Goal: Task Accomplishment & Management: Use online tool/utility

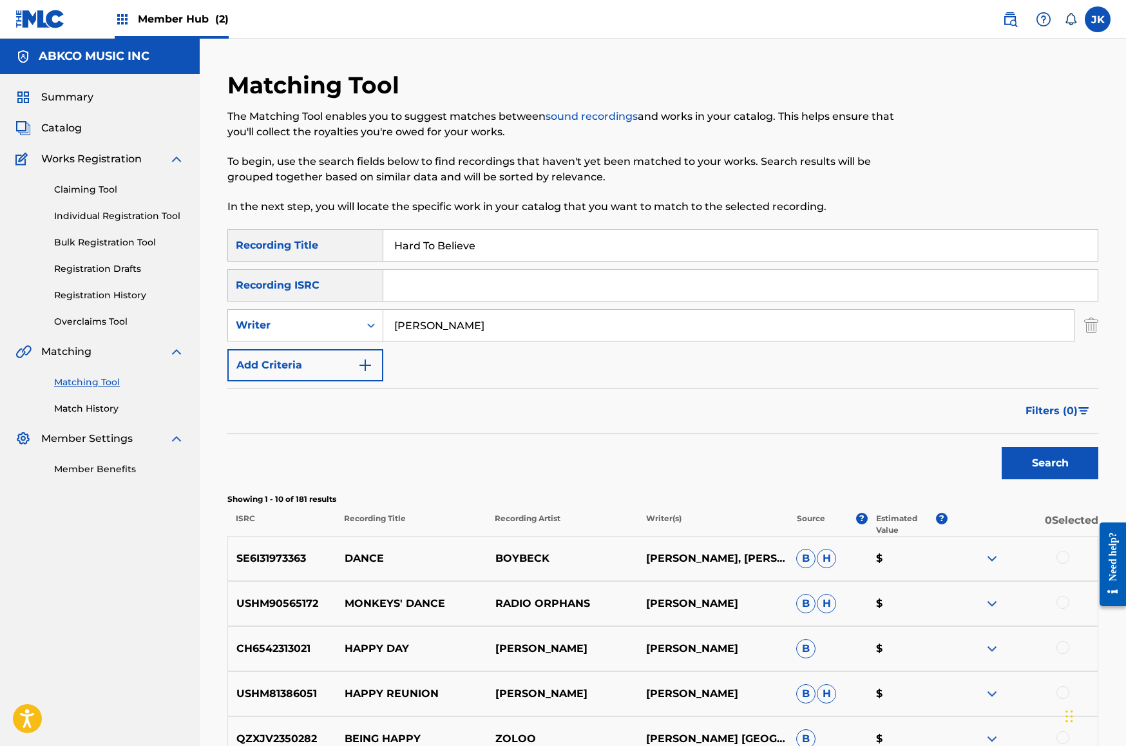
type input "[PERSON_NAME]"
click at [1050, 463] on button "Search" at bounding box center [1050, 463] width 97 height 32
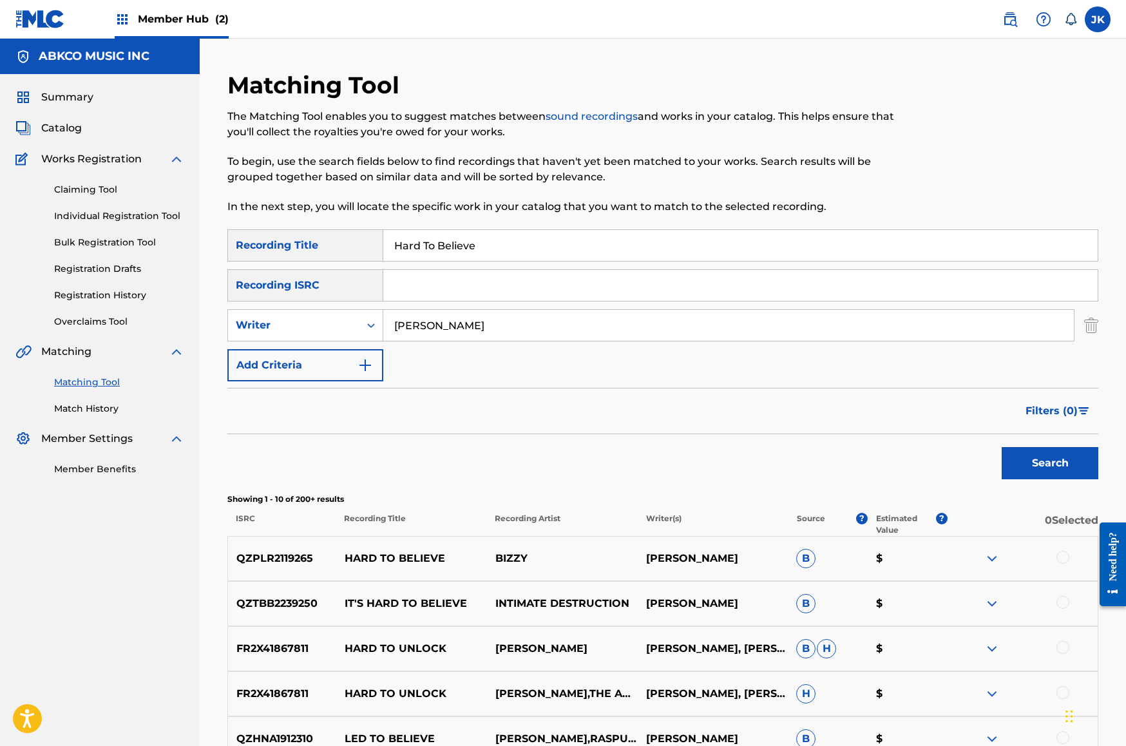
drag, startPoint x: 500, startPoint y: 248, endPoint x: 189, endPoint y: 230, distance: 311.0
click at [189, 230] on main "ABKCO MUSIC INC Summary Catalog Works Registration Claiming Tool Individual Reg…" at bounding box center [563, 561] width 1126 height 1045
paste input "Taste My Own Tears"
type input "Taste My Own Tears"
drag, startPoint x: 467, startPoint y: 322, endPoint x: 293, endPoint y: 310, distance: 174.4
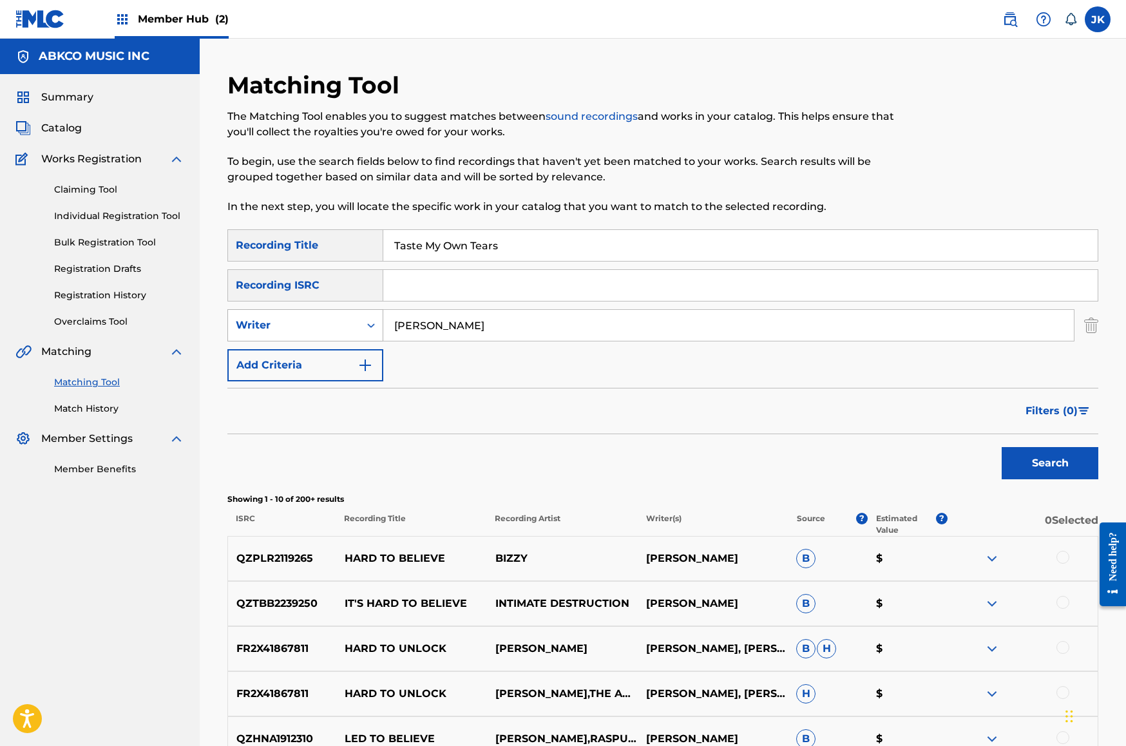
click at [293, 310] on div "SearchWithCriteria4dde1cb1-7e2c-41c8-a7f2-08691bfddb86 Writer [PERSON_NAME]" at bounding box center [662, 325] width 871 height 32
type input "[PERSON_NAME]"
click at [1050, 463] on button "Search" at bounding box center [1050, 463] width 97 height 32
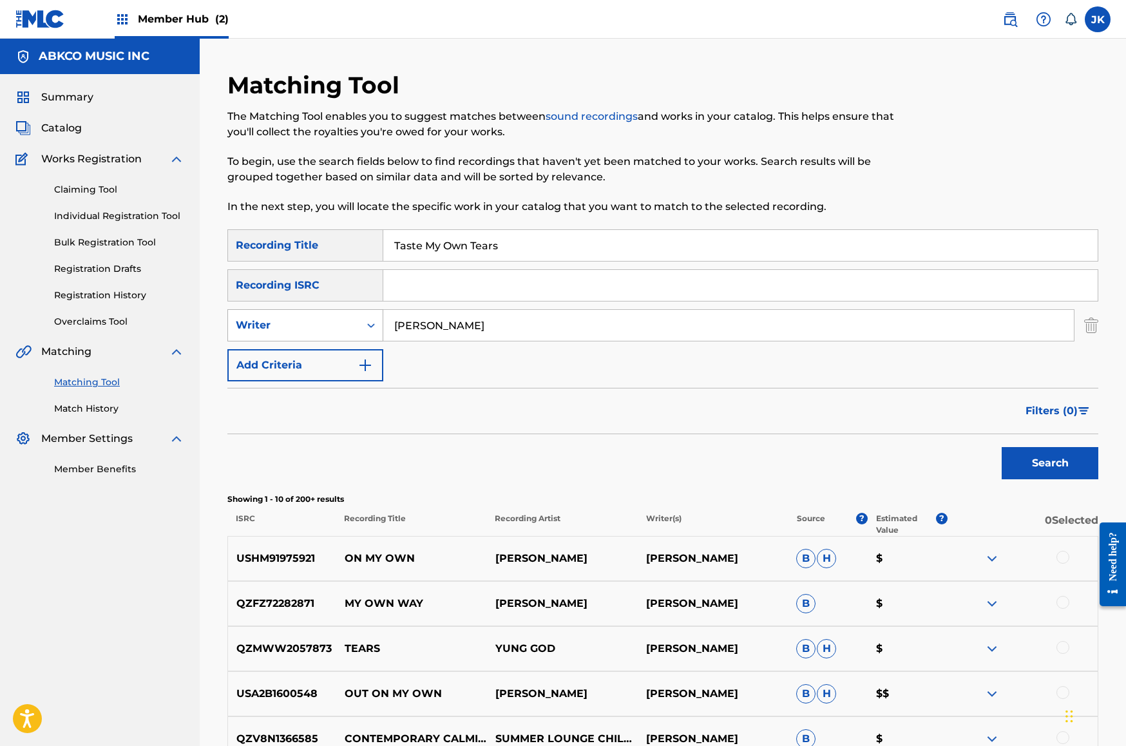
click at [296, 328] on div "Writer" at bounding box center [294, 325] width 116 height 15
click at [303, 356] on div "Recording Artist" at bounding box center [305, 357] width 155 height 32
click at [445, 321] on input "Search Form" at bounding box center [728, 325] width 691 height 31
type input "[PERSON_NAME]"
click at [1050, 463] on button "Search" at bounding box center [1050, 463] width 97 height 32
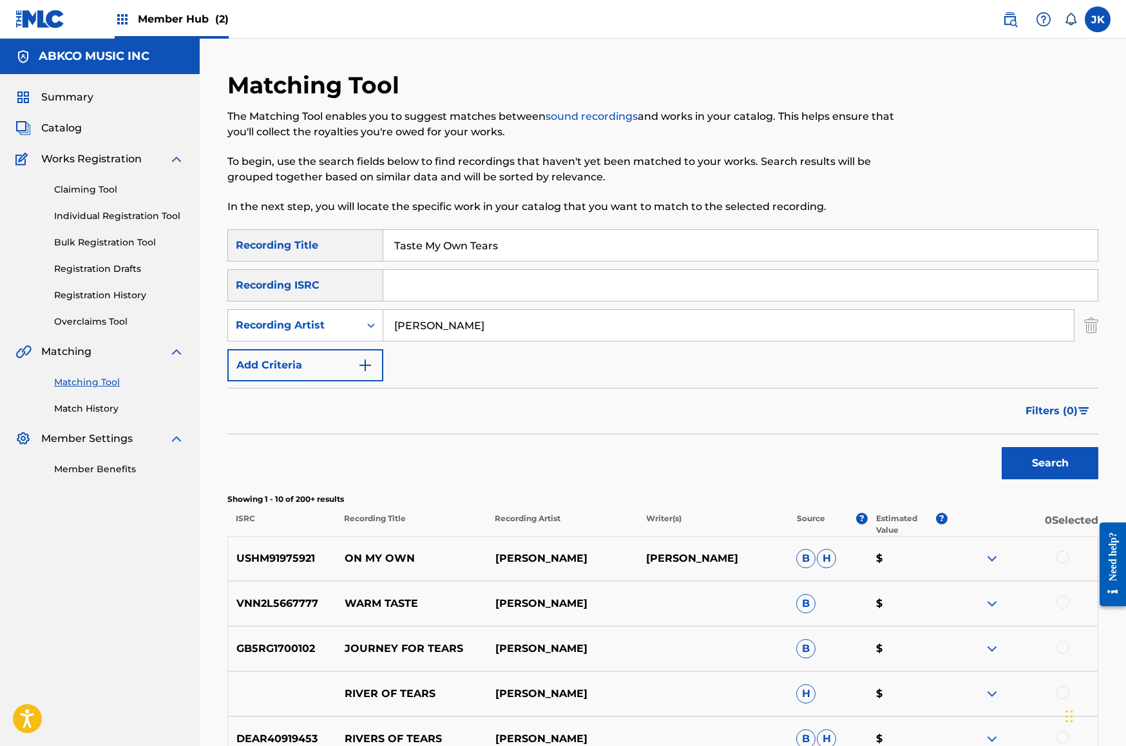
drag, startPoint x: 528, startPoint y: 243, endPoint x: 289, endPoint y: 253, distance: 238.5
click at [268, 242] on div "SearchWithCriteriab421cd28-d7f9-49af-b816-bc6d02ce35e6 Recording Title Taste My…" at bounding box center [662, 245] width 871 height 32
paste input "e-Ta-Te-Ta-Ta"
type input "Te-Ta-Te-Ta-Ta"
drag, startPoint x: 465, startPoint y: 319, endPoint x: 234, endPoint y: 305, distance: 231.0
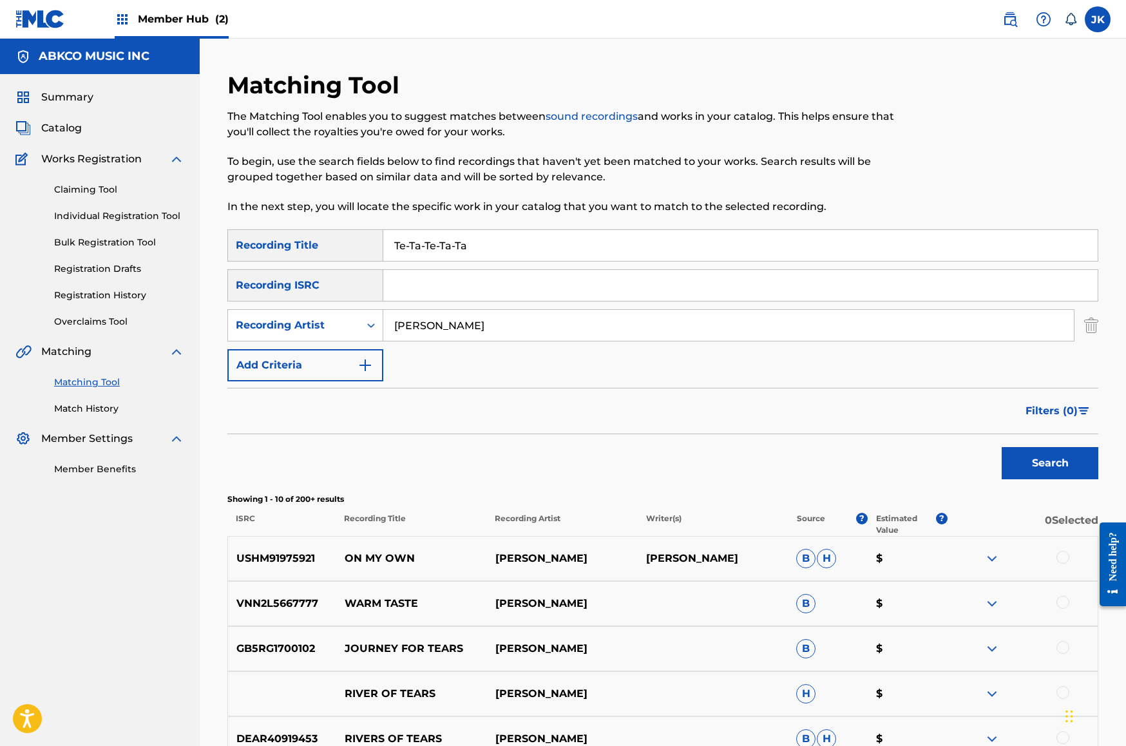
click at [234, 305] on div "SearchWithCriteriab421cd28-d7f9-49af-b816-bc6d02ce35e6 Recording Title Te-Ta-Te…" at bounding box center [662, 305] width 871 height 152
click at [1050, 463] on button "Search" at bounding box center [1050, 463] width 97 height 32
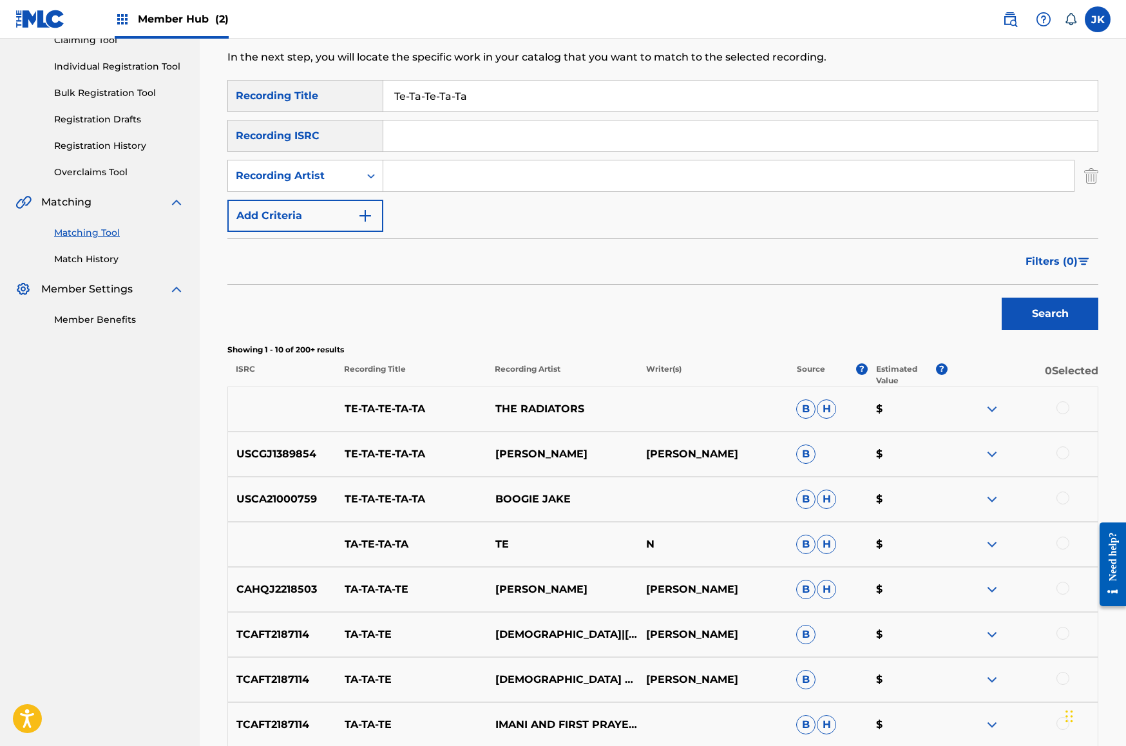
scroll to position [152, 0]
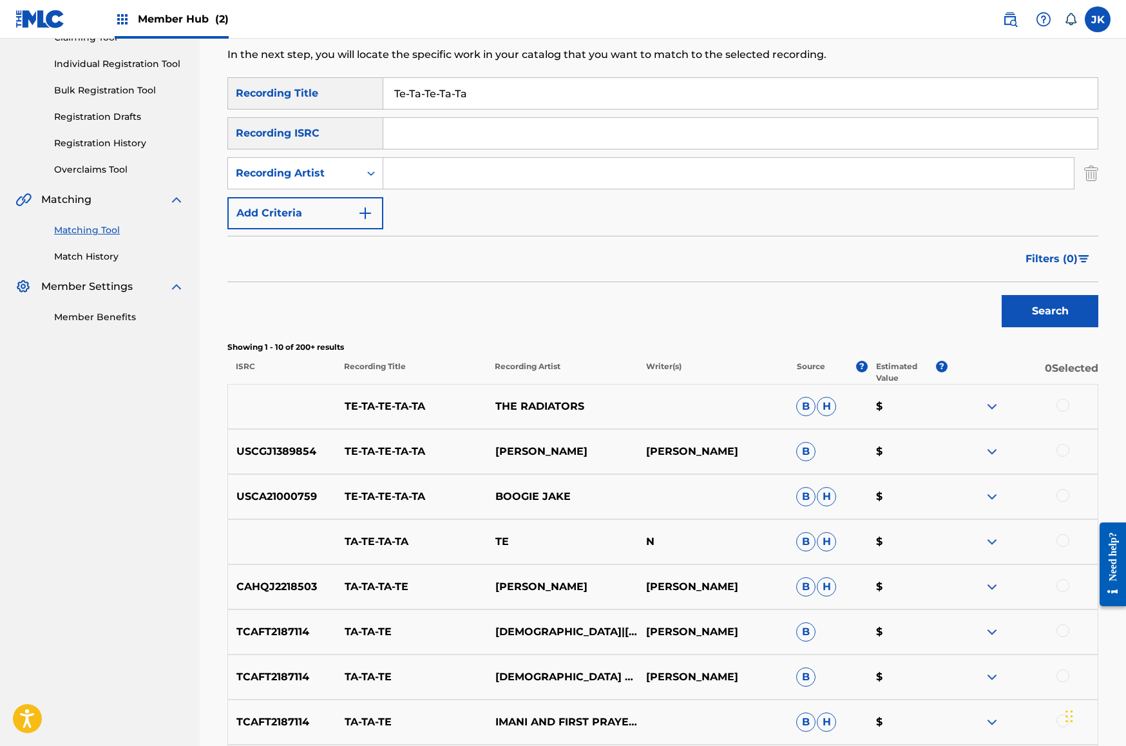
drag, startPoint x: 482, startPoint y: 93, endPoint x: 298, endPoint y: 71, distance: 186.2
click at [298, 72] on div "Matching Tool The Matching Tool enables you to suggest matches between sound re…" at bounding box center [662, 425] width 871 height 1013
paste input "Faction"
type input "Faction"
click at [437, 178] on input "Search Form" at bounding box center [728, 173] width 691 height 31
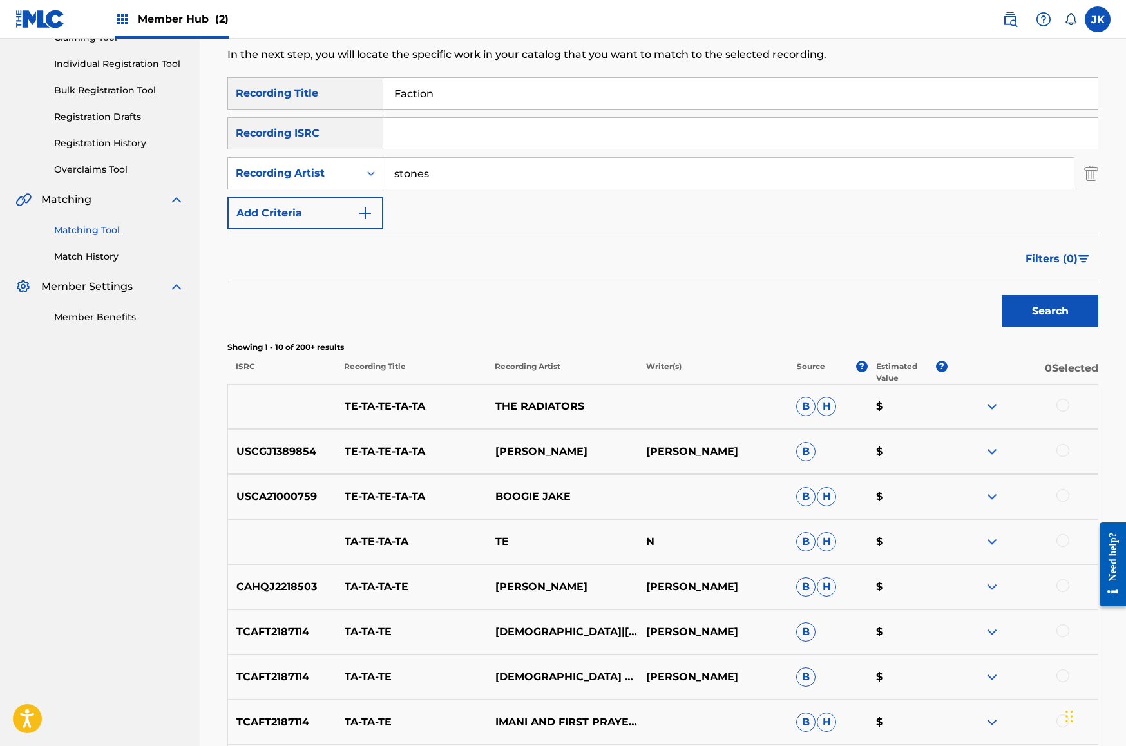
type input "stones"
click at [1050, 311] on button "Search" at bounding box center [1050, 311] width 97 height 32
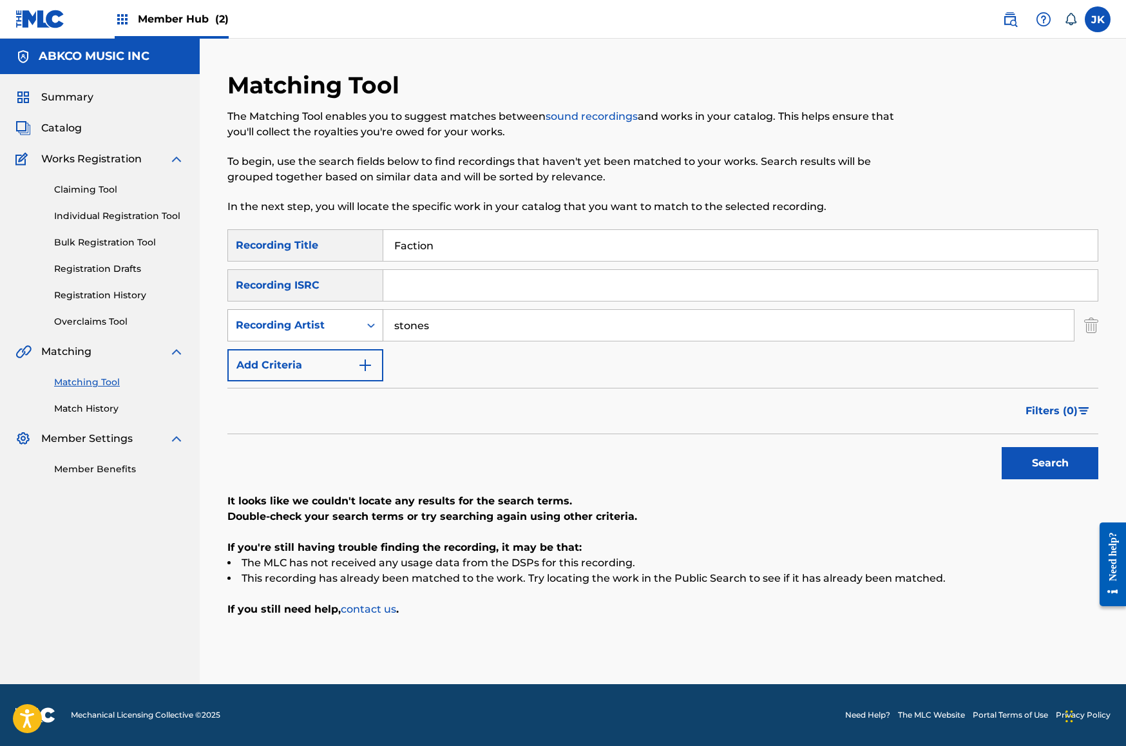
click at [338, 316] on div "Recording Artist" at bounding box center [293, 325] width 131 height 24
click at [350, 351] on div "Writer" at bounding box center [305, 357] width 155 height 32
drag, startPoint x: 431, startPoint y: 332, endPoint x: 423, endPoint y: 332, distance: 8.4
click at [423, 332] on input "Search Form" at bounding box center [728, 325] width 691 height 31
type input "jagger"
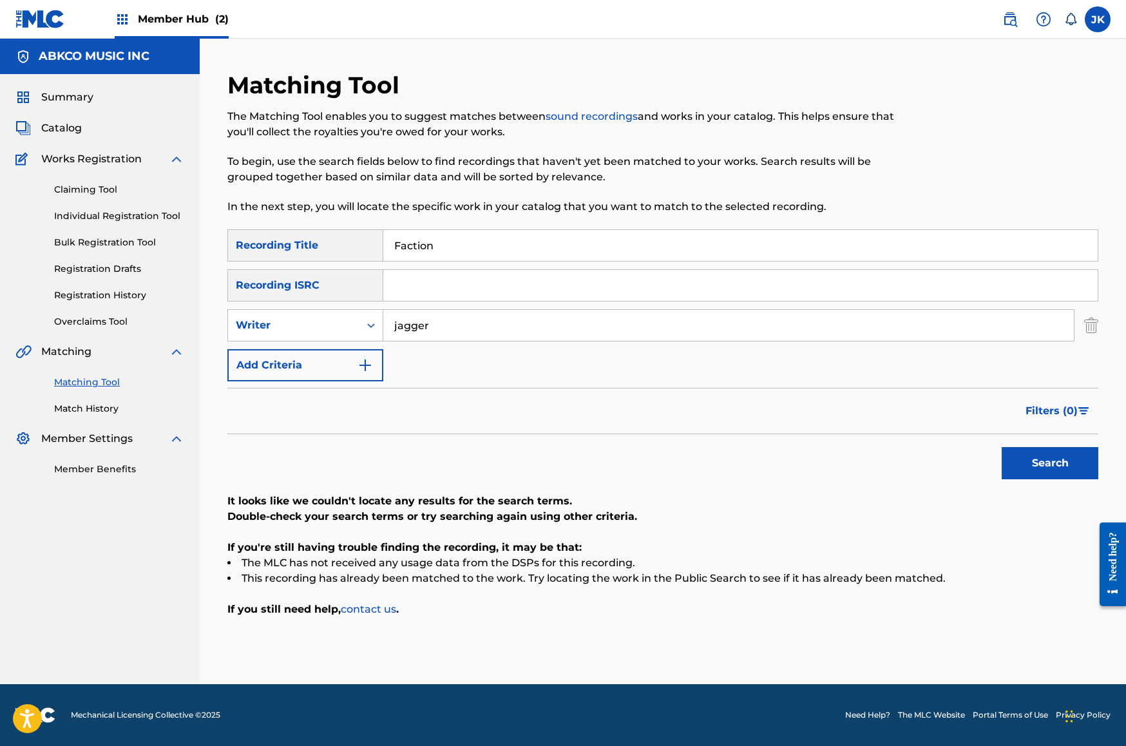
click at [1050, 463] on button "Search" at bounding box center [1050, 463] width 97 height 32
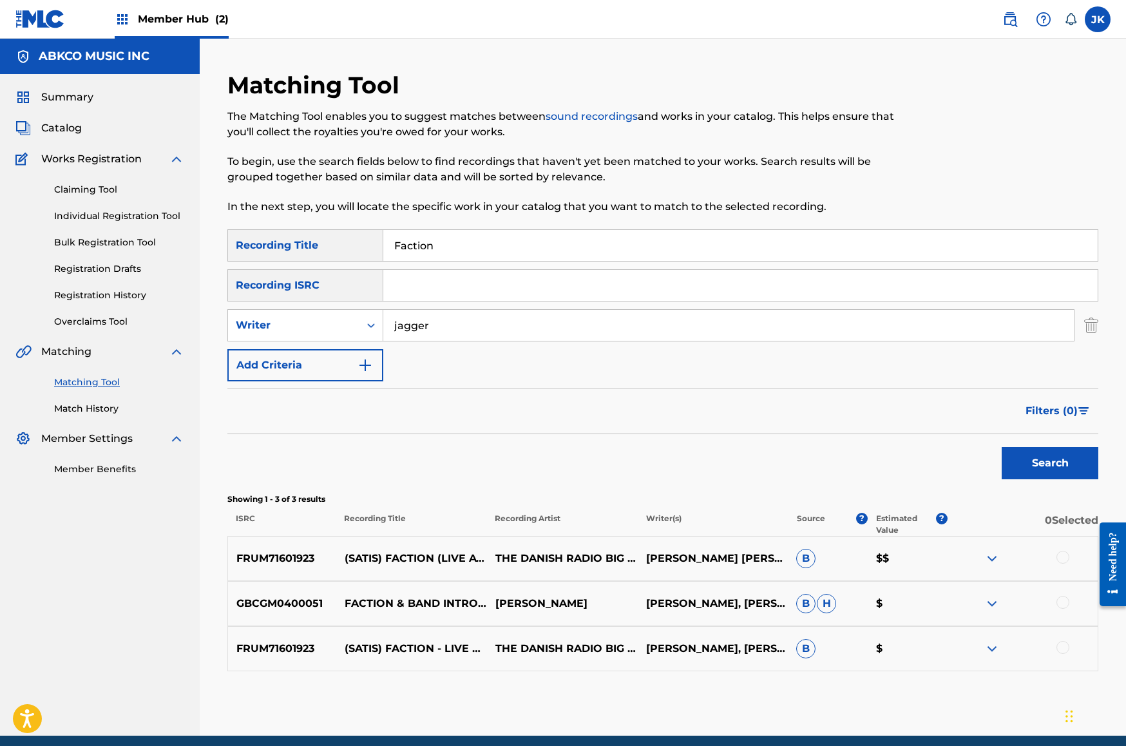
drag, startPoint x: 478, startPoint y: 243, endPoint x: 244, endPoint y: 237, distance: 233.9
click at [219, 232] on div "Matching Tool The Matching Tool enables you to suggest matches between sound re…" at bounding box center [663, 403] width 902 height 665
paste input "Chardonnay Kisses"
type input "Chardonnay Kisses"
drag, startPoint x: 455, startPoint y: 330, endPoint x: 345, endPoint y: 320, distance: 110.6
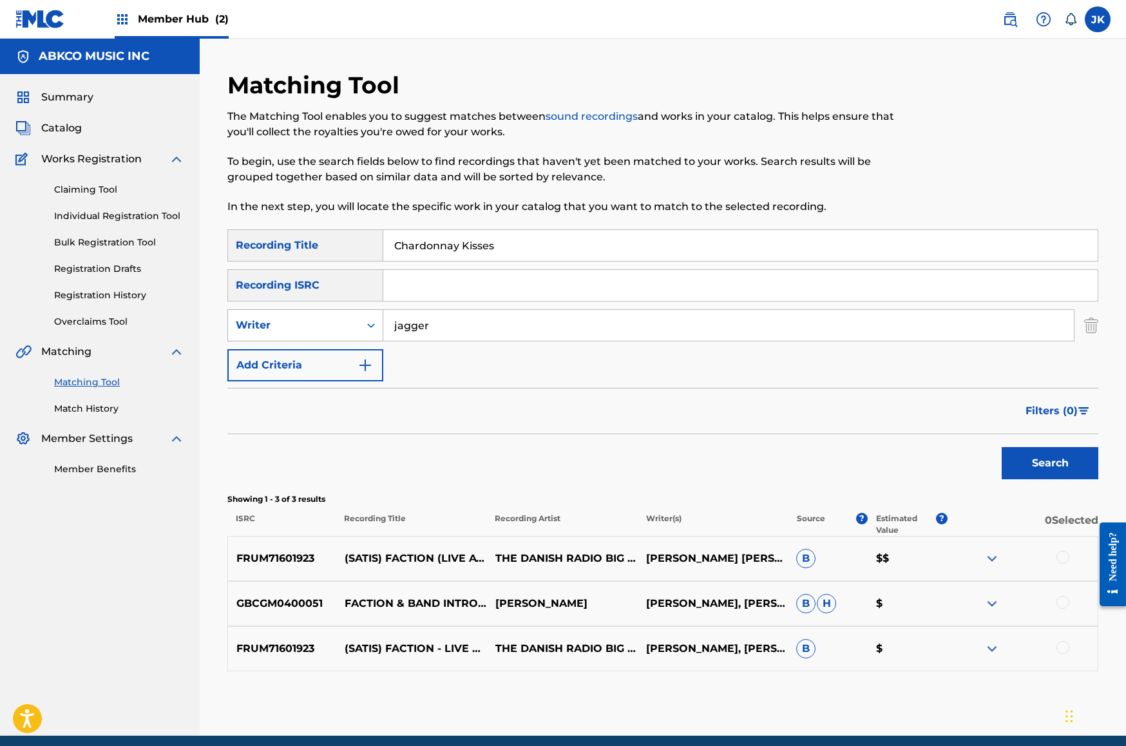
click at [345, 321] on div "SearchWithCriteria1617a532-0343-4d42-800f-831dba413bca Writer [PERSON_NAME]" at bounding box center [662, 325] width 871 height 32
type input "[PERSON_NAME]"
click at [1050, 463] on button "Search" at bounding box center [1050, 463] width 97 height 32
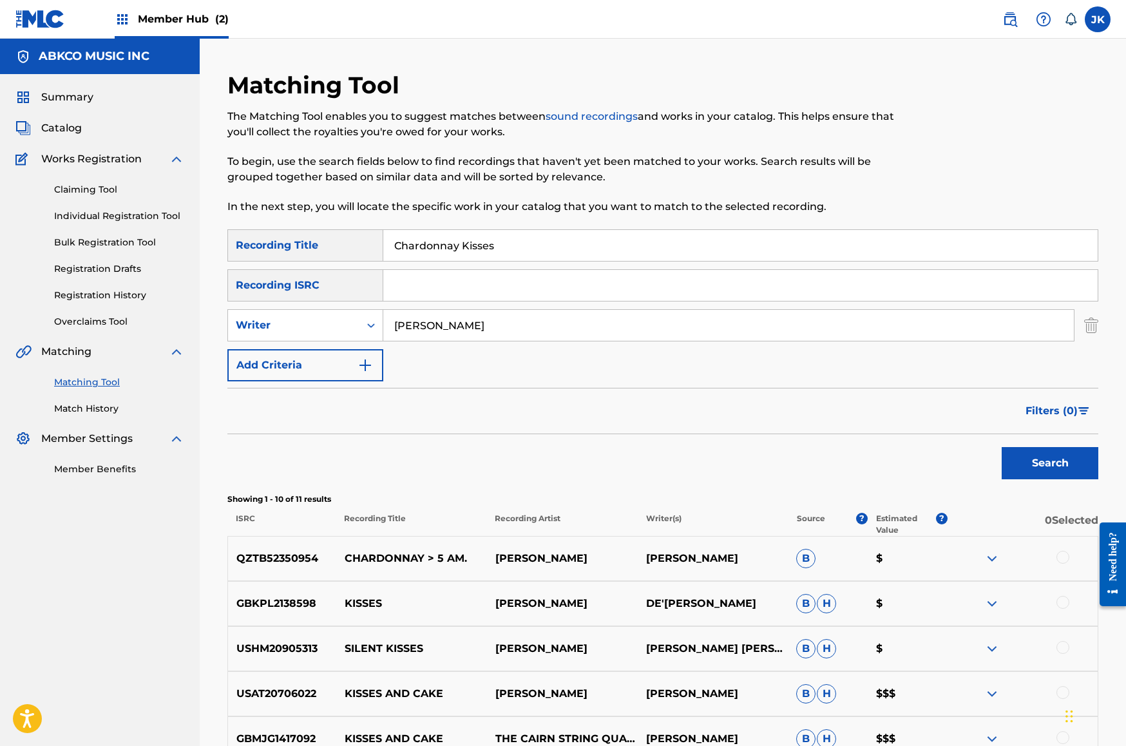
drag, startPoint x: 539, startPoint y: 241, endPoint x: 370, endPoint y: 252, distance: 169.1
click at [370, 252] on div "SearchWithCriteriab421cd28-d7f9-49af-b816-bc6d02ce35e6 Recording Title Chardonn…" at bounding box center [662, 245] width 871 height 32
paste input "You Can Run (But You Can't Hide)"
drag, startPoint x: 718, startPoint y: 244, endPoint x: 209, endPoint y: 226, distance: 509.2
click at [209, 226] on div "Matching Tool The Matching Tool enables you to suggest matches between sound re…" at bounding box center [663, 561] width 926 height 1045
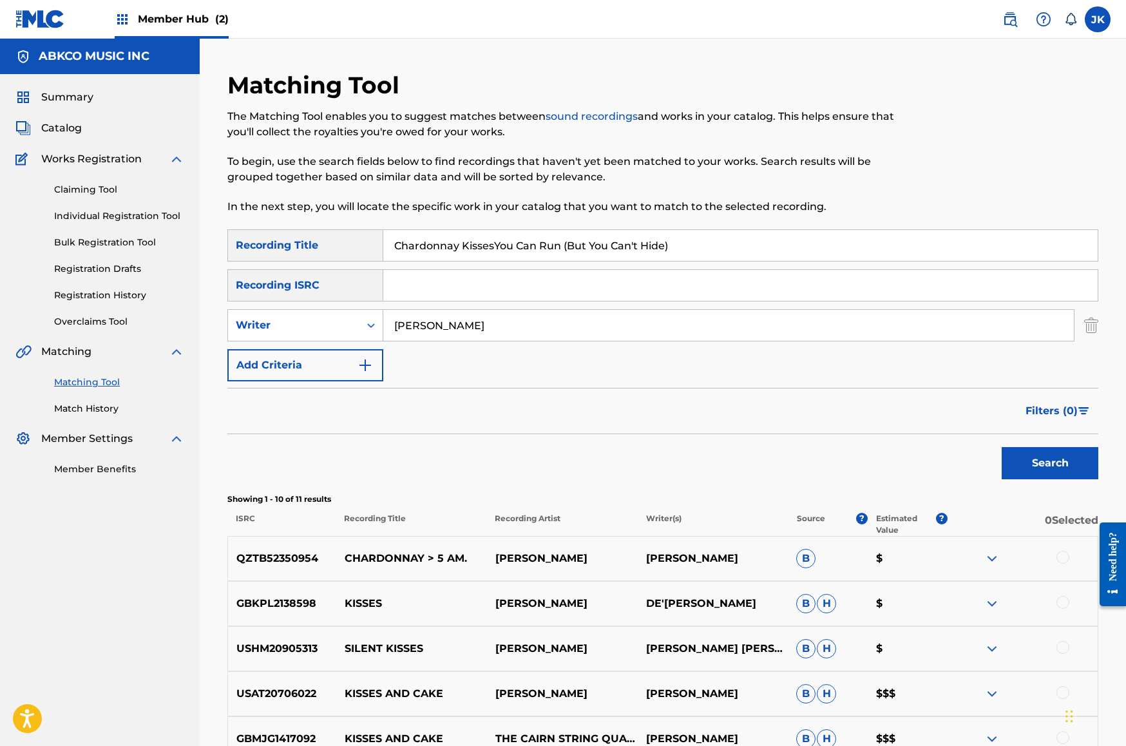
paste input "Search Form"
type input "You Can Run (But You Can't Hide)"
drag, startPoint x: 473, startPoint y: 327, endPoint x: 244, endPoint y: 303, distance: 230.0
click at [252, 305] on div "SearchWithCriteriab421cd28-d7f9-49af-b816-bc6d02ce35e6 Recording Title You Can …" at bounding box center [662, 305] width 871 height 152
click at [1050, 463] on button "Search" at bounding box center [1050, 463] width 97 height 32
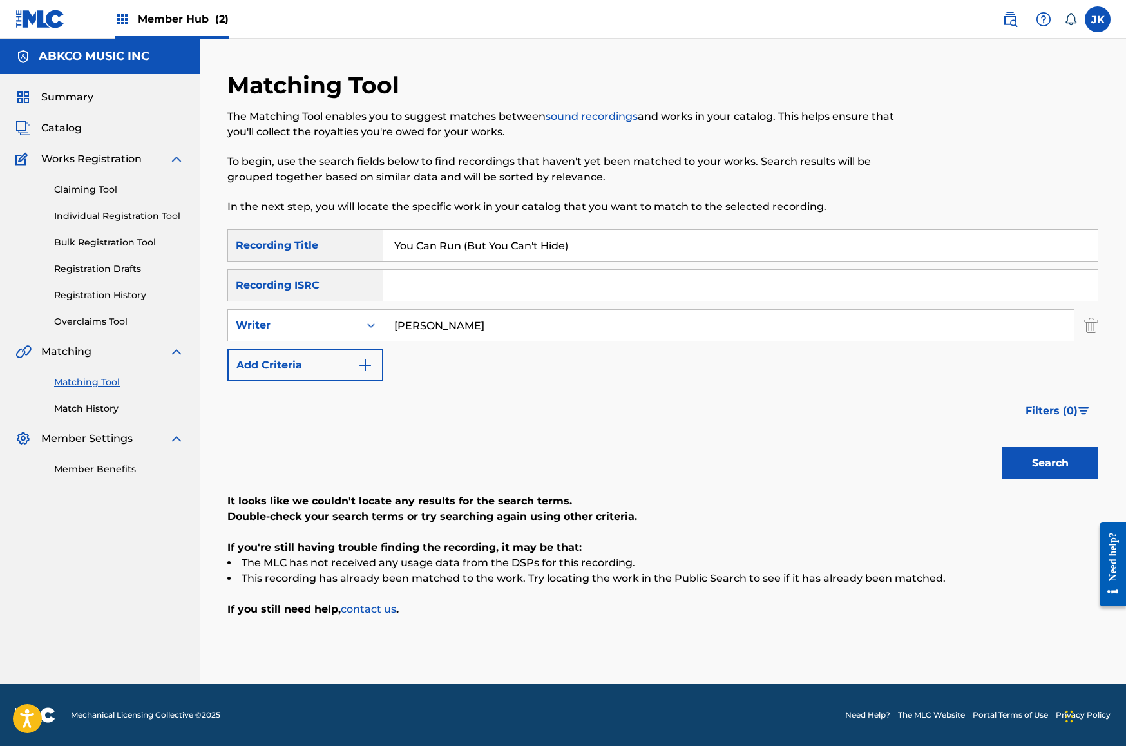
click at [1050, 463] on button "Search" at bounding box center [1050, 463] width 97 height 32
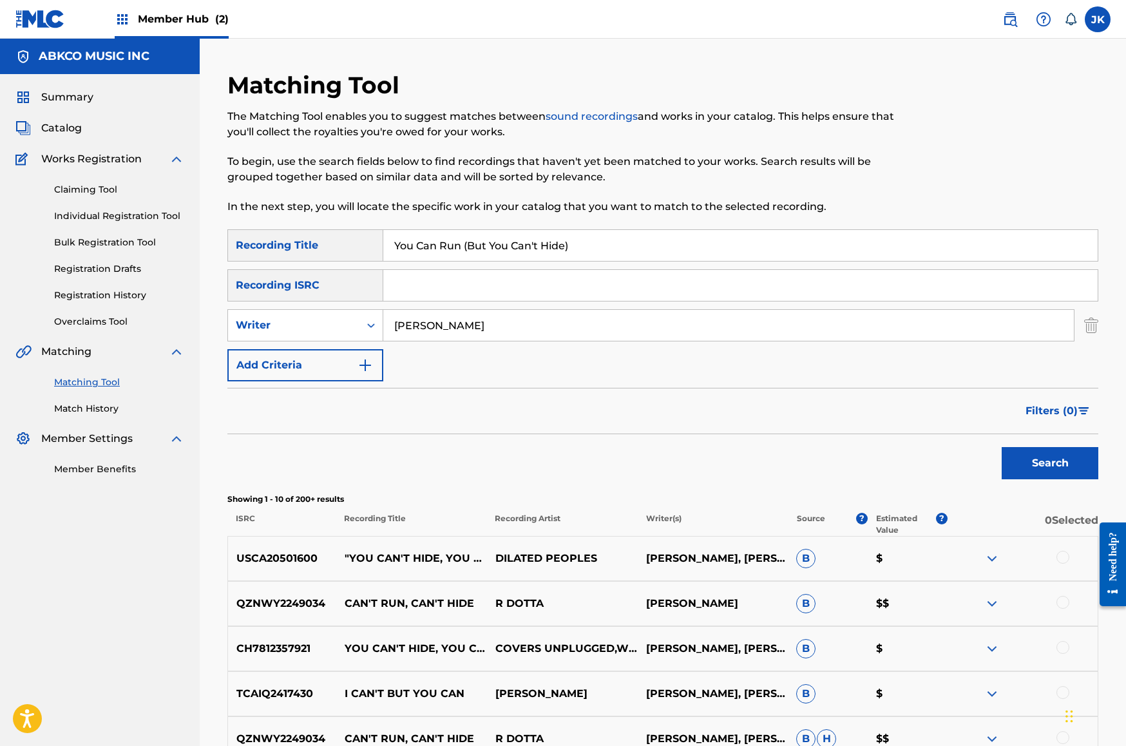
type input "[PERSON_NAME]"
drag, startPoint x: 274, startPoint y: 222, endPoint x: 189, endPoint y: 215, distance: 84.7
click at [189, 214] on main "ABKCO MUSIC INC Summary Catalog Works Registration Claiming Tool Individual Reg…" at bounding box center [563, 561] width 1126 height 1045
paste input "Deck The Halls"
type input "Deck The Halls"
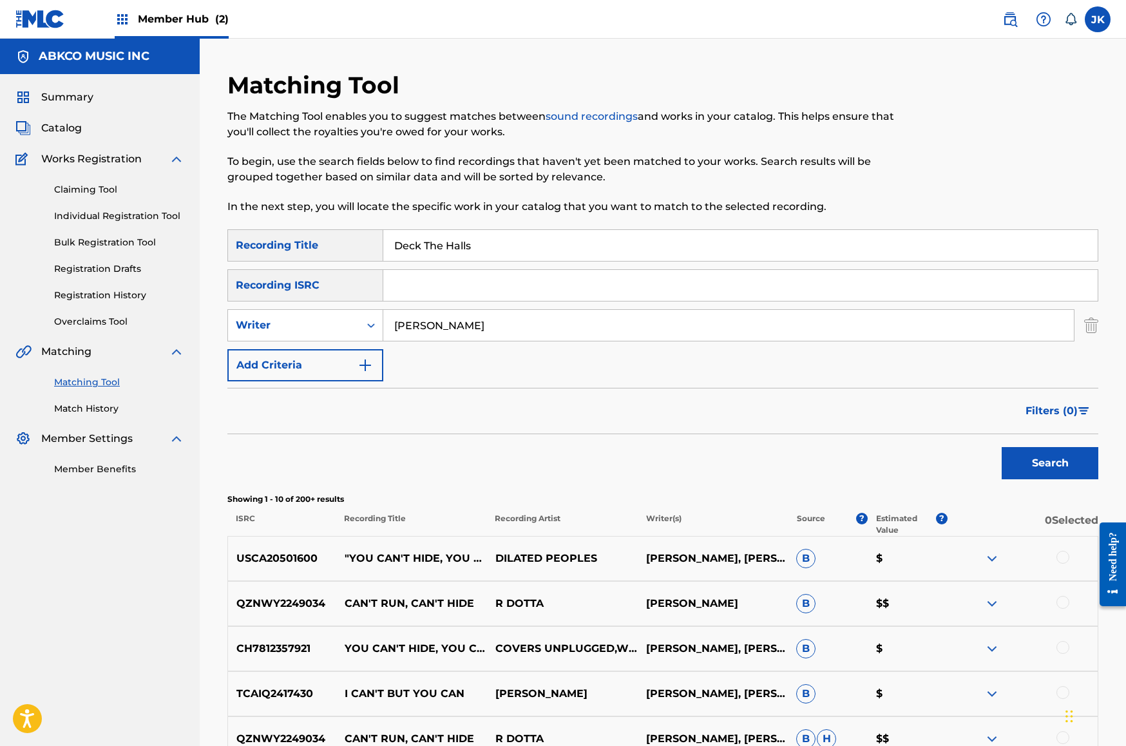
drag, startPoint x: 494, startPoint y: 320, endPoint x: 195, endPoint y: 289, distance: 300.4
click at [195, 289] on main "ABKCO MUSIC INC Summary Catalog Works Registration Claiming Tool Individual Reg…" at bounding box center [563, 561] width 1126 height 1045
type input "luboff"
click at [1050, 463] on button "Search" at bounding box center [1050, 463] width 97 height 32
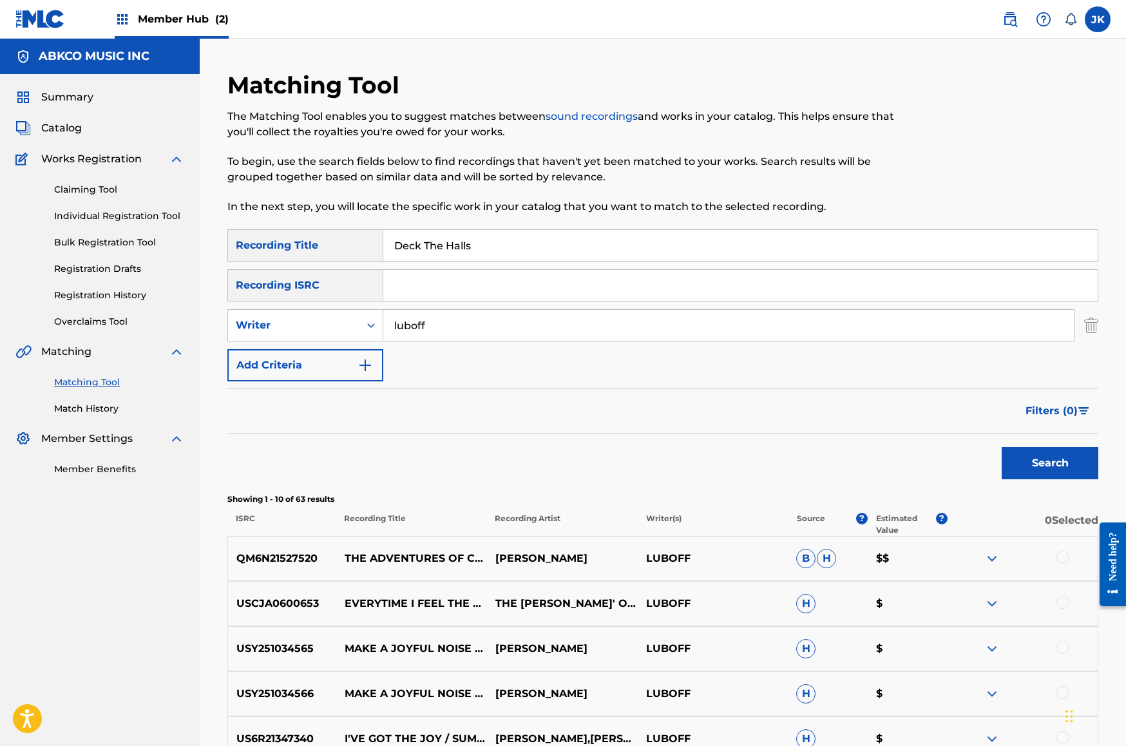
click at [535, 247] on input "Deck The Halls" at bounding box center [740, 245] width 714 height 31
drag, startPoint x: 1, startPoint y: 200, endPoint x: 247, endPoint y: 232, distance: 248.2
click at [233, 227] on div "Matching Tool The Matching Tool enables you to suggest matches between sound re…" at bounding box center [662, 577] width 871 height 1013
paste input "Somewhere"
type input "Somewhere"
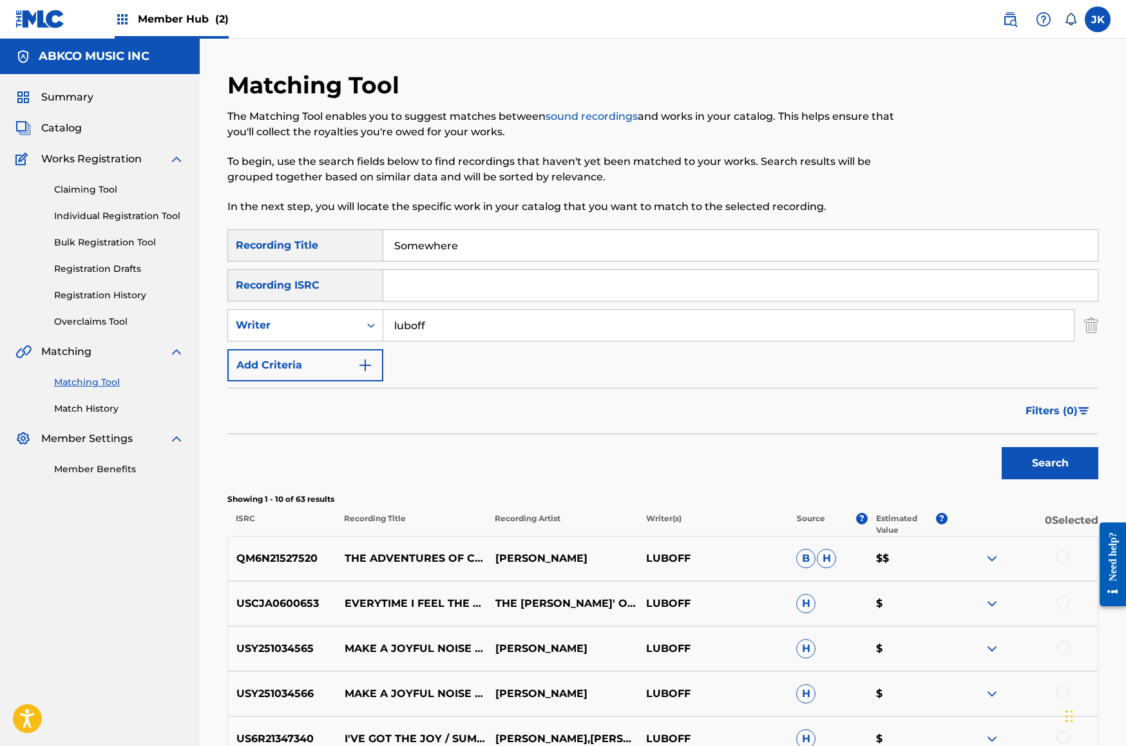
drag, startPoint x: 442, startPoint y: 330, endPoint x: 229, endPoint y: 303, distance: 214.8
click at [250, 309] on div "SearchWithCriteriab421cd28-d7f9-49af-b816-bc6d02ce35e6 Recording Title Somewher…" at bounding box center [662, 305] width 871 height 152
type input "[PERSON_NAME]"
click at [1050, 463] on button "Search" at bounding box center [1050, 463] width 97 height 32
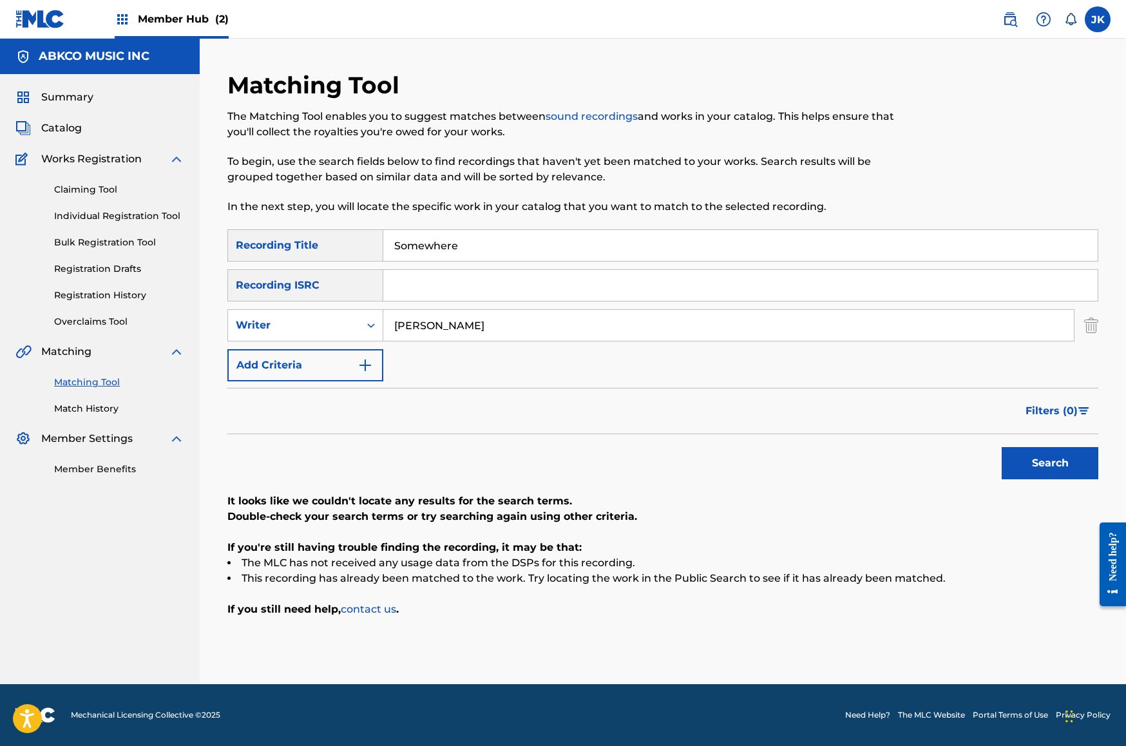
drag, startPoint x: 514, startPoint y: 246, endPoint x: 251, endPoint y: 233, distance: 263.1
click at [249, 233] on div "SearchWithCriteriab421cd28-d7f9-49af-b816-bc6d02ce35e6 Recording Title Somewhere" at bounding box center [662, 245] width 871 height 32
paste input "Hiding Plac"
type input "Hiding Place"
drag, startPoint x: 463, startPoint y: 330, endPoint x: 224, endPoint y: 303, distance: 240.4
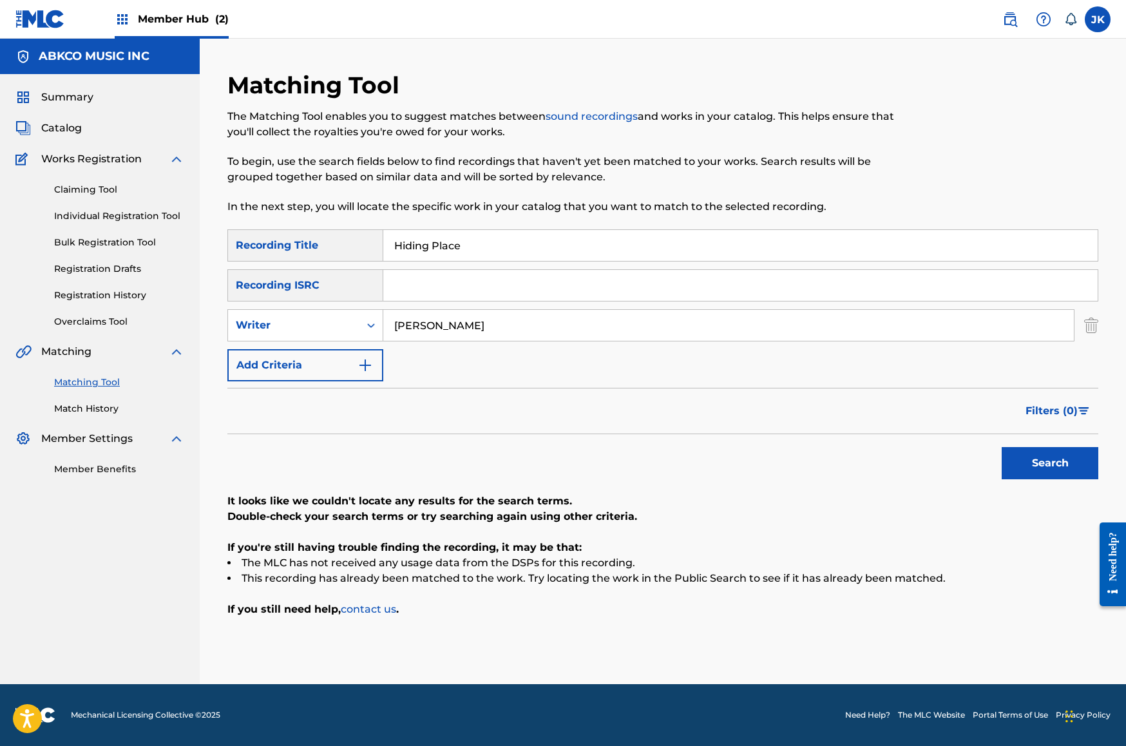
click at [226, 304] on div "Matching Tool The Matching Tool enables you to suggest matches between sound re…" at bounding box center [663, 377] width 902 height 613
type input "[PERSON_NAME]"
click at [1050, 463] on button "Search" at bounding box center [1050, 463] width 97 height 32
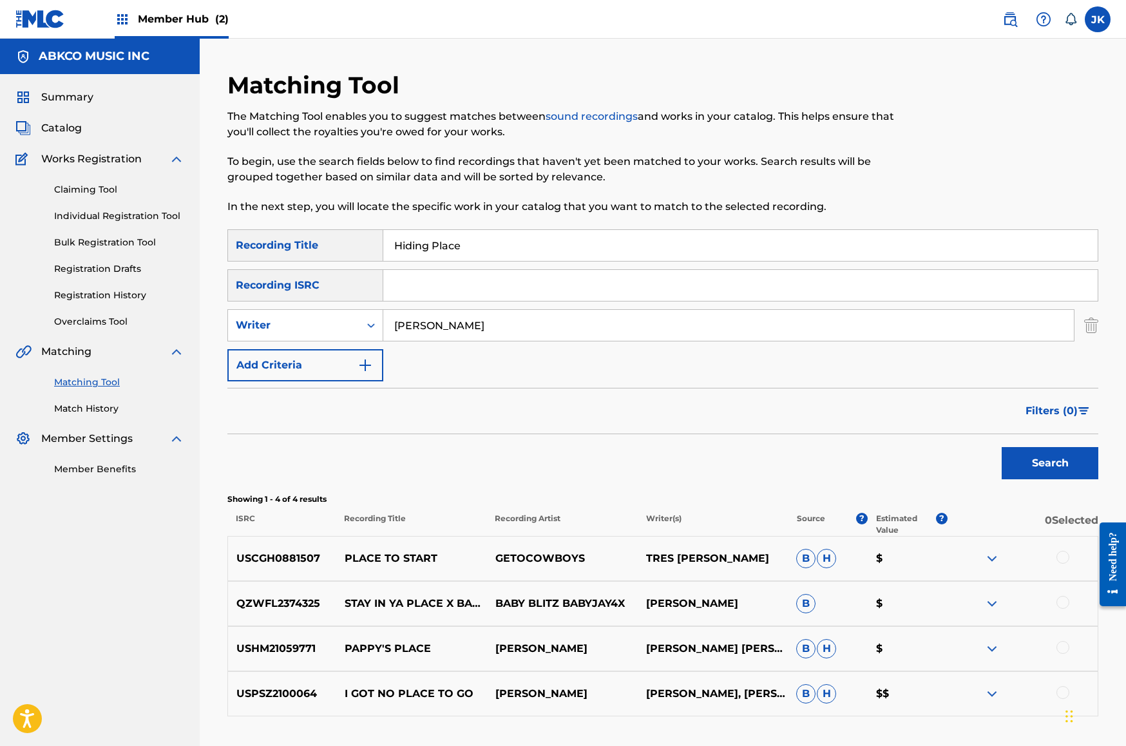
drag, startPoint x: 568, startPoint y: 249, endPoint x: 218, endPoint y: 237, distance: 349.3
click at [204, 225] on div "Matching Tool The Matching Tool enables you to suggest matches between sound re…" at bounding box center [663, 410] width 926 height 742
paste input "Pantheon Bar (Bees Make Honey)"
type input "Pantheon Bar (Bees Make Honey)"
drag, startPoint x: 470, startPoint y: 320, endPoint x: 277, endPoint y: 314, distance: 192.7
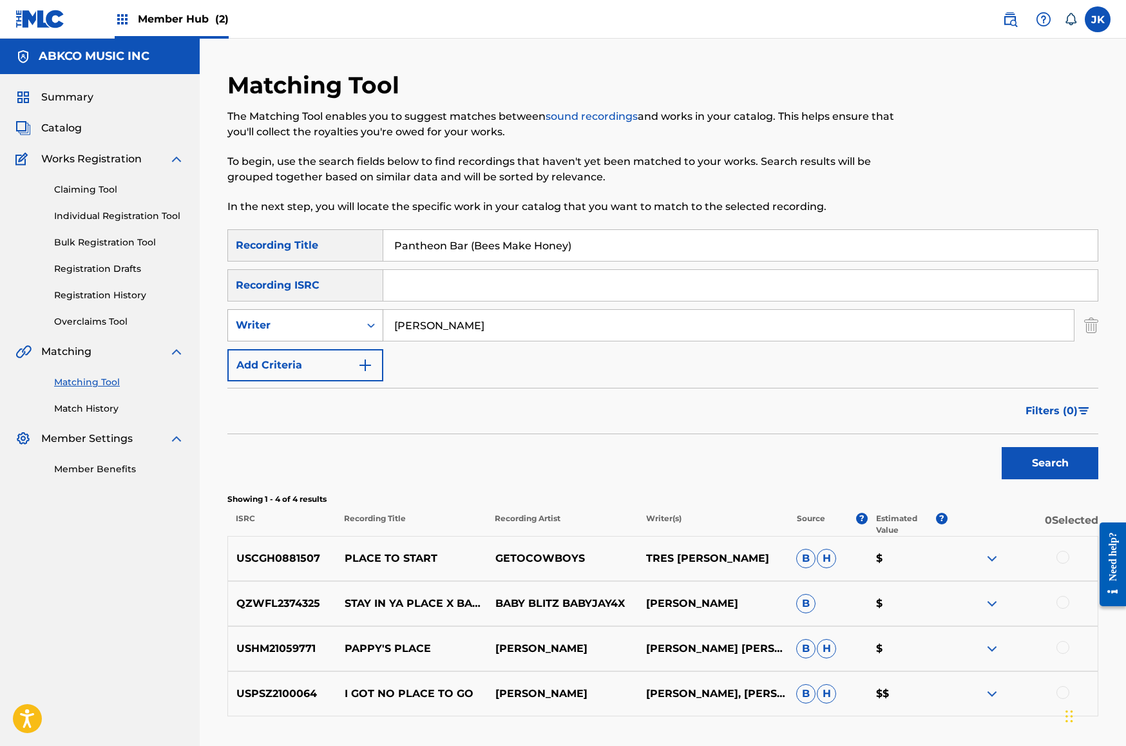
click at [277, 314] on div "SearchWithCriteria1617a532-0343-4d42-800f-831dba413bca Writer [PERSON_NAME]" at bounding box center [662, 325] width 871 height 32
click at [1050, 463] on button "Search" at bounding box center [1050, 463] width 97 height 32
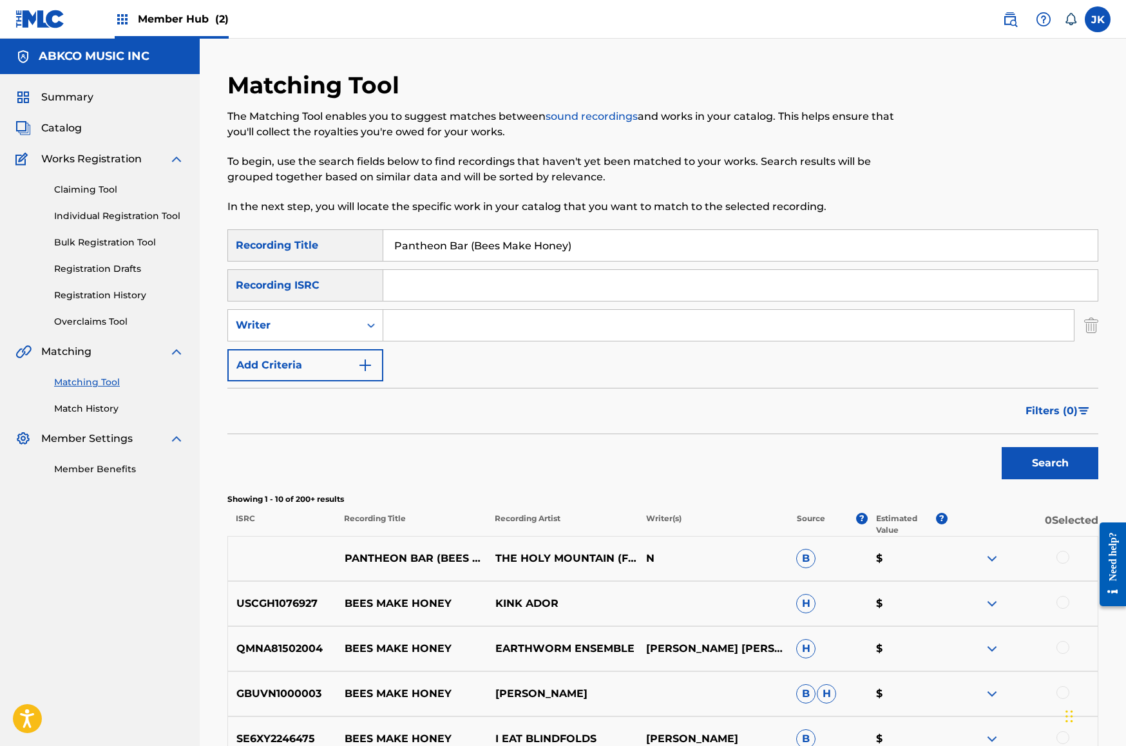
click at [1072, 561] on div at bounding box center [1022, 558] width 151 height 15
click at [1065, 558] on div at bounding box center [1062, 557] width 13 height 13
click at [888, 640] on button "Match 1 Group" at bounding box center [905, 641] width 142 height 32
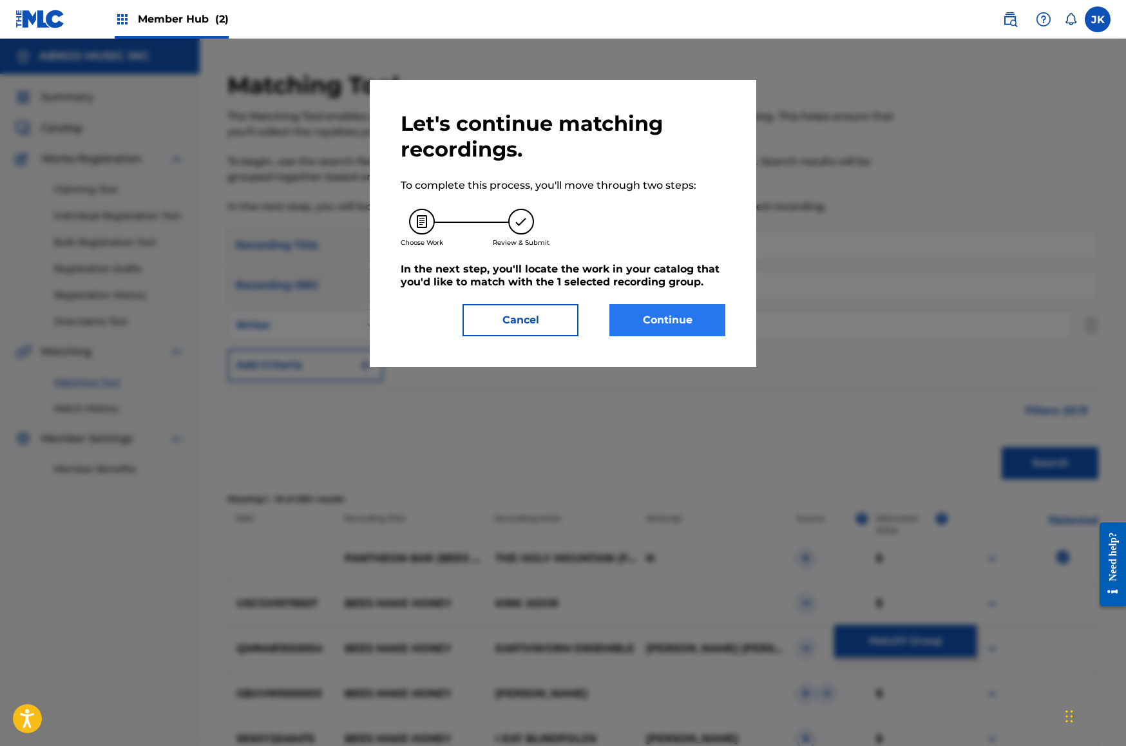
click at [676, 324] on button "Continue" at bounding box center [667, 320] width 116 height 32
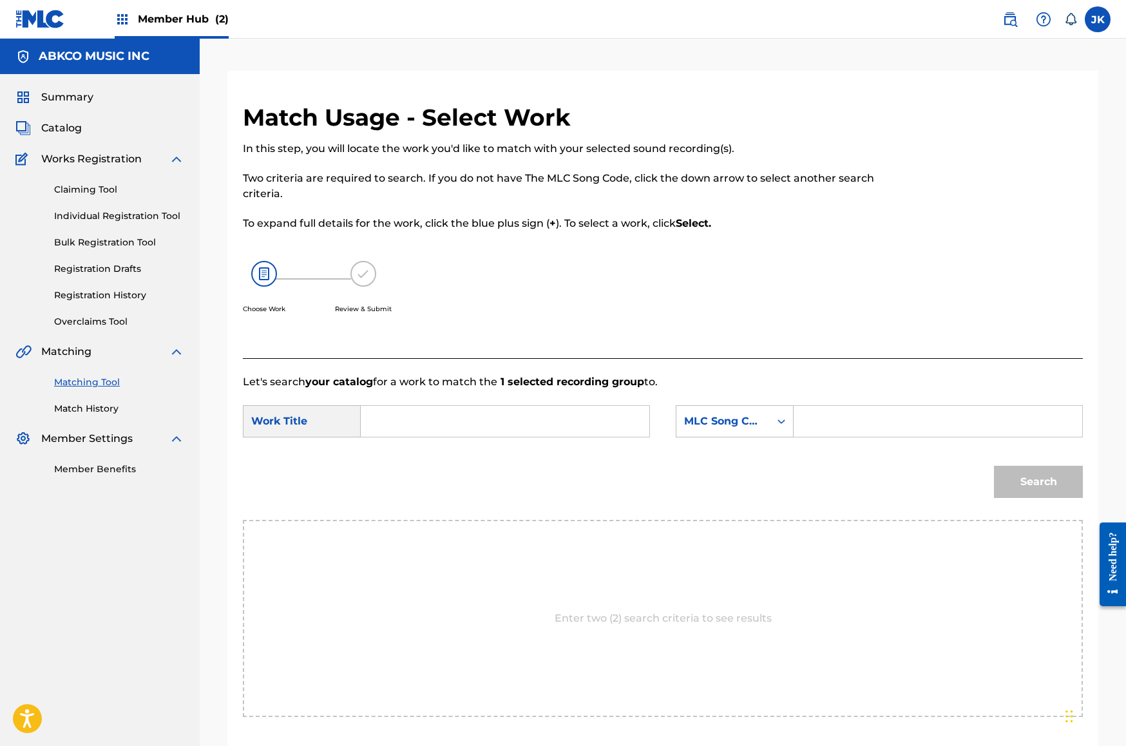
click at [435, 433] on input "Search Form" at bounding box center [505, 421] width 267 height 31
paste input "Pantheon Bar (Bees Make Honey)"
type input "Pantheon Bar (Bees Make Honey)"
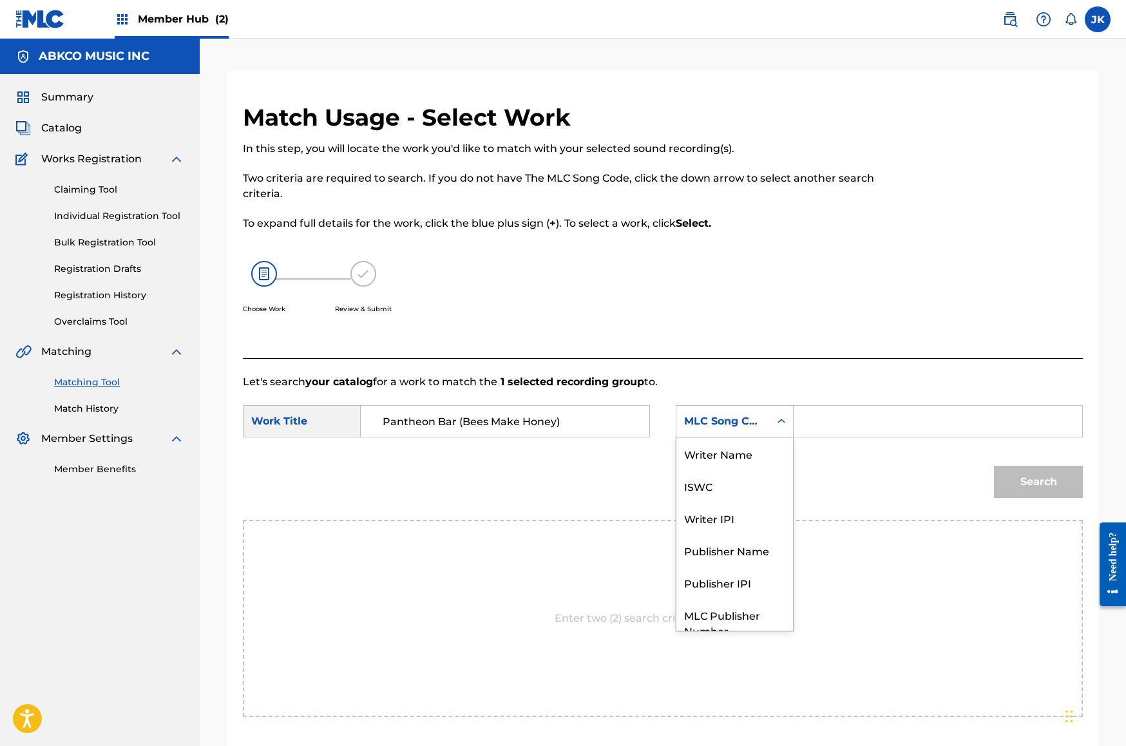
click at [741, 421] on div "MLC Song Code" at bounding box center [723, 421] width 78 height 15
click at [758, 457] on div "Writer Name" at bounding box center [734, 453] width 117 height 32
click at [821, 429] on input "Search Form" at bounding box center [938, 421] width 267 height 31
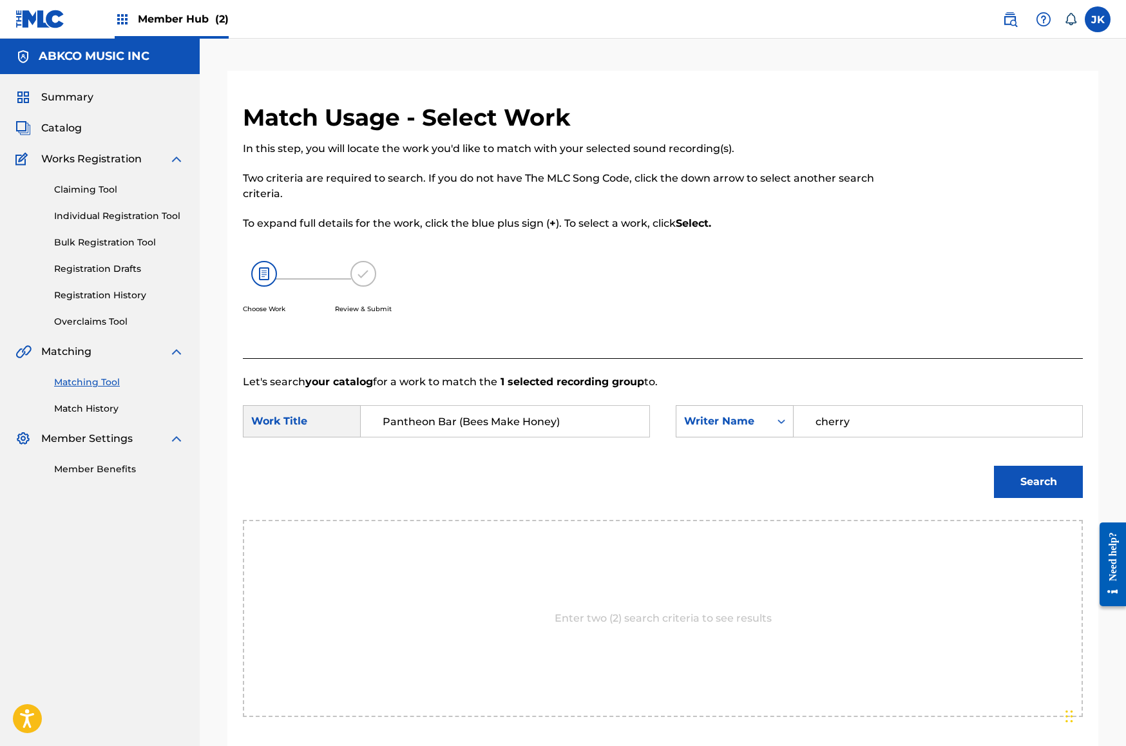
type input "cherry"
click at [1038, 482] on button "Search" at bounding box center [1038, 482] width 89 height 32
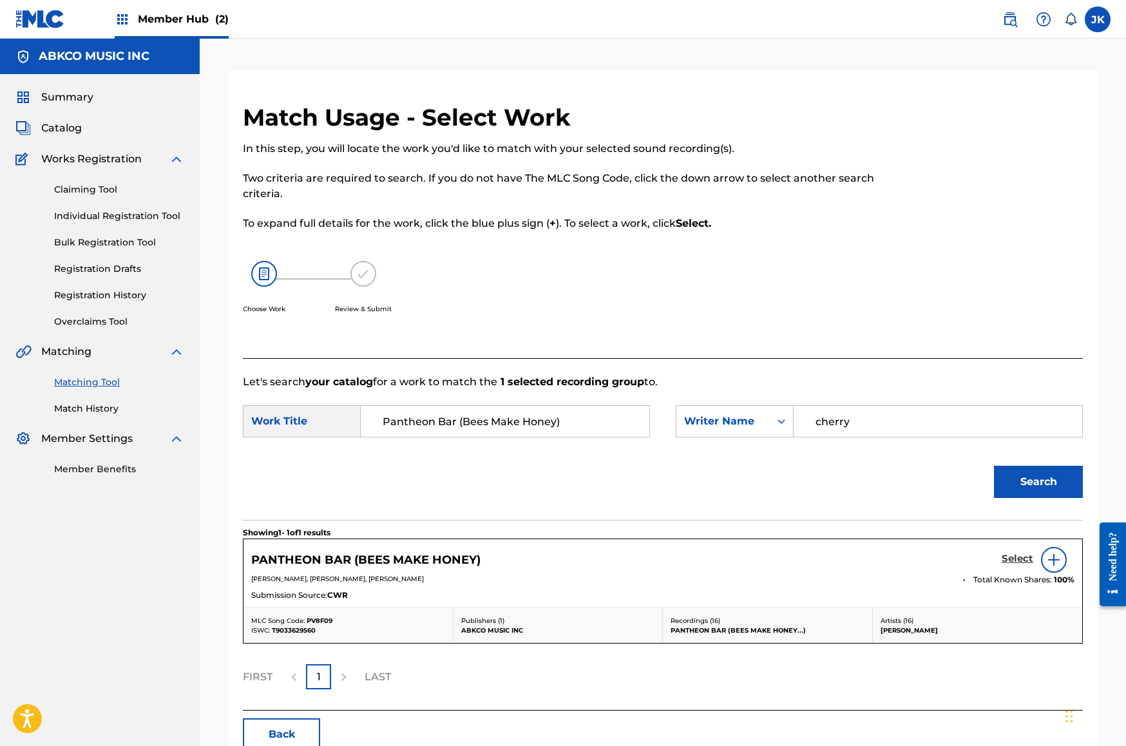
click at [1021, 557] on h5 "Select" at bounding box center [1018, 559] width 32 height 12
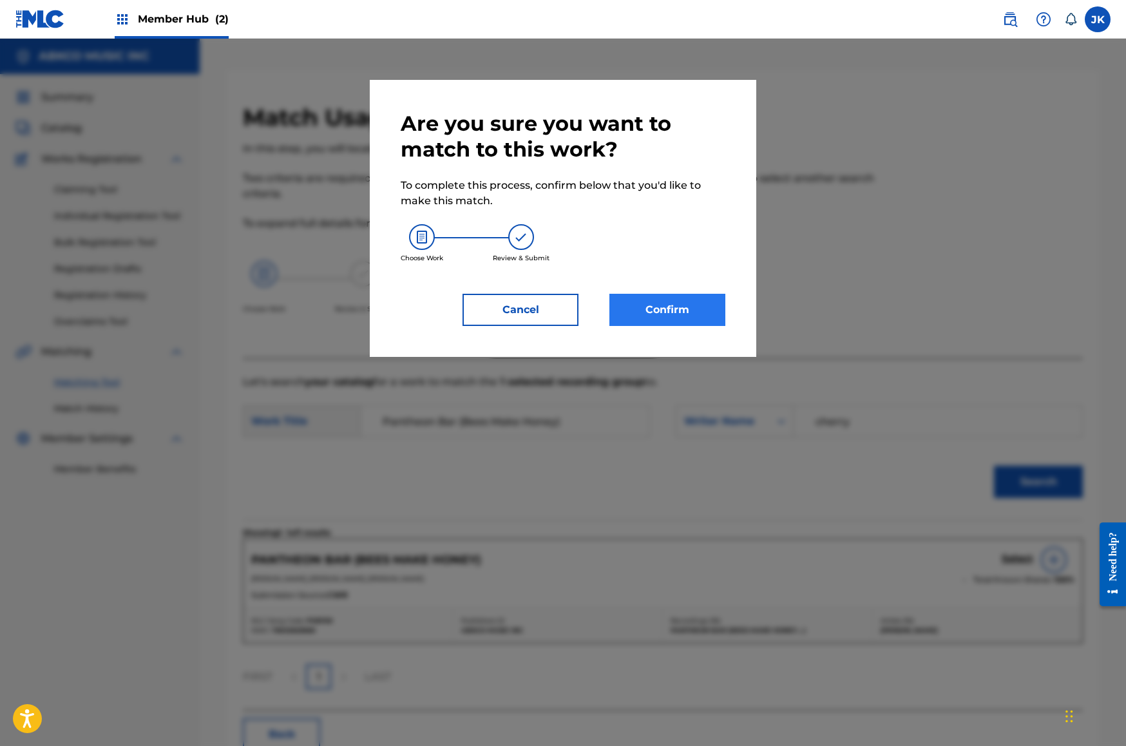
click at [687, 303] on button "Confirm" at bounding box center [667, 310] width 116 height 32
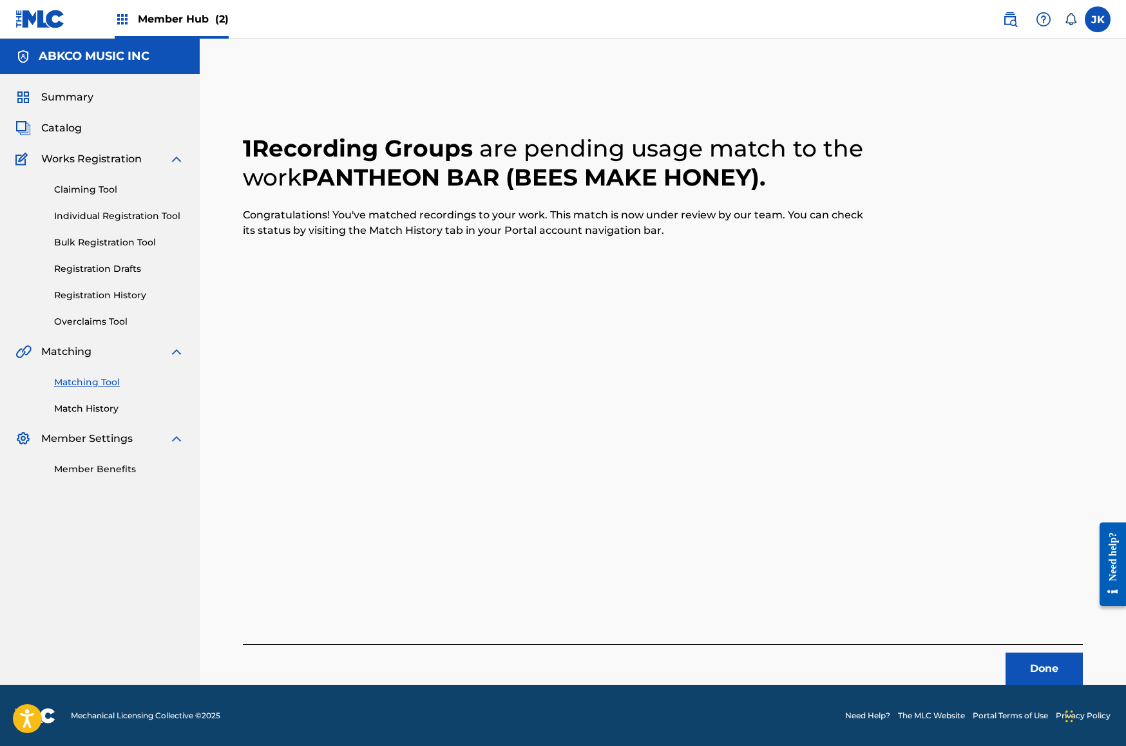
drag, startPoint x: 1017, startPoint y: 669, endPoint x: 120, endPoint y: 577, distance: 901.4
click at [1015, 669] on button "Done" at bounding box center [1044, 669] width 77 height 32
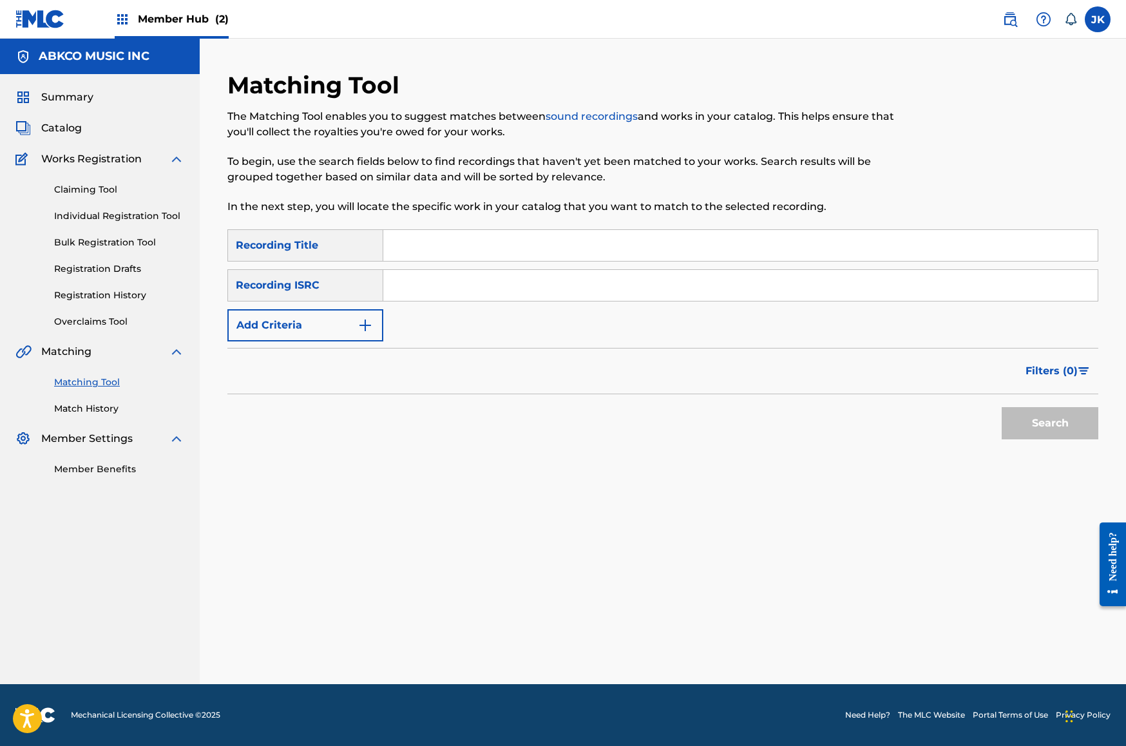
click at [463, 249] on input "Search Form" at bounding box center [740, 245] width 714 height 31
paste input "That's How It Feels"
type input "That's How It Feels"
click at [429, 291] on input "Search Form" at bounding box center [740, 285] width 714 height 31
click at [332, 334] on button "Add Criteria" at bounding box center [305, 325] width 156 height 32
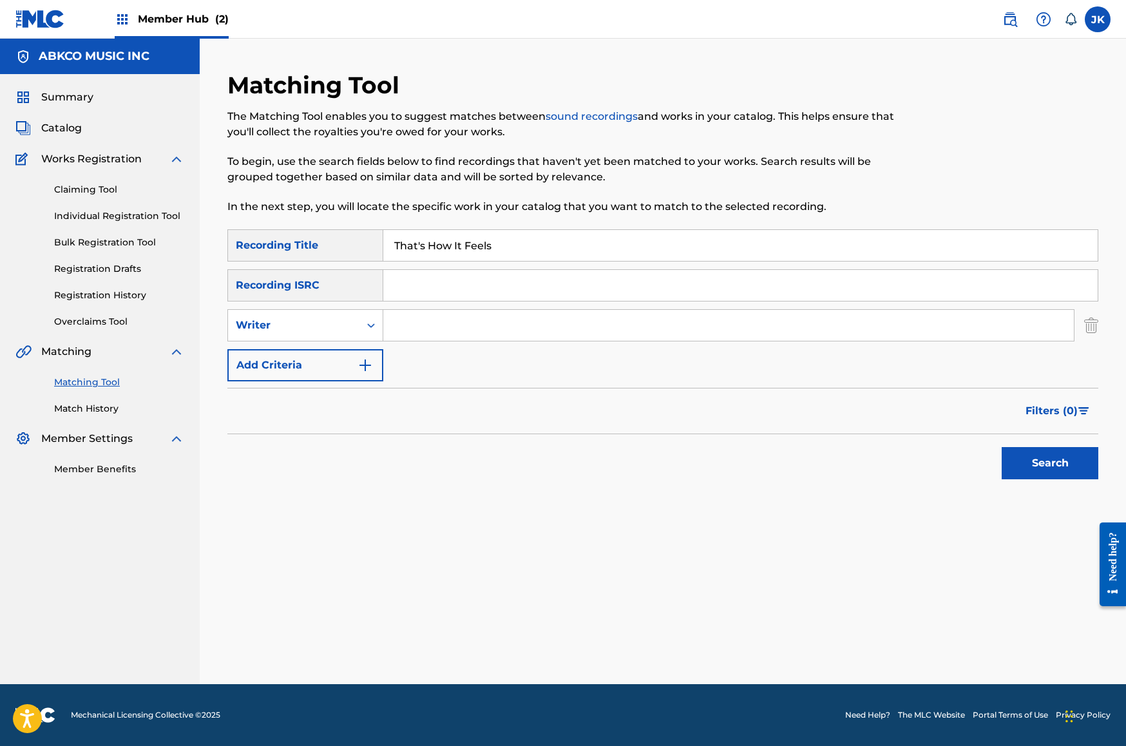
click at [424, 327] on input "Search Form" at bounding box center [728, 325] width 691 height 31
type input "[PERSON_NAME]"
click at [1050, 463] on button "Search" at bounding box center [1050, 463] width 97 height 32
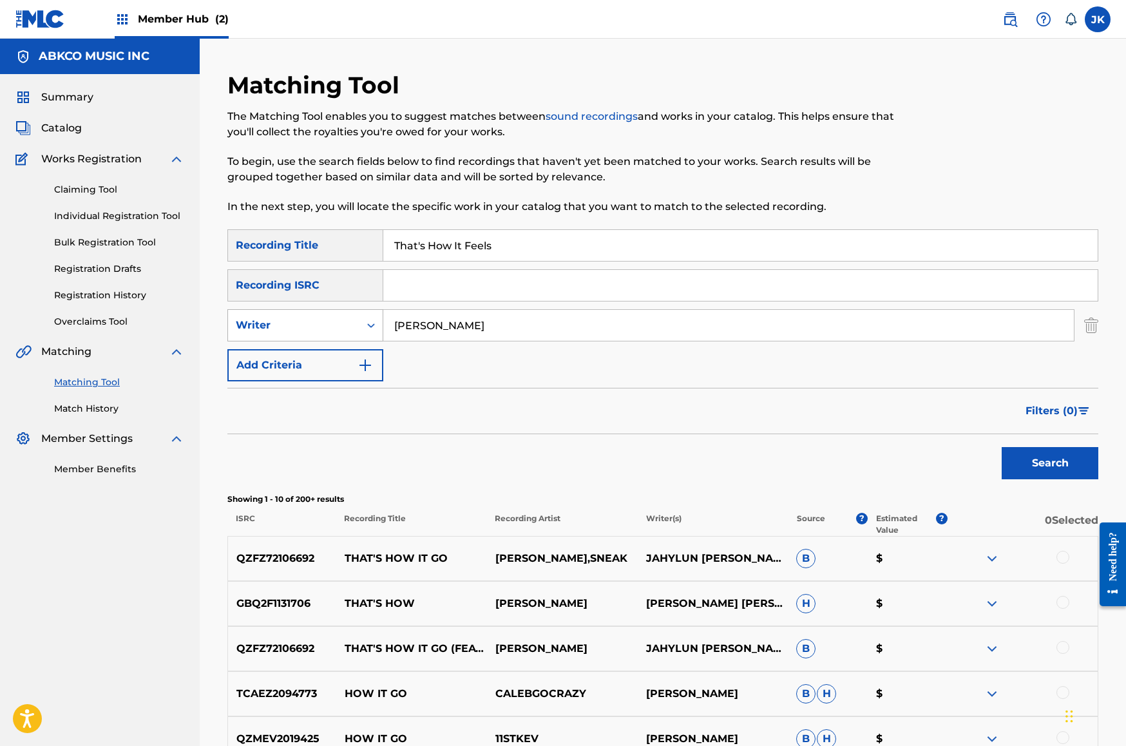
click at [345, 327] on div "Writer" at bounding box center [294, 325] width 116 height 15
click at [351, 357] on div "Recording Artist" at bounding box center [305, 357] width 155 height 32
click at [465, 322] on input "Search Form" at bounding box center [728, 325] width 691 height 31
type input "[PERSON_NAME]"
click at [1050, 463] on button "Search" at bounding box center [1050, 463] width 97 height 32
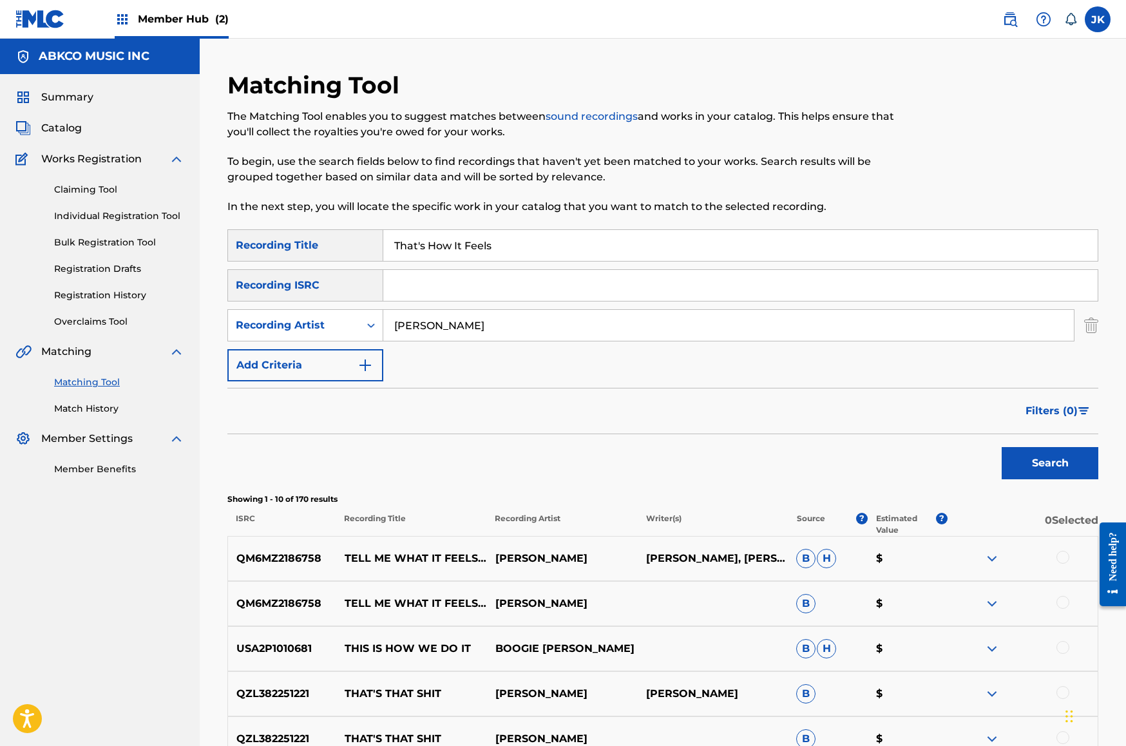
drag, startPoint x: 541, startPoint y: 243, endPoint x: 138, endPoint y: 225, distance: 403.0
click at [138, 226] on main "ABKCO MUSIC INC Summary Catalog Works Registration Claiming Tool Individual Reg…" at bounding box center [563, 561] width 1126 height 1045
paste input "ime Is Now, The"
type input "Time Is Now, The"
drag, startPoint x: 471, startPoint y: 327, endPoint x: 170, endPoint y: 302, distance: 301.9
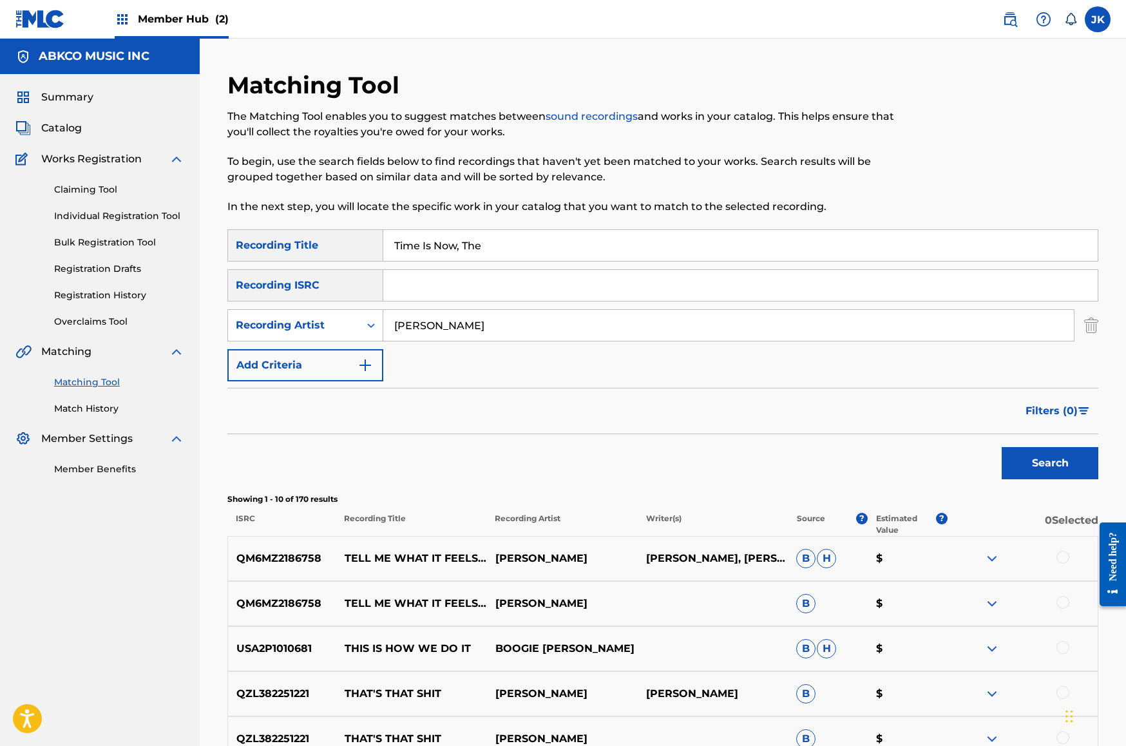
click at [170, 302] on main "ABKCO MUSIC INC Summary Catalog Works Registration Claiming Tool Individual Reg…" at bounding box center [563, 561] width 1126 height 1045
click at [1050, 463] on button "Search" at bounding box center [1050, 463] width 97 height 32
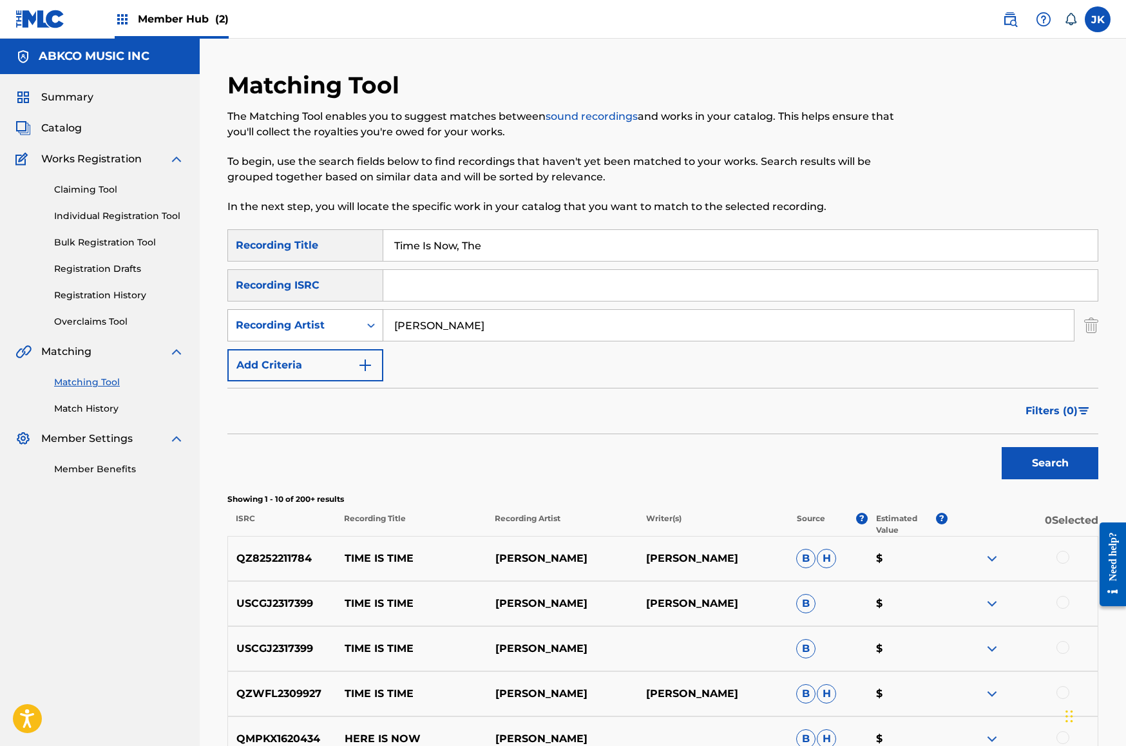
click at [291, 330] on div "Recording Artist" at bounding box center [294, 325] width 116 height 15
drag, startPoint x: 488, startPoint y: 326, endPoint x: 211, endPoint y: 300, distance: 278.2
click at [211, 300] on div "Matching Tool The Matching Tool enables you to suggest matches between sound re…" at bounding box center [663, 561] width 926 height 1045
type input "t"
type input "futuristic"
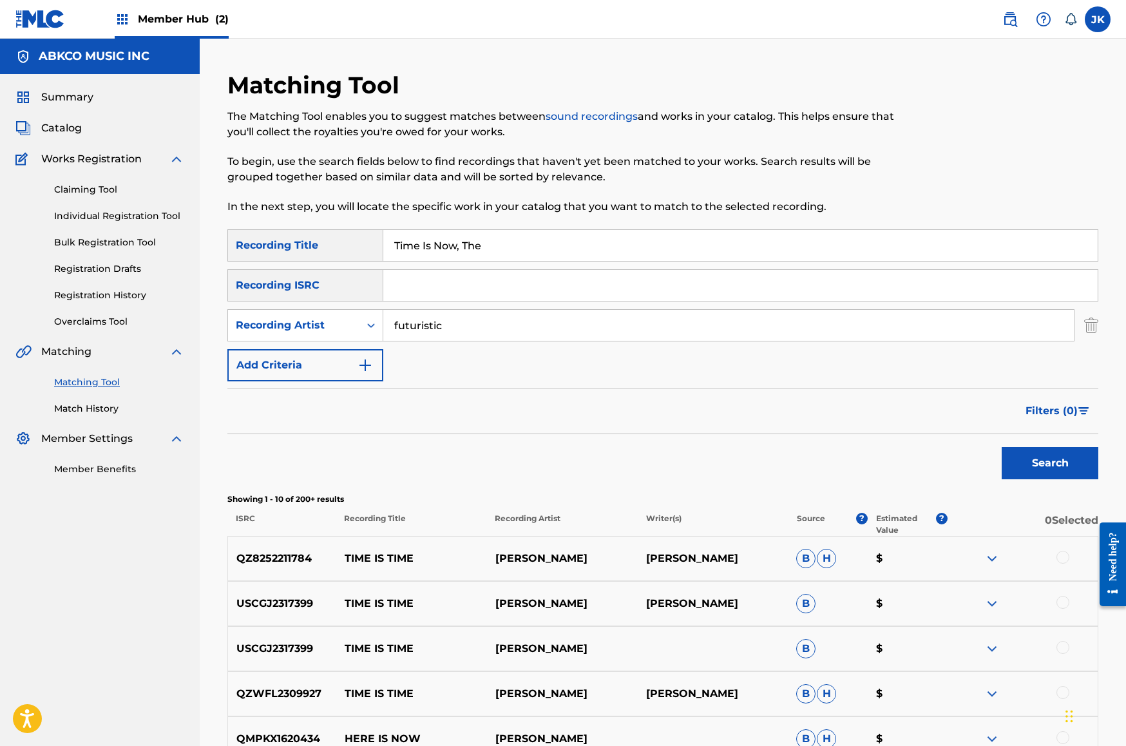
click at [1050, 463] on button "Search" at bounding box center [1050, 463] width 97 height 32
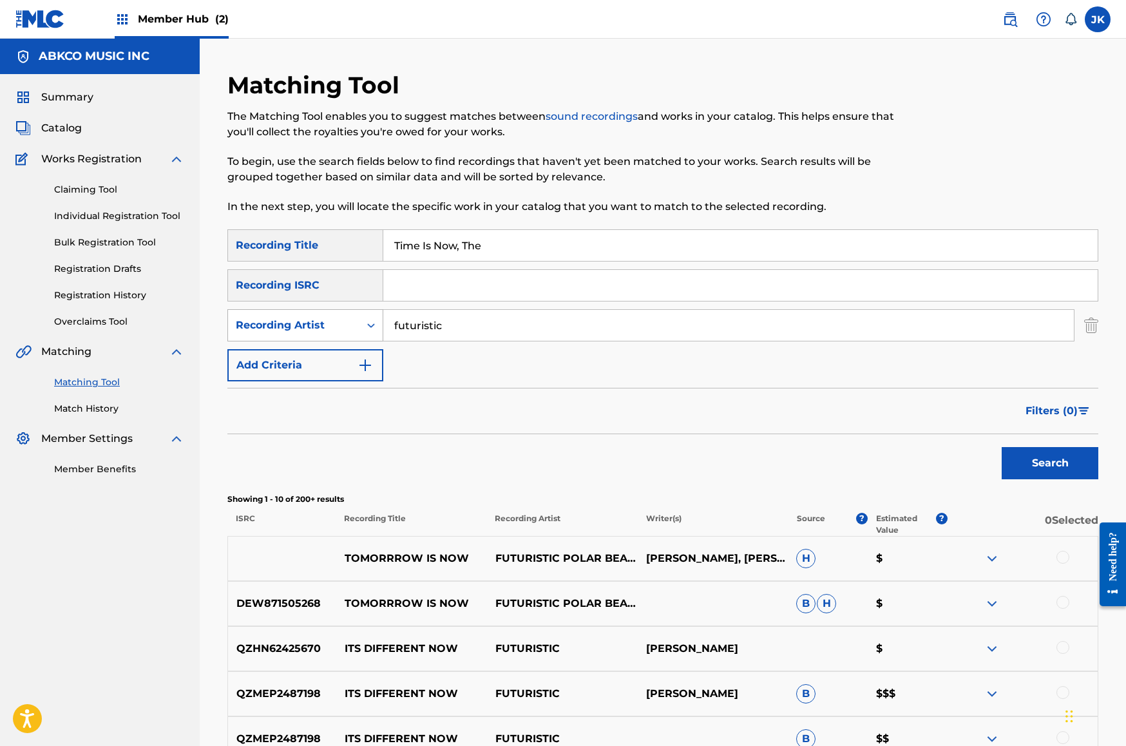
click at [285, 308] on div "SearchWithCriteriab421cd28-d7f9-49af-b816-bc6d02ce35e6 Recording Title Time Is …" at bounding box center [662, 305] width 871 height 152
click at [289, 327] on div "Recording Artist" at bounding box center [294, 325] width 116 height 15
click at [292, 359] on div "Writer" at bounding box center [305, 357] width 155 height 32
click at [501, 333] on input "Search Form" at bounding box center [728, 325] width 691 height 31
type input "[PERSON_NAME]"
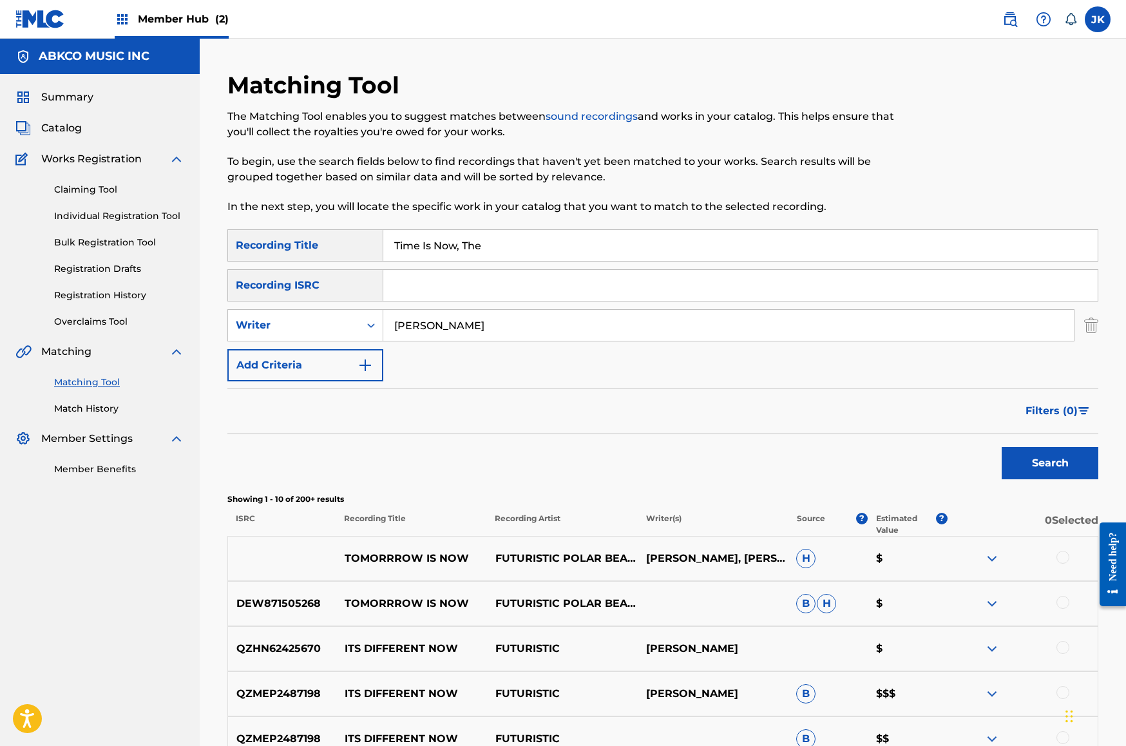
click at [1050, 463] on button "Search" at bounding box center [1050, 463] width 97 height 32
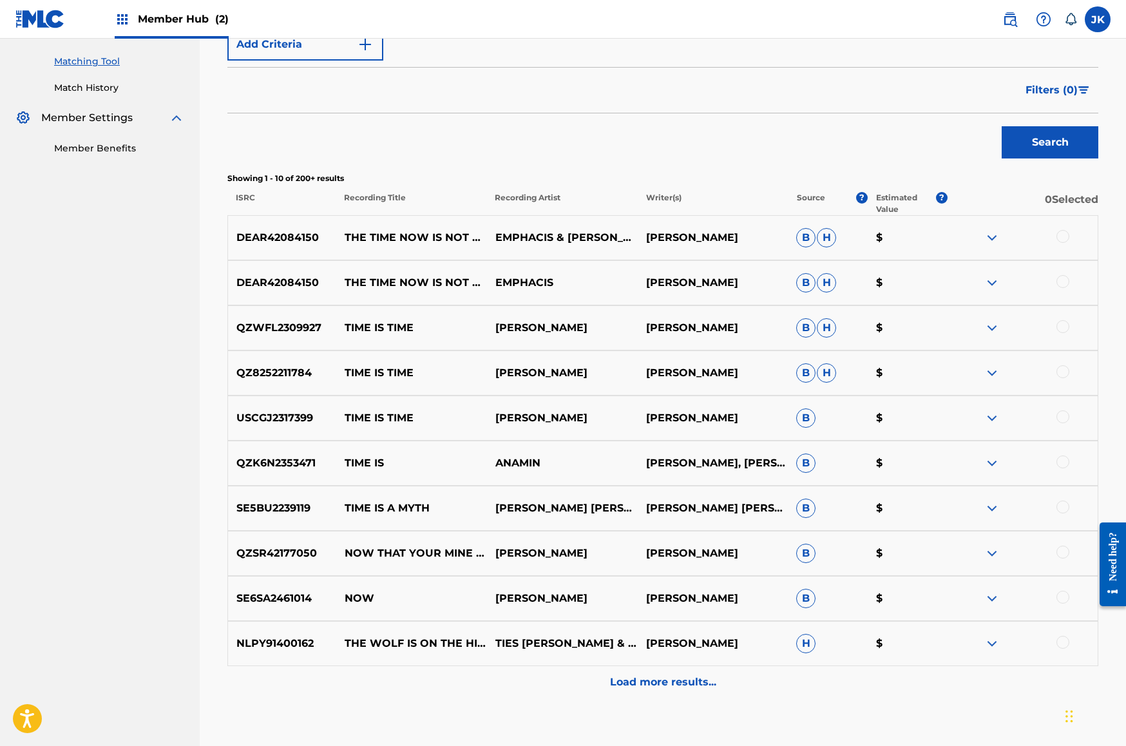
scroll to position [50, 0]
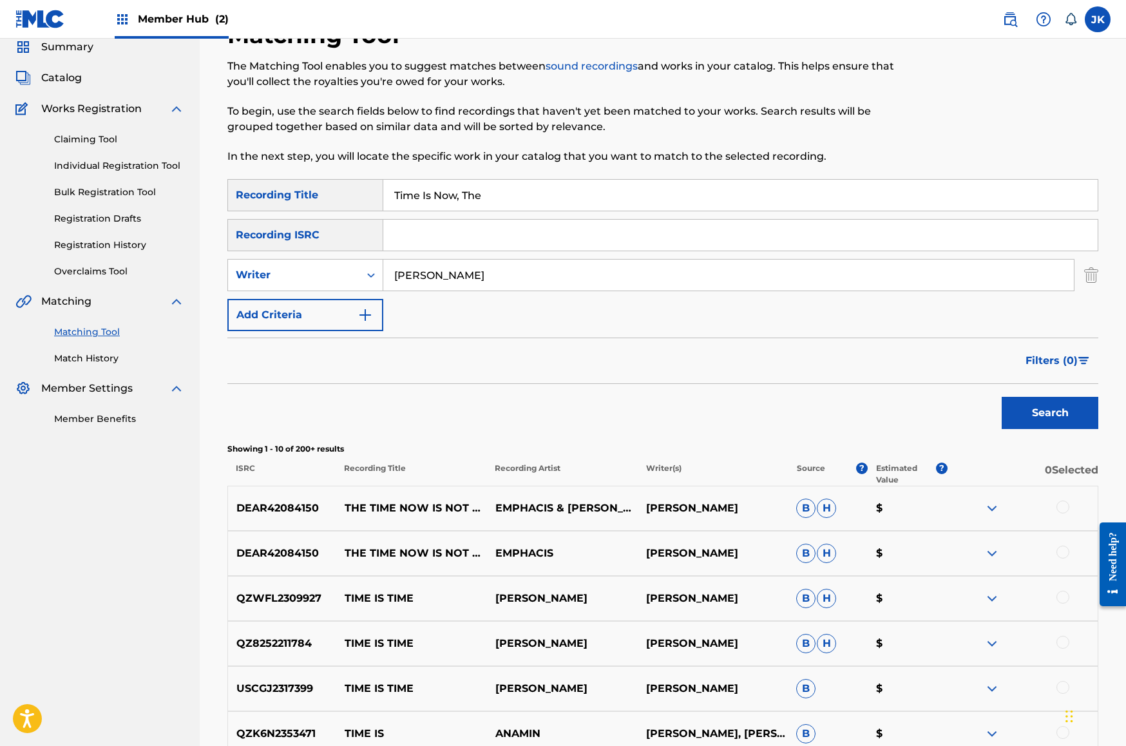
drag, startPoint x: 516, startPoint y: 187, endPoint x: 227, endPoint y: 190, distance: 288.6
click at [109, 158] on main "ABKCO MUSIC INC Summary Catalog Works Registration Claiming Tool Individual Reg…" at bounding box center [563, 510] width 1126 height 1045
paste input "Brainy [PERSON_NAME]"
type input "Brainy BrandonTime Is Now, The"
paste input "Brainy [PERSON_NAME]"
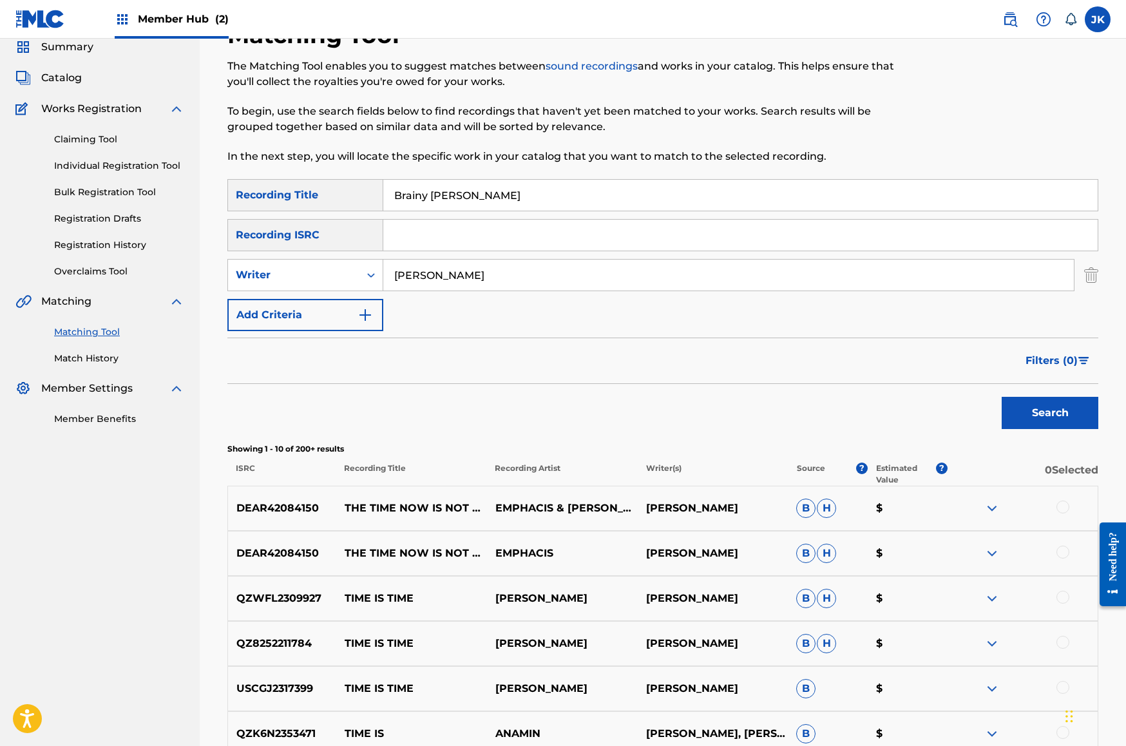
type input "Brainy [PERSON_NAME]"
drag, startPoint x: 542, startPoint y: 279, endPoint x: -42, endPoint y: 234, distance: 586.0
click at [0, 234] on html "Accessibility Screen-Reader Guide, Feedback, and Issue Reporting | New window 0…" at bounding box center [563, 323] width 1126 height 746
click at [1050, 413] on button "Search" at bounding box center [1050, 413] width 97 height 32
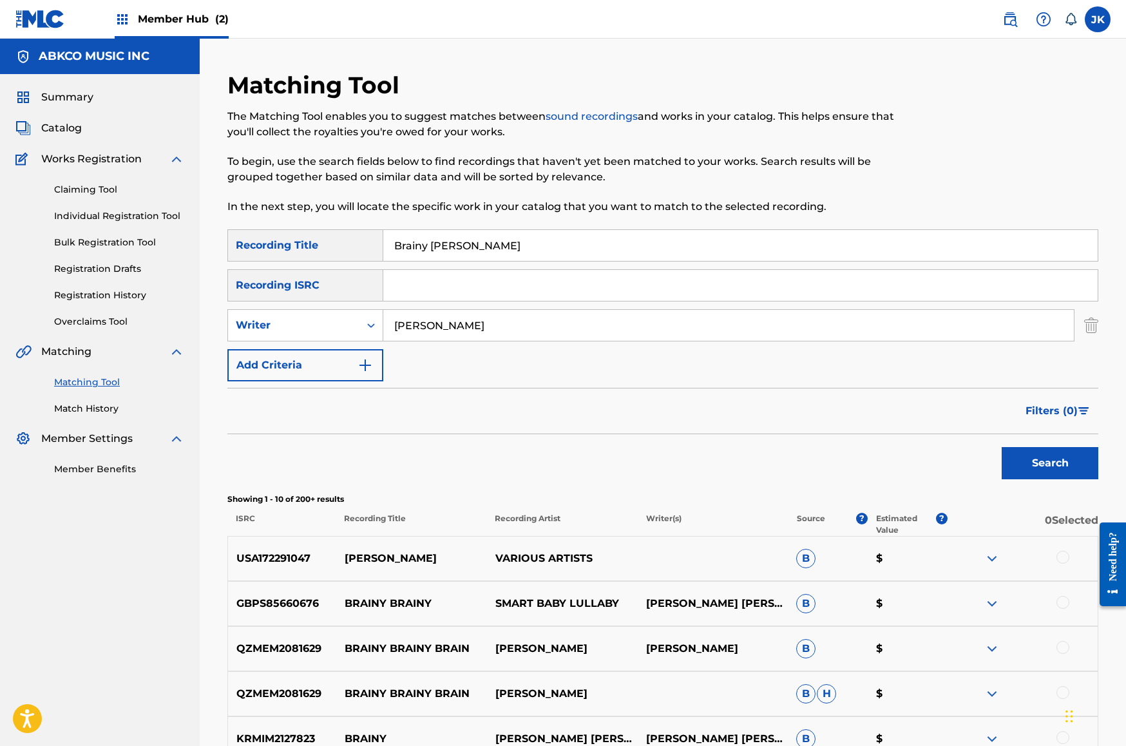
type input "[PERSON_NAME]"
click at [1050, 463] on button "Search" at bounding box center [1050, 463] width 97 height 32
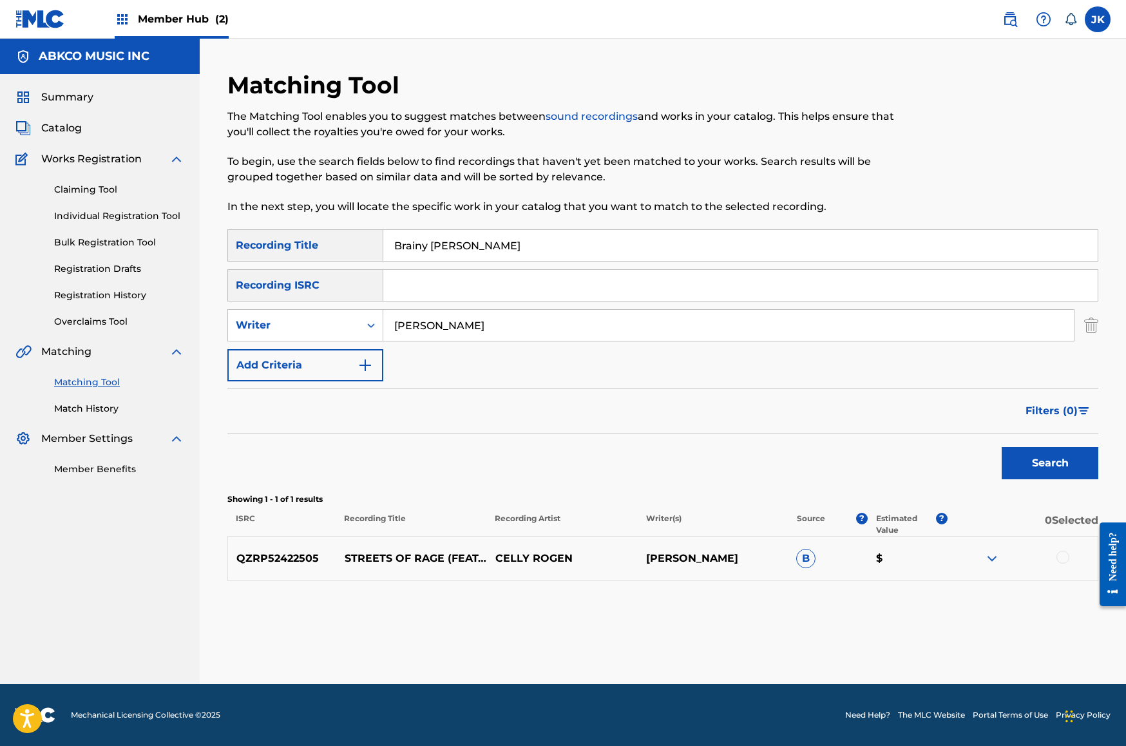
drag, startPoint x: 539, startPoint y: 241, endPoint x: 262, endPoint y: 233, distance: 277.1
click at [263, 234] on div "SearchWithCriteriab421cd28-d7f9-49af-b816-bc6d02ce35e6 Recording Title Brainy […" at bounding box center [662, 245] width 871 height 32
paste input "Pissed And Passed Out"
type input "Pissed And Passed Out"
drag, startPoint x: 437, startPoint y: 330, endPoint x: 248, endPoint y: 302, distance: 191.4
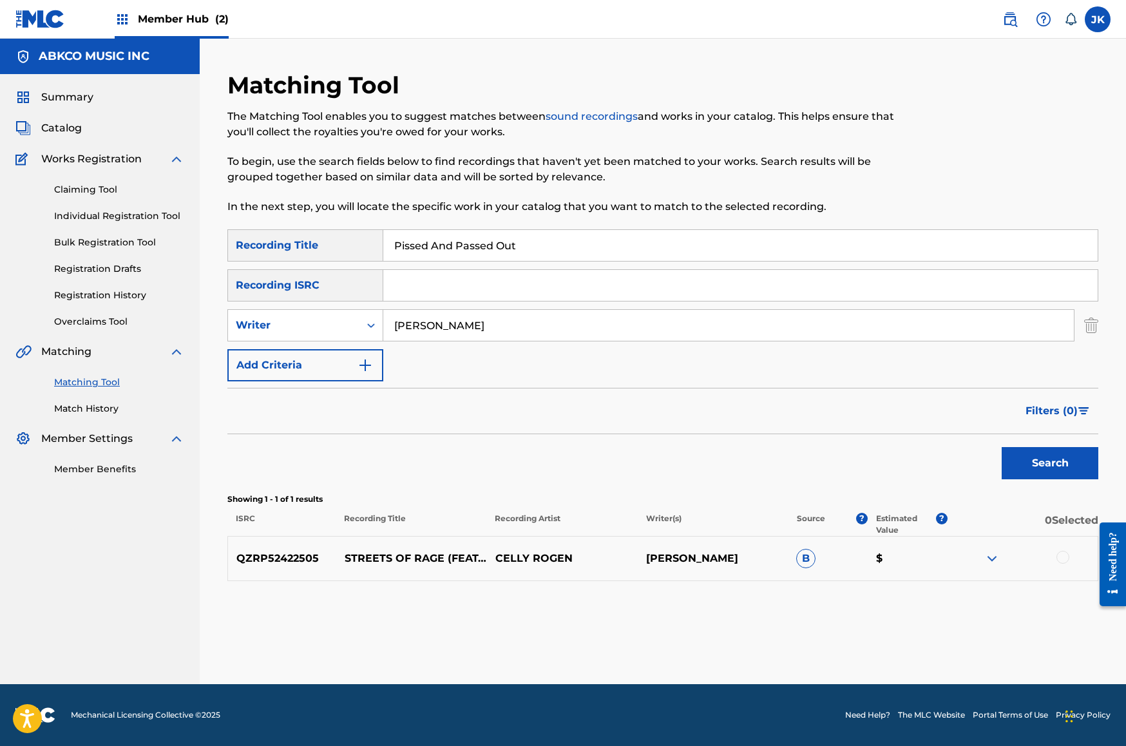
click at [248, 302] on div "SearchWithCriteriab421cd28-d7f9-49af-b816-bc6d02ce35e6 Recording Title Pissed A…" at bounding box center [662, 305] width 871 height 152
type input "jodo"
click at [1050, 463] on button "Search" at bounding box center [1050, 463] width 97 height 32
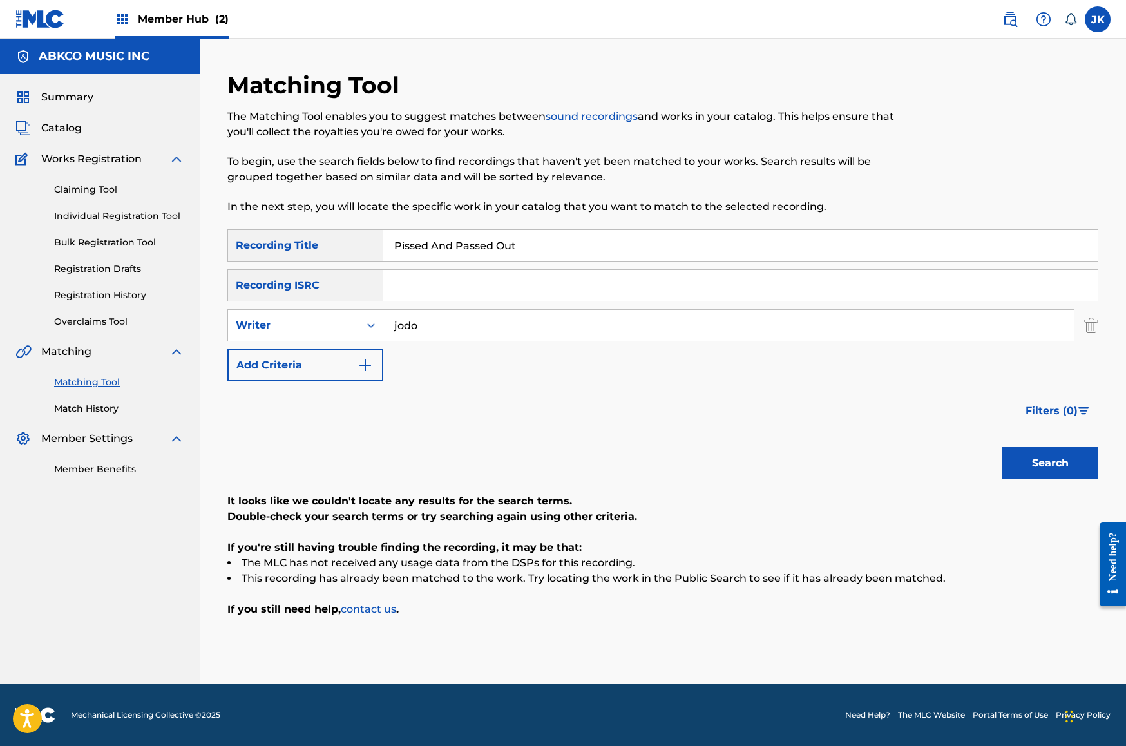
click at [531, 320] on input "jodo" at bounding box center [728, 325] width 691 height 31
drag, startPoint x: 531, startPoint y: 320, endPoint x: 150, endPoint y: 283, distance: 383.1
click at [151, 283] on main "ABKCO MUSIC INC Summary Catalog Works Registration Claiming Tool Individual Reg…" at bounding box center [563, 361] width 1126 height 645
click at [1050, 463] on button "Search" at bounding box center [1050, 463] width 97 height 32
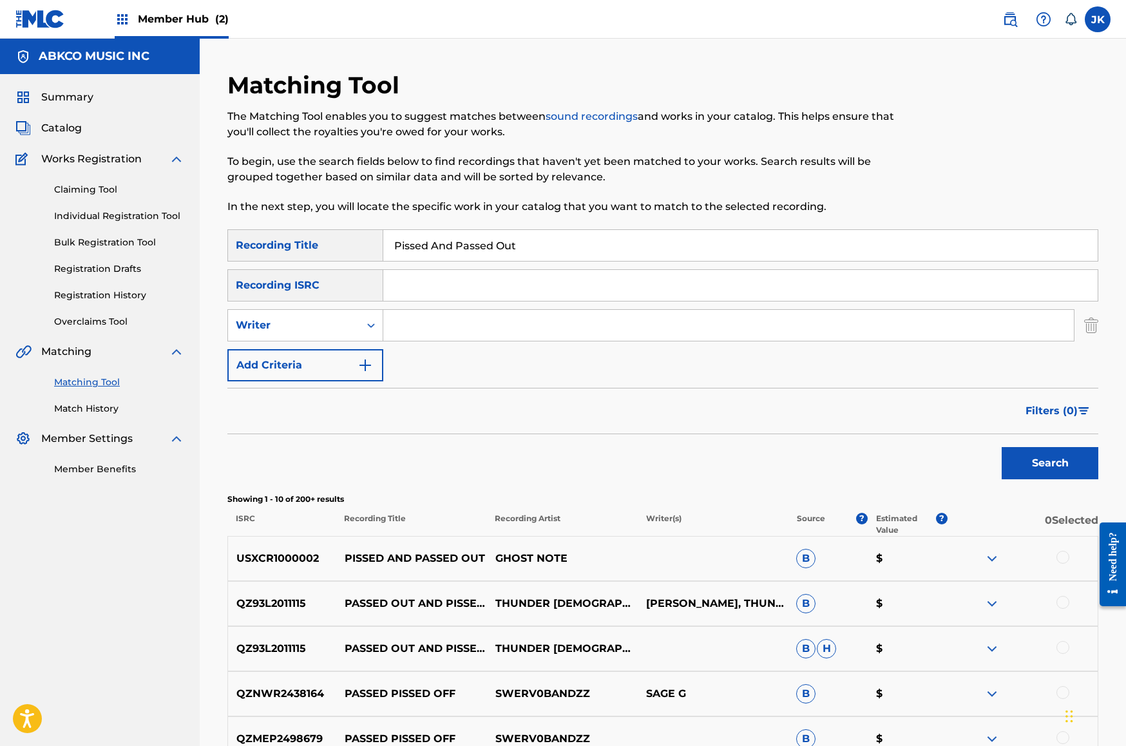
drag, startPoint x: 578, startPoint y: 250, endPoint x: 299, endPoint y: 234, distance: 280.0
click at [298, 234] on div "SearchWithCriteriab421cd28-d7f9-49af-b816-bc6d02ce35e6 Recording Title Pissed A…" at bounding box center [662, 245] width 871 height 32
paste input "Keep A Light In The Window 'Till I Come Home"
click at [1050, 463] on button "Search" at bounding box center [1050, 463] width 97 height 32
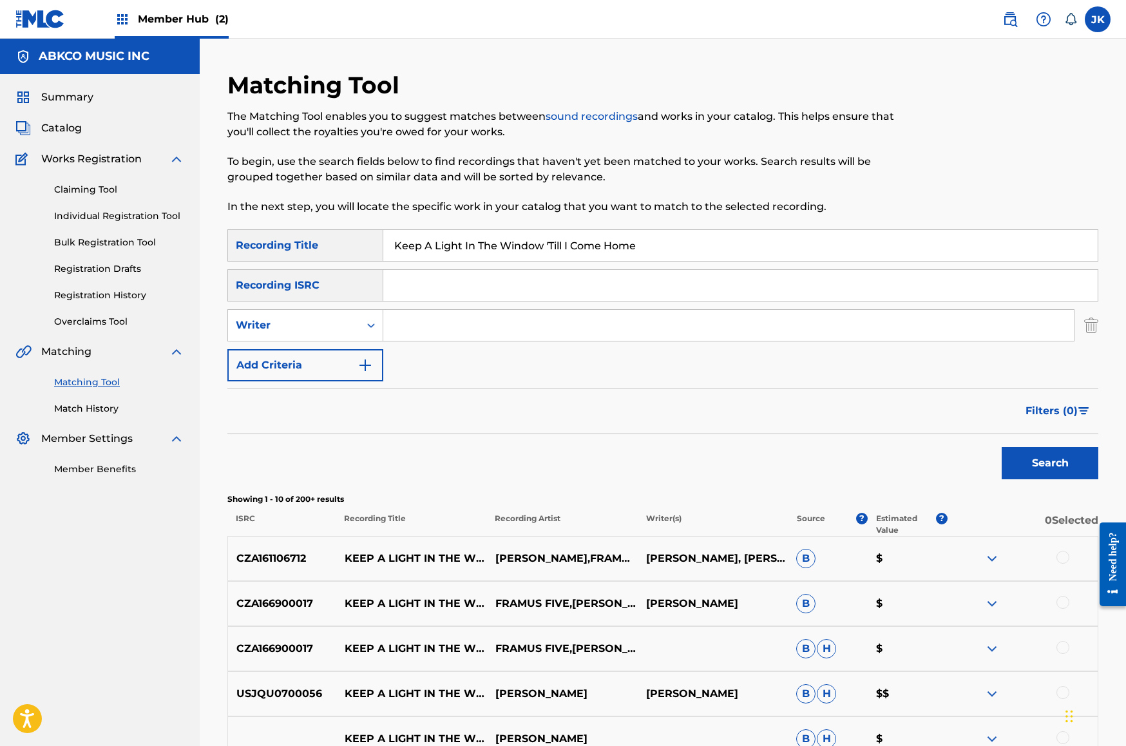
drag, startPoint x: 691, startPoint y: 249, endPoint x: 248, endPoint y: 202, distance: 445.7
click at [248, 202] on div "Matching Tool The Matching Tool enables you to suggest matches between sound re…" at bounding box center [662, 577] width 871 height 1013
paste input "Hang On In Ther"
type input "Hang On In There"
click at [492, 315] on input "Search Form" at bounding box center [728, 325] width 691 height 31
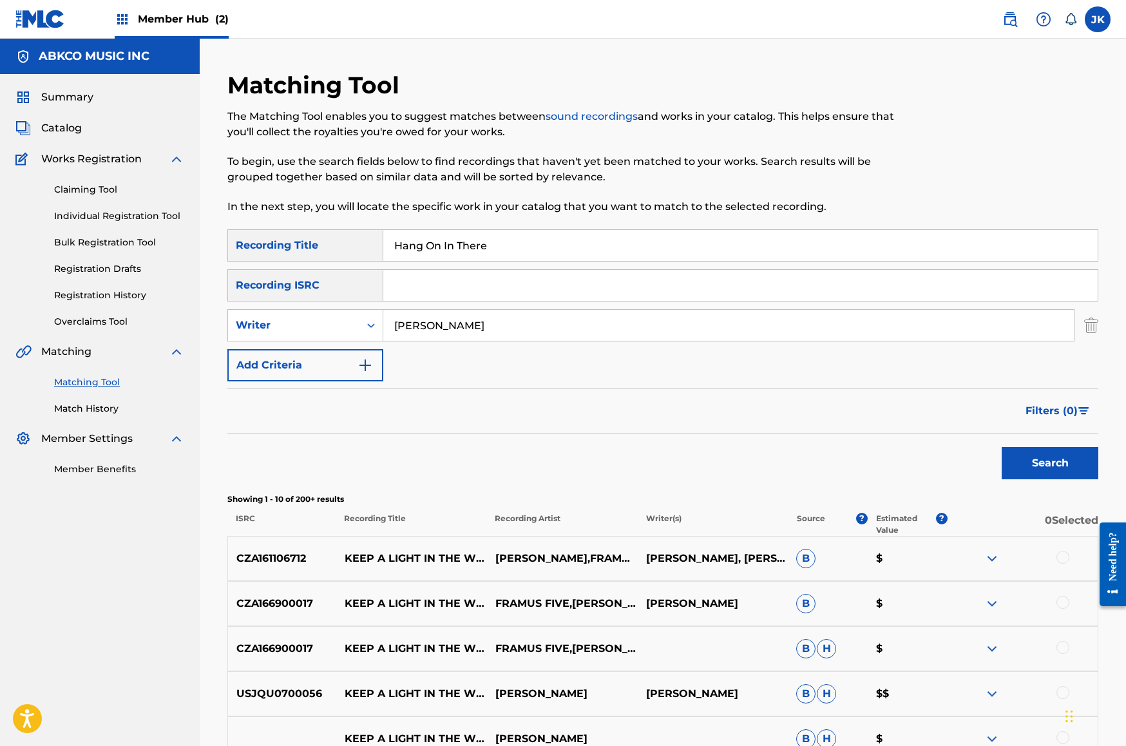
type input "[PERSON_NAME]"
click at [1050, 463] on button "Search" at bounding box center [1050, 463] width 97 height 32
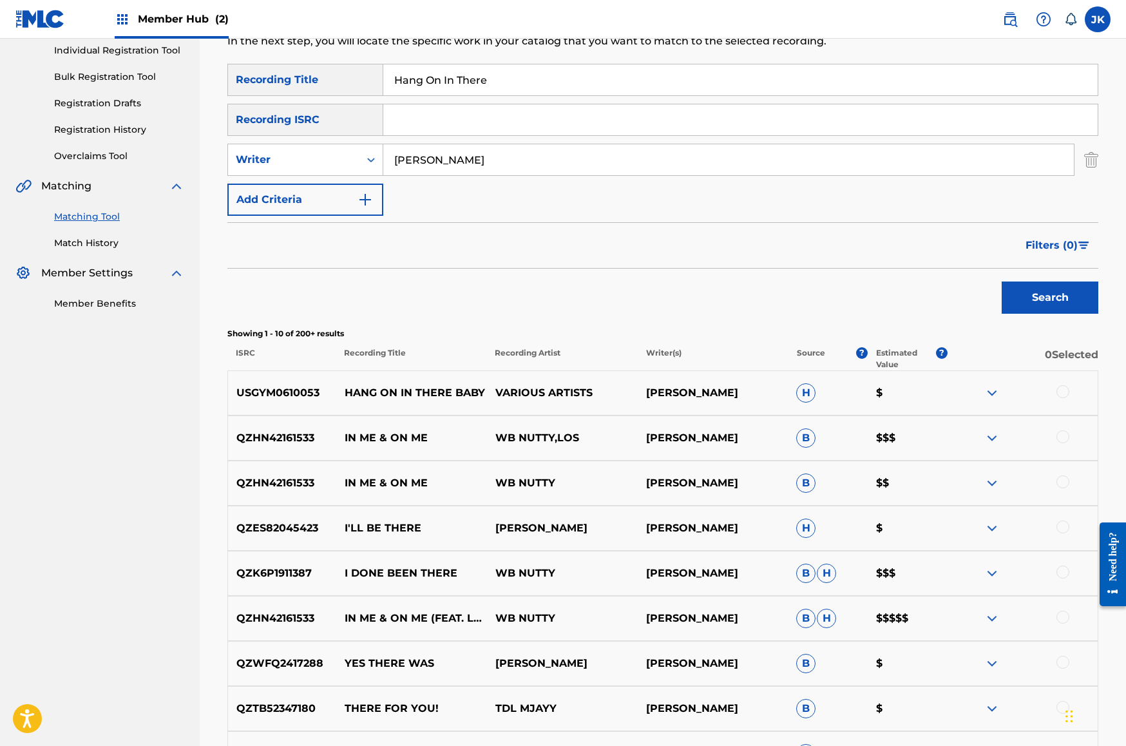
scroll to position [142, 0]
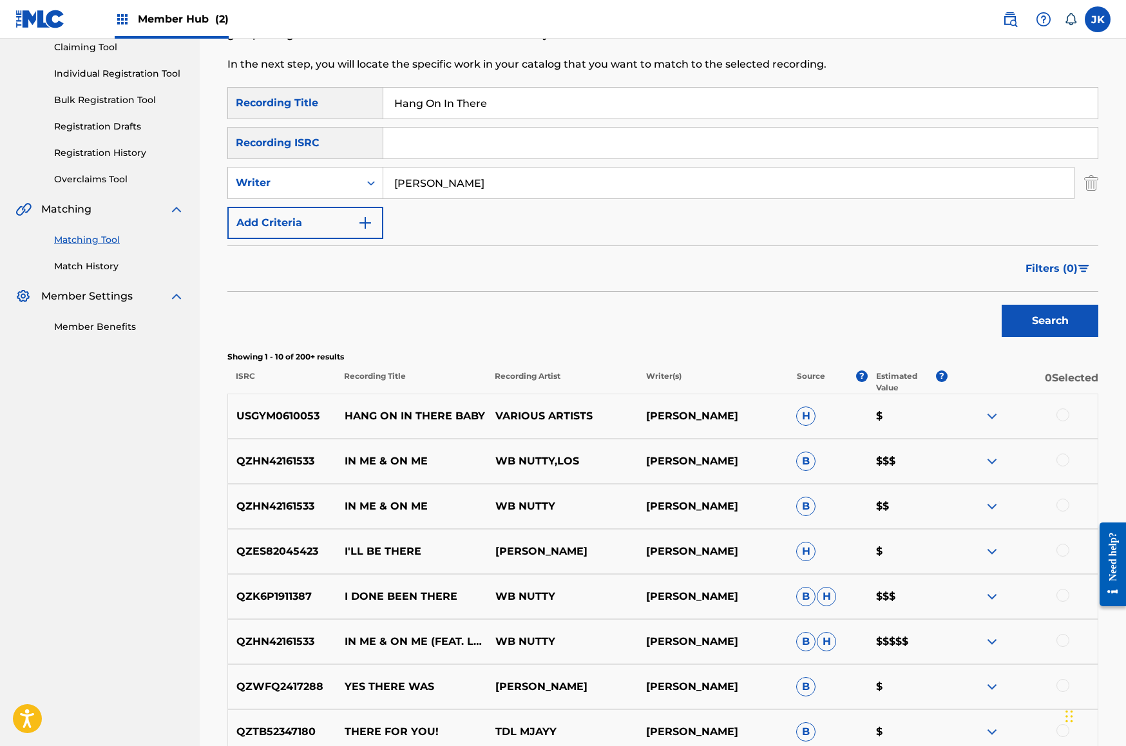
click at [1067, 414] on div at bounding box center [1022, 415] width 151 height 15
click at [1067, 414] on div at bounding box center [1062, 414] width 13 height 13
click at [938, 638] on button "Match 1 Group" at bounding box center [905, 641] width 142 height 32
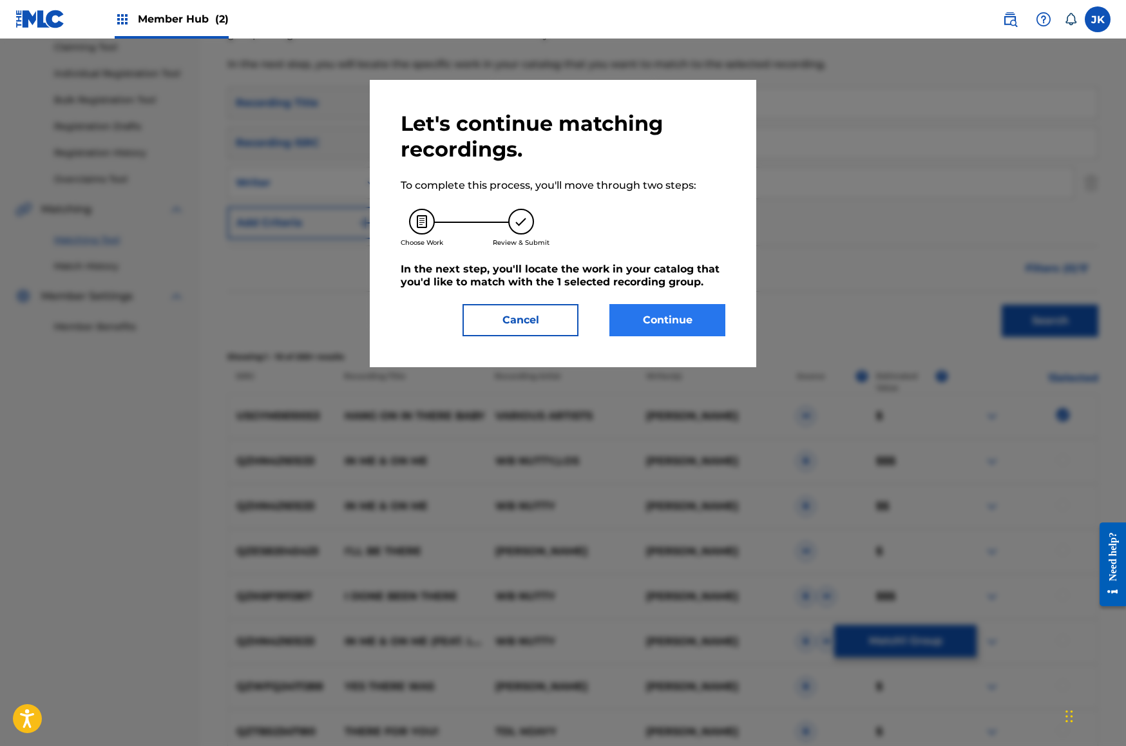
click at [651, 309] on button "Continue" at bounding box center [667, 320] width 116 height 32
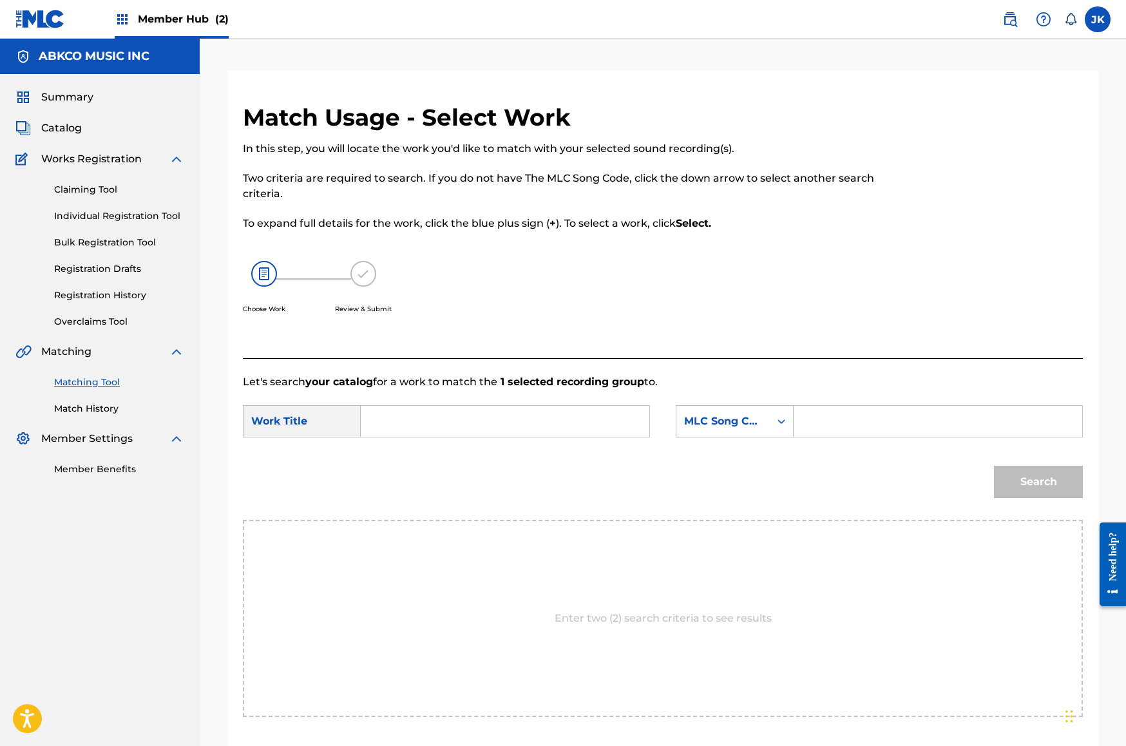
click at [539, 417] on input "Search Form" at bounding box center [505, 421] width 267 height 31
paste input "Hang On In There"
type input "Hang On In There"
click at [668, 423] on div "SearchWithCriteriae54eb7fa-bd98-40c2-b0c1-16c50ea653c7 Work Title Hang On In Th…" at bounding box center [663, 425] width 840 height 40
click at [714, 423] on div "MLC Song Code" at bounding box center [723, 421] width 78 height 15
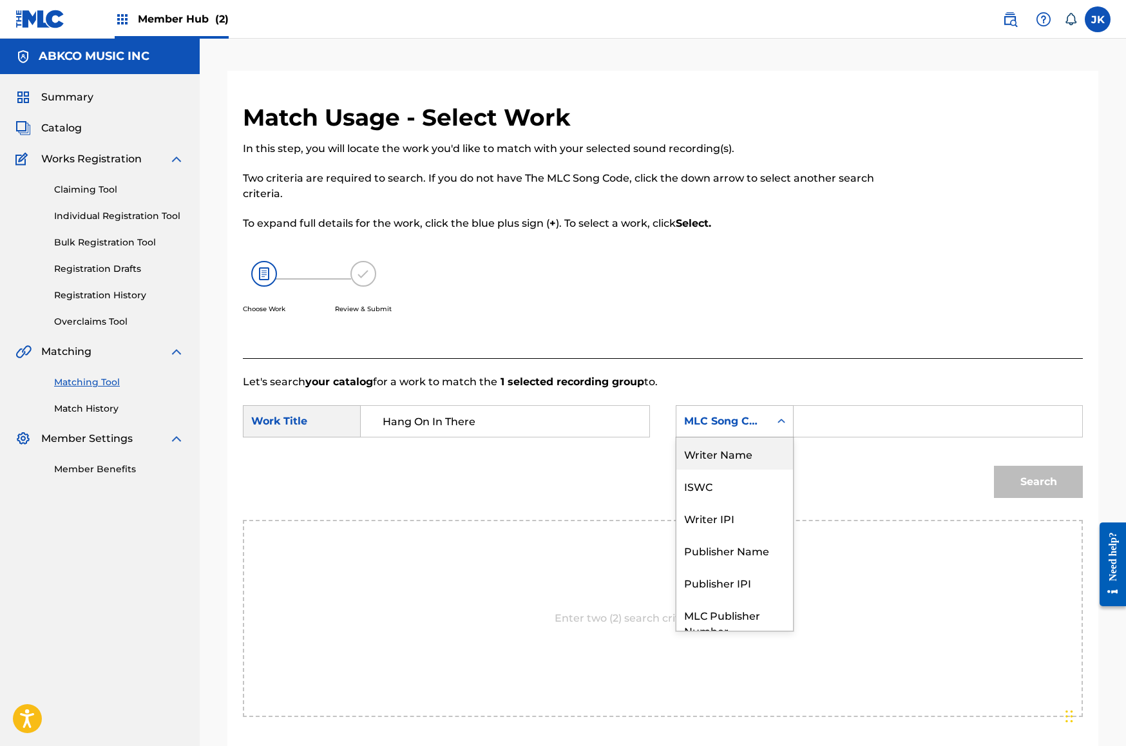
click at [716, 446] on div "Writer Name" at bounding box center [734, 453] width 117 height 32
click at [843, 430] on input "Search Form" at bounding box center [938, 421] width 267 height 31
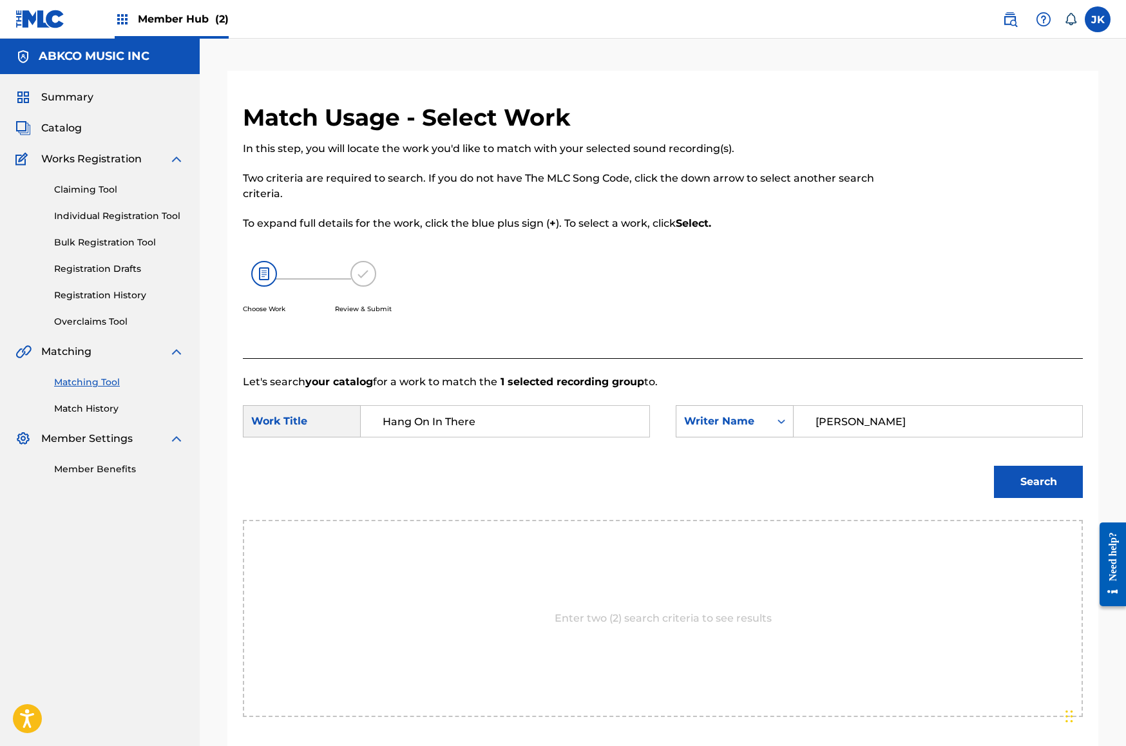
type input "[PERSON_NAME]"
click at [1038, 482] on button "Search" at bounding box center [1038, 482] width 89 height 32
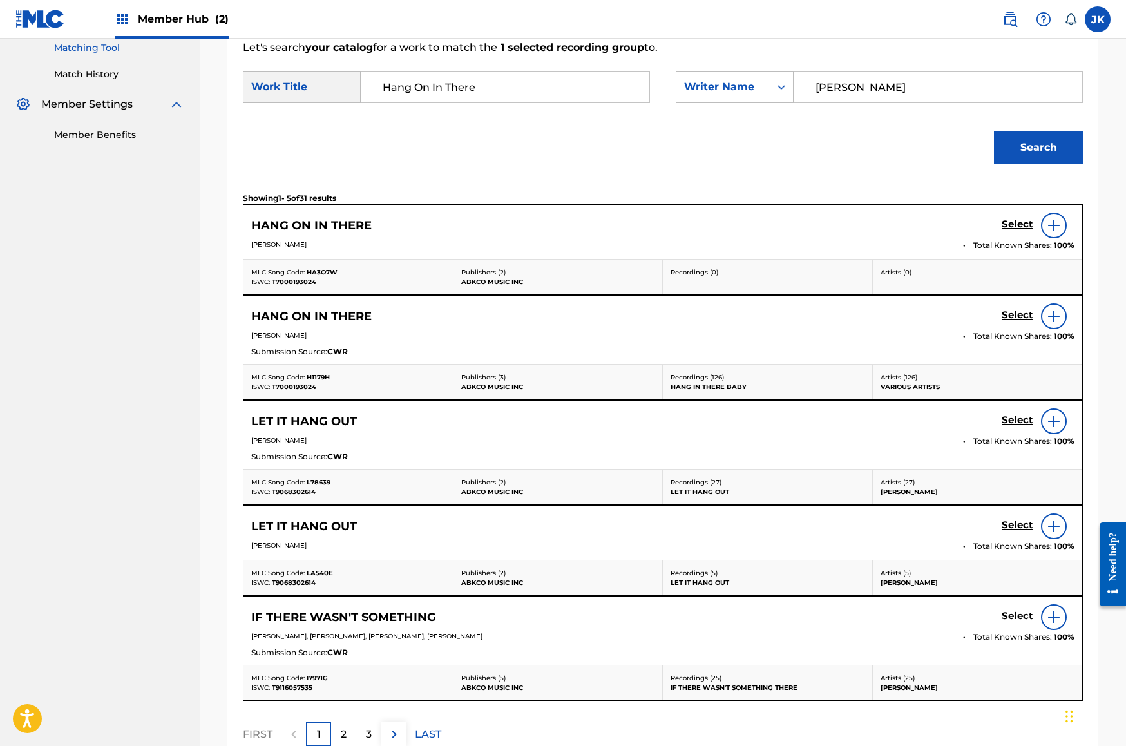
scroll to position [215, 0]
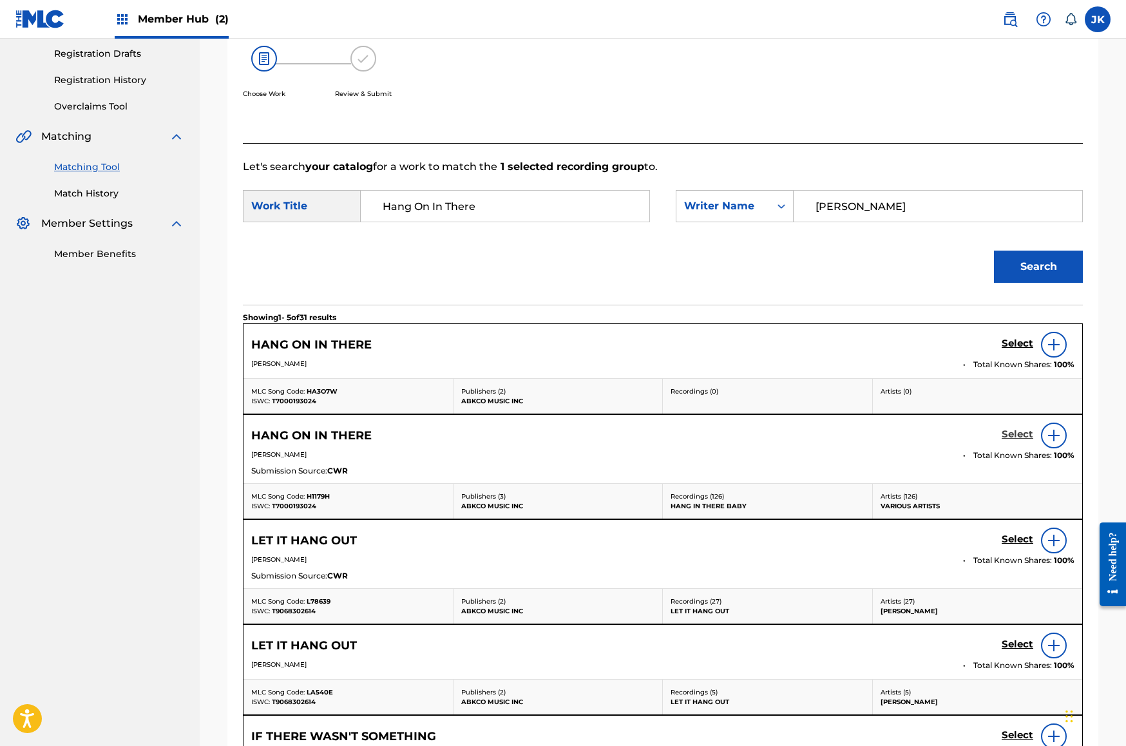
click at [1015, 432] on h5 "Select" at bounding box center [1018, 434] width 32 height 12
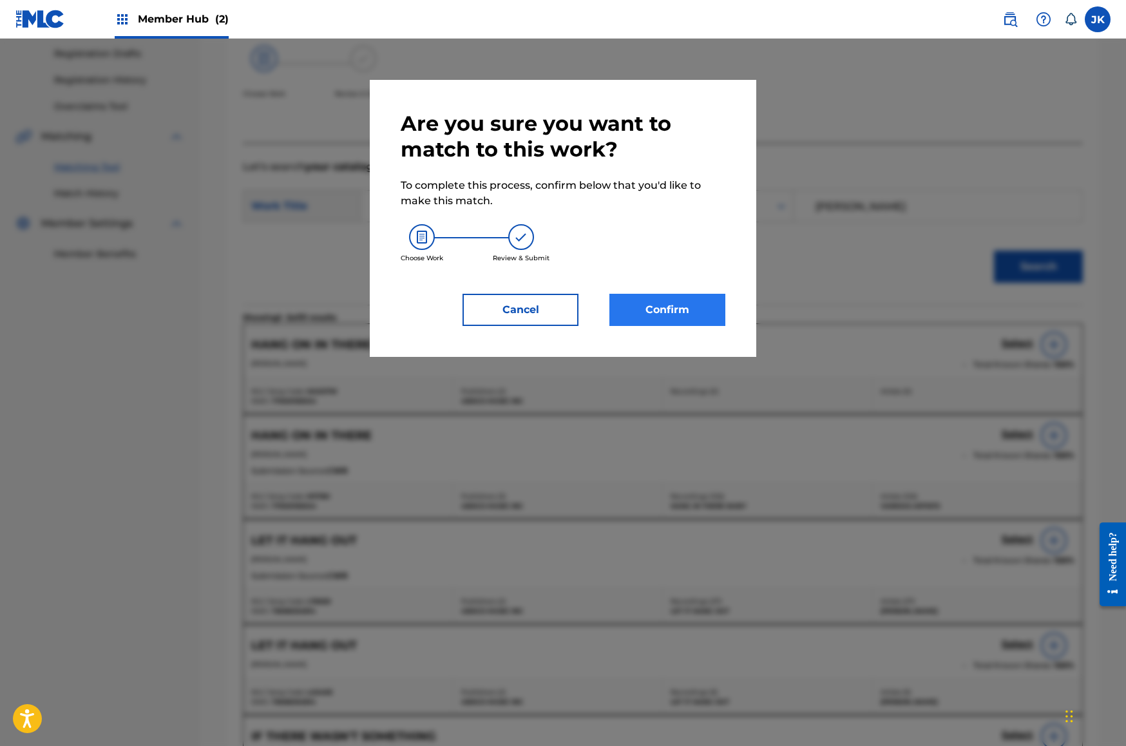
click at [656, 320] on button "Confirm" at bounding box center [667, 310] width 116 height 32
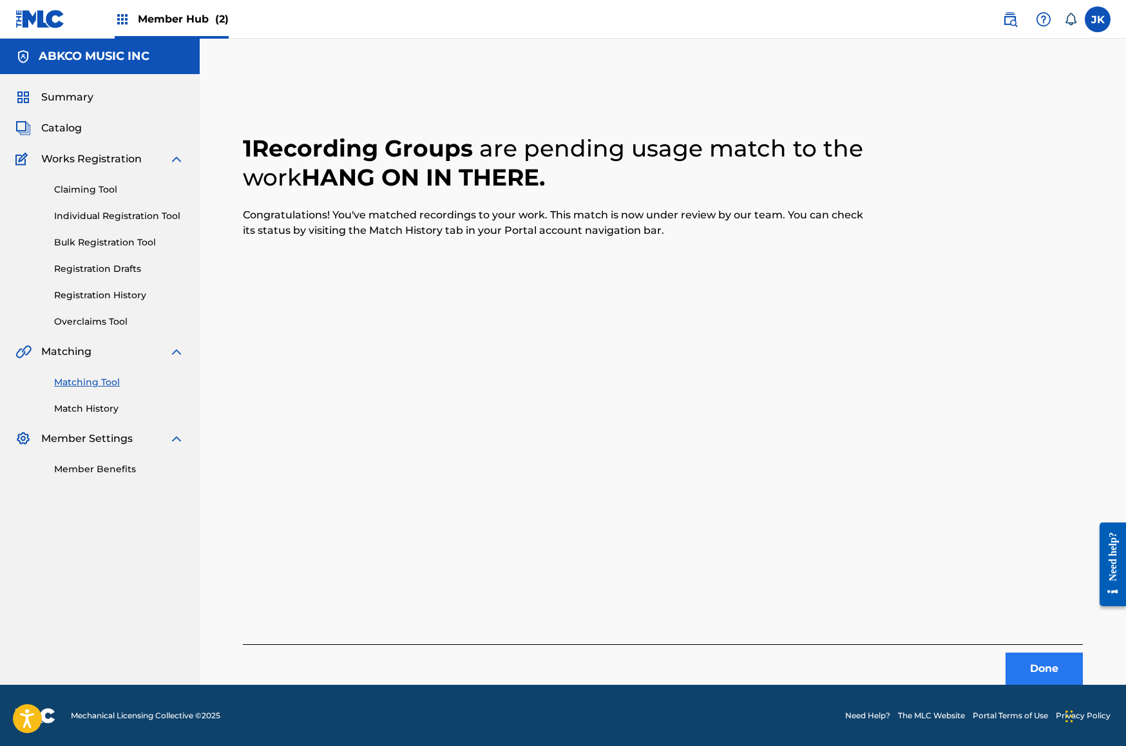
click at [1036, 669] on button "Done" at bounding box center [1044, 669] width 77 height 32
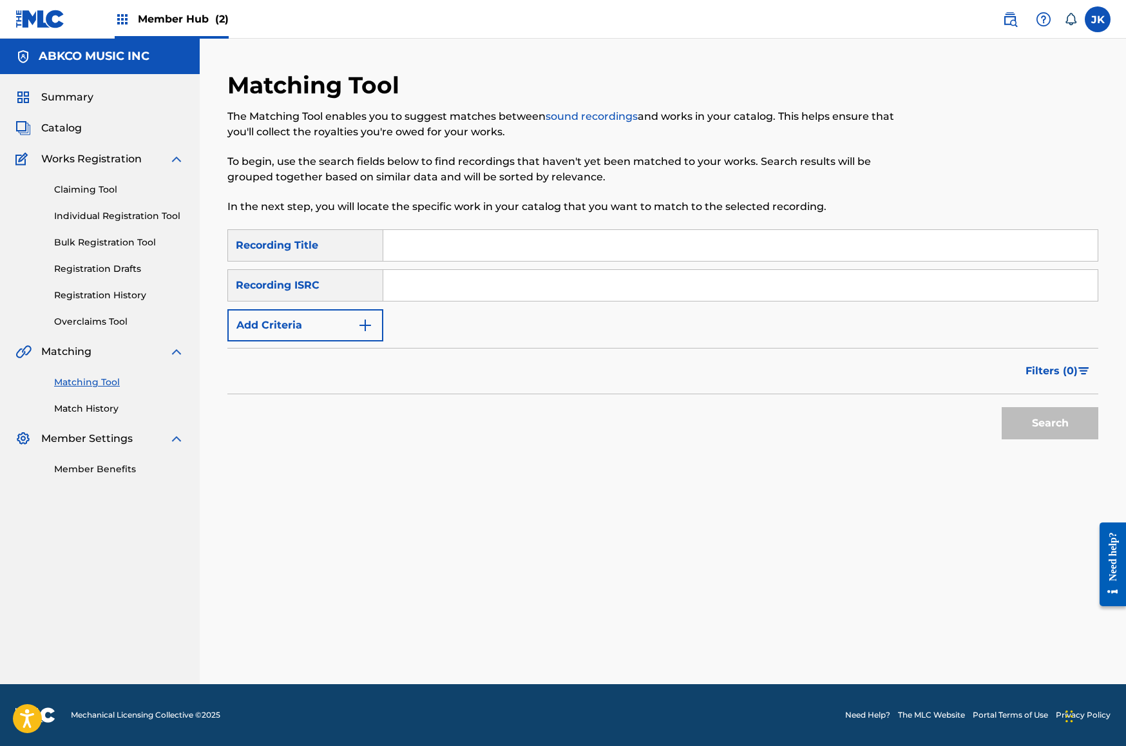
click at [429, 244] on input "Search Form" at bounding box center [740, 245] width 714 height 31
paste input "Sunrise"
type input "Sunrise"
click at [359, 323] on img "Search Form" at bounding box center [365, 325] width 15 height 15
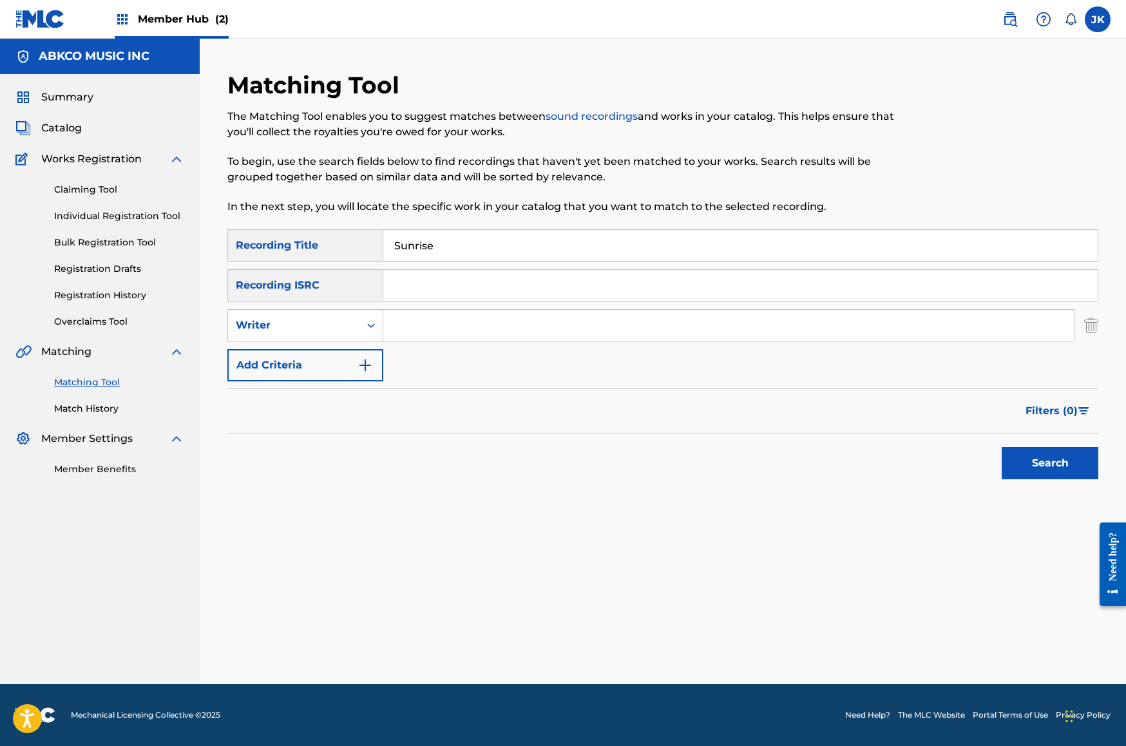
click at [435, 330] on input "Search Form" at bounding box center [728, 325] width 691 height 31
type input "[PERSON_NAME]"
click at [1050, 463] on button "Search" at bounding box center [1050, 463] width 97 height 32
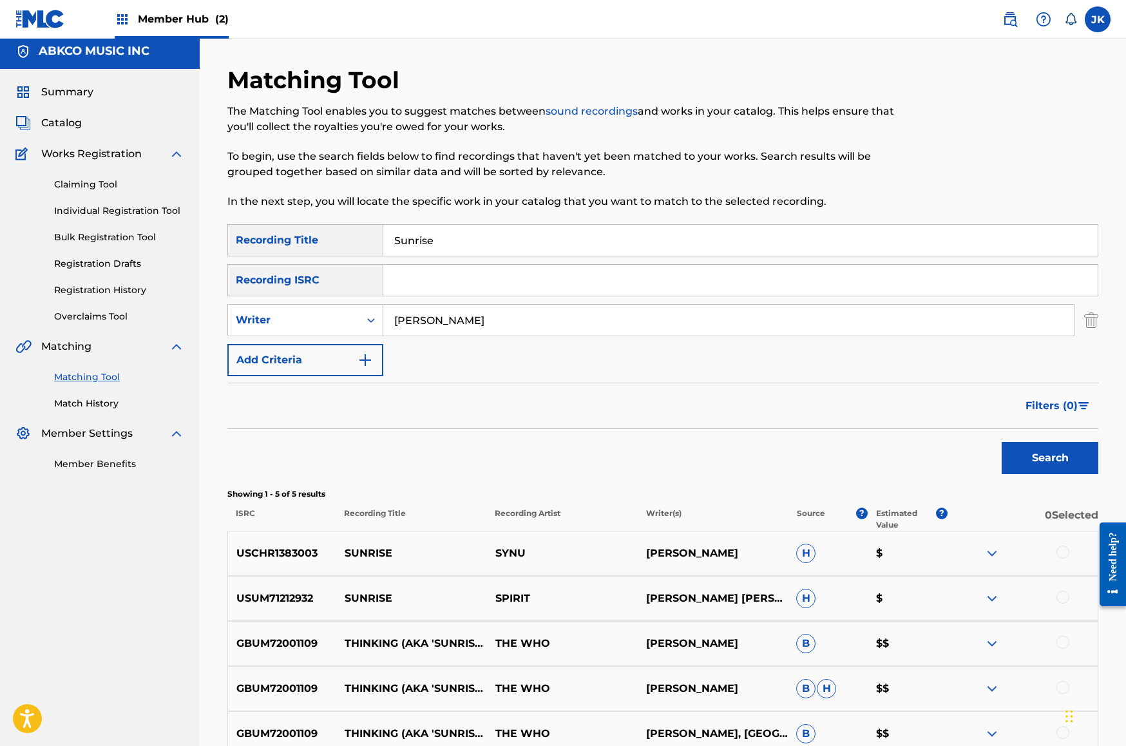
scroll to position [39, 0]
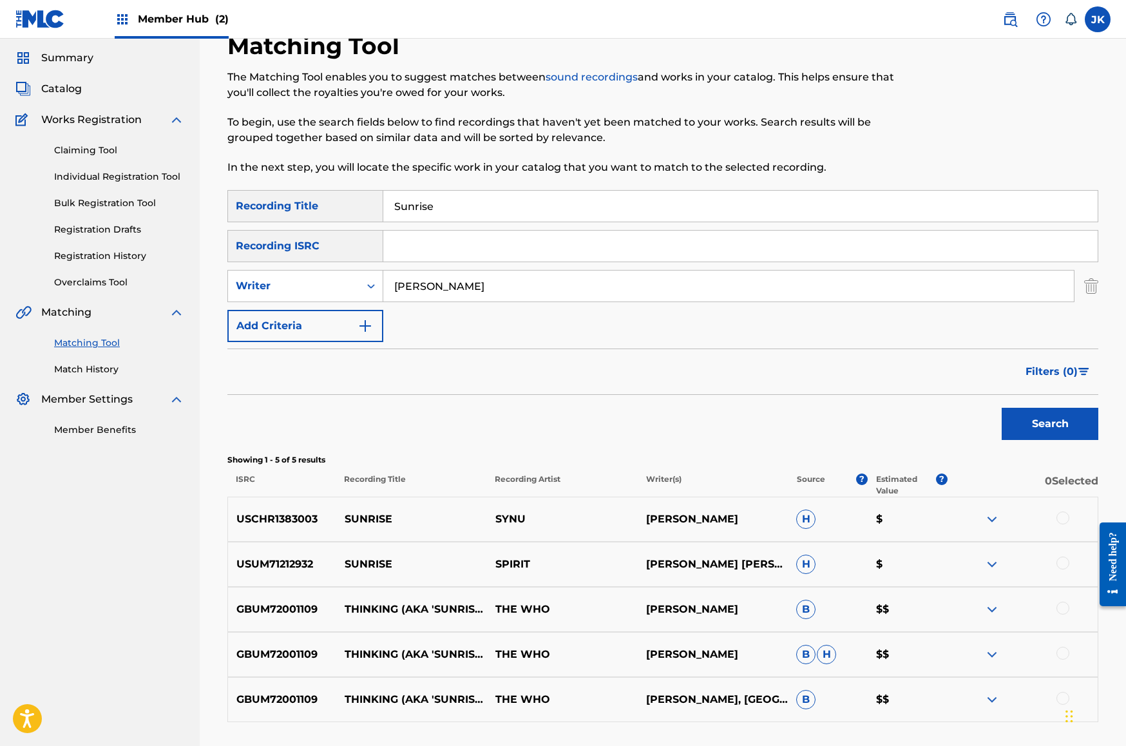
click at [1065, 518] on div at bounding box center [1062, 517] width 13 height 13
click at [1064, 560] on div at bounding box center [1062, 563] width 13 height 13
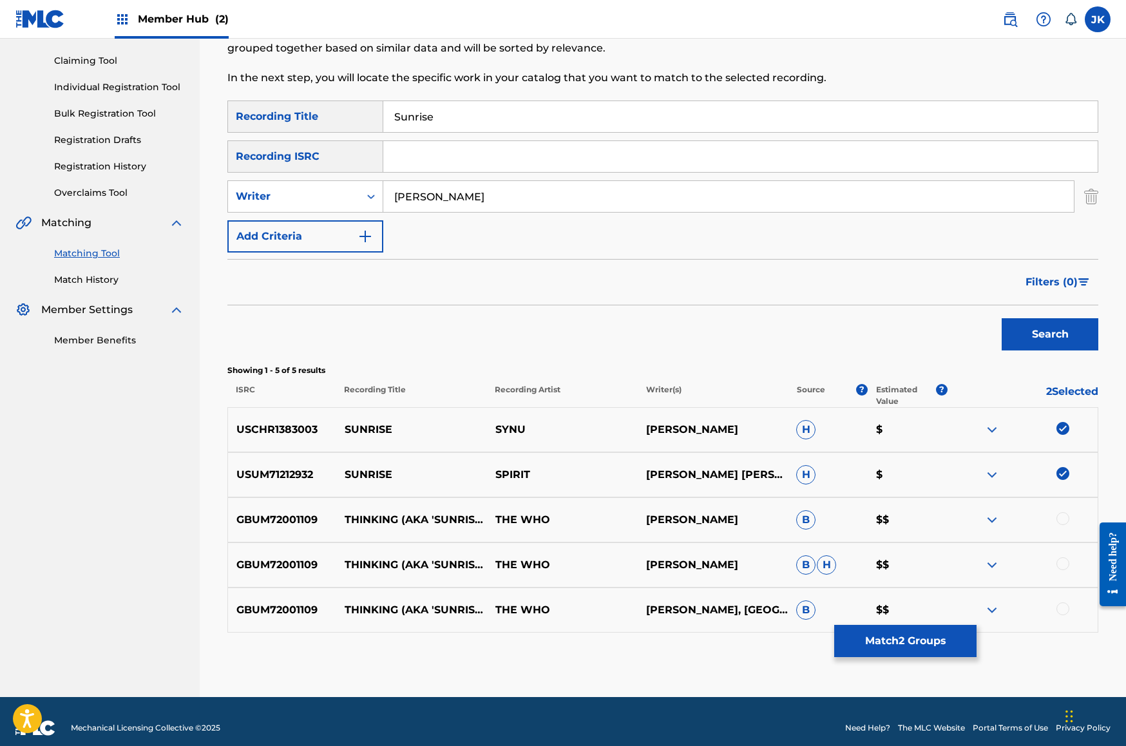
scroll to position [142, 0]
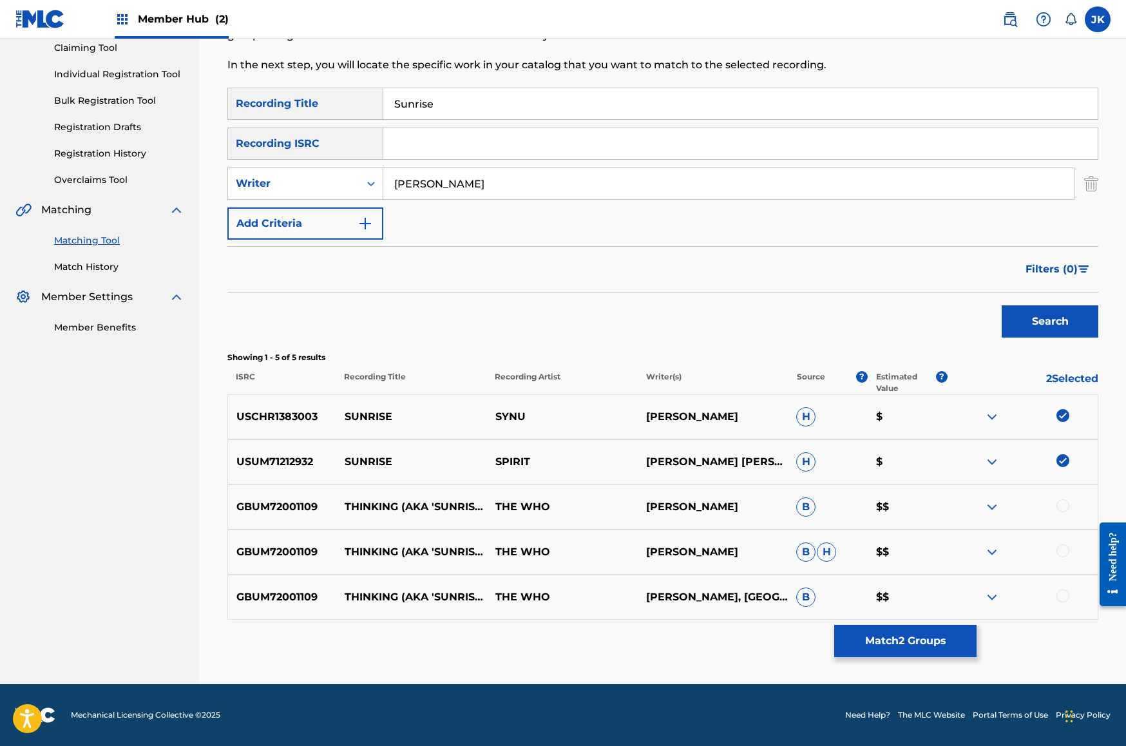
click at [1059, 505] on div at bounding box center [1062, 505] width 13 height 13
click at [1063, 551] on div at bounding box center [1062, 550] width 13 height 13
click at [1067, 596] on div at bounding box center [1062, 595] width 13 height 13
click at [898, 647] on button "Match 5 Groups" at bounding box center [905, 641] width 142 height 32
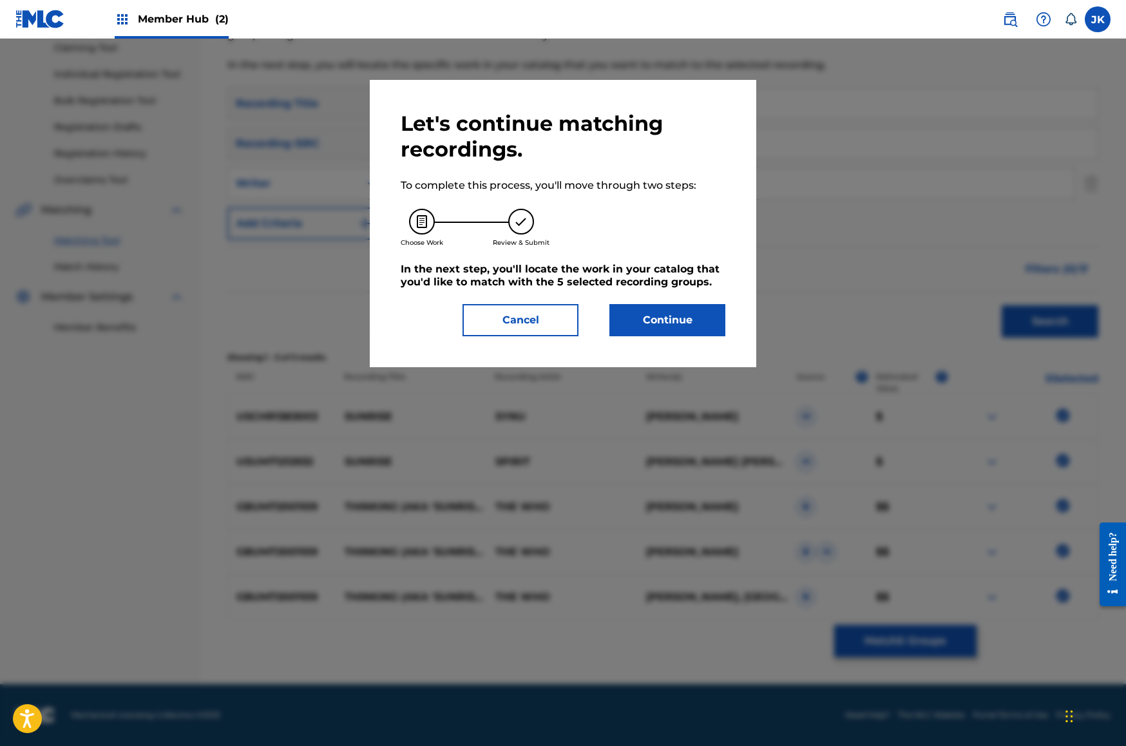
click at [688, 336] on div "Let's continue matching recordings. To complete this process, you'll move throu…" at bounding box center [563, 223] width 386 height 287
click at [651, 316] on button "Continue" at bounding box center [667, 320] width 116 height 32
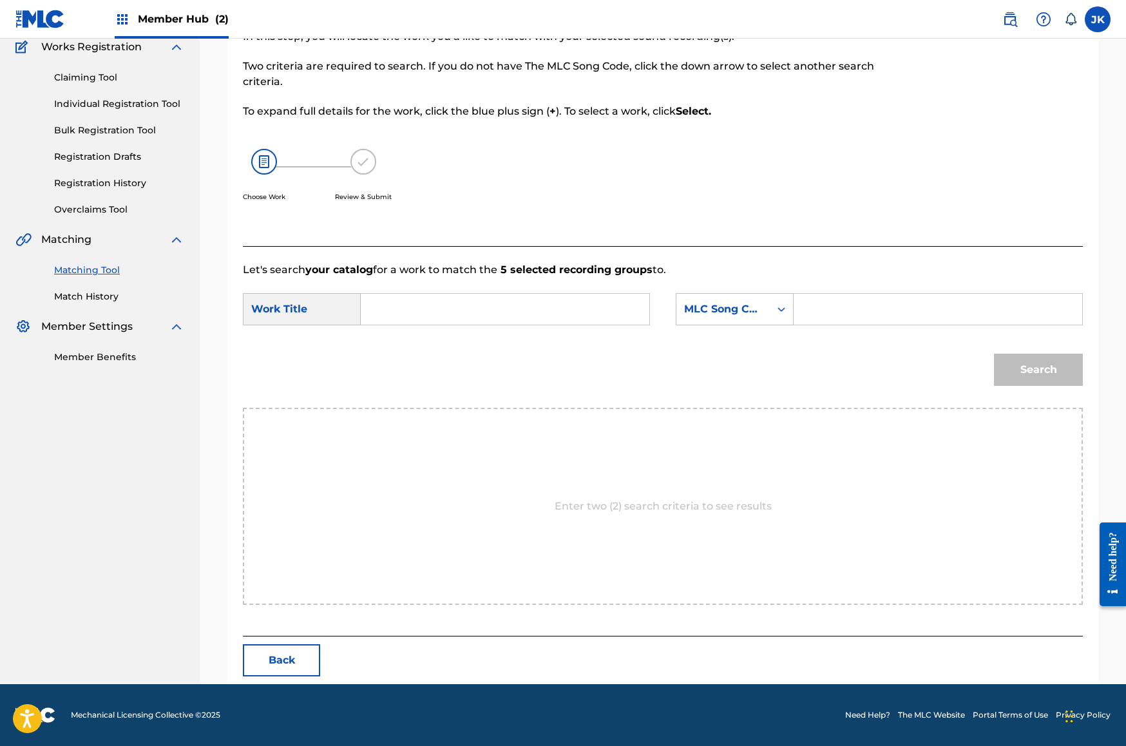
scroll to position [0, 0]
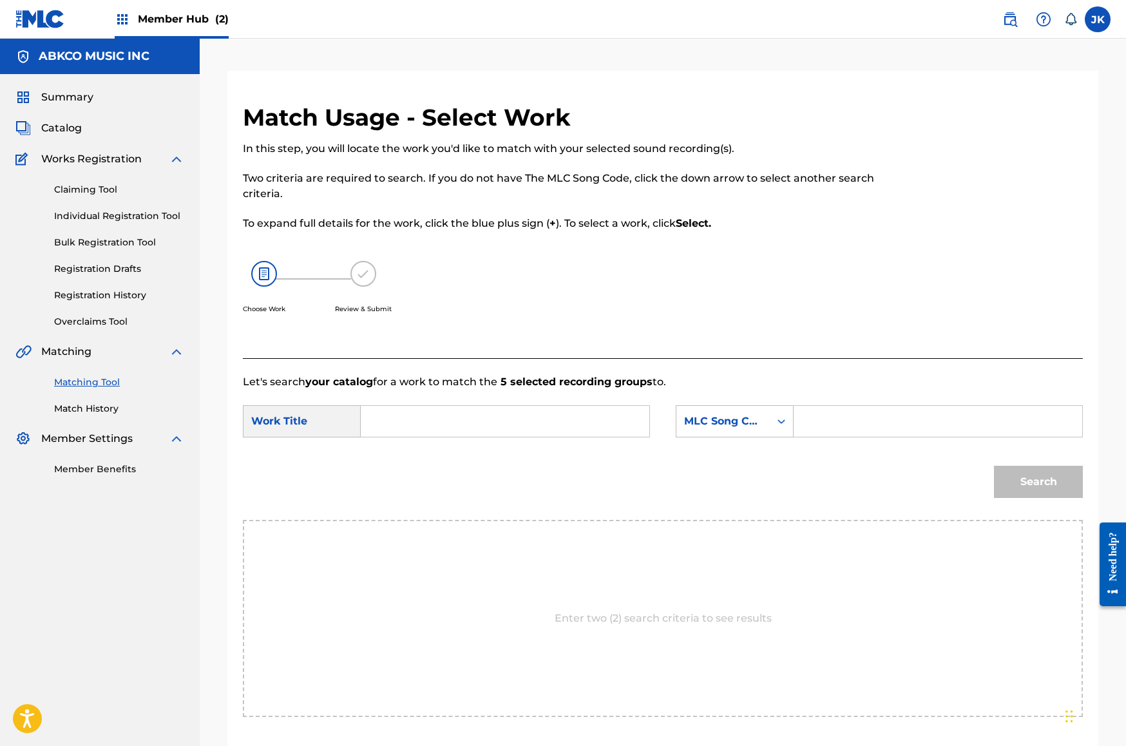
click at [551, 421] on input "Search Form" at bounding box center [505, 421] width 267 height 31
paste input "Sunrise"
type input "Sunrise"
click at [684, 426] on div "MLC Song Code" at bounding box center [723, 421] width 78 height 15
drag, startPoint x: 739, startPoint y: 460, endPoint x: 752, endPoint y: 448, distance: 18.2
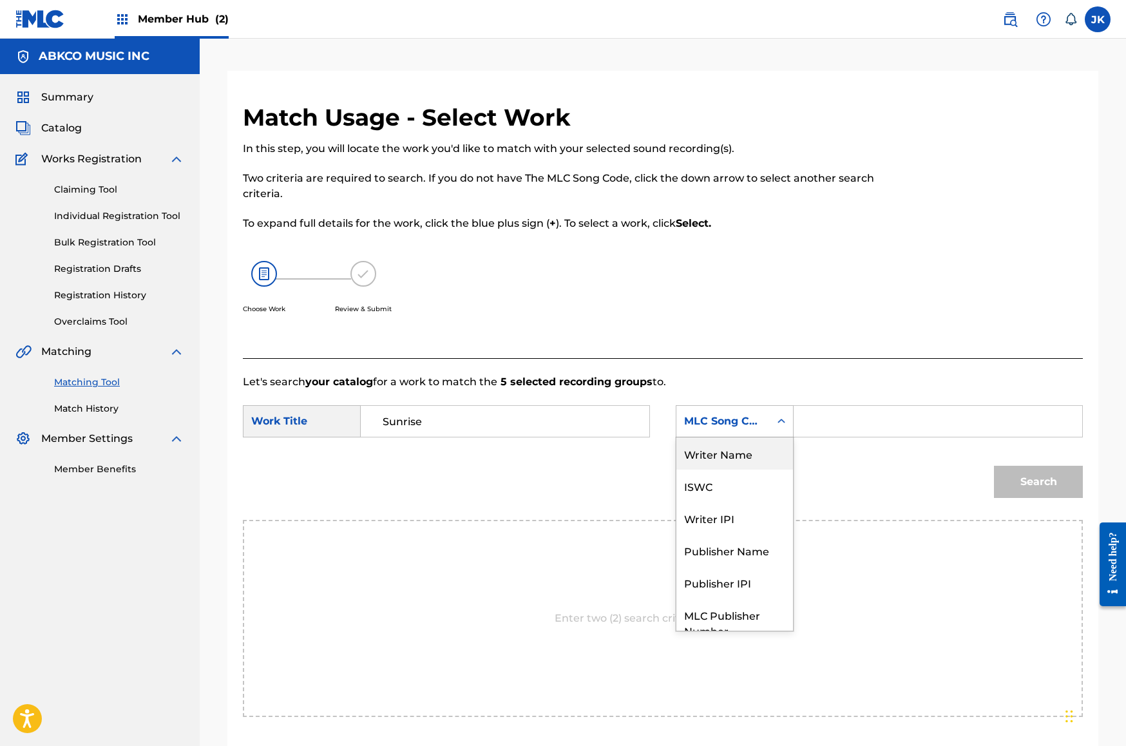
click at [739, 460] on div "Writer Name" at bounding box center [734, 453] width 117 height 32
click at [821, 420] on input "Search Form" at bounding box center [938, 421] width 267 height 31
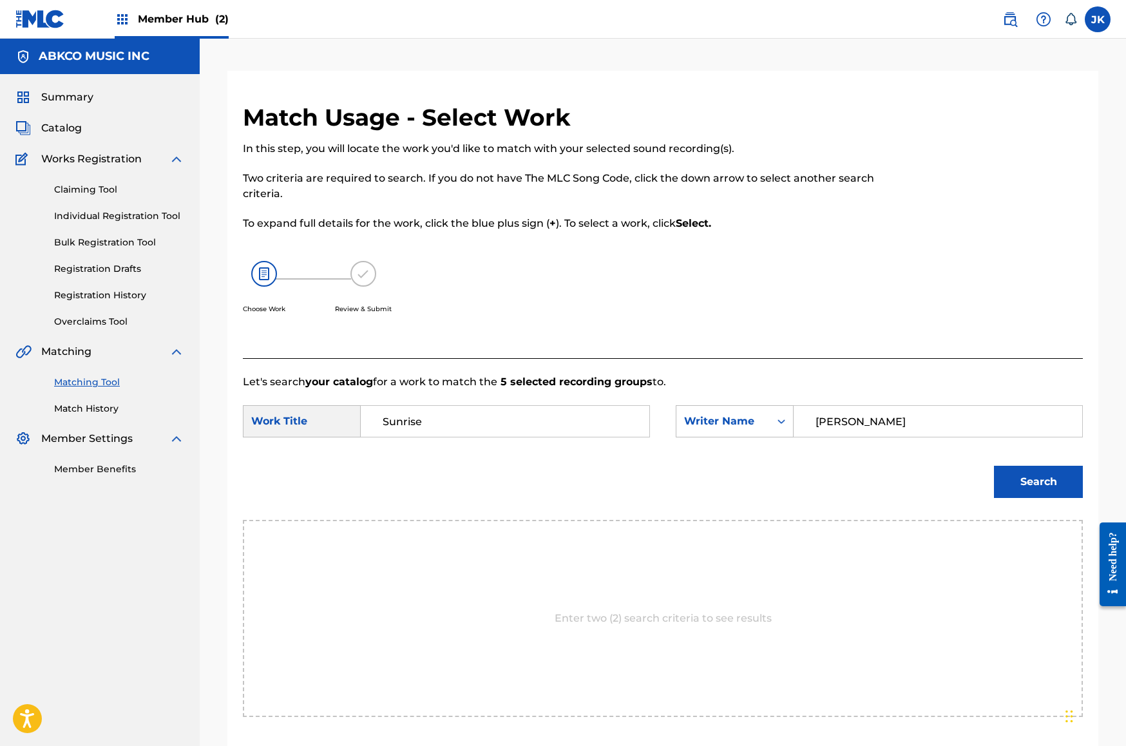
type input "[PERSON_NAME]"
click at [1038, 482] on button "Search" at bounding box center [1038, 482] width 89 height 32
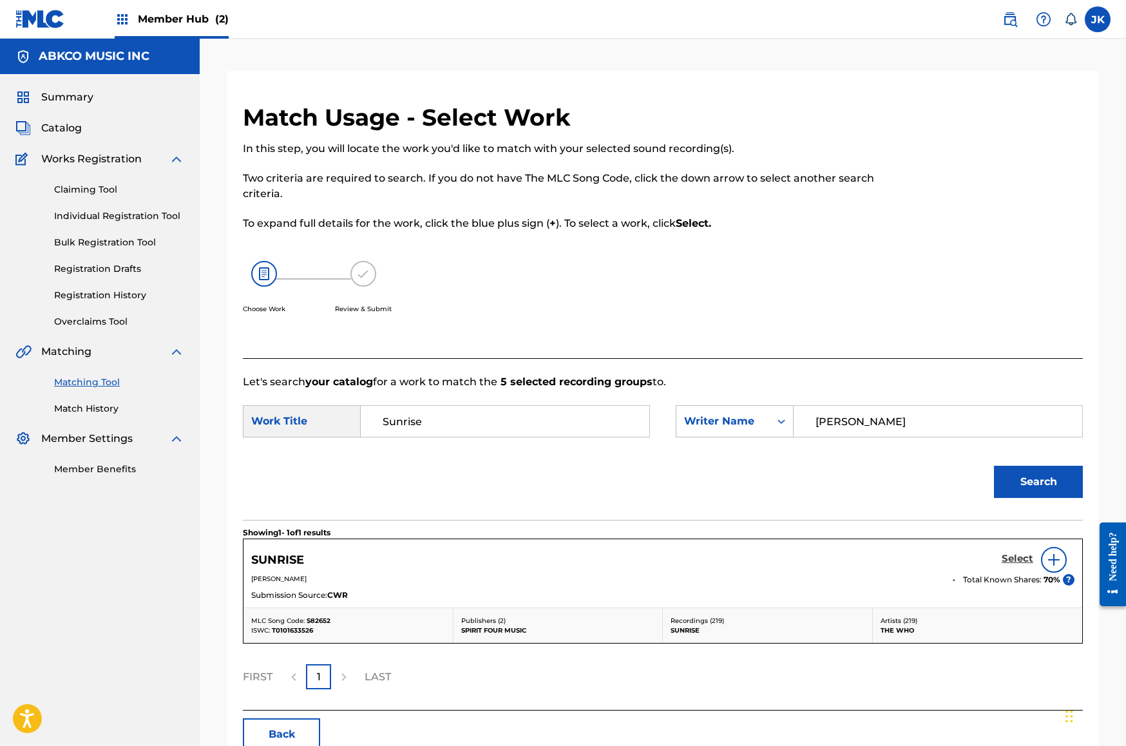
click at [1009, 559] on h5 "Select" at bounding box center [1018, 559] width 32 height 12
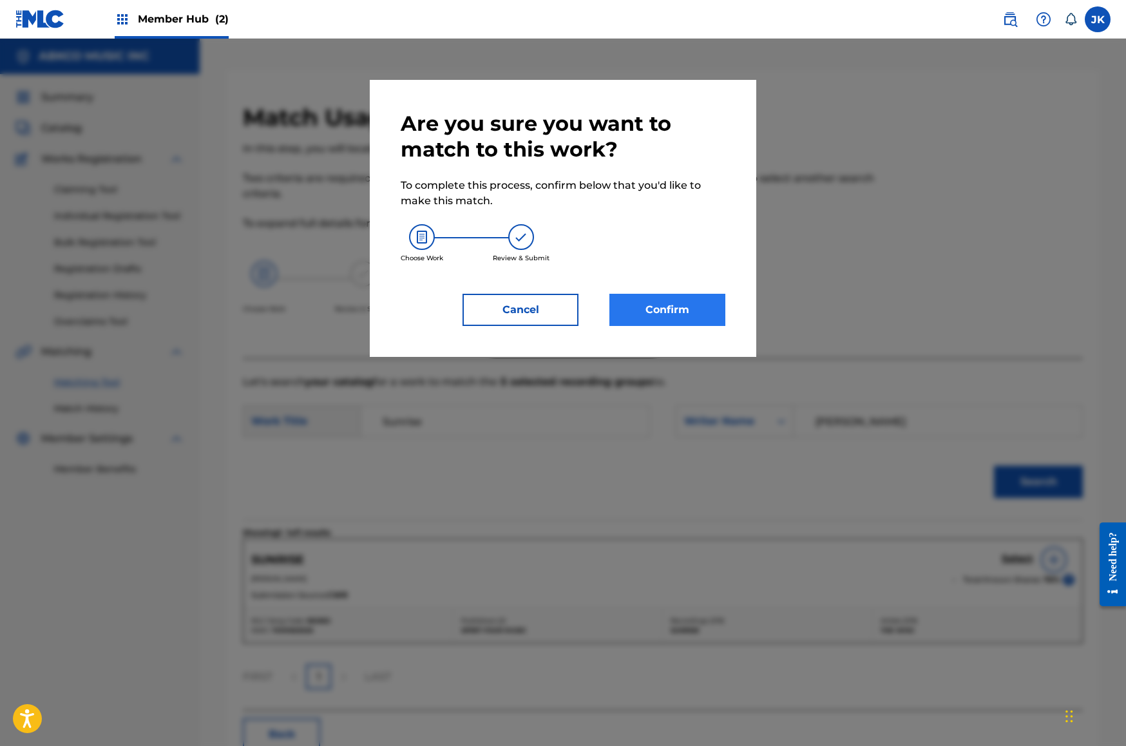
click at [676, 314] on button "Confirm" at bounding box center [667, 310] width 116 height 32
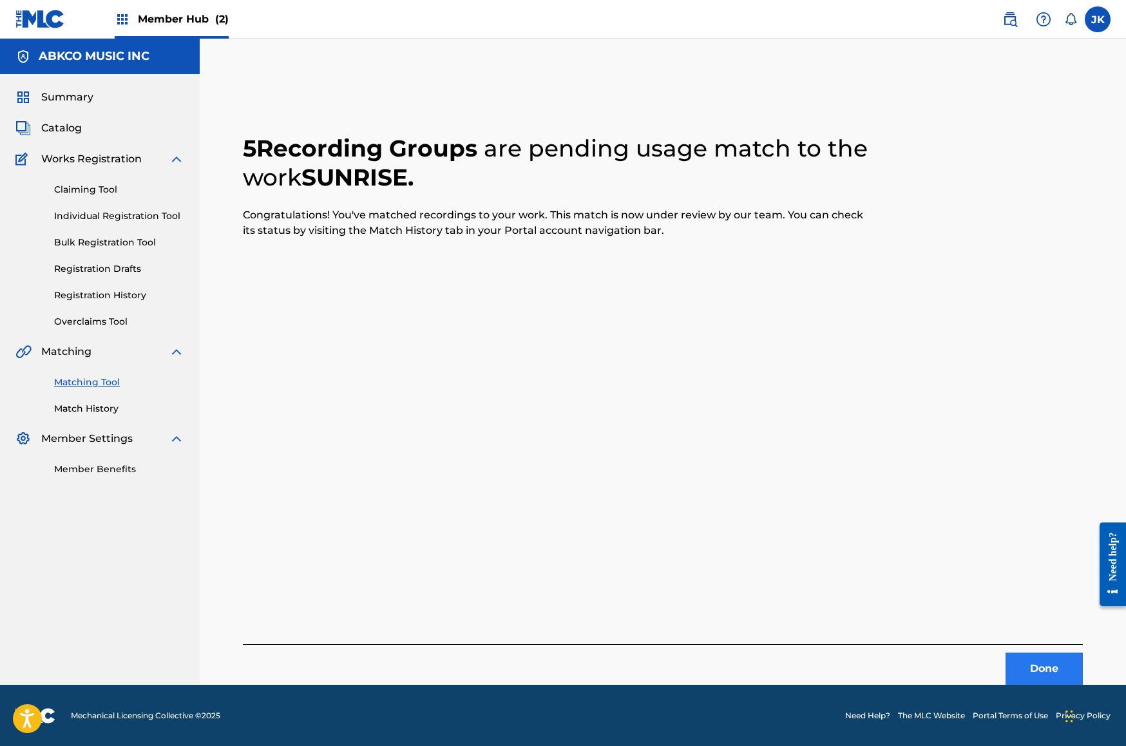
click at [1043, 653] on div "Done" at bounding box center [663, 664] width 840 height 41
click at [1044, 669] on button "Done" at bounding box center [1044, 669] width 77 height 32
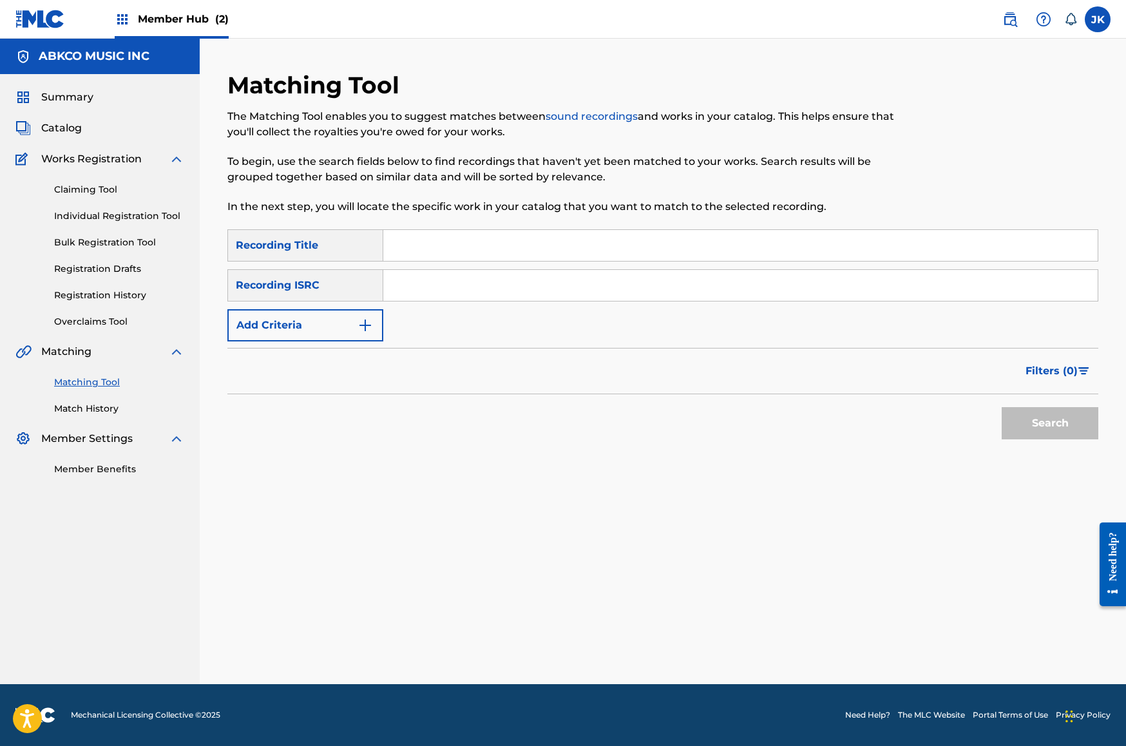
click at [504, 269] on div "Search Form" at bounding box center [740, 285] width 715 height 32
click at [500, 253] on input "Search Form" at bounding box center [740, 245] width 714 height 31
paste input "Sunrise"
type input "Sunrise"
click at [343, 323] on button "Add Criteria" at bounding box center [305, 325] width 156 height 32
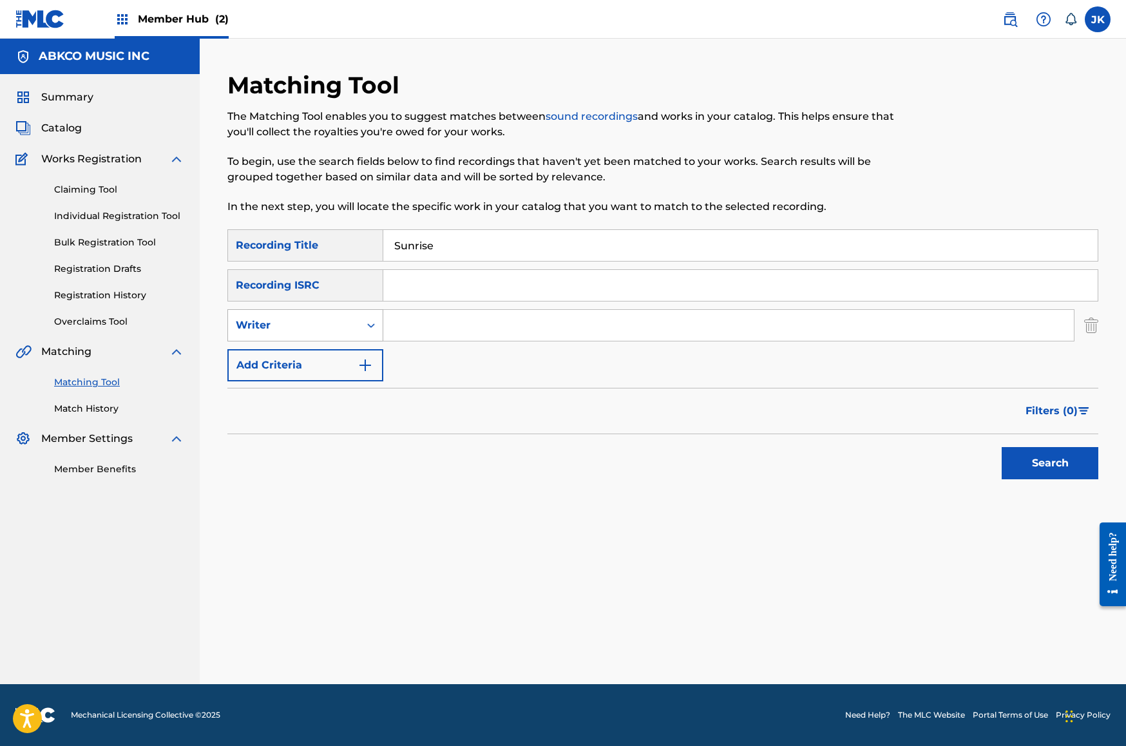
click at [363, 324] on div "Search Form" at bounding box center [370, 325] width 23 height 23
click at [367, 342] on div "Recording Artist" at bounding box center [305, 357] width 155 height 32
click at [417, 325] on input "Search Form" at bounding box center [728, 325] width 691 height 31
type input "the who"
click at [1050, 463] on button "Search" at bounding box center [1050, 463] width 97 height 32
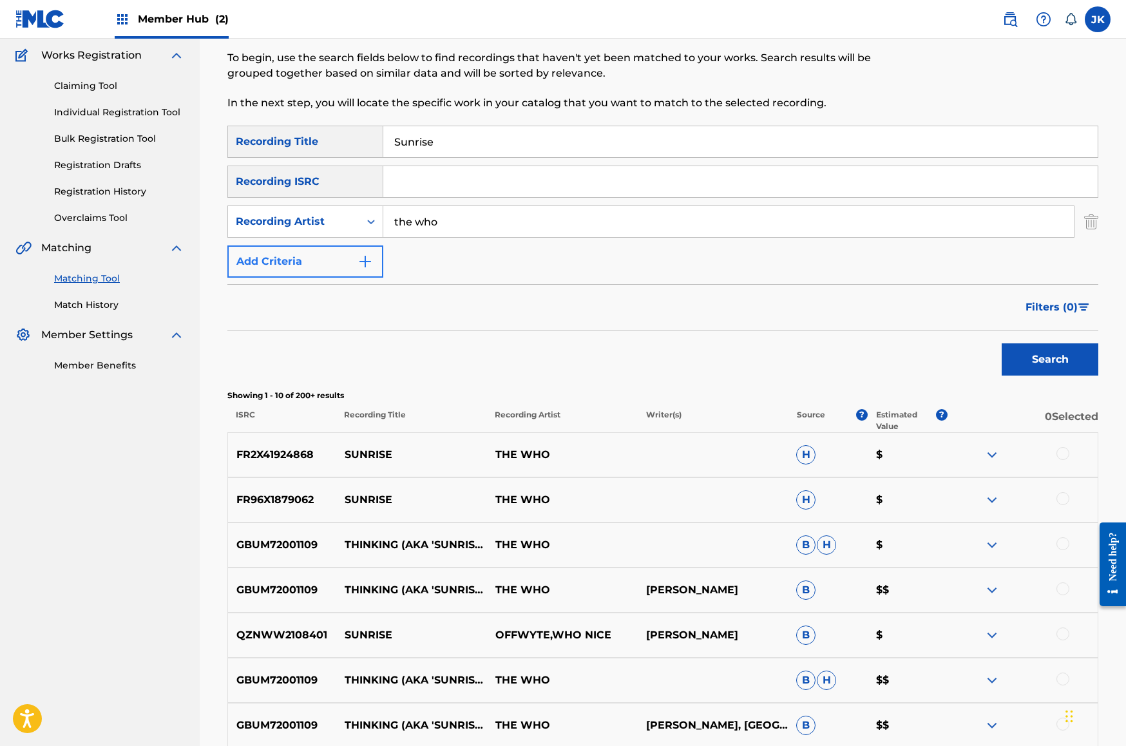
scroll to position [369, 0]
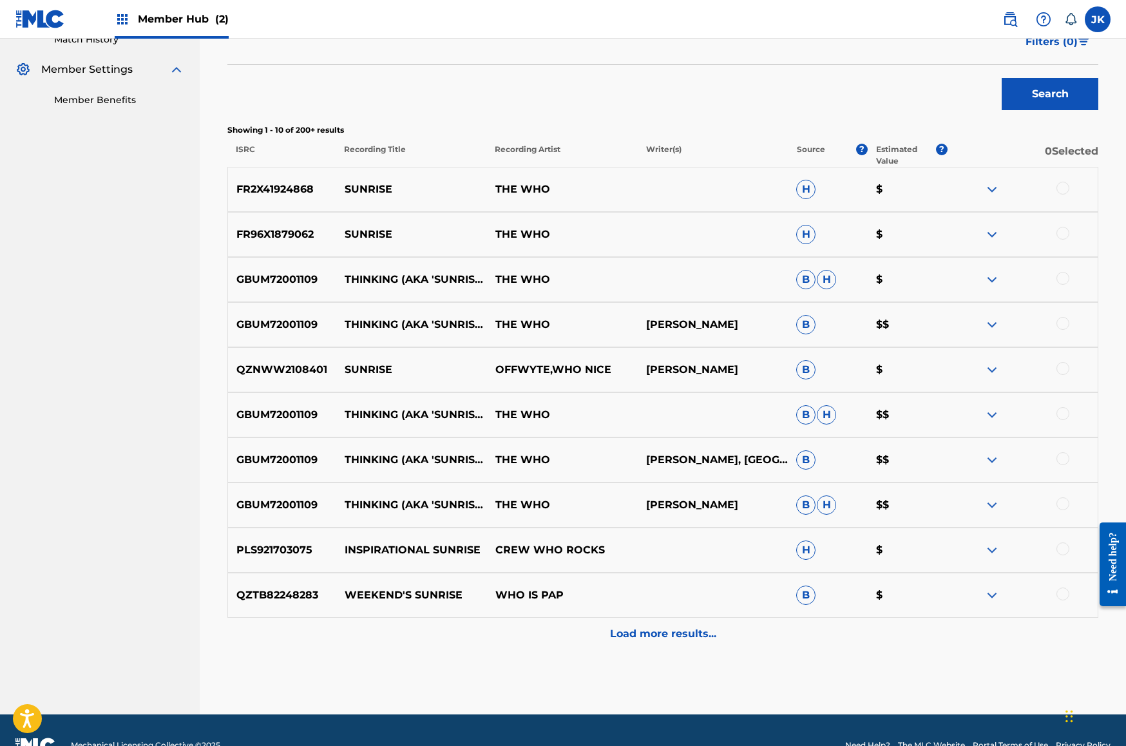
click at [1058, 187] on div at bounding box center [1062, 188] width 13 height 13
click at [1067, 234] on div at bounding box center [1062, 233] width 13 height 13
click at [1064, 277] on div at bounding box center [1062, 278] width 13 height 13
click at [1071, 330] on div at bounding box center [1022, 324] width 151 height 15
click at [1063, 412] on div at bounding box center [1062, 413] width 13 height 13
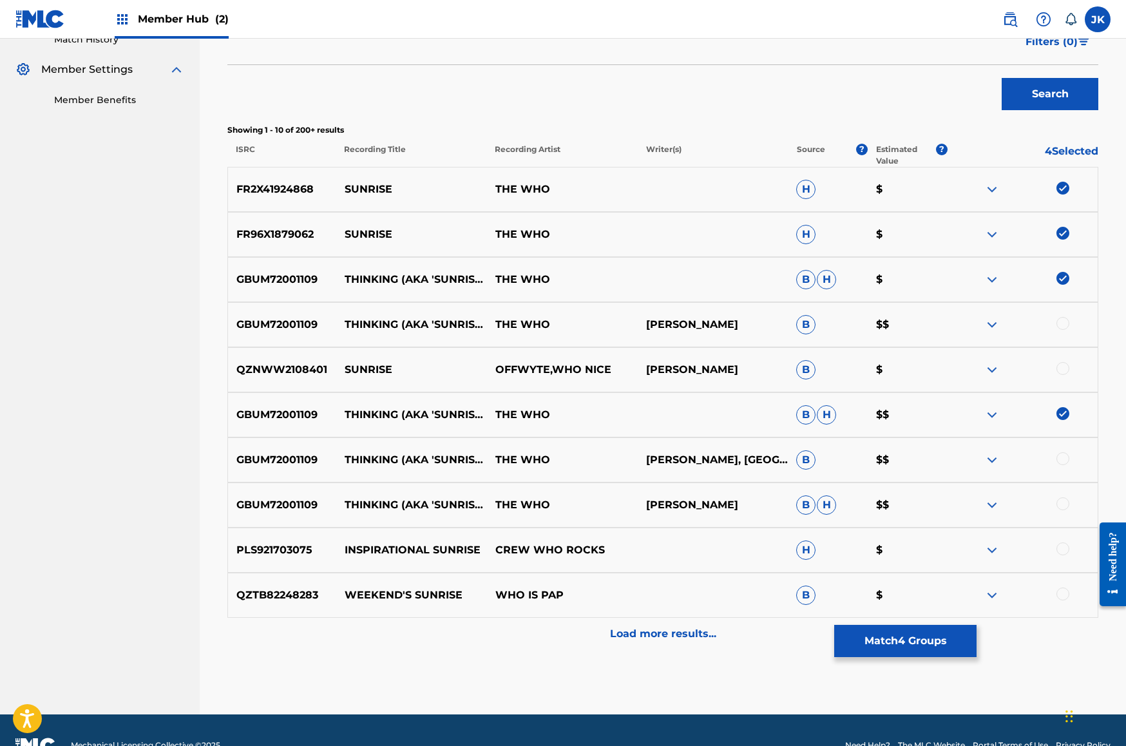
click at [1066, 470] on div "GBUM72001109 THINKING (AKA 'SUNRISE') - VERSION 2 / [PERSON_NAME] DEMO THE WHO …" at bounding box center [662, 459] width 871 height 45
click at [1064, 463] on div at bounding box center [1062, 458] width 13 height 13
click at [1067, 501] on div at bounding box center [1062, 503] width 13 height 13
click at [926, 650] on button "Match 6 Groups" at bounding box center [905, 641] width 142 height 32
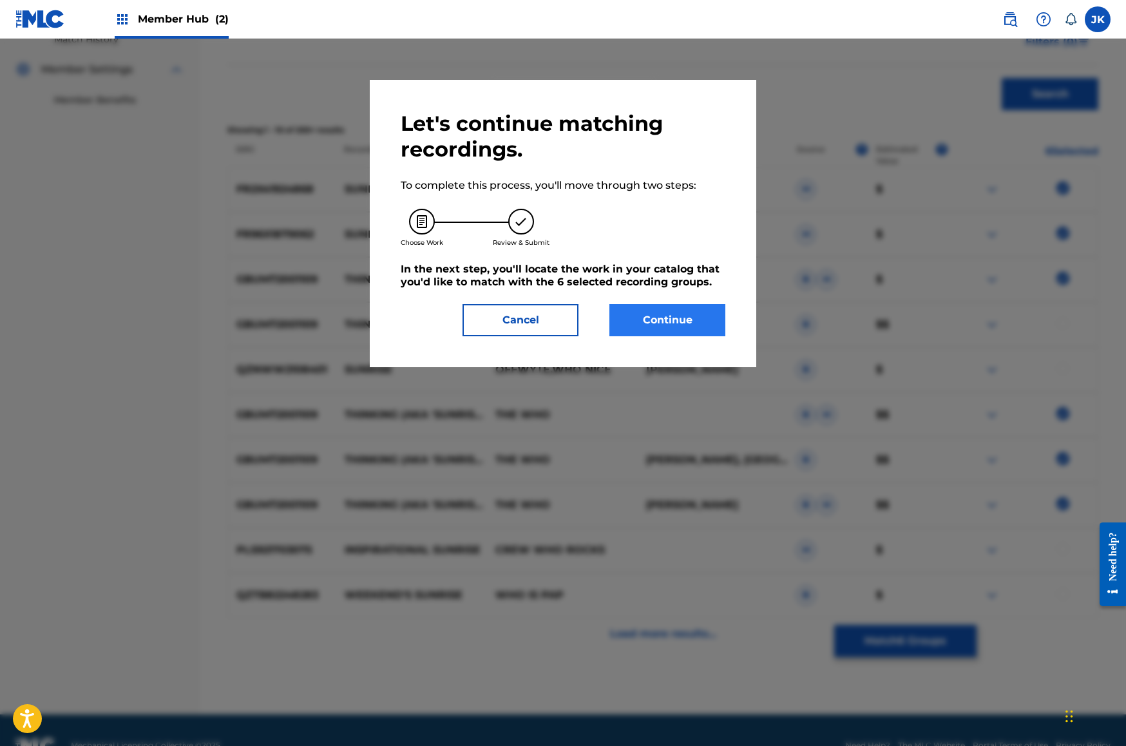
click at [675, 327] on button "Continue" at bounding box center [667, 320] width 116 height 32
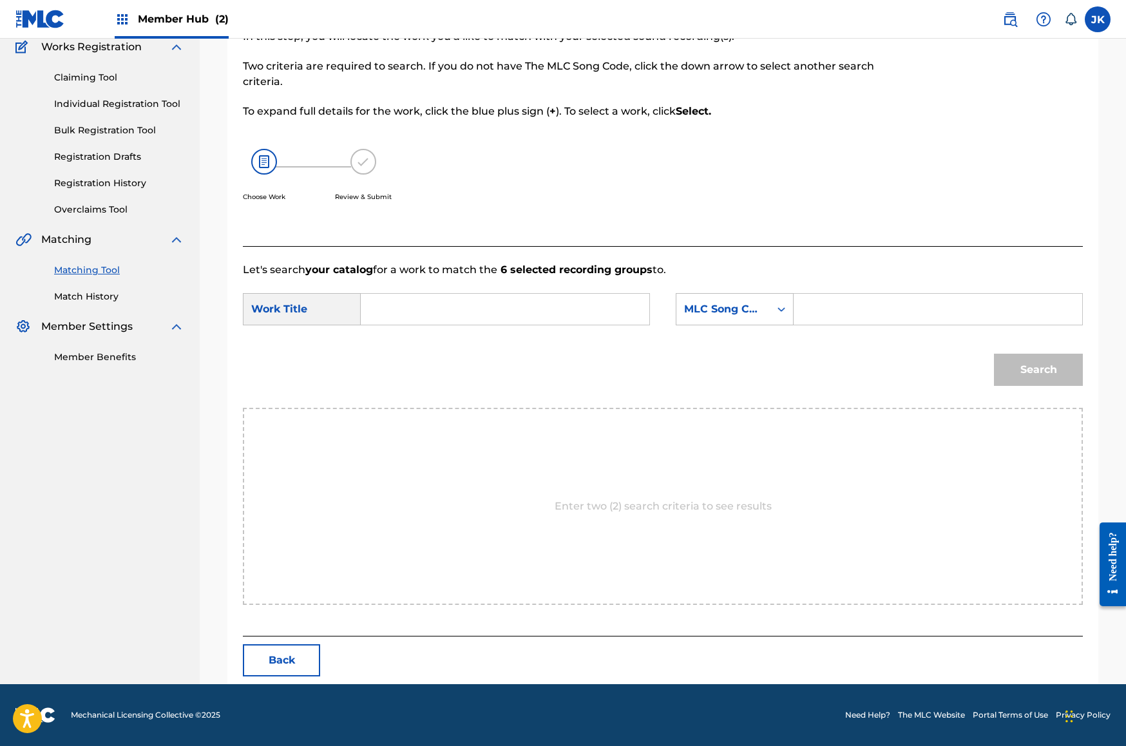
scroll to position [0, 0]
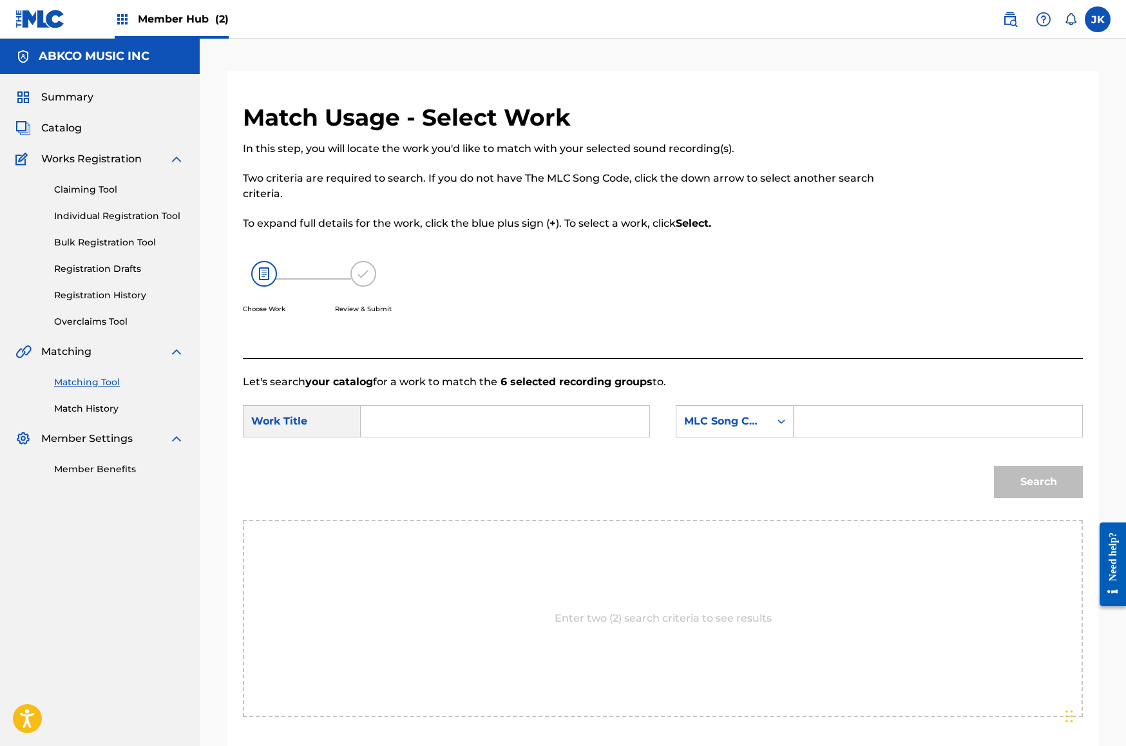
click at [493, 421] on input "Search Form" at bounding box center [505, 421] width 267 height 31
paste input "Sunrise"
type input "Sunrise"
click at [727, 432] on div "MLC Song Code" at bounding box center [722, 421] width 93 height 24
click at [732, 442] on div "Writer Name" at bounding box center [734, 453] width 117 height 32
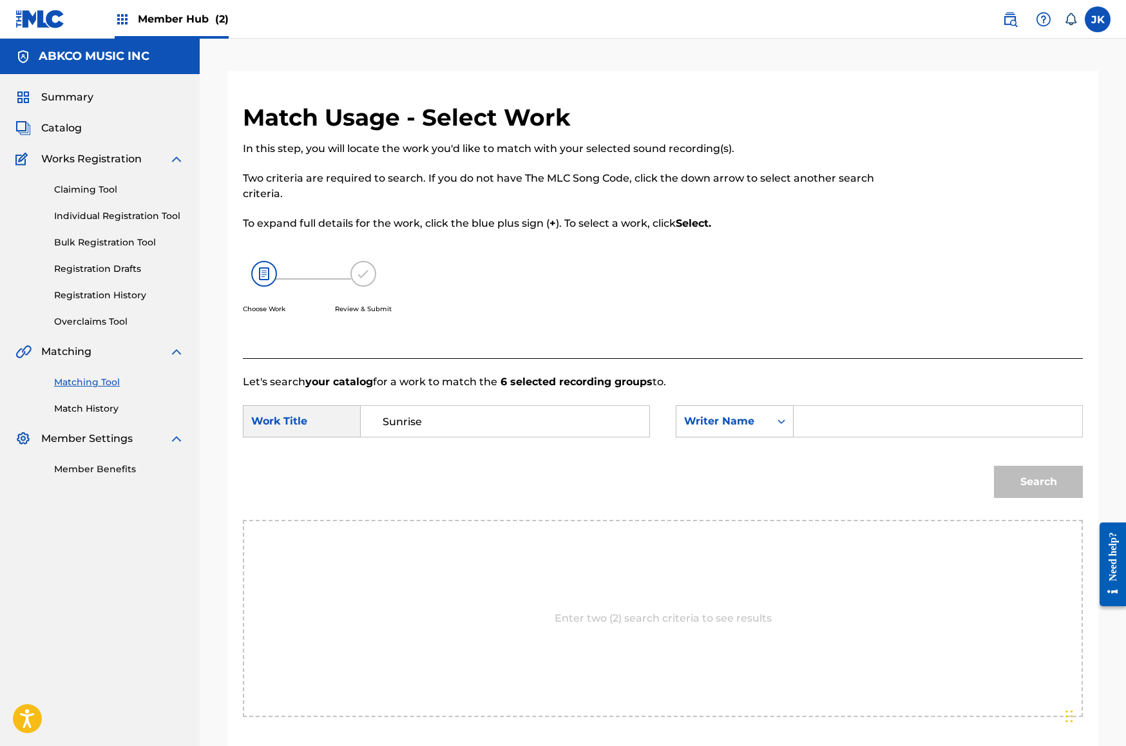
click at [823, 422] on input "Search Form" at bounding box center [938, 421] width 267 height 31
type input "[PERSON_NAME]"
click at [1038, 482] on button "Search" at bounding box center [1038, 482] width 89 height 32
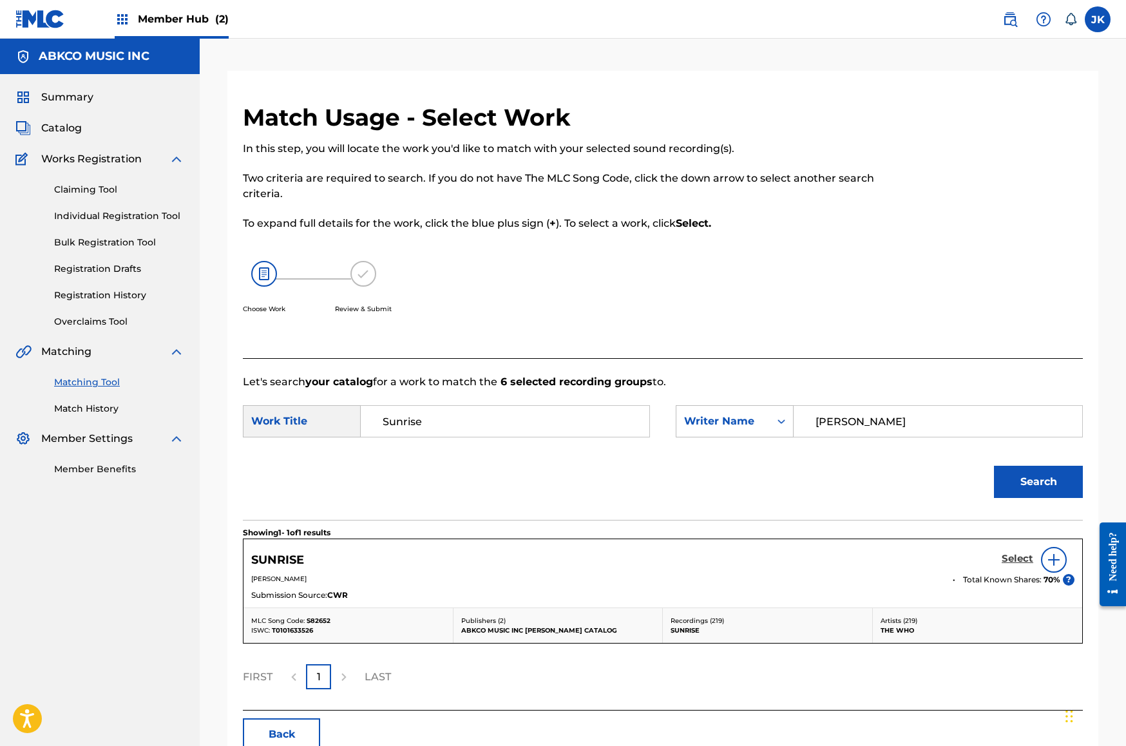
click at [1009, 555] on h5 "Select" at bounding box center [1018, 559] width 32 height 12
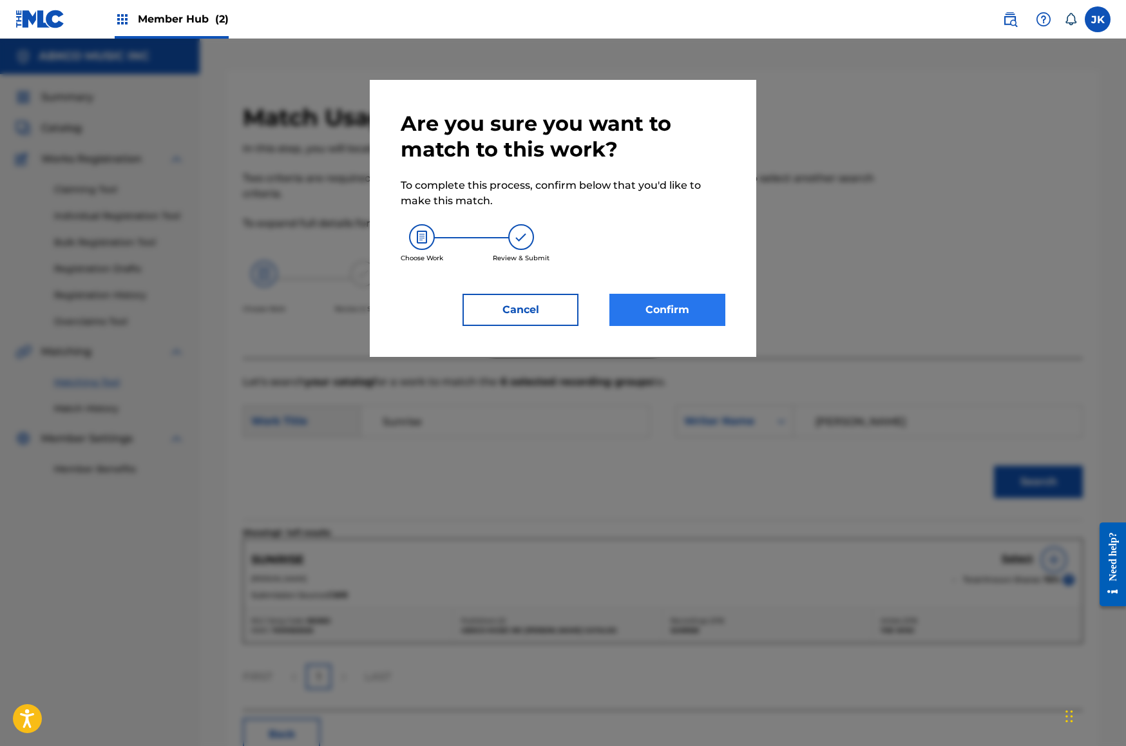
click at [692, 305] on button "Confirm" at bounding box center [667, 310] width 116 height 32
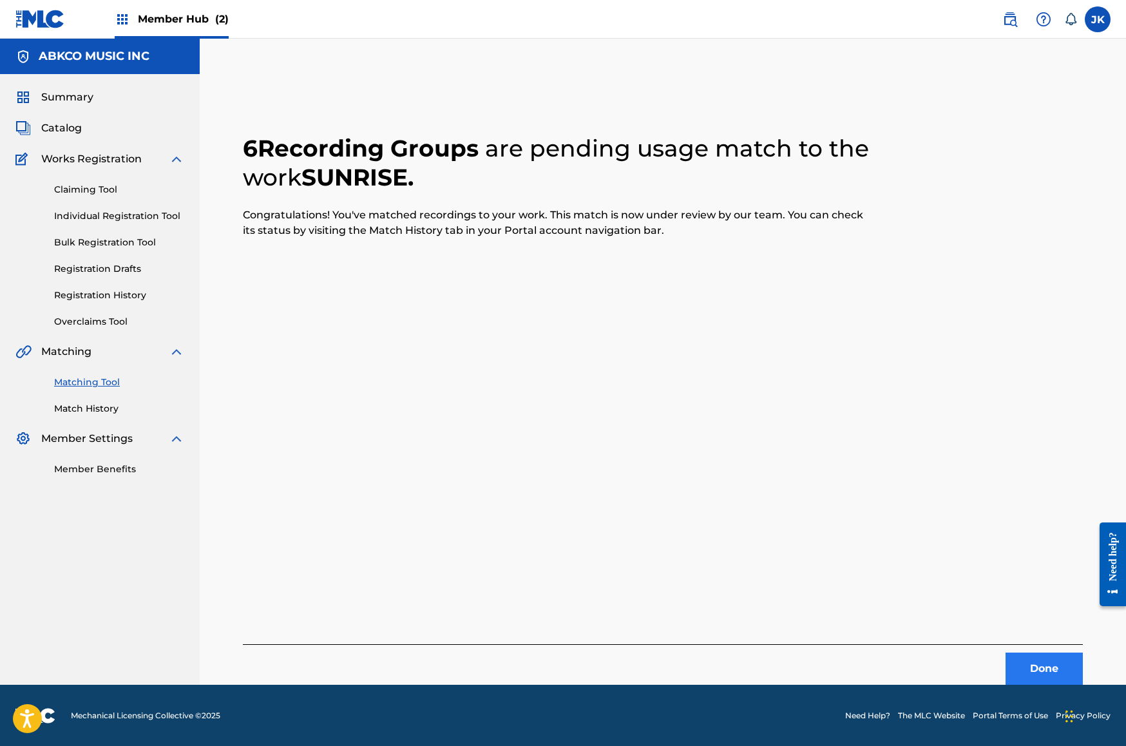
click at [1051, 656] on button "Done" at bounding box center [1044, 669] width 77 height 32
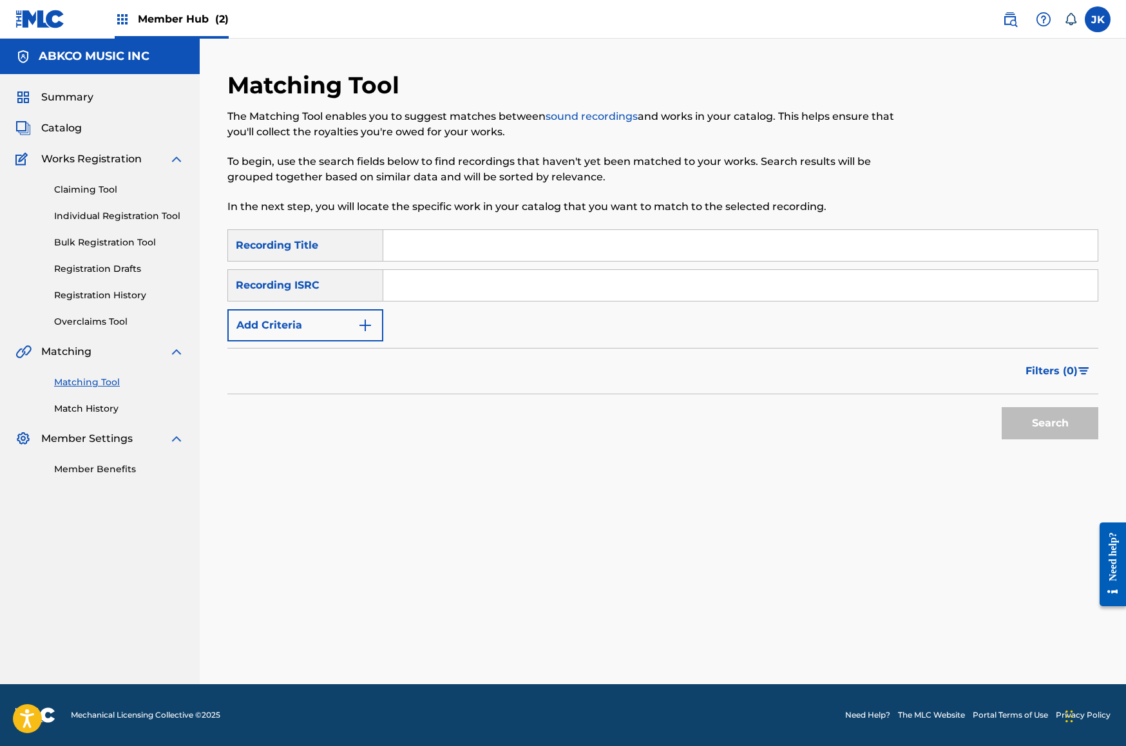
click at [492, 240] on input "Search Form" at bounding box center [740, 245] width 714 height 31
paste input "[DEMOGRAPHIC_DATA][PERSON_NAME] For Sale (From [GEOGRAPHIC_DATA])"
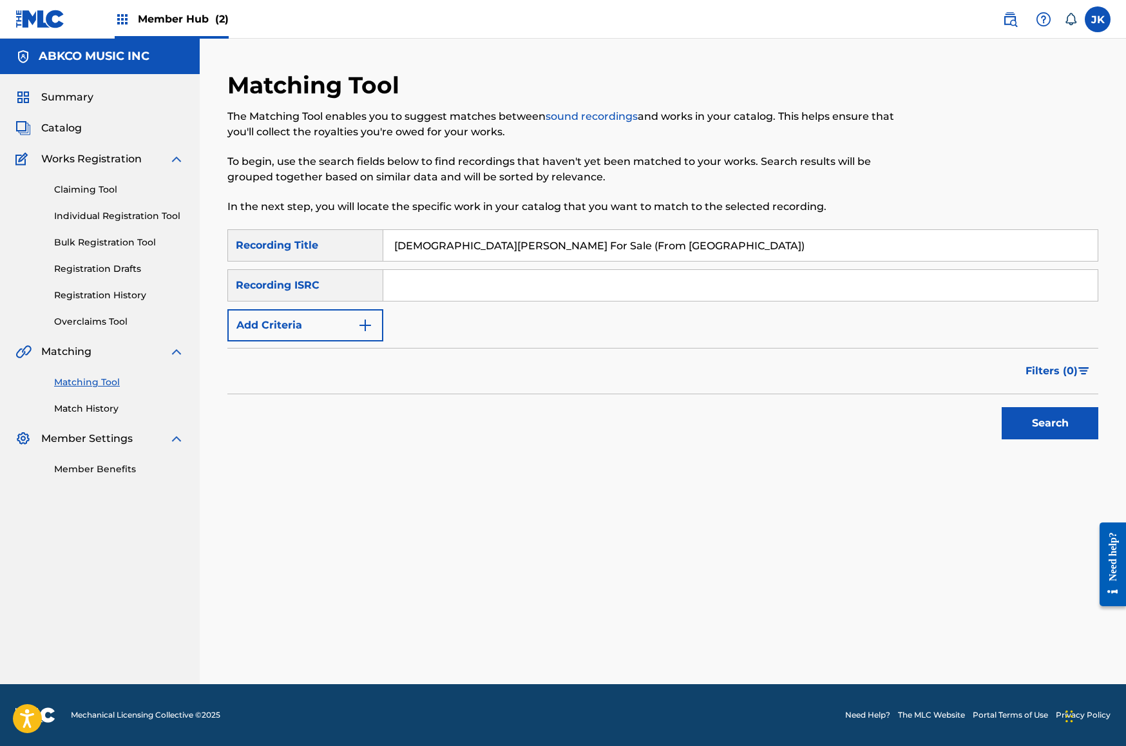
click at [1050, 423] on button "Search" at bounding box center [1050, 423] width 97 height 32
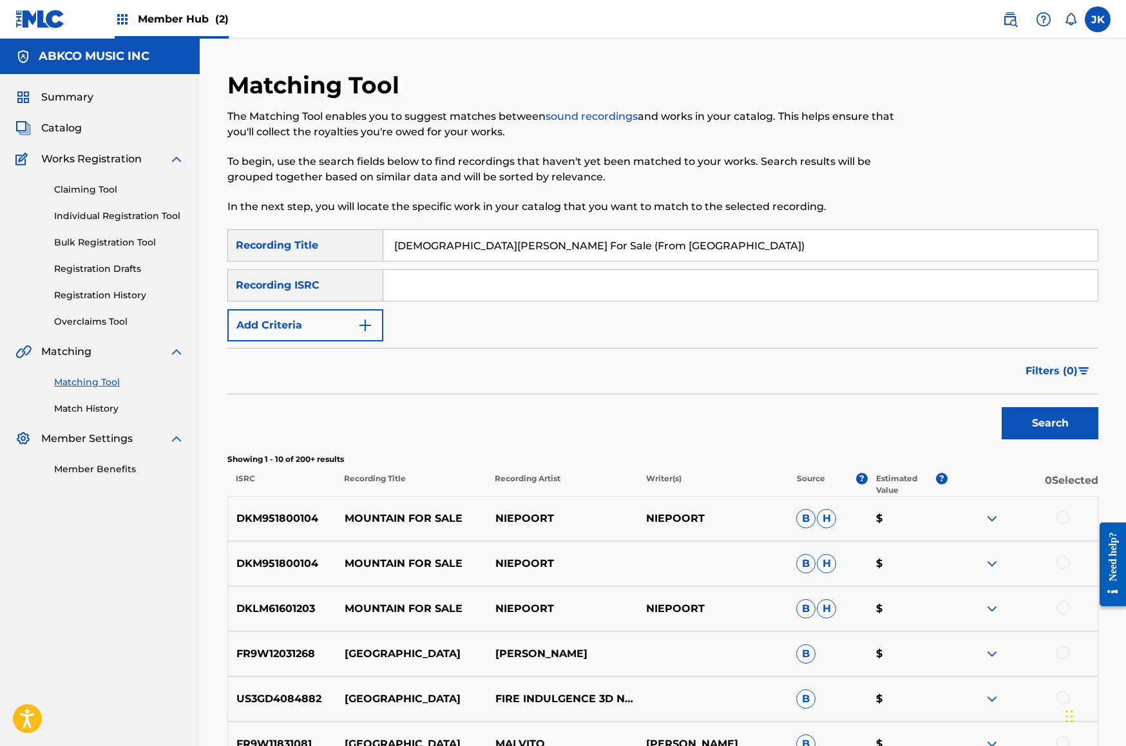
drag, startPoint x: 633, startPoint y: 245, endPoint x: 288, endPoint y: 229, distance: 345.6
click at [275, 228] on div "Matching Tool The Matching Tool enables you to suggest matches between sound re…" at bounding box center [662, 557] width 871 height 973
paste input "Get Back In Line"
type input "Get Back In Line"
click at [343, 320] on button "Add Criteria" at bounding box center [305, 325] width 156 height 32
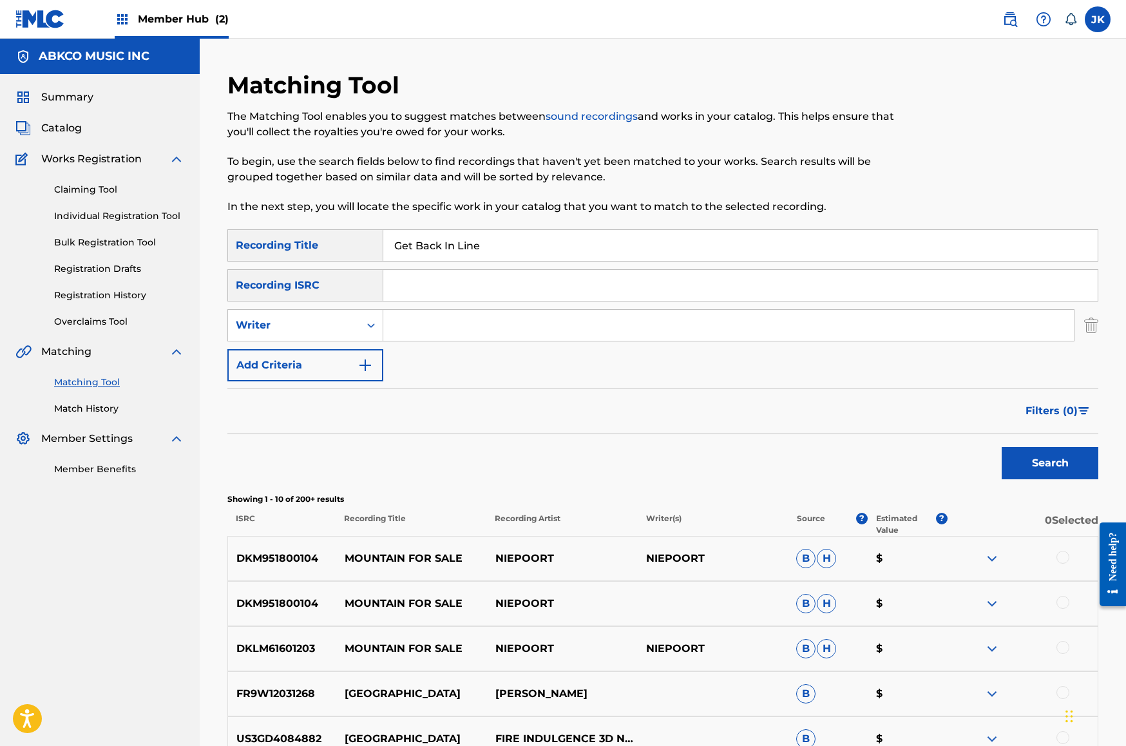
click at [401, 322] on input "Search Form" at bounding box center [728, 325] width 691 height 31
type input "[PERSON_NAME]"
click at [1050, 463] on button "Search" at bounding box center [1050, 463] width 97 height 32
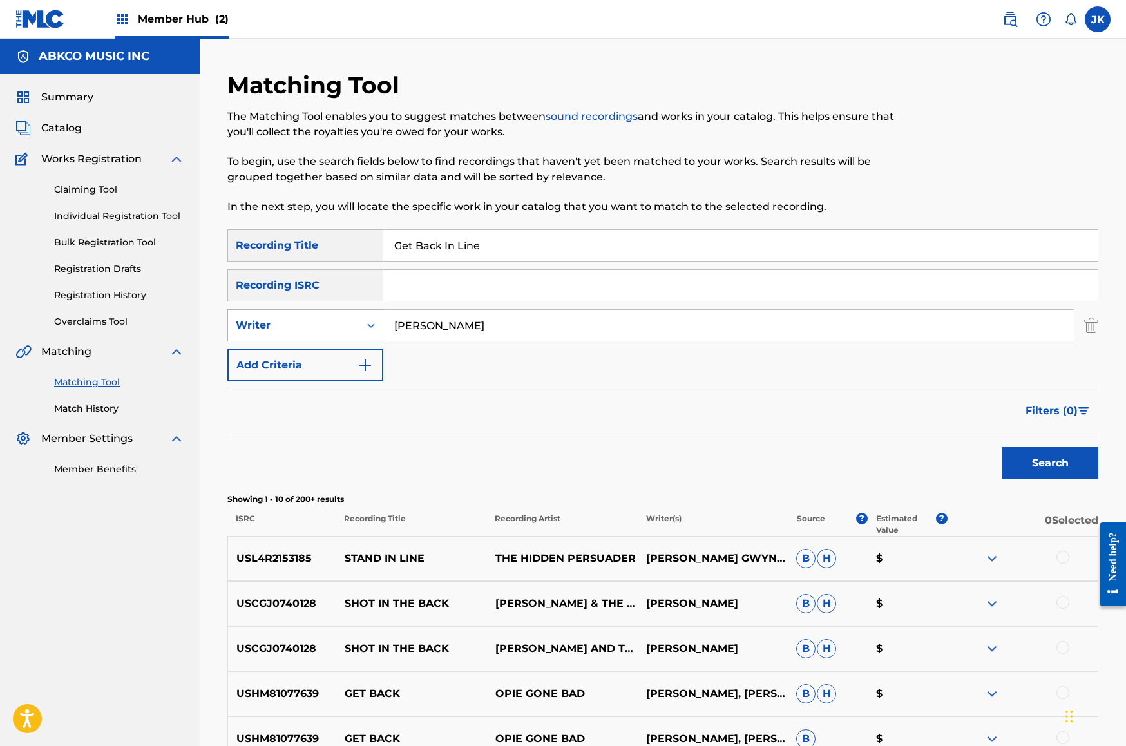
click at [316, 331] on div "Writer" at bounding box center [294, 325] width 116 height 15
click at [318, 358] on div "Recording Artist" at bounding box center [305, 357] width 155 height 32
click at [492, 330] on input "Search Form" at bounding box center [728, 325] width 691 height 31
type input "kinks"
click at [1050, 463] on button "Search" at bounding box center [1050, 463] width 97 height 32
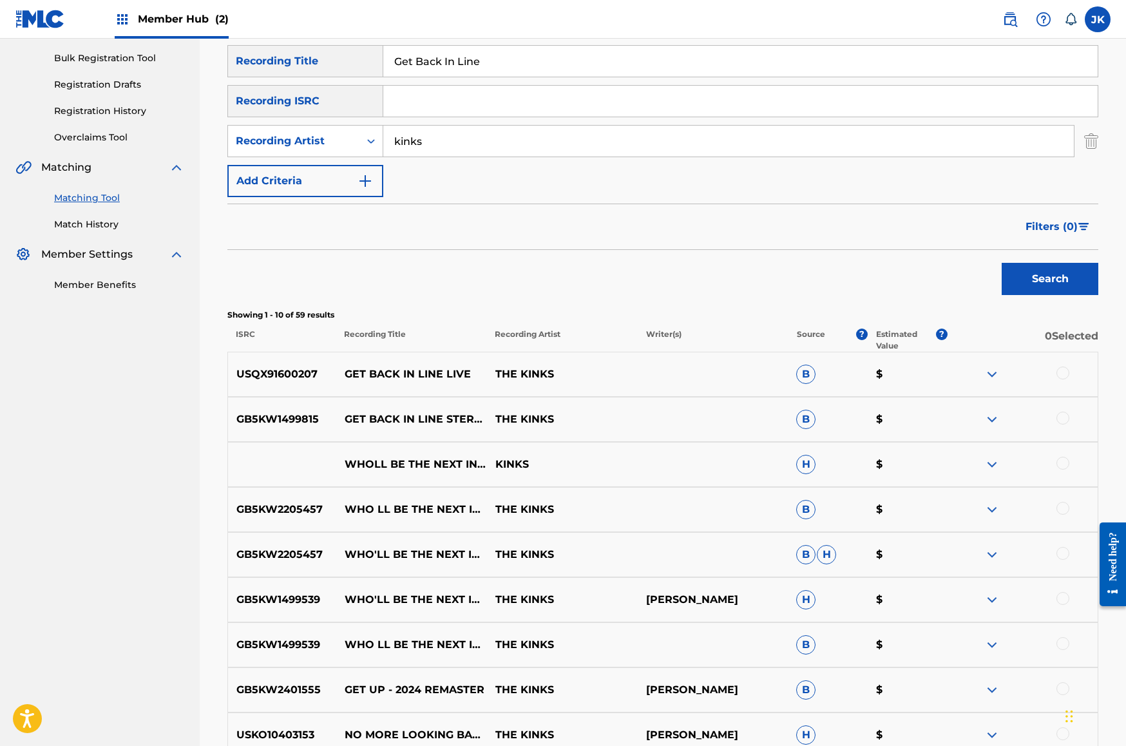
scroll to position [250, 0]
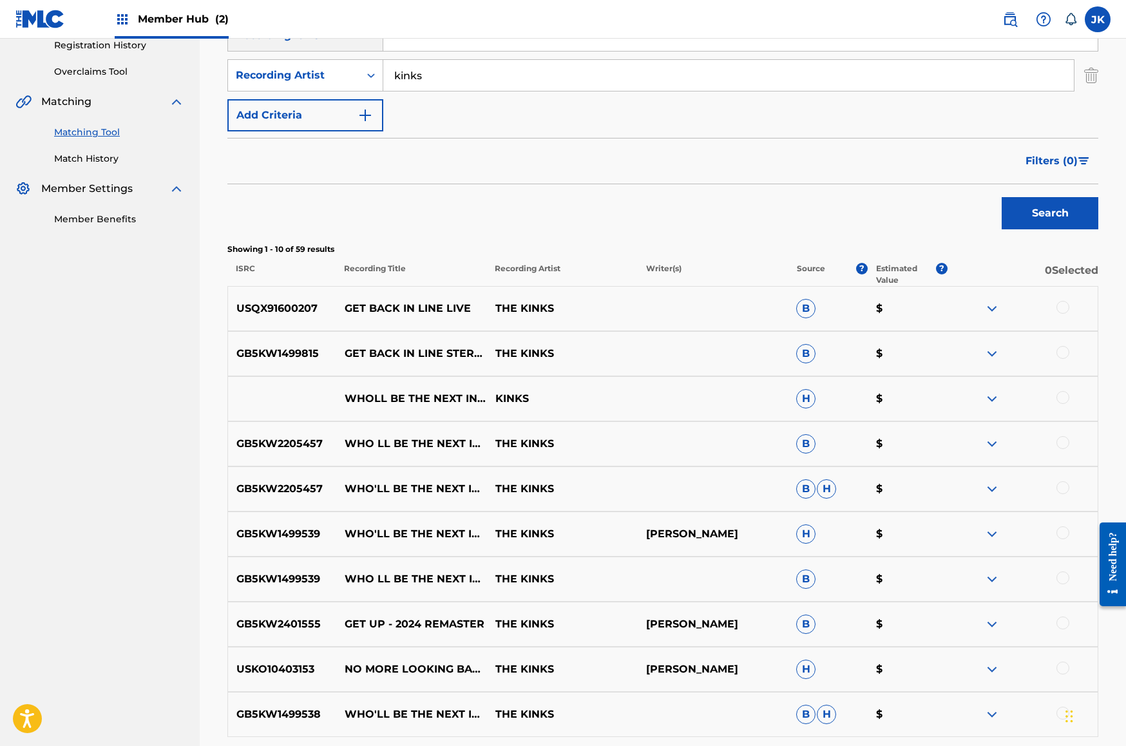
click at [1064, 307] on div at bounding box center [1062, 307] width 13 height 13
click at [1064, 352] on div at bounding box center [1062, 352] width 13 height 13
click at [872, 638] on button "Match 2 Groups" at bounding box center [905, 641] width 142 height 32
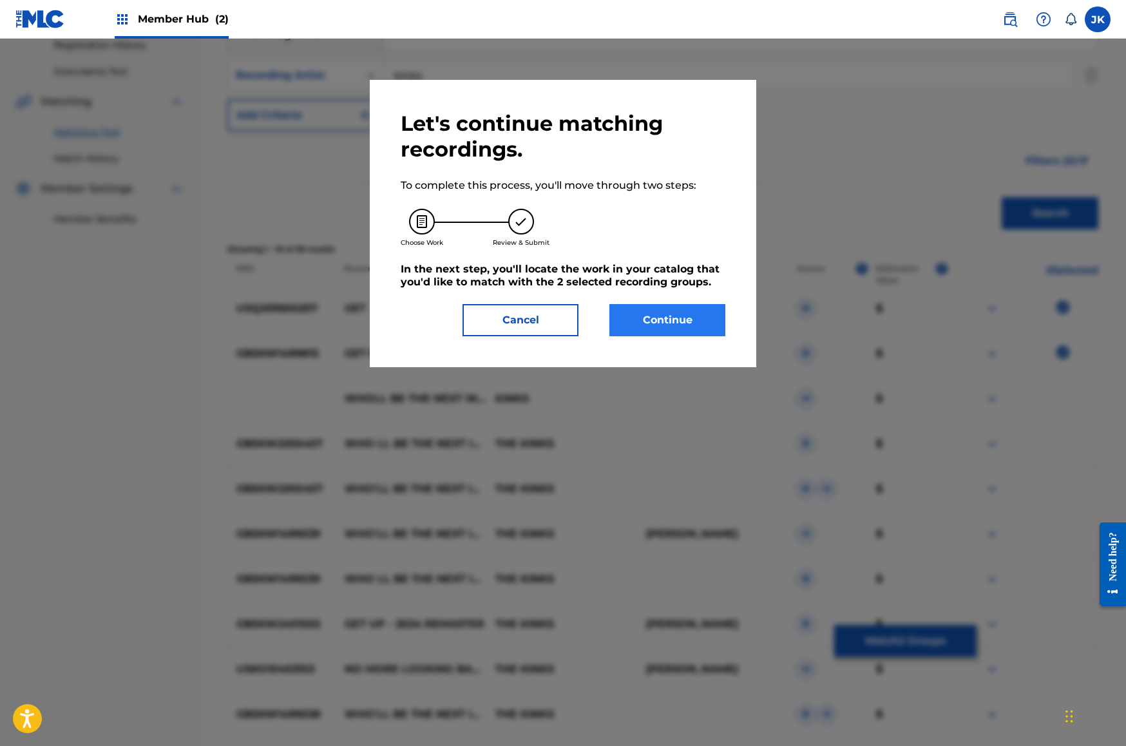
click at [683, 317] on button "Continue" at bounding box center [667, 320] width 116 height 32
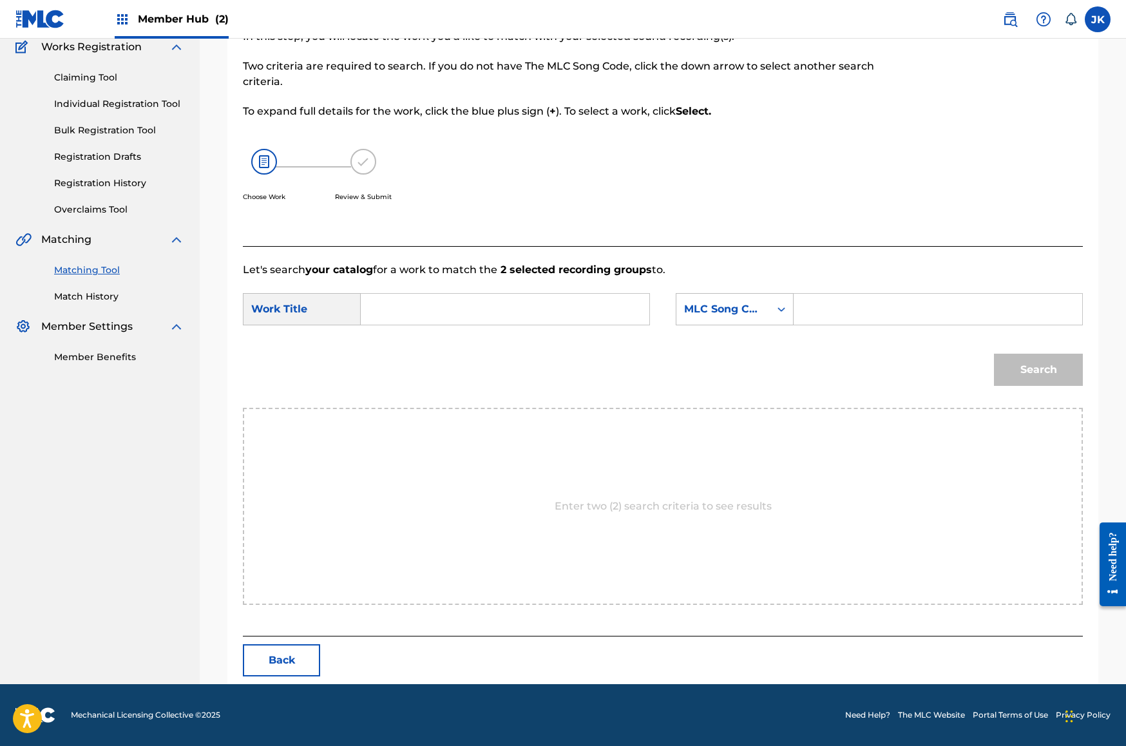
scroll to position [0, 0]
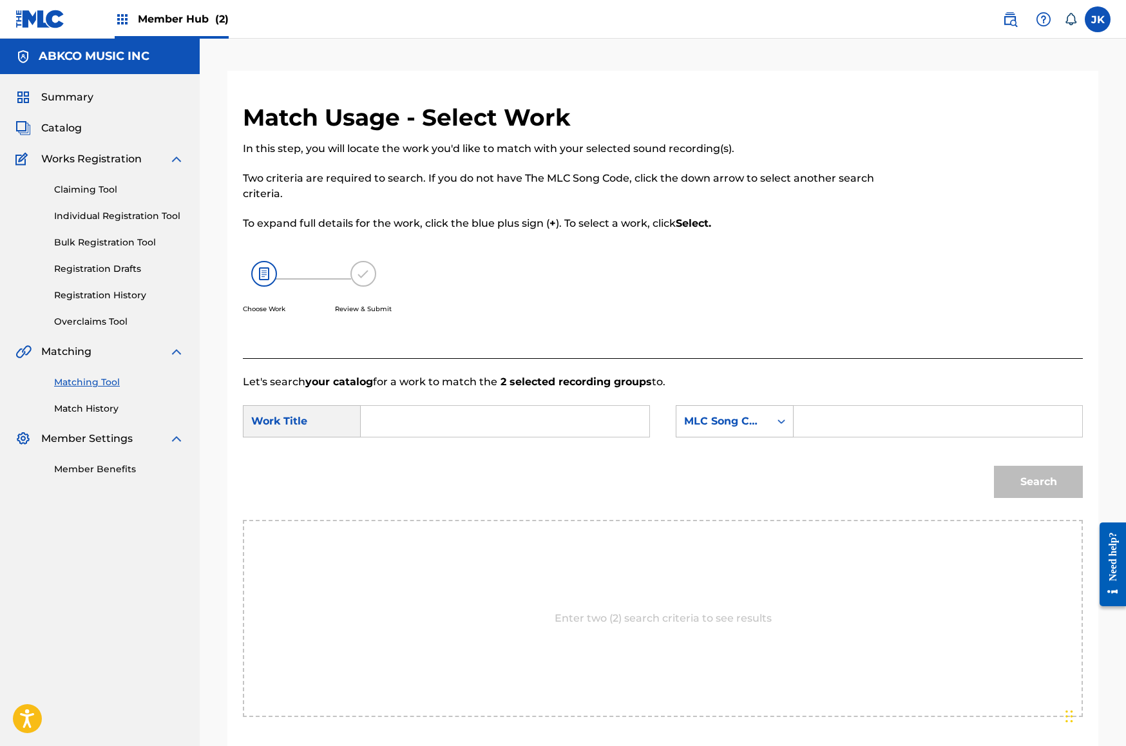
click at [531, 419] on input "Search Form" at bounding box center [505, 421] width 267 height 31
paste input "Get Back In Line"
type input "Get Back In Line"
click at [697, 421] on div "MLC Song Code" at bounding box center [723, 421] width 78 height 15
click at [740, 450] on div "Writer Name" at bounding box center [734, 453] width 117 height 32
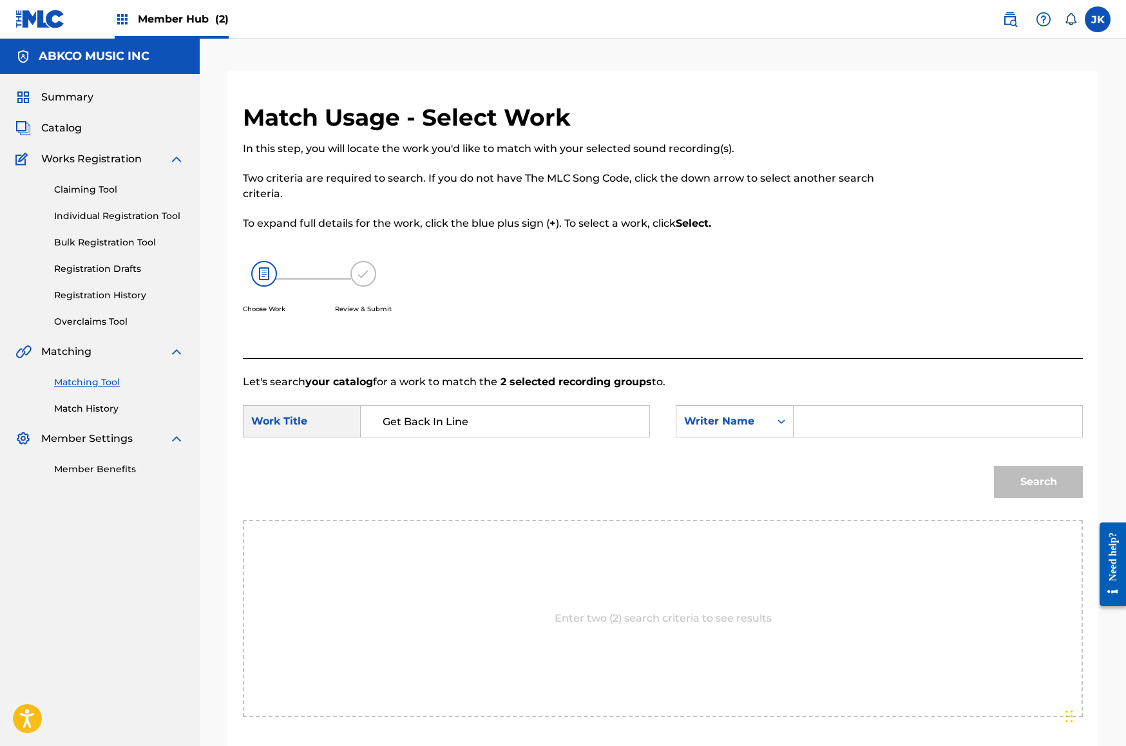
click at [806, 422] on input "Search Form" at bounding box center [938, 421] width 267 height 31
type input "[PERSON_NAME]"
click at [1038, 482] on button "Search" at bounding box center [1038, 482] width 89 height 32
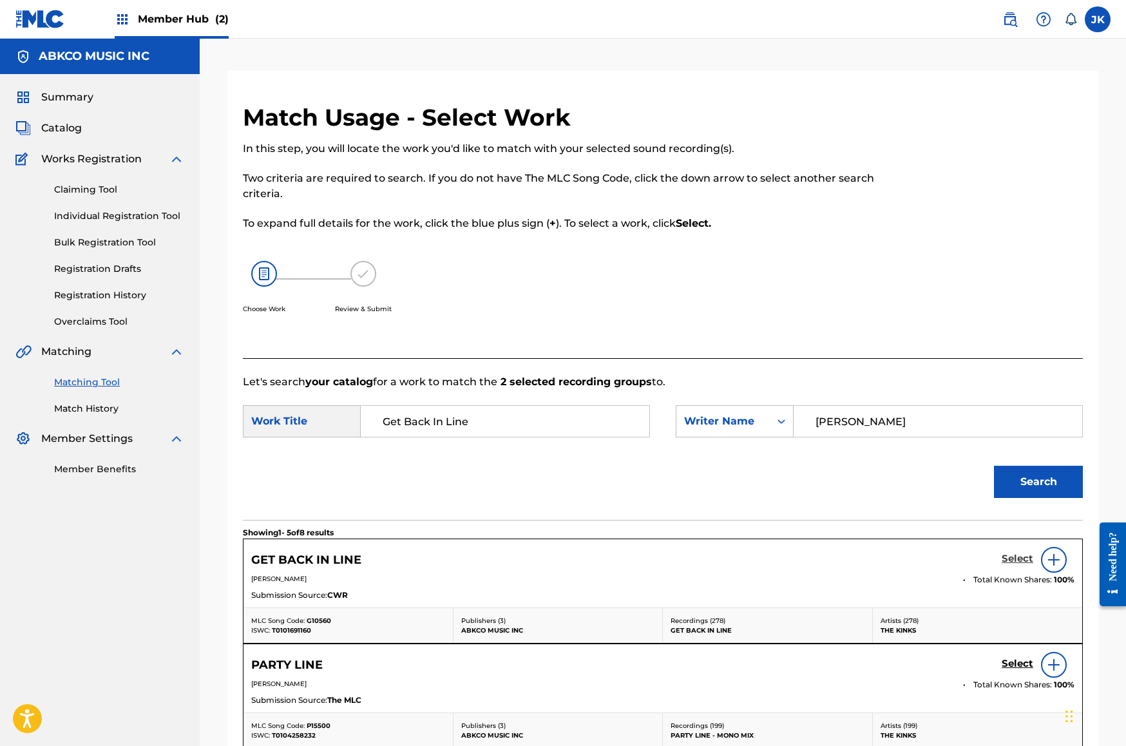
click at [1019, 556] on h5 "Select" at bounding box center [1018, 559] width 32 height 12
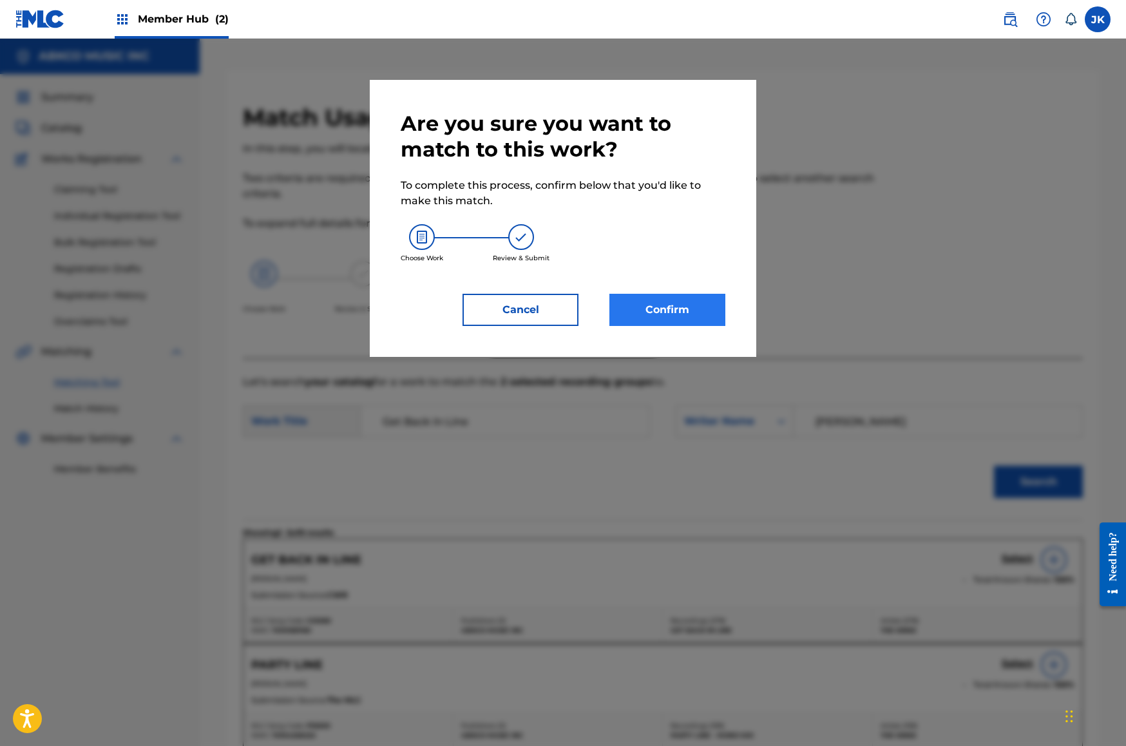
click at [698, 311] on button "Confirm" at bounding box center [667, 310] width 116 height 32
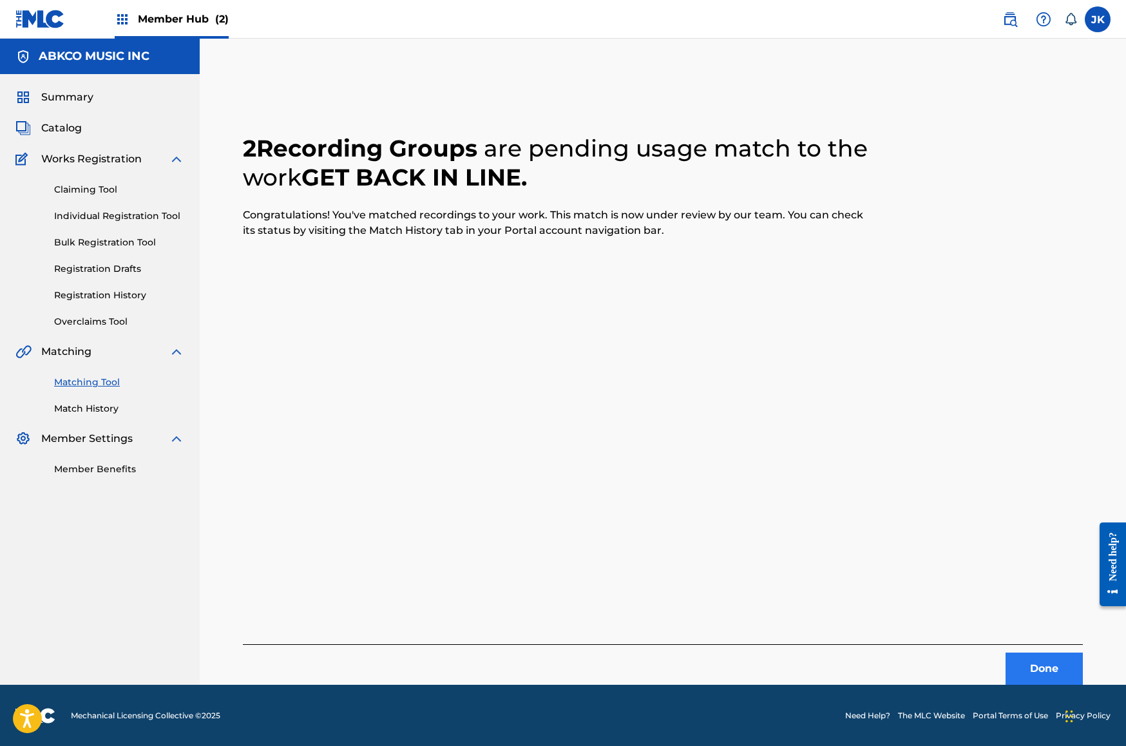
click at [1047, 673] on button "Done" at bounding box center [1044, 669] width 77 height 32
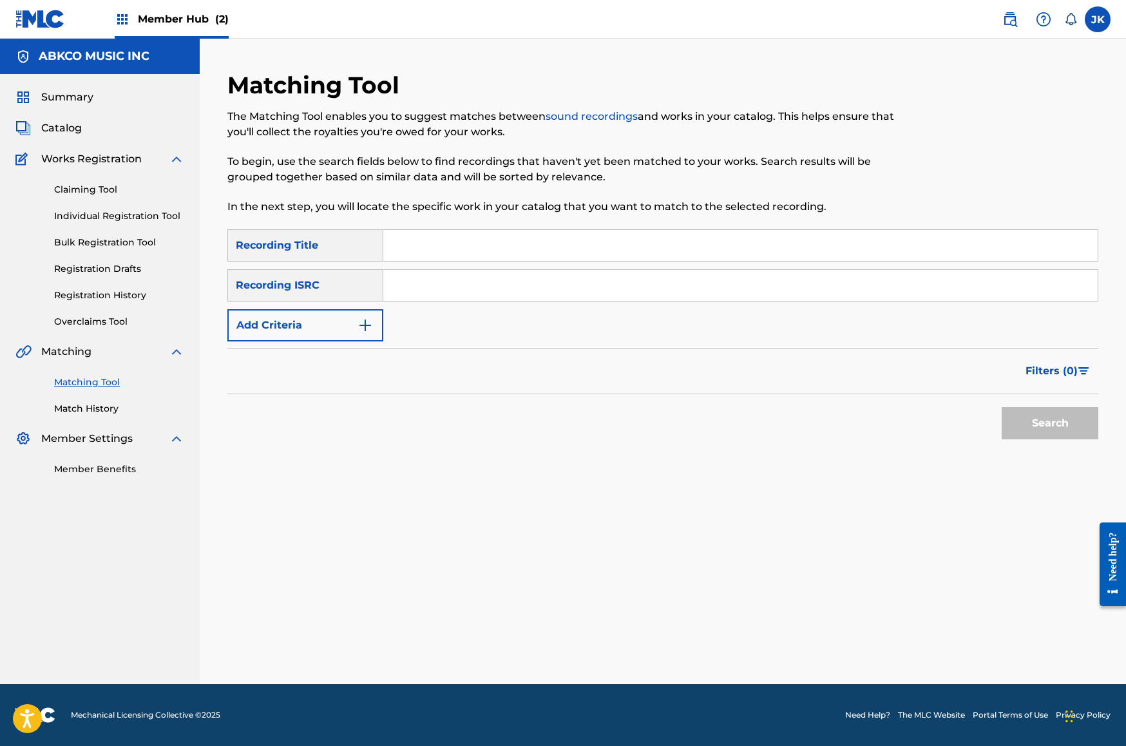
click at [421, 245] on input "Search Form" at bounding box center [740, 245] width 714 height 31
paste input "City Of Freedom"
type input "City Of Freedom"
click at [329, 329] on button "Add Criteria" at bounding box center [305, 325] width 156 height 32
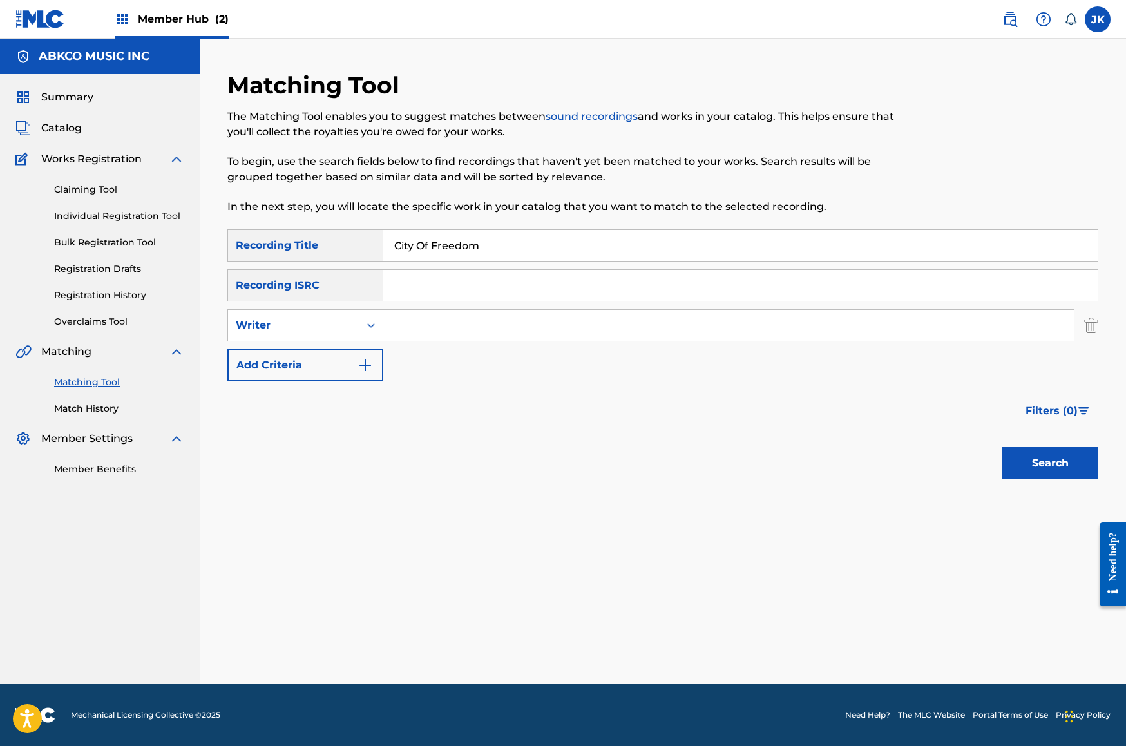
click at [421, 327] on input "Search Form" at bounding box center [728, 325] width 691 height 31
type input "jodo"
click at [1050, 463] on button "Search" at bounding box center [1050, 463] width 97 height 32
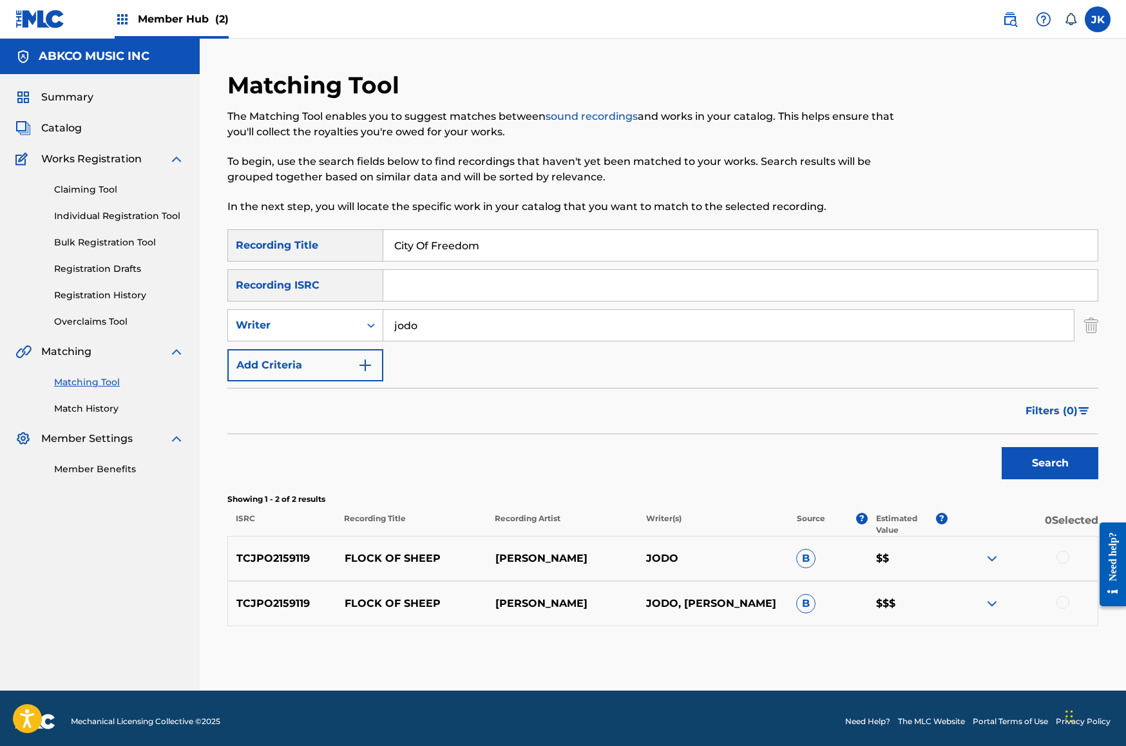
drag, startPoint x: 522, startPoint y: 247, endPoint x: 356, endPoint y: 268, distance: 167.5
click at [303, 253] on div "SearchWithCriteriab421cd28-d7f9-49af-b816-bc6d02ce35e6 Recording Title City Of …" at bounding box center [662, 245] width 871 height 32
paste input "Your Dreams"
paste input "Search Form"
type input "Your Dreams"
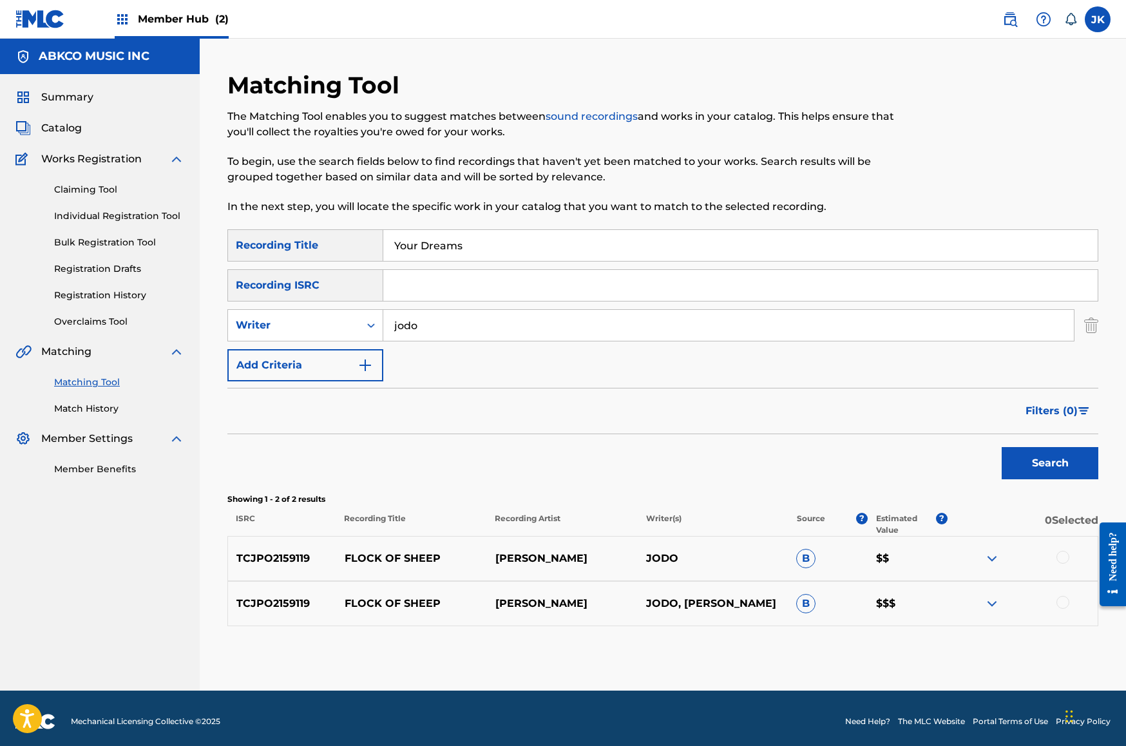
drag, startPoint x: 461, startPoint y: 325, endPoint x: 234, endPoint y: 296, distance: 229.2
click at [234, 296] on div "SearchWithCriteriab421cd28-d7f9-49af-b816-bc6d02ce35e6 Recording Title Your Dre…" at bounding box center [662, 305] width 871 height 152
click at [266, 320] on div "Writer" at bounding box center [294, 325] width 116 height 15
click at [285, 356] on div "Recording Artist" at bounding box center [305, 357] width 155 height 32
click at [417, 331] on input "Search Form" at bounding box center [728, 325] width 691 height 31
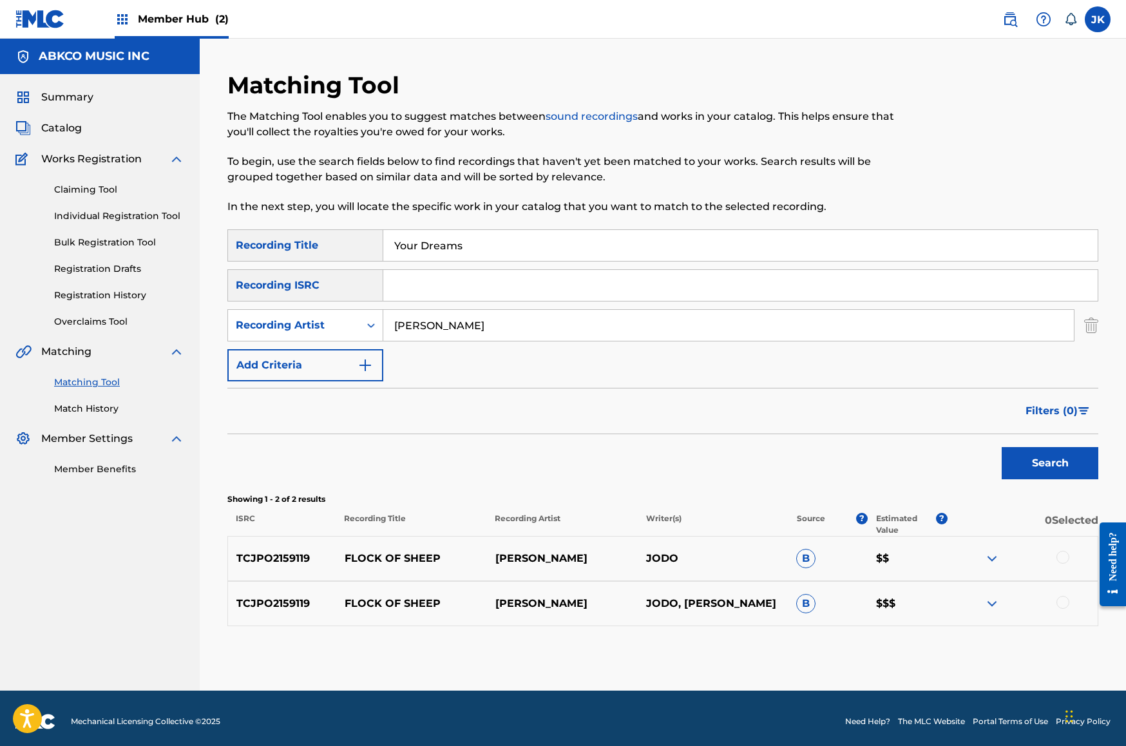
click at [1050, 463] on button "Search" at bounding box center [1050, 463] width 97 height 32
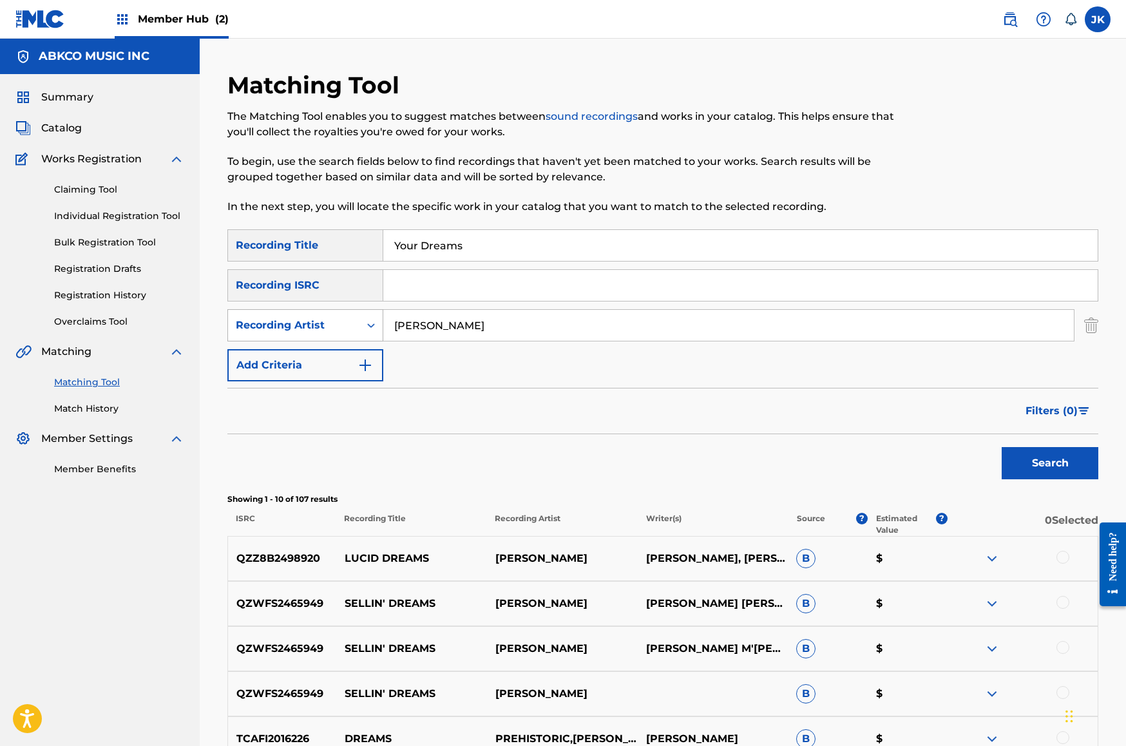
type input "[PERSON_NAME]"
click at [336, 332] on div "Recording Artist" at bounding box center [294, 325] width 116 height 15
click at [335, 349] on div "Writer" at bounding box center [305, 357] width 155 height 32
click at [495, 330] on input "Search Form" at bounding box center [728, 325] width 691 height 31
type input "[PERSON_NAME]"
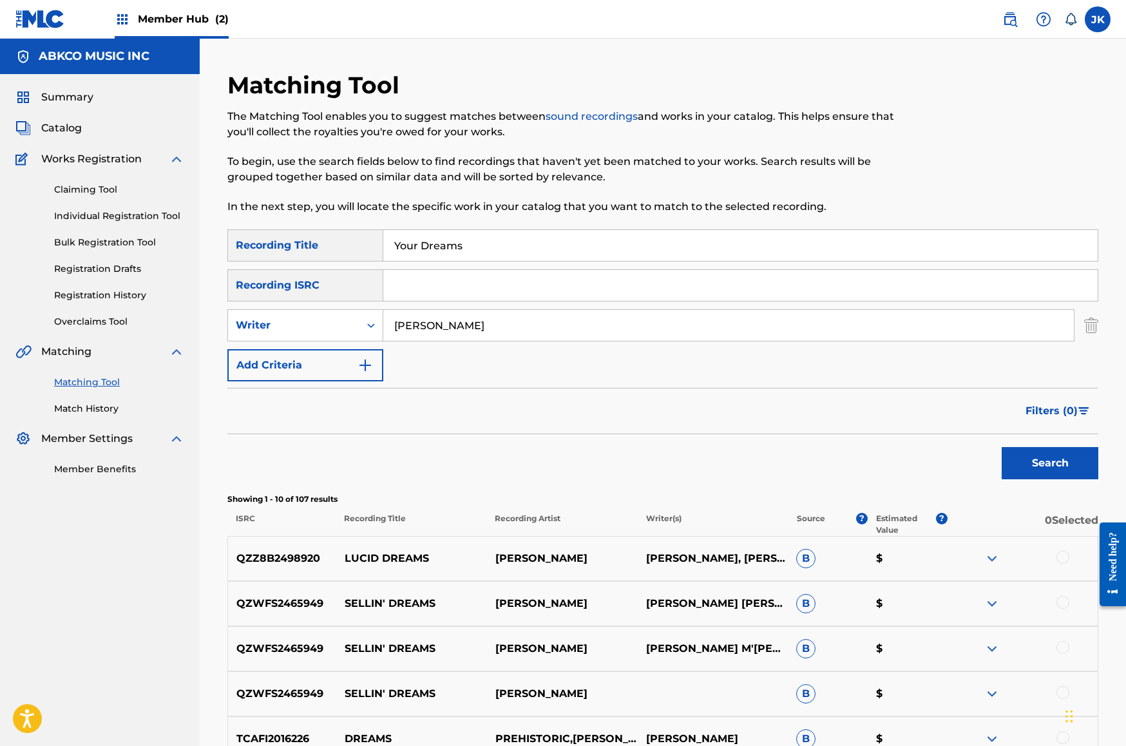
click at [1050, 463] on button "Search" at bounding box center [1050, 463] width 97 height 32
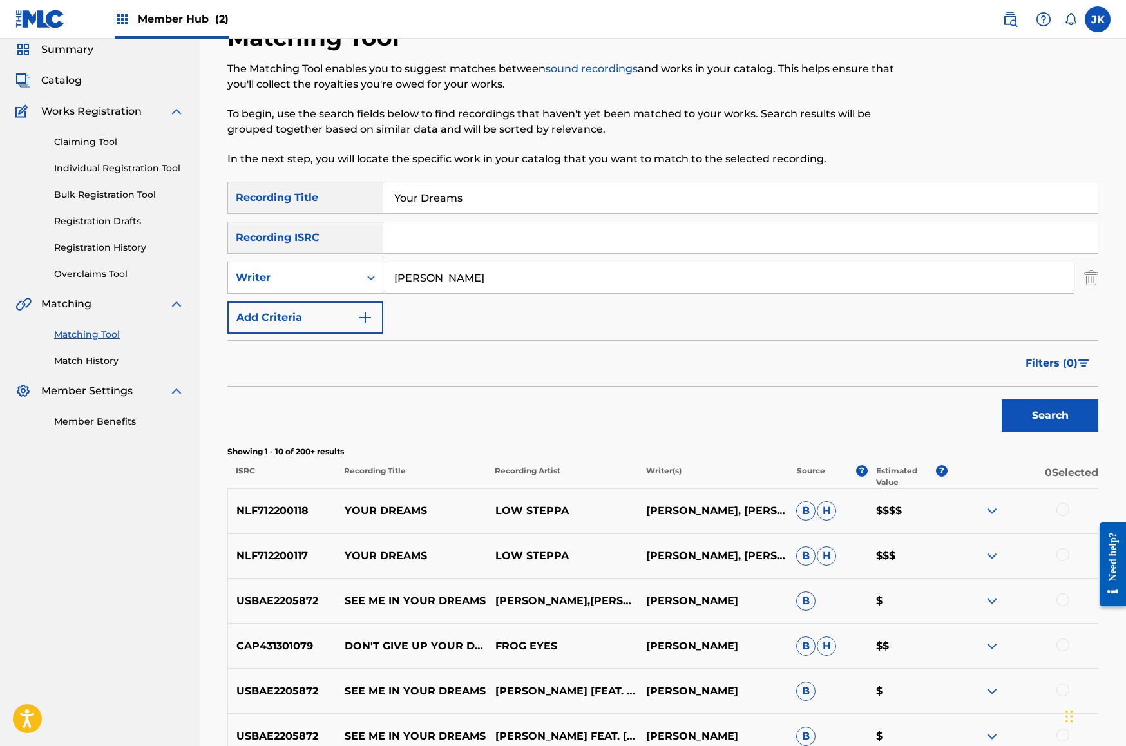
scroll to position [115, 0]
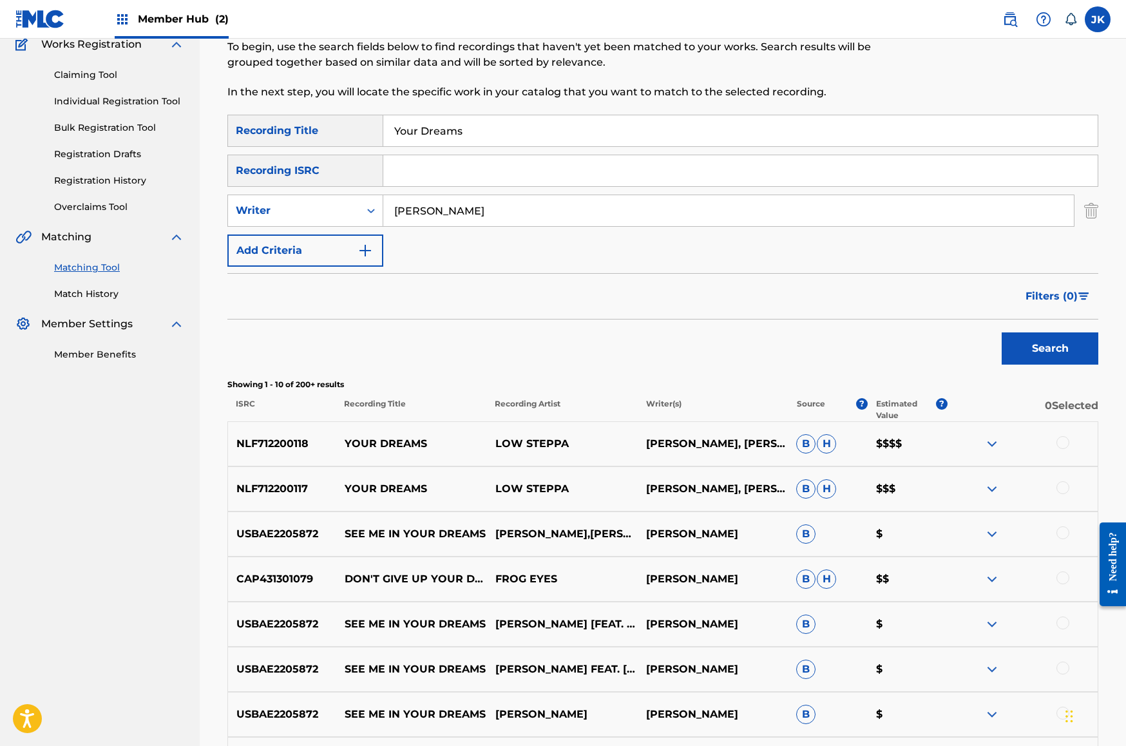
click at [1064, 443] on div at bounding box center [1062, 442] width 13 height 13
click at [1062, 487] on div at bounding box center [1062, 487] width 13 height 13
click at [880, 647] on button "Match 2 Groups" at bounding box center [905, 641] width 142 height 32
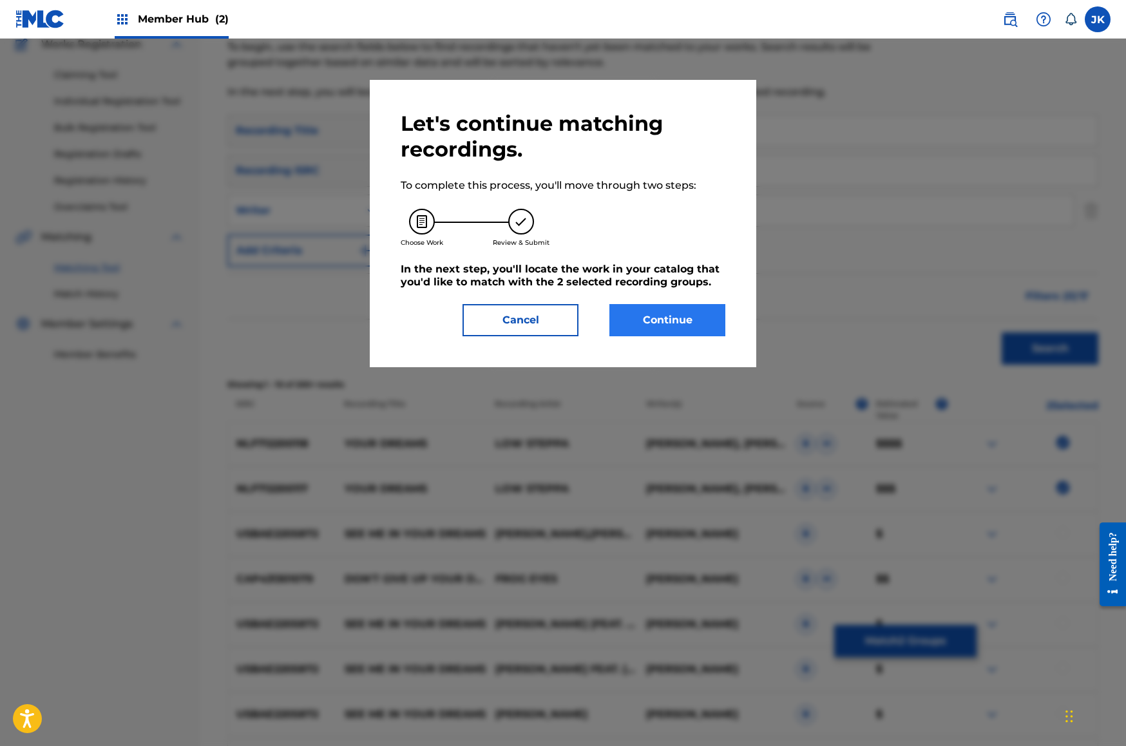
click at [702, 321] on button "Continue" at bounding box center [667, 320] width 116 height 32
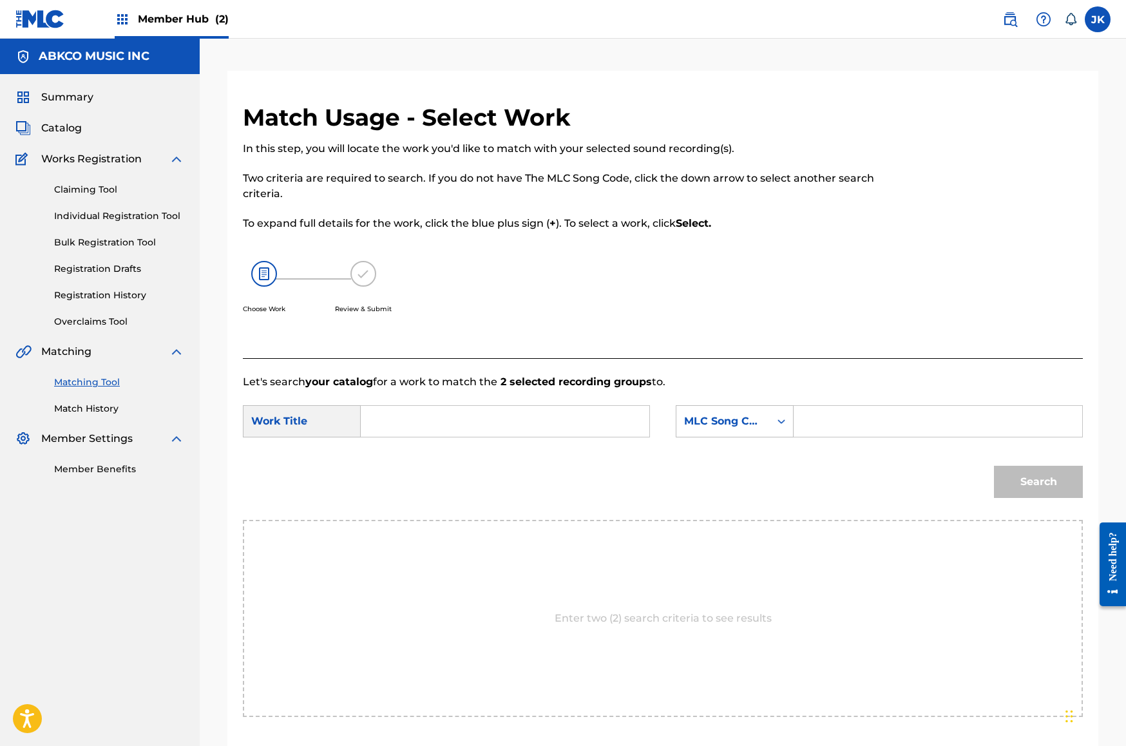
click at [520, 427] on input "Search Form" at bounding box center [505, 421] width 267 height 31
paste input "Your Dreams"
type input "Your Dreams"
click at [727, 412] on div "MLC Song Code" at bounding box center [722, 421] width 93 height 24
click at [749, 456] on div "Writer Name" at bounding box center [734, 453] width 117 height 32
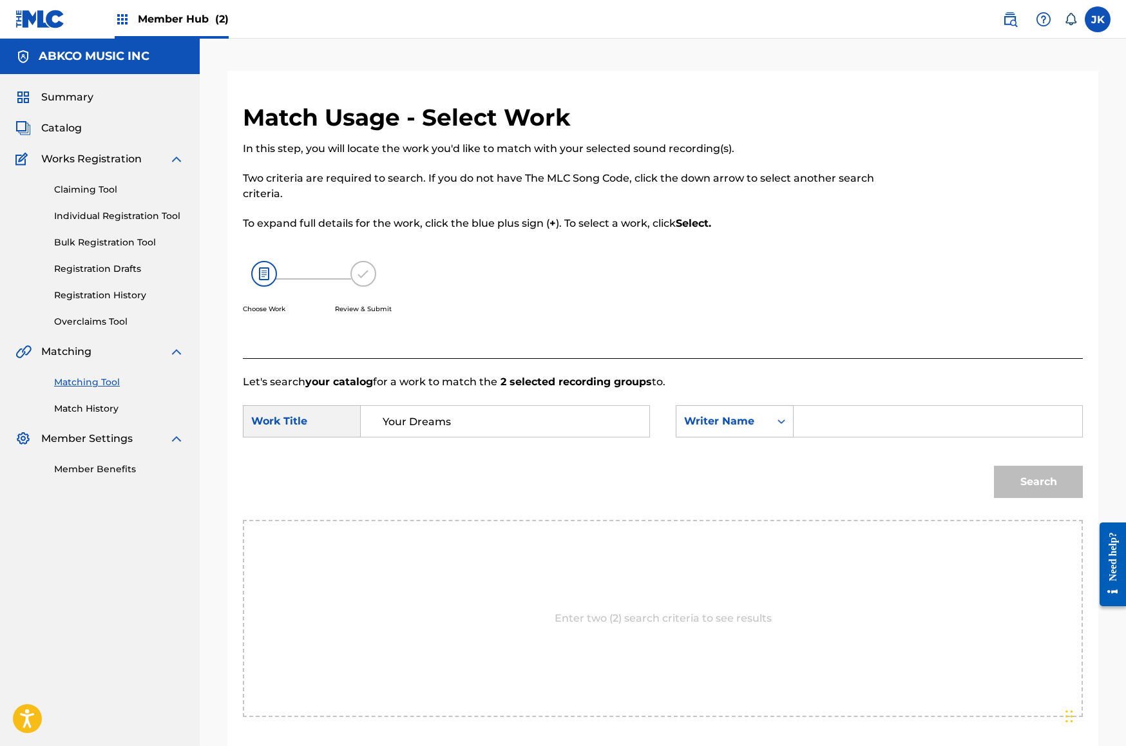
click at [818, 429] on input "Search Form" at bounding box center [938, 421] width 267 height 31
click at [1038, 482] on button "Search" at bounding box center [1038, 482] width 89 height 32
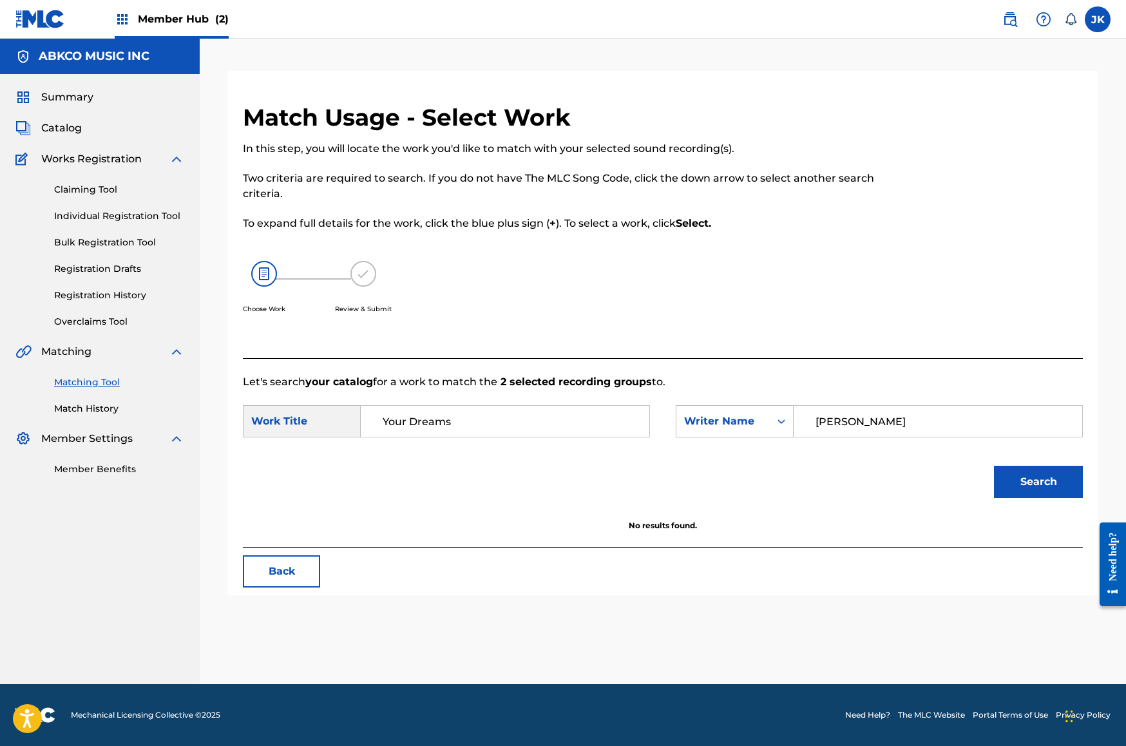
drag, startPoint x: 884, startPoint y: 417, endPoint x: 686, endPoint y: 401, distance: 199.1
click at [686, 401] on form "SearchWithCriteriae54eb7fa-bd98-40c2-b0c1-16c50ea653c7 Work Title Your Dreams S…" at bounding box center [663, 455] width 840 height 130
type input "mar"
drag, startPoint x: 490, startPoint y: 417, endPoint x: 222, endPoint y: 412, distance: 268.0
click at [221, 413] on div "Match Usage - Select Work In this step, you will locate the work you'd like to …" at bounding box center [663, 377] width 902 height 613
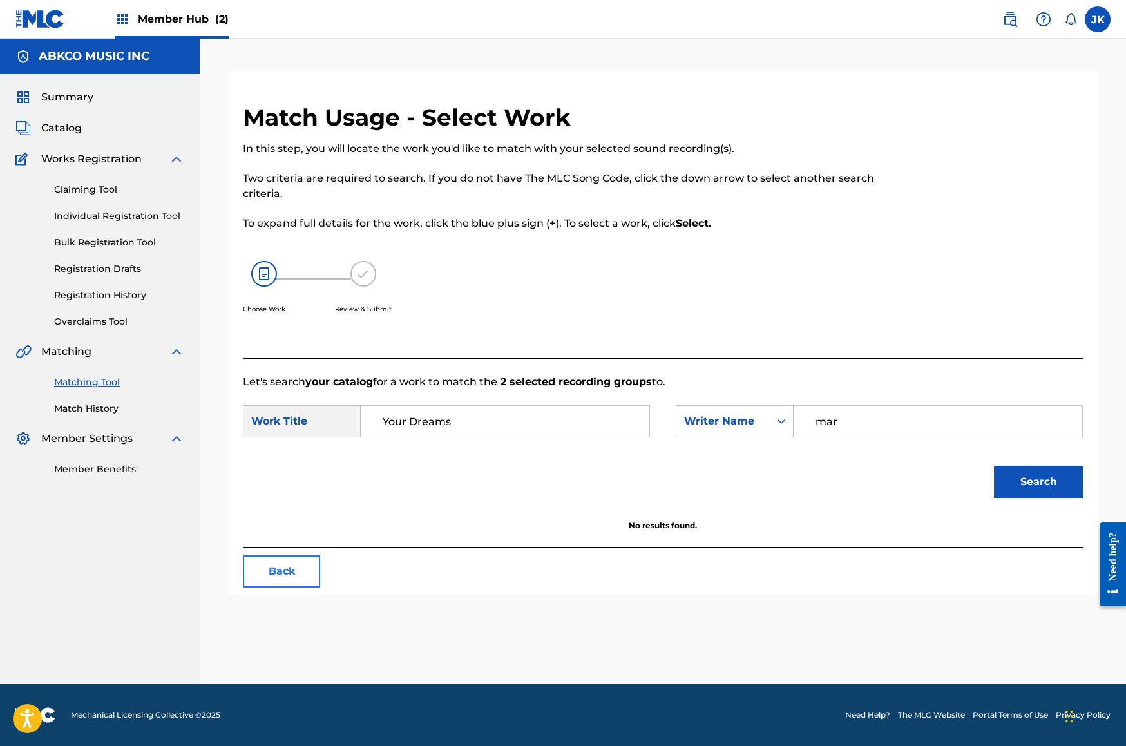
click at [303, 569] on button "Back" at bounding box center [281, 571] width 77 height 32
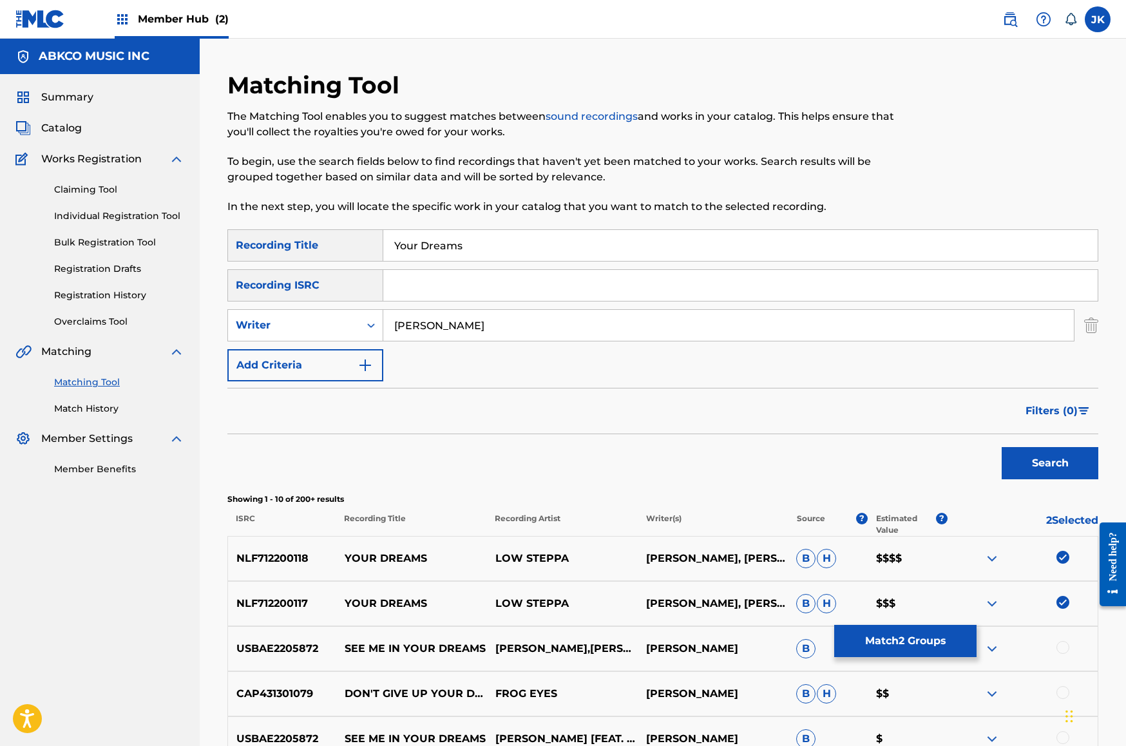
click at [1062, 601] on img at bounding box center [1062, 602] width 13 height 13
click at [1065, 553] on img at bounding box center [1062, 557] width 13 height 13
drag, startPoint x: 515, startPoint y: 245, endPoint x: 170, endPoint y: 232, distance: 345.5
click at [171, 233] on main "ABKCO MUSIC INC Summary Catalog Works Registration Claiming Tool Individual Reg…" at bounding box center [563, 561] width 1126 height 1045
paste input "Once In A While"
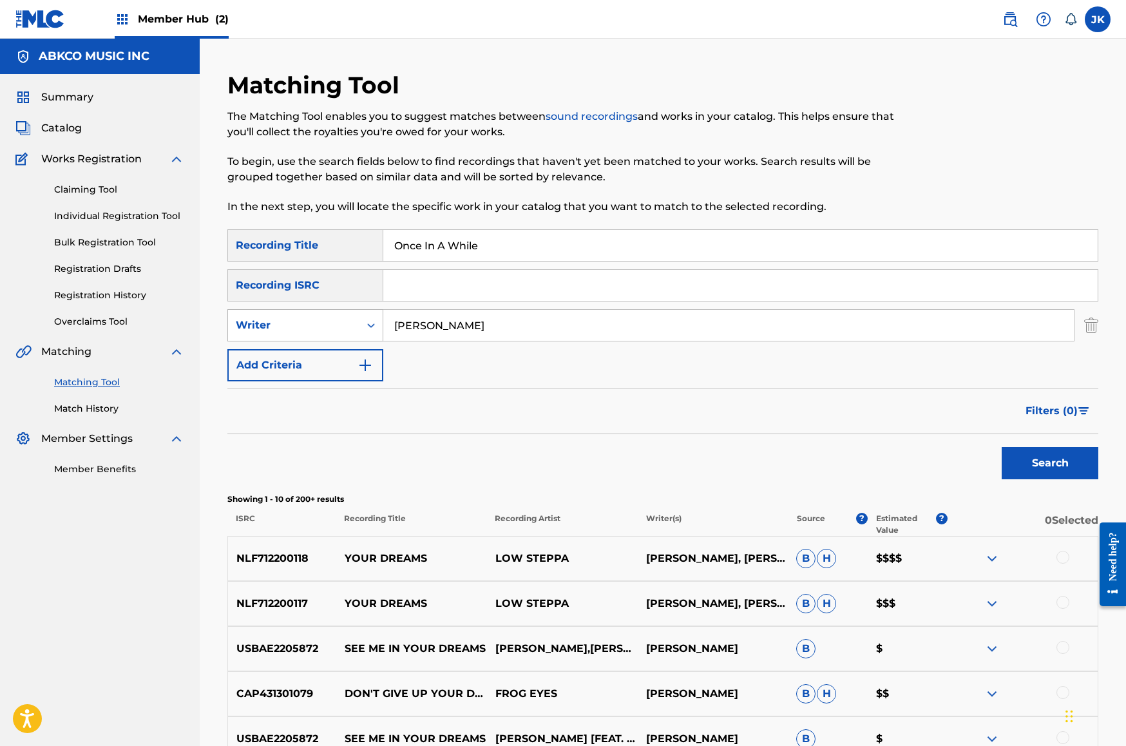
type input "Once In A While"
click at [310, 327] on div "Writer" at bounding box center [294, 325] width 116 height 15
click at [433, 330] on input "[PERSON_NAME]" at bounding box center [728, 325] width 691 height 31
drag, startPoint x: 441, startPoint y: 328, endPoint x: 225, endPoint y: 315, distance: 216.8
click at [225, 315] on div "Matching Tool The Matching Tool enables you to suggest matches between sound re…" at bounding box center [663, 577] width 902 height 1013
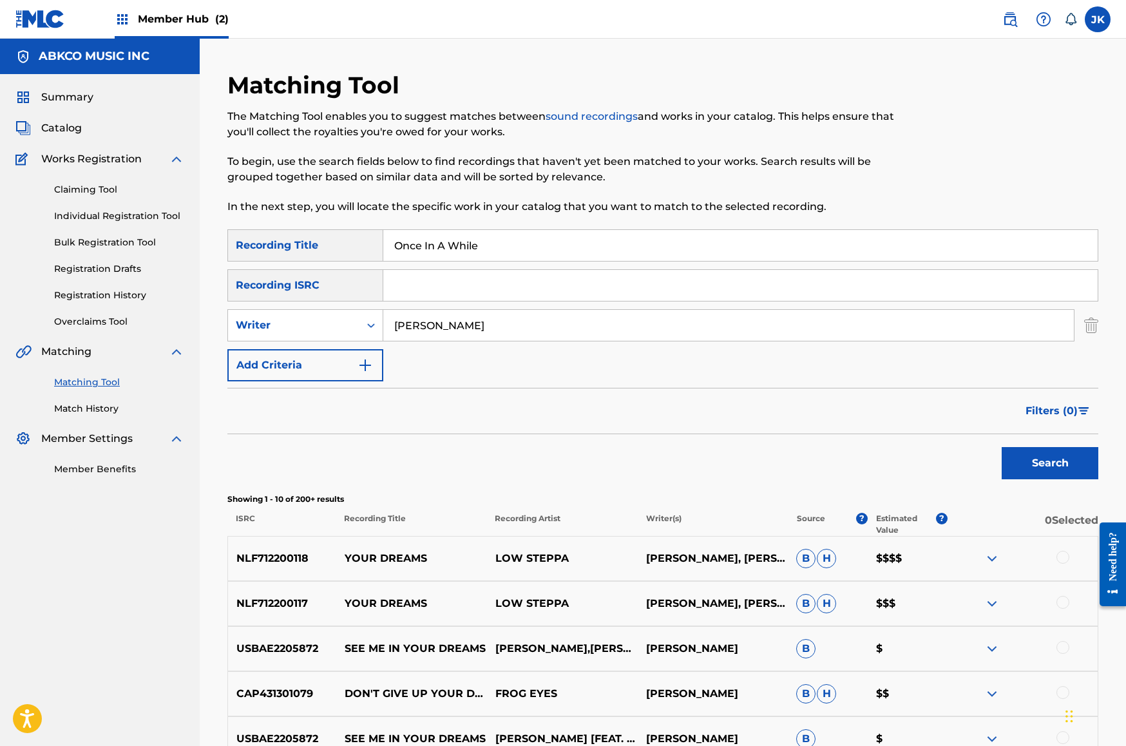
type input "[PERSON_NAME]"
click at [1050, 463] on button "Search" at bounding box center [1050, 463] width 97 height 32
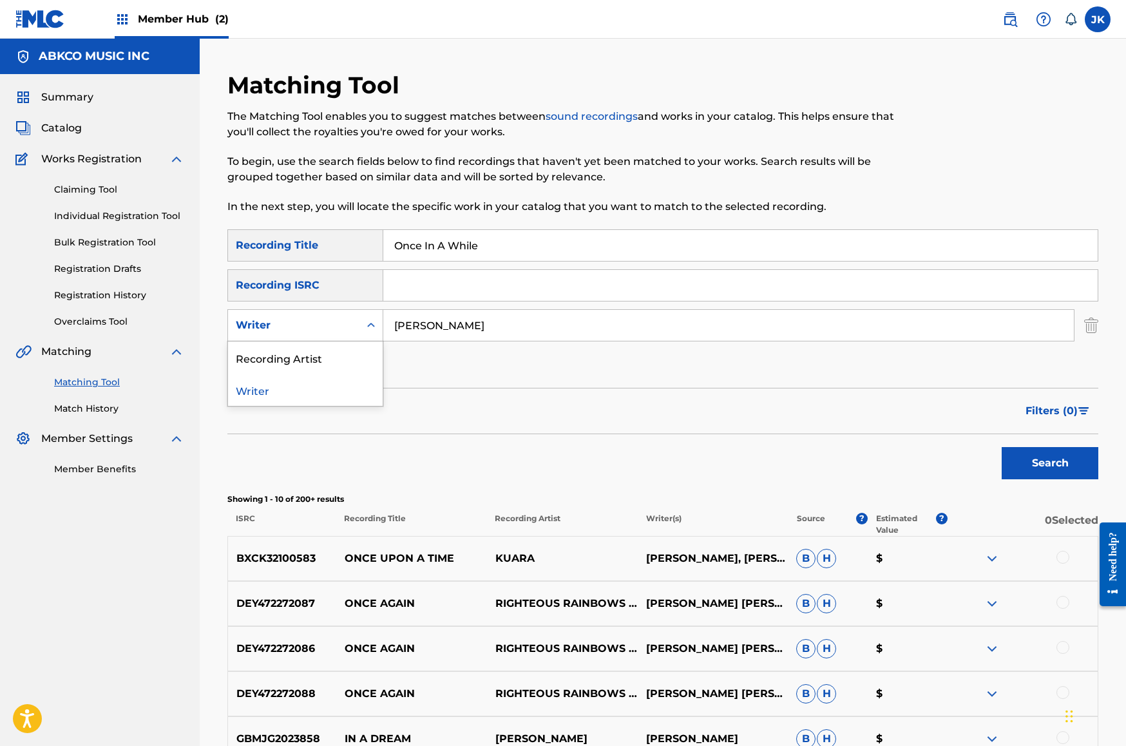
click at [309, 327] on div "Writer" at bounding box center [294, 325] width 116 height 15
click at [317, 349] on div "Recording Artist" at bounding box center [305, 357] width 155 height 32
drag, startPoint x: 336, startPoint y: 345, endPoint x: 296, endPoint y: 329, distance: 43.4
click at [296, 329] on div "SearchWithCriteria32d47069-0179-49dd-bf9c-6a1e0ffc8ef2 Recording Artist" at bounding box center [662, 325] width 871 height 32
type input "[PERSON_NAME]"
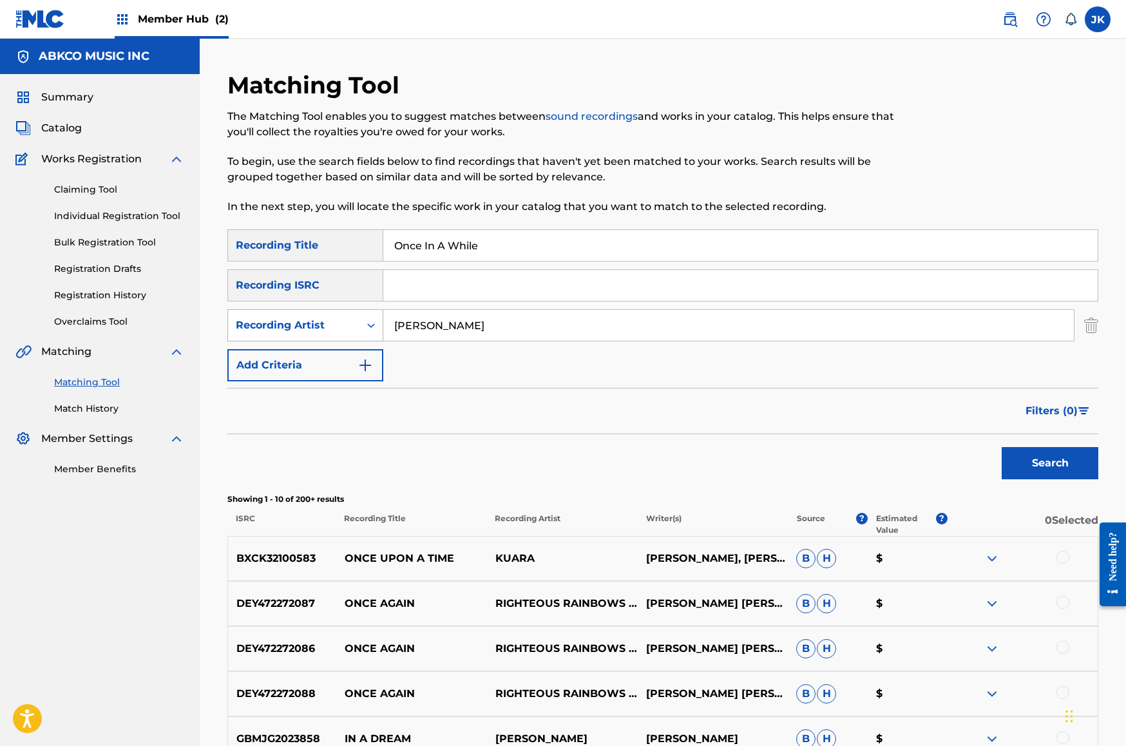
click at [1050, 463] on button "Search" at bounding box center [1050, 463] width 97 height 32
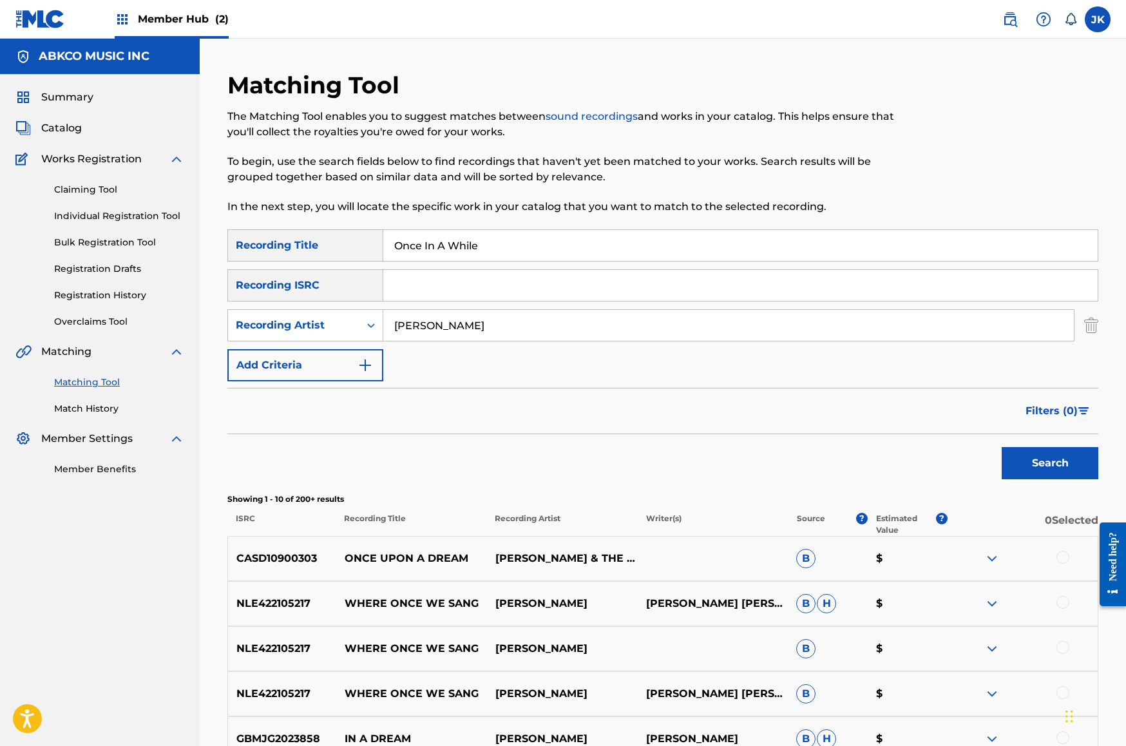
click at [544, 247] on input "Once In A While" at bounding box center [740, 245] width 714 height 31
drag, startPoint x: 1, startPoint y: 476, endPoint x: 342, endPoint y: 242, distance: 413.3
click at [341, 242] on div "SearchWithCriteriab421cd28-d7f9-49af-b816-bc6d02ce35e6 Recording Title Once In …" at bounding box center [662, 245] width 871 height 32
paste input "It's Gonna Rain"
type input "It's Gonna Rain"
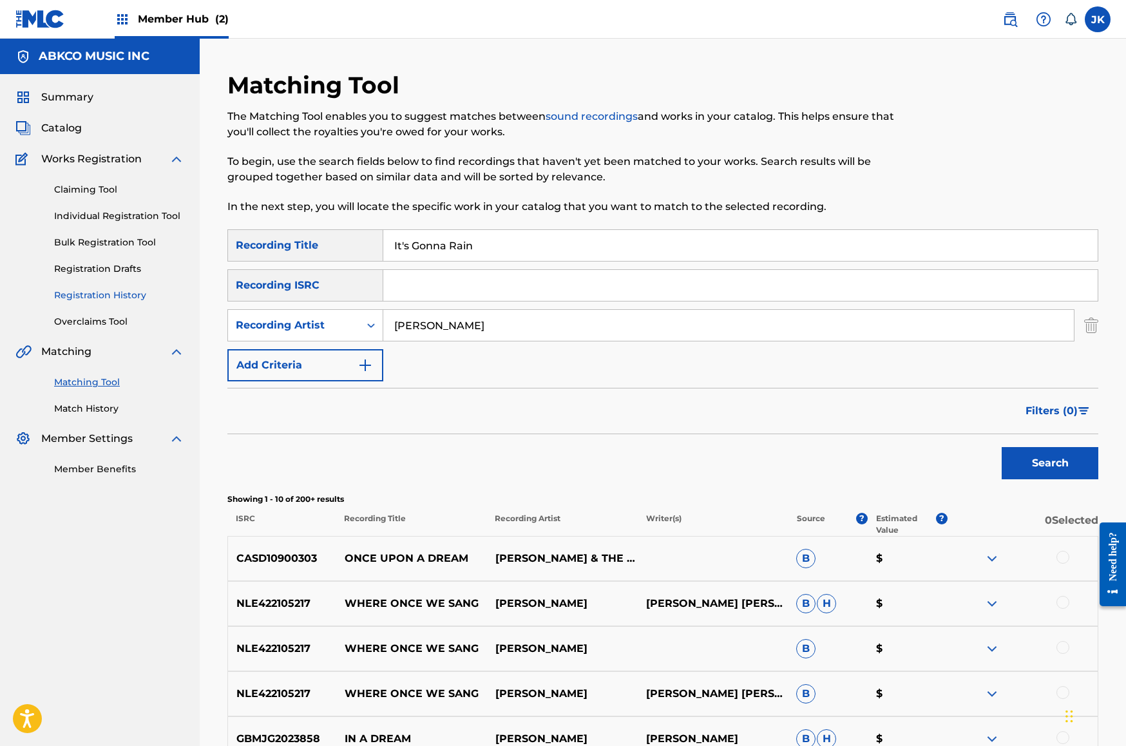
drag, startPoint x: 478, startPoint y: 328, endPoint x: 67, endPoint y: 292, distance: 412.6
click at [105, 294] on main "ABKCO MUSIC INC Summary Catalog Works Registration Claiming Tool Individual Reg…" at bounding box center [563, 561] width 1126 height 1045
type input "[PERSON_NAME]"
click at [1050, 463] on button "Search" at bounding box center [1050, 463] width 97 height 32
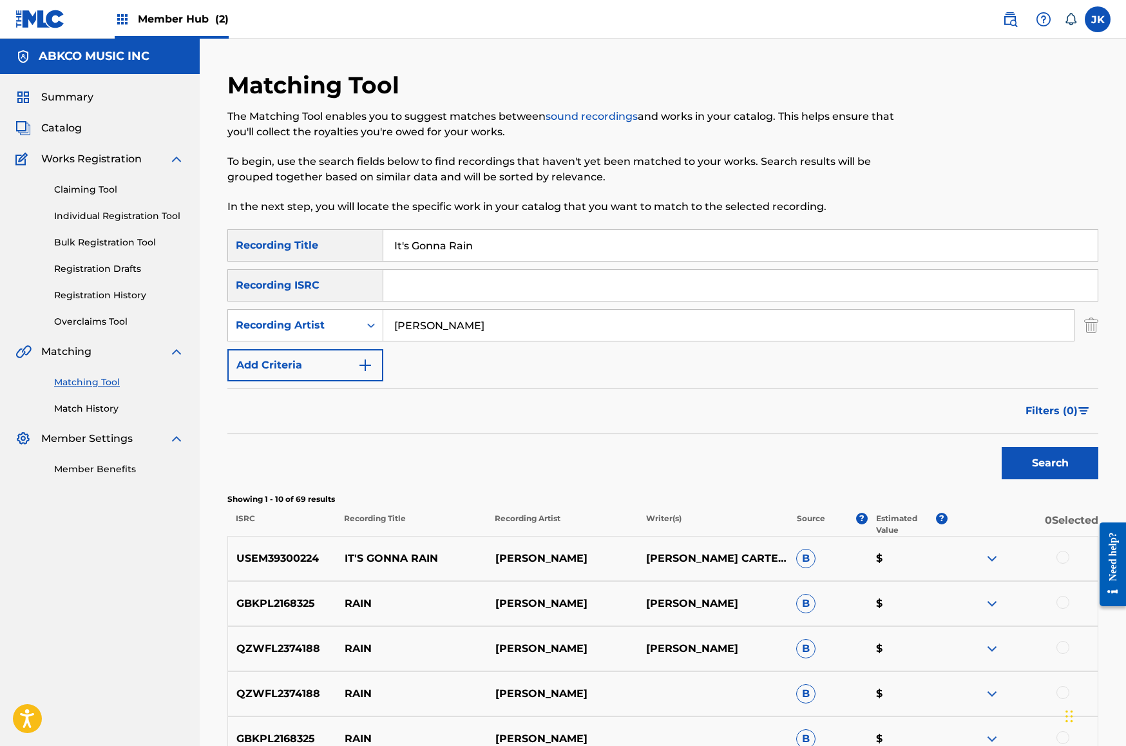
click at [1065, 558] on div at bounding box center [1062, 557] width 13 height 13
click at [868, 653] on button "Match 1 Group" at bounding box center [905, 641] width 142 height 32
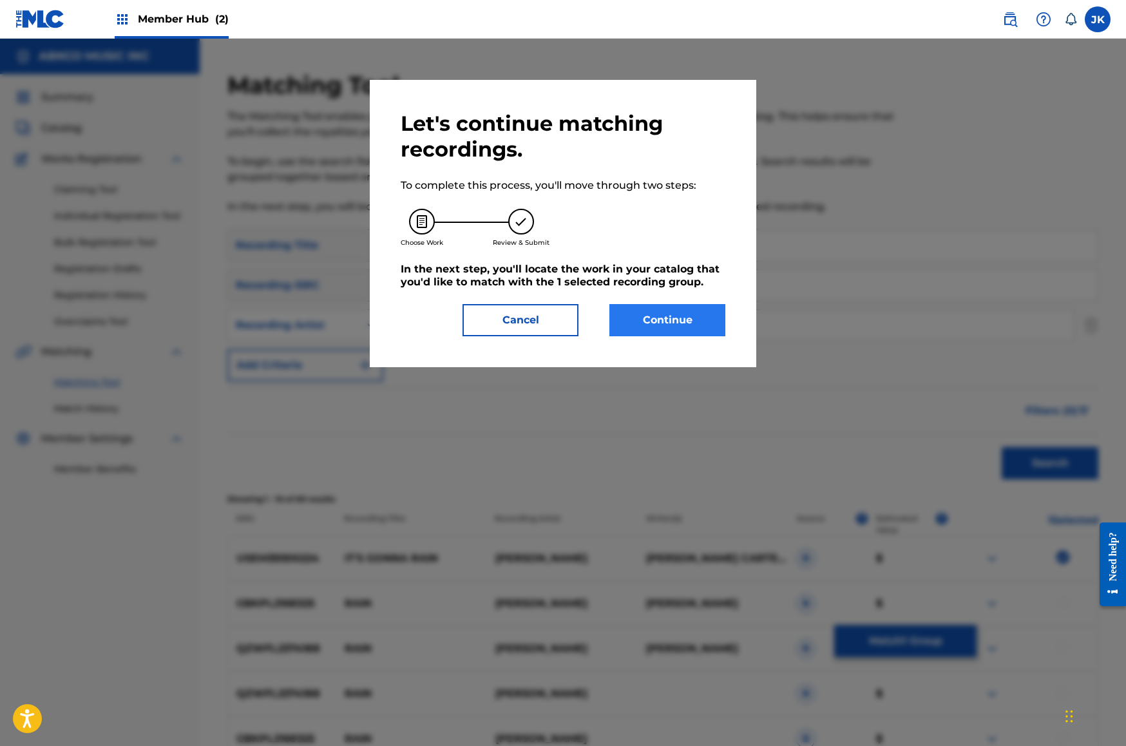
click at [680, 320] on button "Continue" at bounding box center [667, 320] width 116 height 32
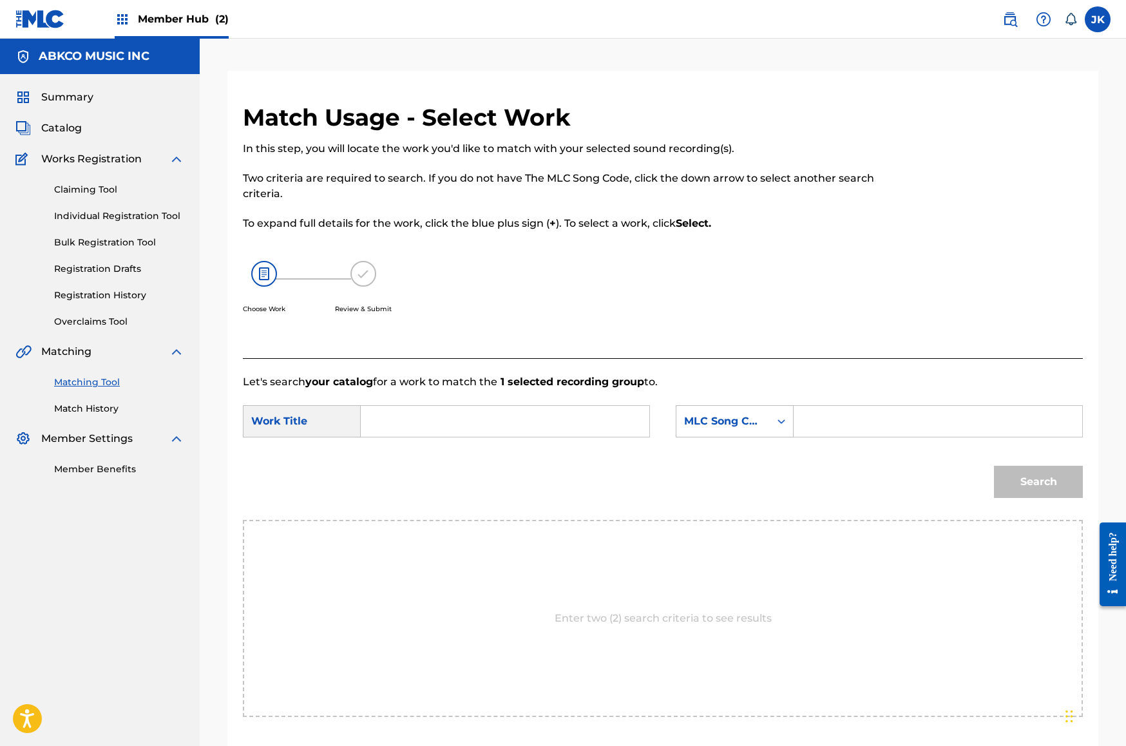
click at [501, 425] on input "Search Form" at bounding box center [505, 421] width 267 height 31
paste input "It's Gonna Rain"
type input "It's Gonna Rain"
click at [805, 432] on input "Search Form" at bounding box center [938, 421] width 267 height 31
click at [765, 433] on div "MLC Song Code" at bounding box center [722, 421] width 93 height 24
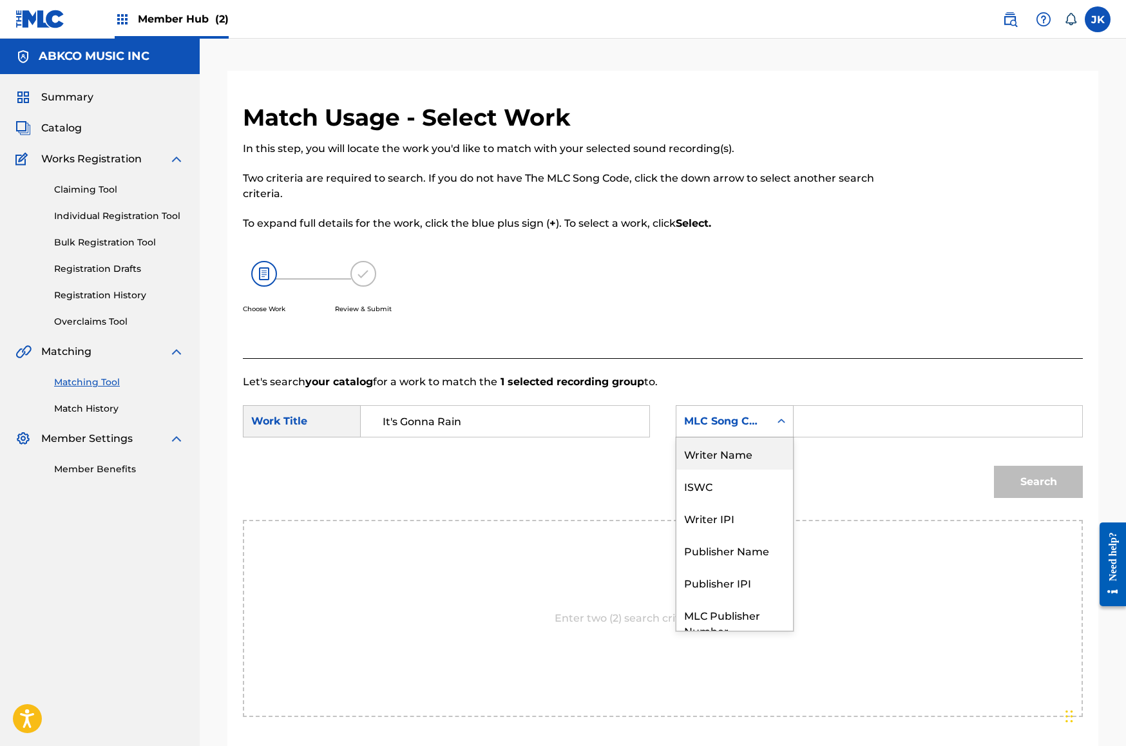
click at [768, 445] on div "Writer Name" at bounding box center [734, 453] width 117 height 32
click at [830, 418] on input "Search Form" at bounding box center [938, 421] width 267 height 31
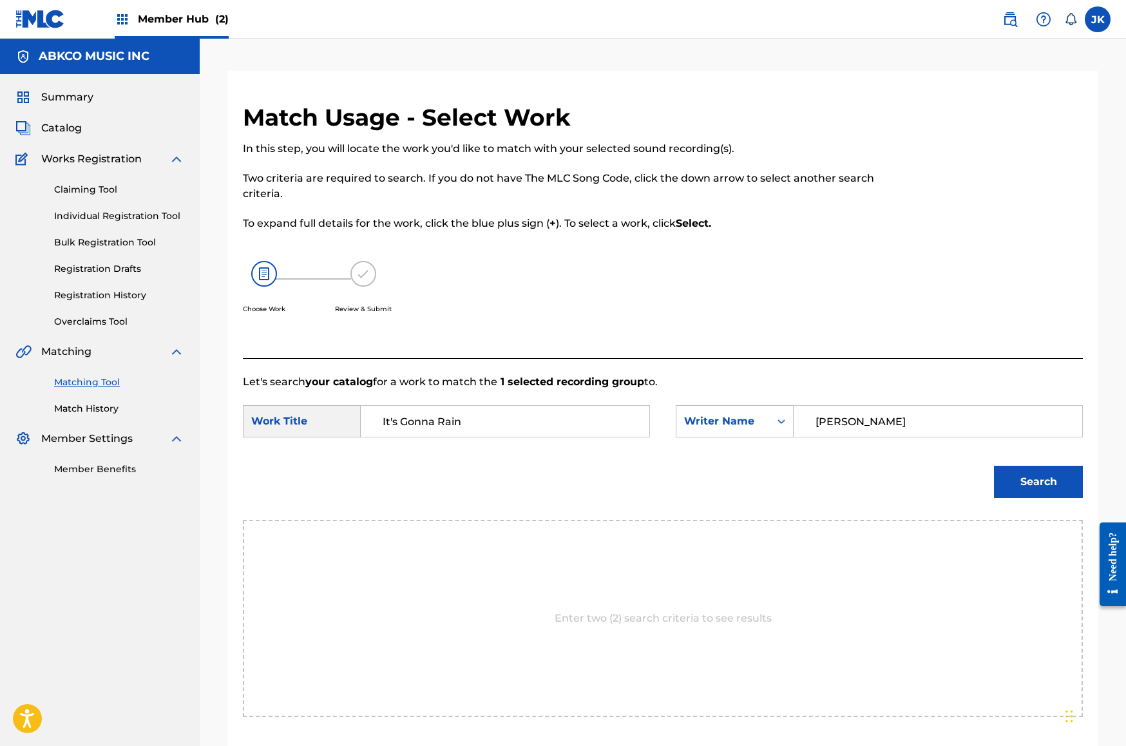
type input "[PERSON_NAME]"
click at [1038, 482] on button "Search" at bounding box center [1038, 482] width 89 height 32
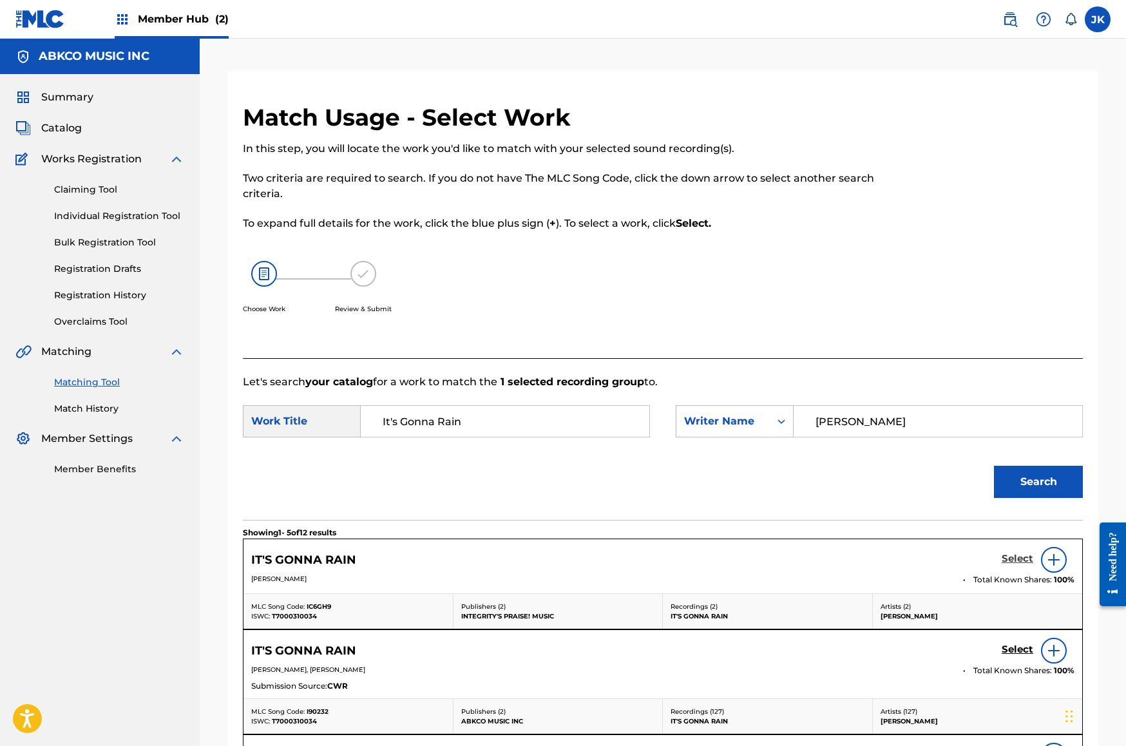
click at [1026, 558] on h5 "Select" at bounding box center [1018, 559] width 32 height 12
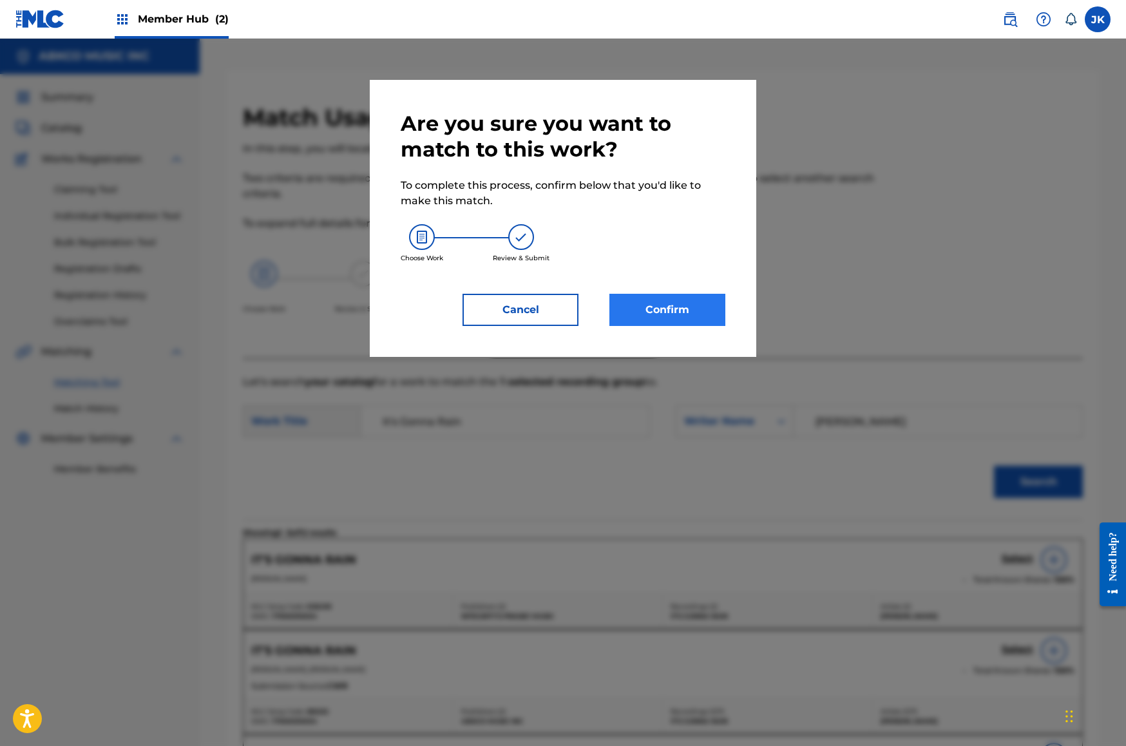
click at [628, 314] on button "Confirm" at bounding box center [667, 310] width 116 height 32
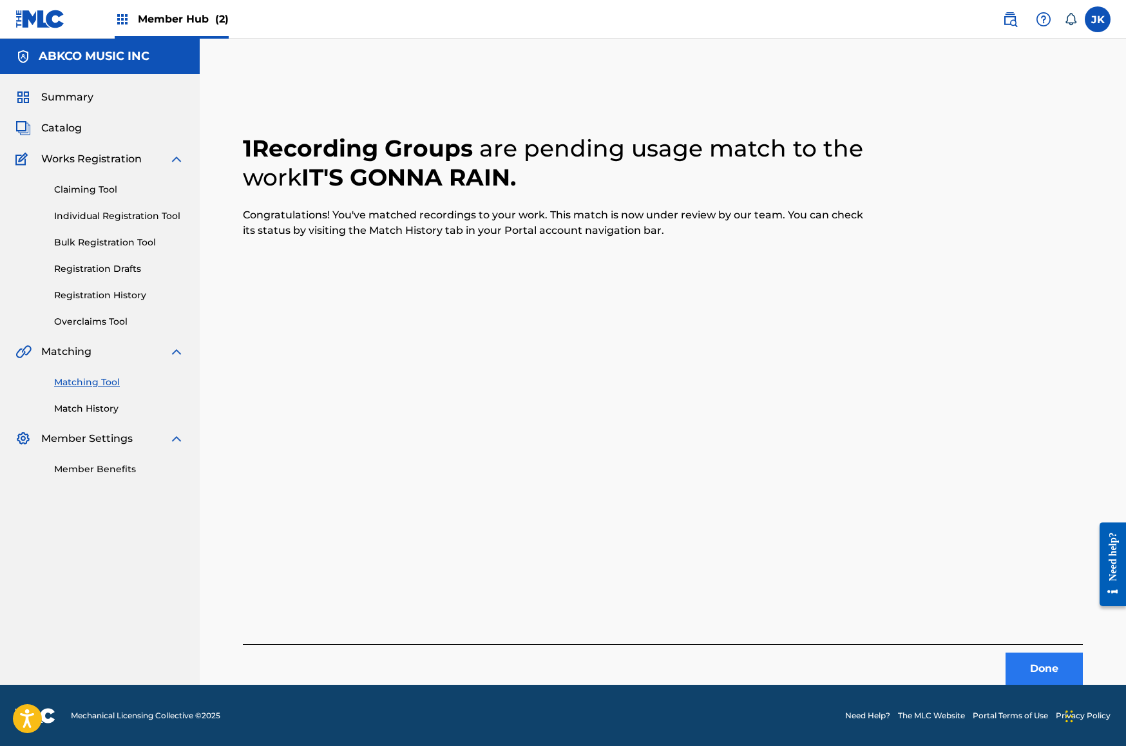
click at [1025, 668] on button "Done" at bounding box center [1044, 669] width 77 height 32
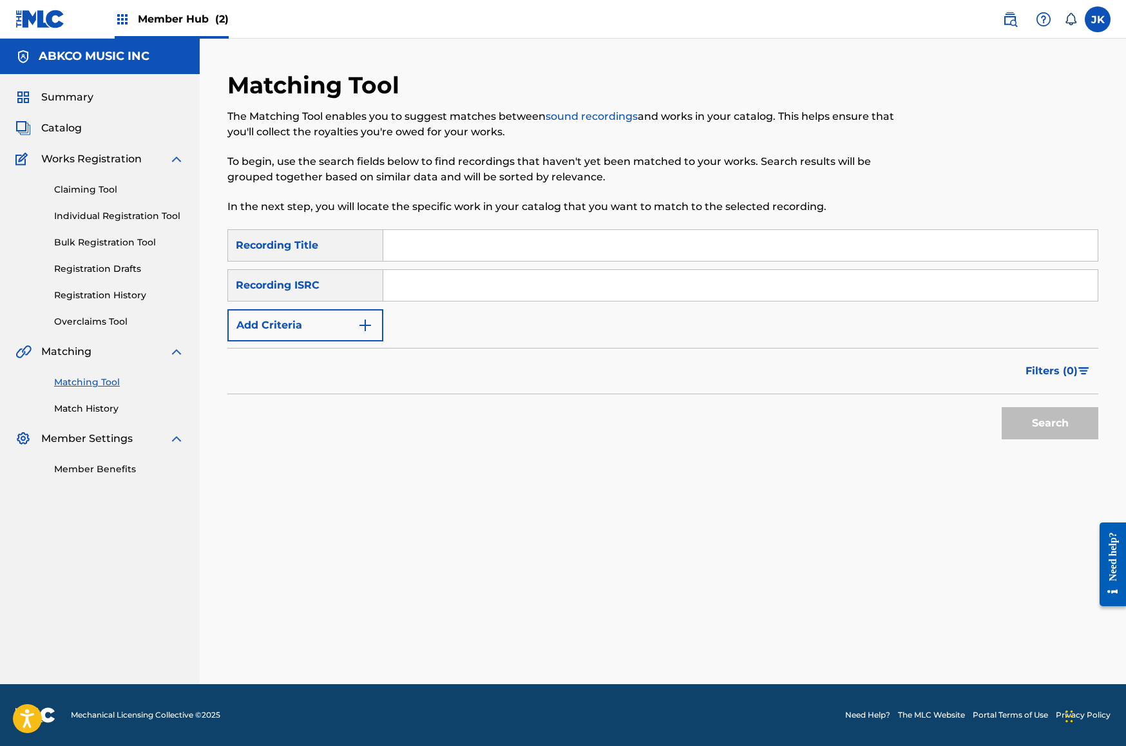
click at [467, 248] on input "Search Form" at bounding box center [740, 245] width 714 height 31
paste input "Bringing In The Sheaves"
type input "Bringing In The Sheaves"
click at [1050, 423] on button "Search" at bounding box center [1050, 423] width 97 height 32
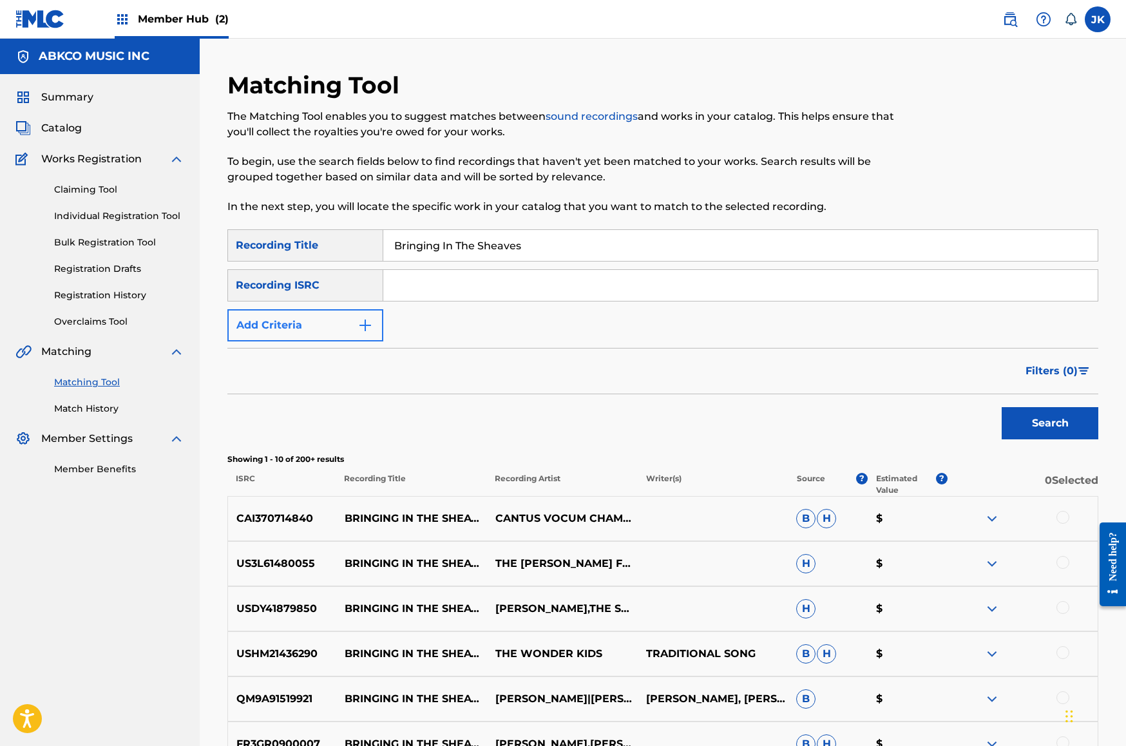
click at [315, 330] on button "Add Criteria" at bounding box center [305, 325] width 156 height 32
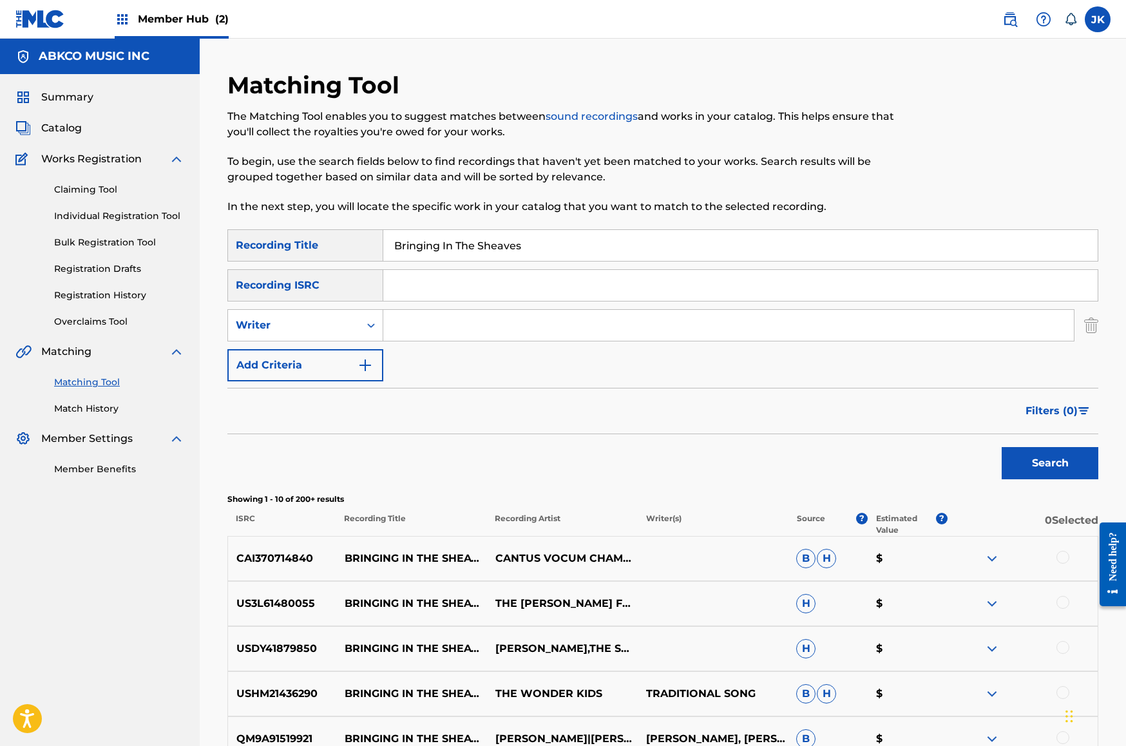
click at [402, 328] on input "Search Form" at bounding box center [728, 325] width 691 height 31
type input "luboff"
click at [1050, 463] on button "Search" at bounding box center [1050, 463] width 97 height 32
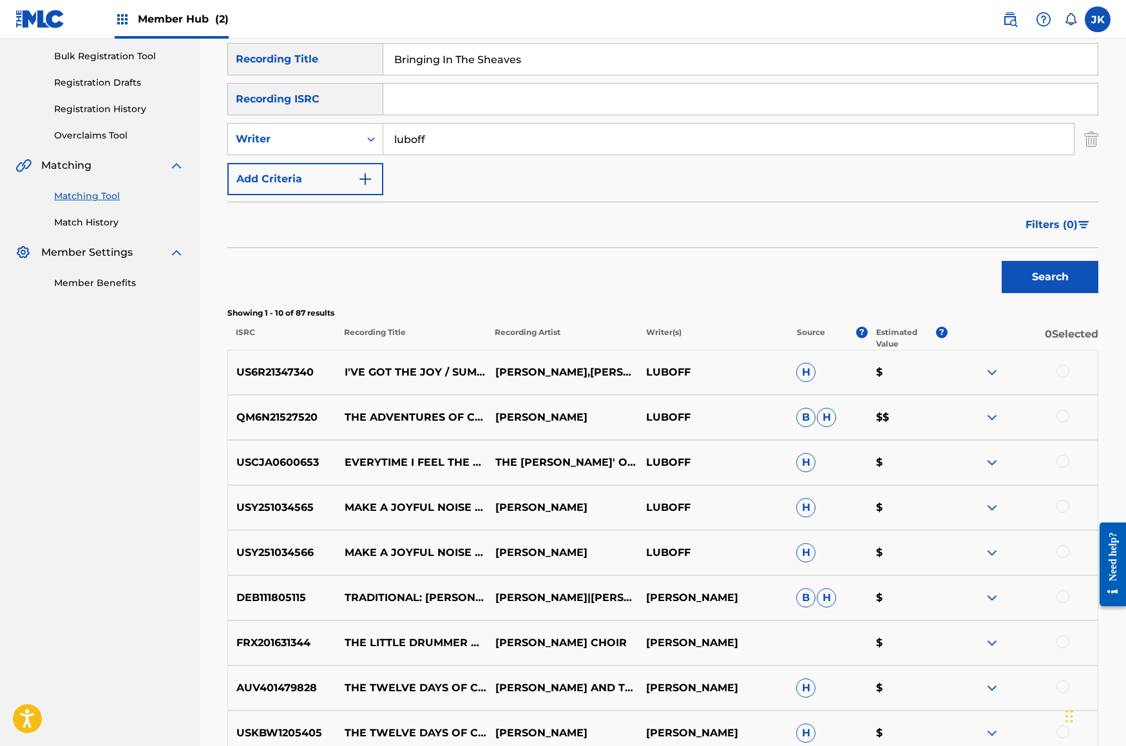
scroll to position [220, 0]
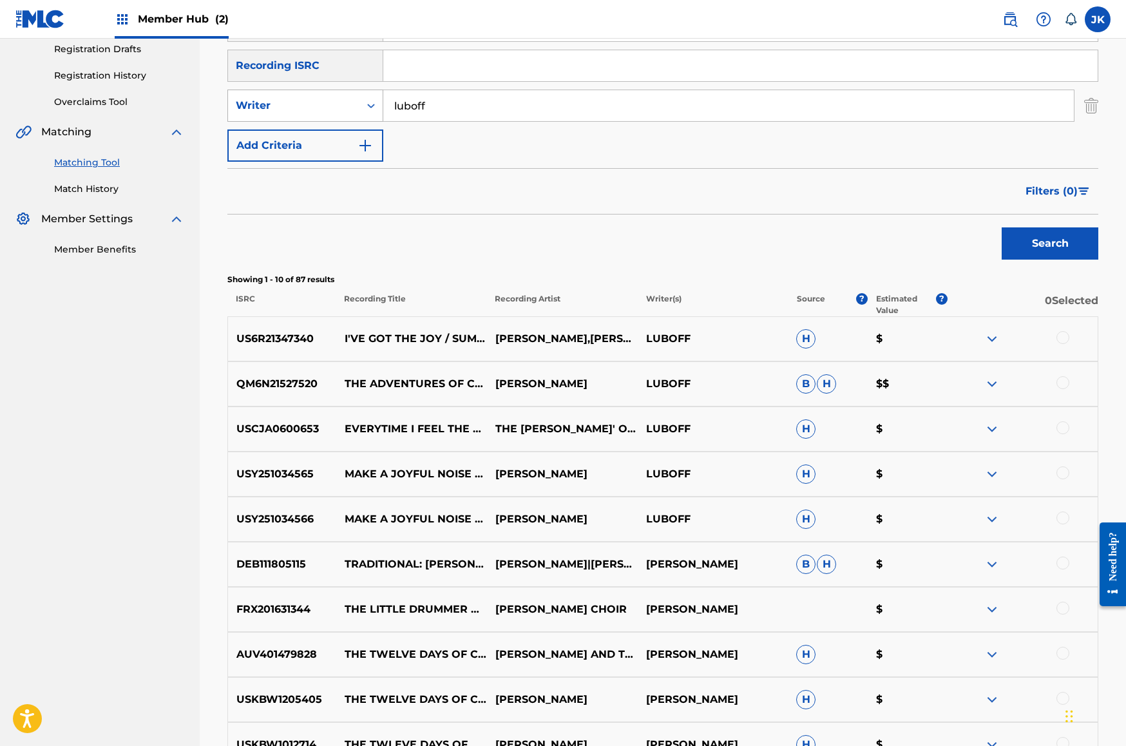
click at [295, 106] on div "Writer" at bounding box center [294, 105] width 116 height 15
click at [309, 136] on div "Recording Artist" at bounding box center [305, 138] width 155 height 32
click at [488, 111] on input "Search Form" at bounding box center [728, 105] width 691 height 31
type input "luboff"
click at [1050, 243] on button "Search" at bounding box center [1050, 243] width 97 height 32
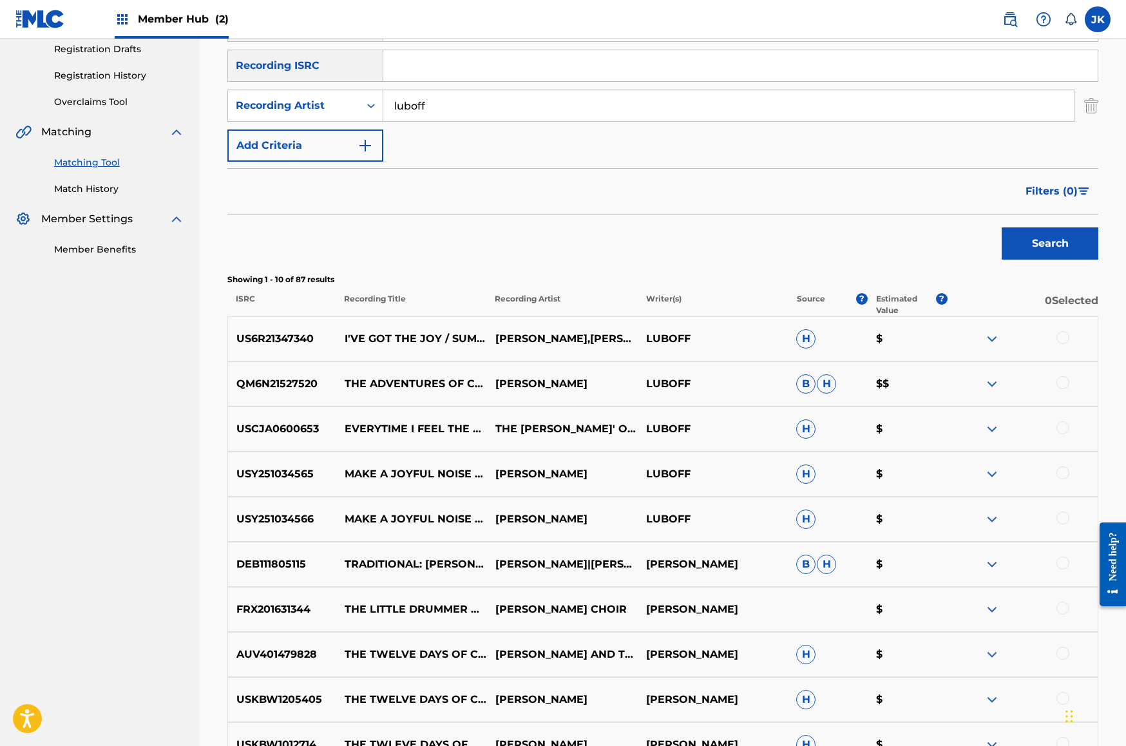
scroll to position [0, 0]
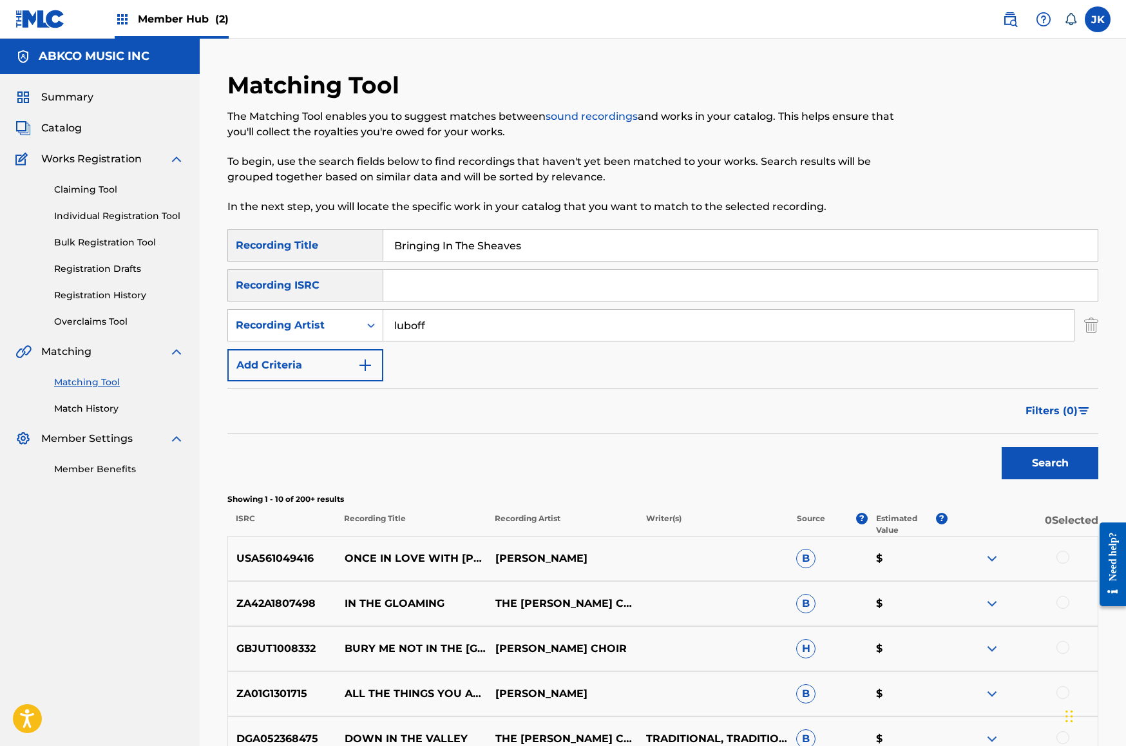
click at [572, 245] on input "Bringing In The Sheaves" at bounding box center [740, 245] width 714 height 31
drag, startPoint x: 572, startPoint y: 245, endPoint x: 93, endPoint y: 220, distance: 479.3
click at [91, 220] on main "ABKCO MUSIC INC Summary Catalog Works Registration Claiming Tool Individual Reg…" at bounding box center [563, 561] width 1126 height 1045
paste input "Glory"
type input "Glory"
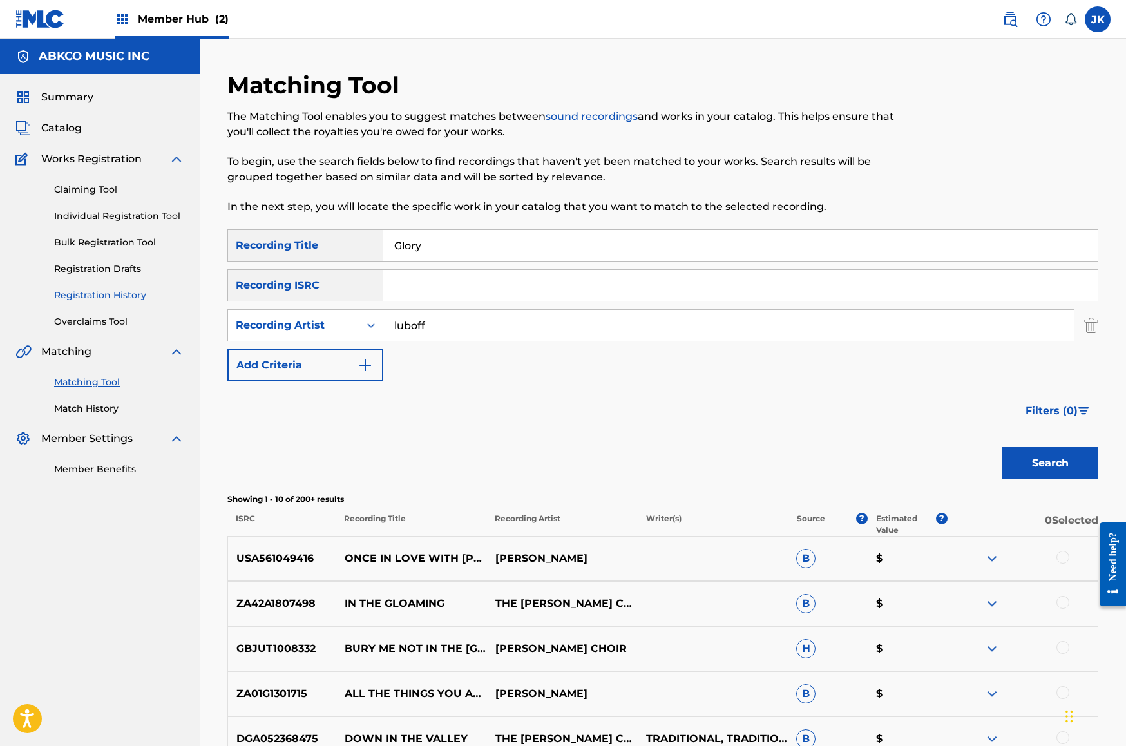
drag, startPoint x: 502, startPoint y: 323, endPoint x: 123, endPoint y: 294, distance: 379.8
click at [126, 294] on main "ABKCO MUSIC INC Summary Catalog Works Registration Claiming Tool Individual Reg…" at bounding box center [563, 561] width 1126 height 1045
click at [1050, 463] on button "Search" at bounding box center [1050, 463] width 97 height 32
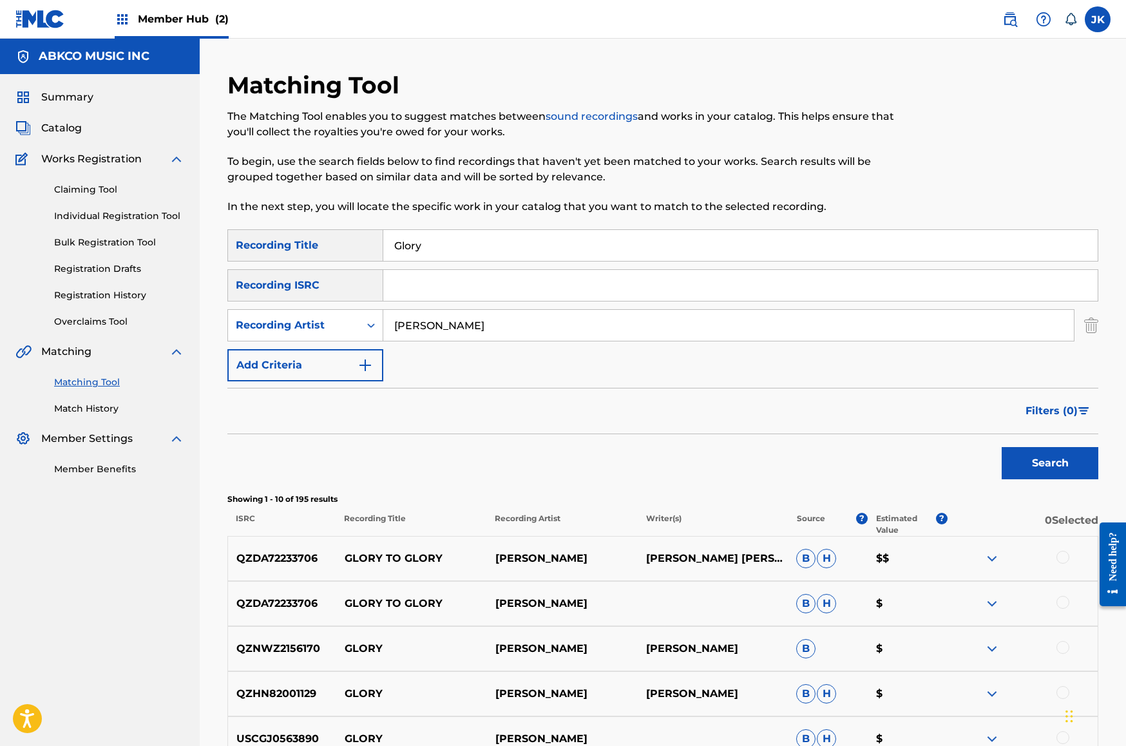
type input "[PERSON_NAME]"
drag, startPoint x: 508, startPoint y: 253, endPoint x: 298, endPoint y: 249, distance: 210.7
click at [262, 244] on div "SearchWithCriteriab421cd28-d7f9-49af-b816-bc6d02ce35e6 Recording Title Glory" at bounding box center [662, 245] width 871 height 32
paste input "Darling Come Back Home"
type input "Darling Come Back Home"
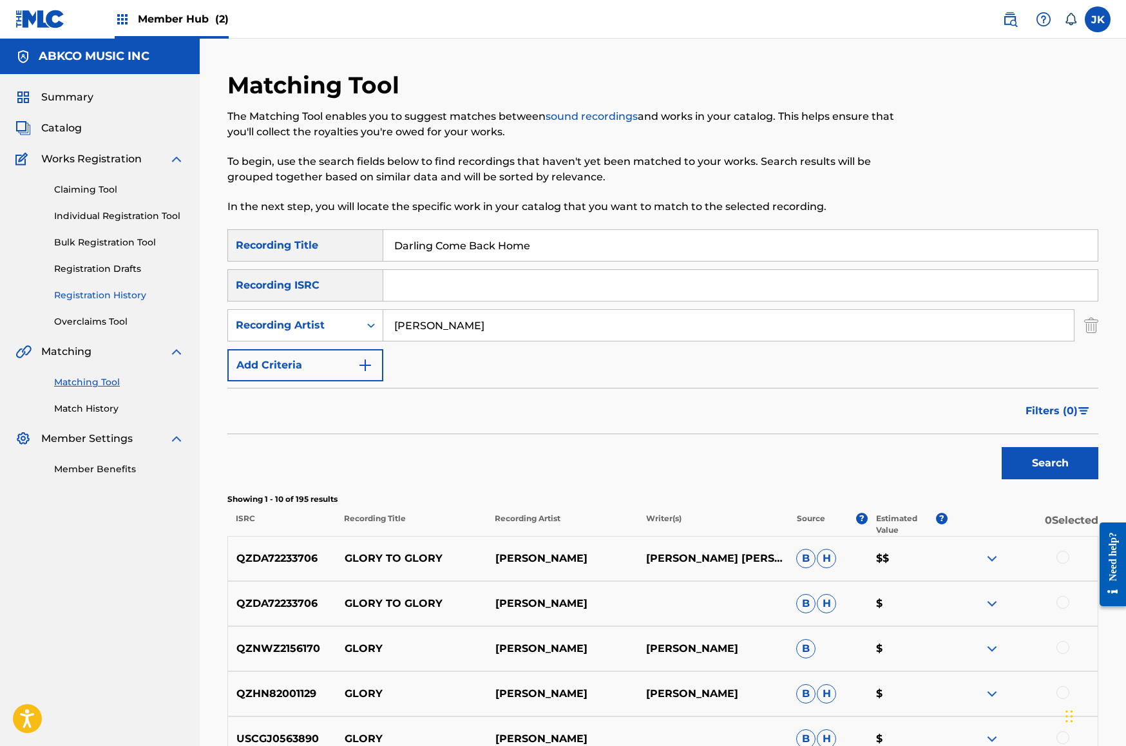
drag, startPoint x: 526, startPoint y: 329, endPoint x: 165, endPoint y: 291, distance: 363.4
click at [165, 291] on main "ABKCO MUSIC INC Summary Catalog Works Registration Claiming Tool Individual Reg…" at bounding box center [563, 561] width 1126 height 1045
type input "[PERSON_NAME]"
click at [1050, 463] on button "Search" at bounding box center [1050, 463] width 97 height 32
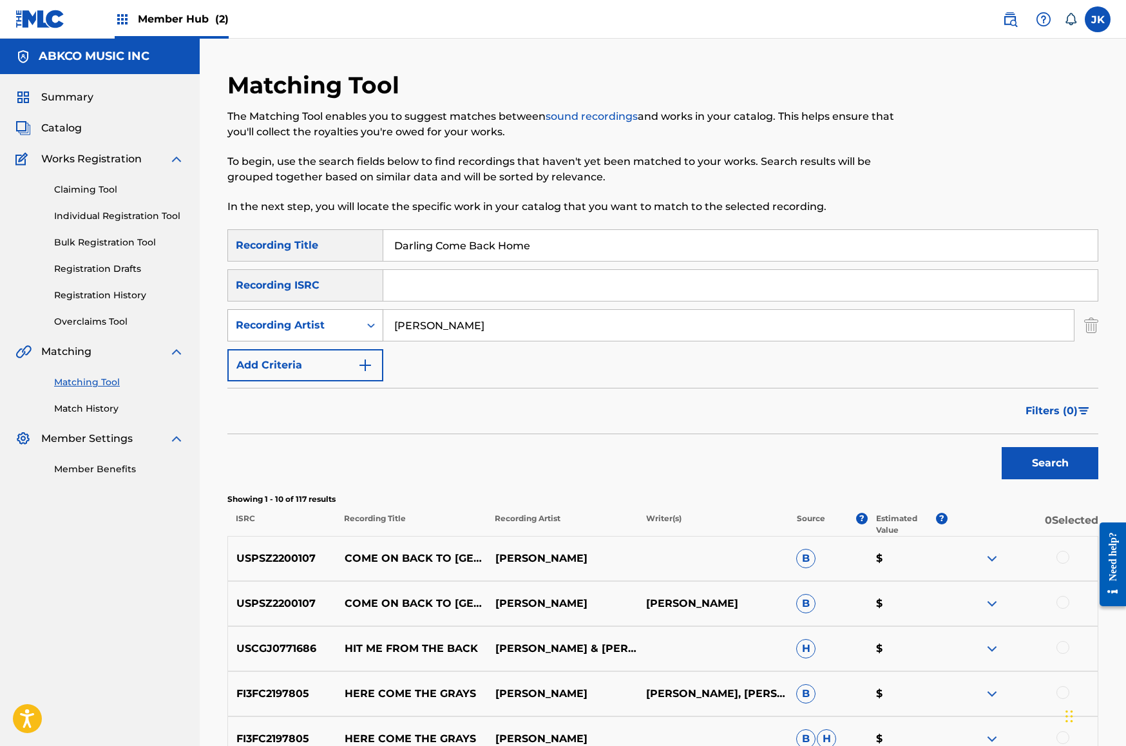
click at [302, 320] on div "Recording Artist" at bounding box center [294, 325] width 116 height 15
click at [318, 348] on div "Writer" at bounding box center [305, 357] width 155 height 32
click at [453, 328] on input "Search Form" at bounding box center [728, 325] width 691 height 31
click at [1050, 463] on button "Search" at bounding box center [1050, 463] width 97 height 32
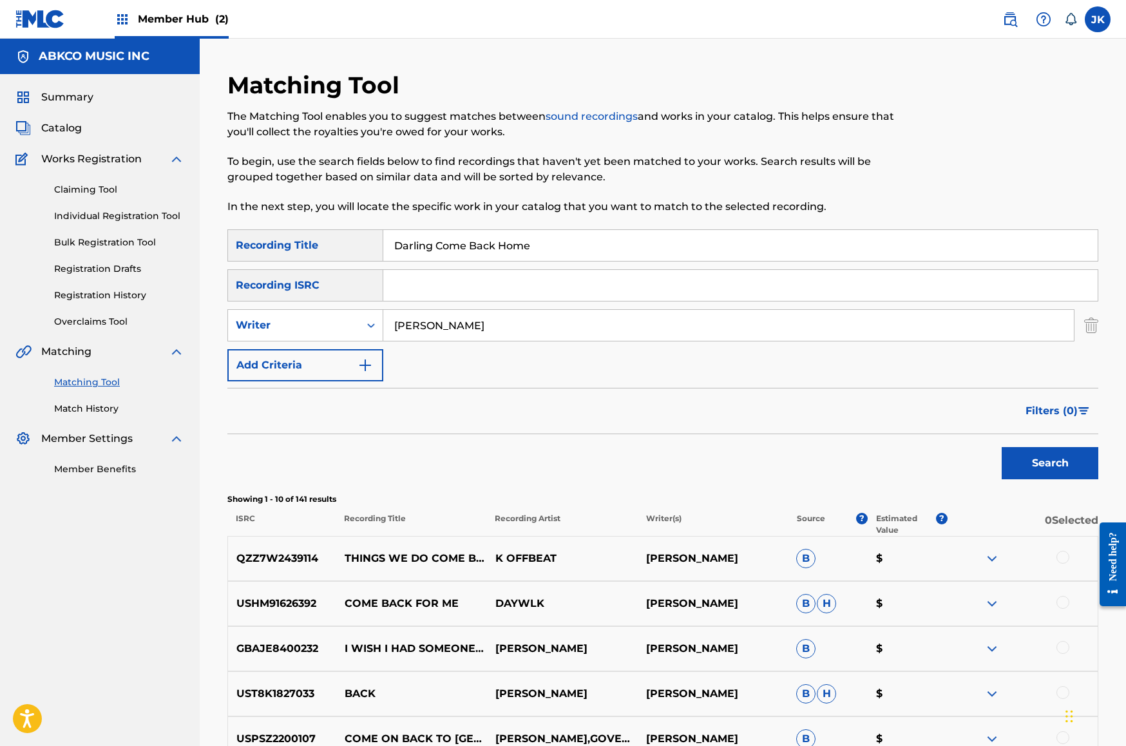
type input "[PERSON_NAME]"
drag, startPoint x: 553, startPoint y: 238, endPoint x: 150, endPoint y: 204, distance: 404.1
click at [150, 204] on main "ABKCO MUSIC INC Summary Catalog Works Registration Claiming Tool Individual Reg…" at bounding box center [563, 561] width 1126 height 1045
paste input "Long Way From Home, (A)"
type input "Long Way From Home, (A)"
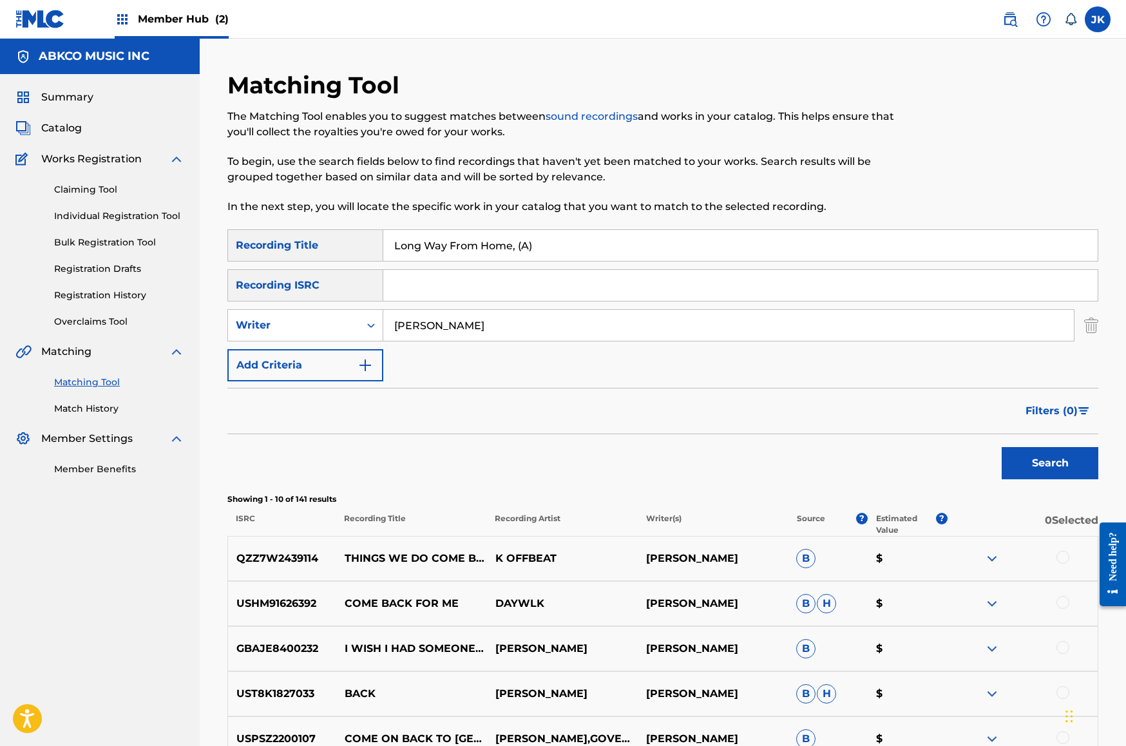
click at [501, 322] on input "[PERSON_NAME]" at bounding box center [728, 325] width 691 height 31
drag, startPoint x: 504, startPoint y: 323, endPoint x: 139, endPoint y: 289, distance: 366.8
click at [139, 289] on main "ABKCO MUSIC INC Summary Catalog Works Registration Claiming Tool Individual Reg…" at bounding box center [563, 561] width 1126 height 1045
type input "[PERSON_NAME]"
click at [1050, 463] on button "Search" at bounding box center [1050, 463] width 97 height 32
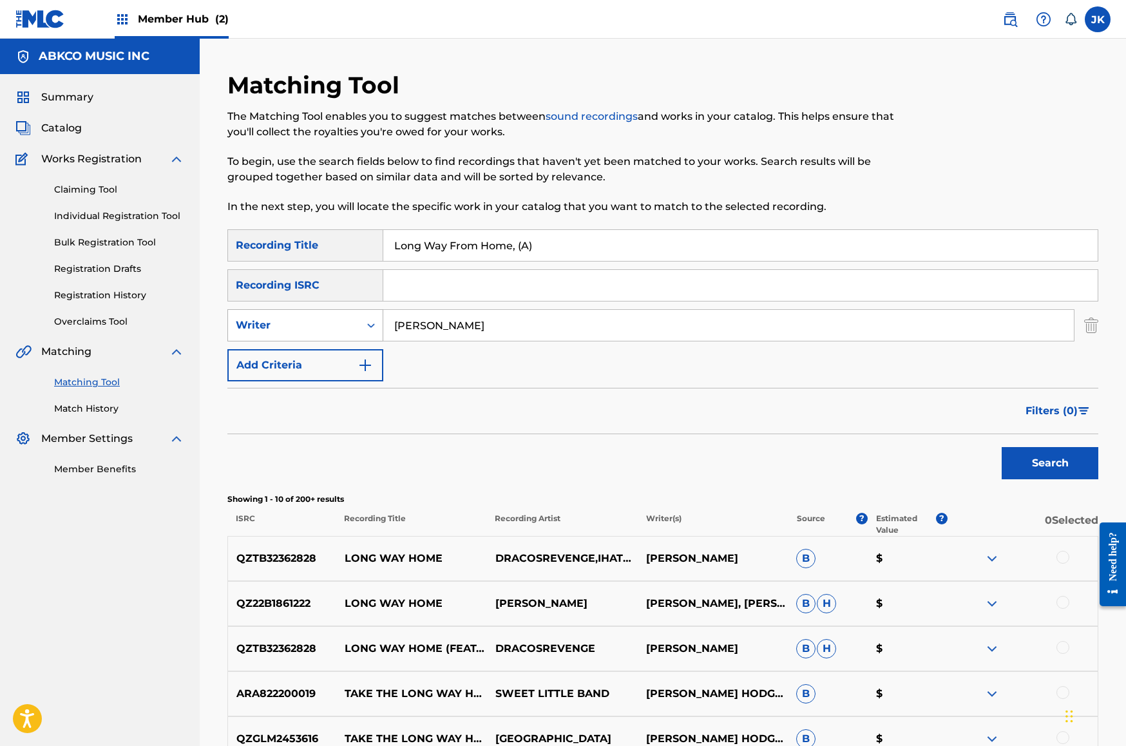
click at [352, 315] on div "Writer" at bounding box center [293, 325] width 131 height 24
click at [356, 362] on div "Recording Artist" at bounding box center [305, 357] width 155 height 32
drag, startPoint x: 444, startPoint y: 330, endPoint x: 435, endPoint y: 330, distance: 9.0
click at [437, 330] on input "Search Form" at bounding box center [728, 325] width 691 height 31
type input "the kinks"
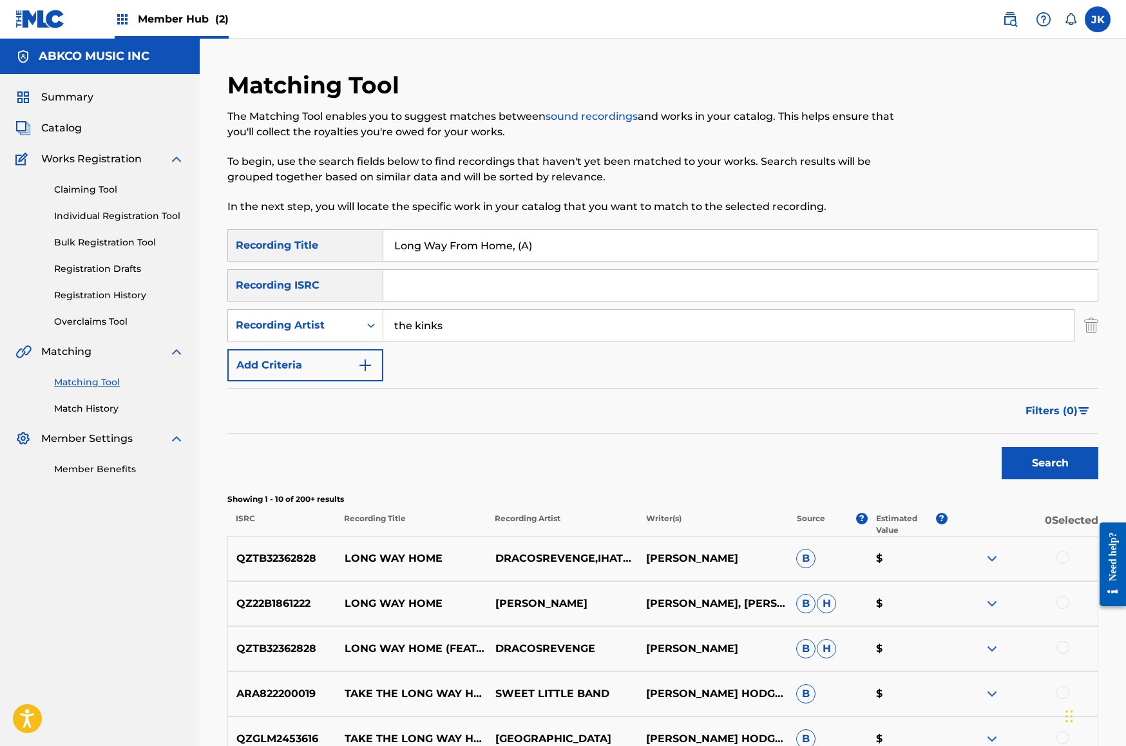
click at [1050, 463] on button "Search" at bounding box center [1050, 463] width 97 height 32
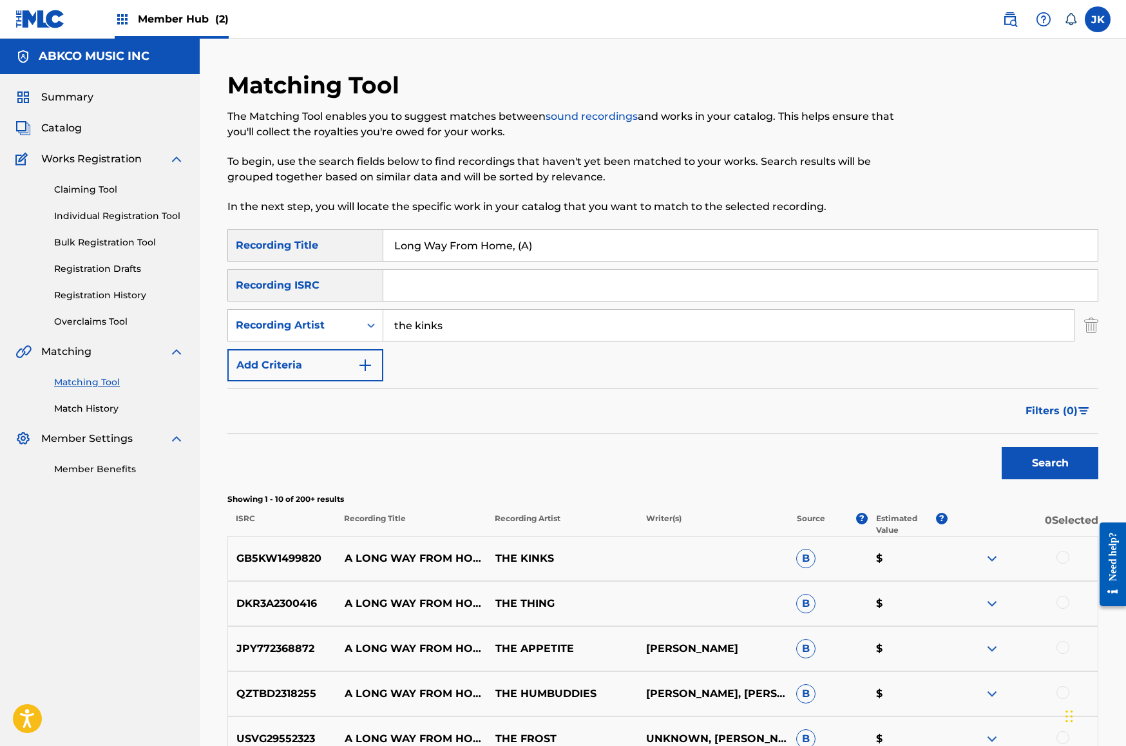
click at [1067, 555] on div at bounding box center [1062, 557] width 13 height 13
click at [1062, 596] on div at bounding box center [1062, 602] width 13 height 13
click at [1063, 651] on div at bounding box center [1062, 647] width 13 height 13
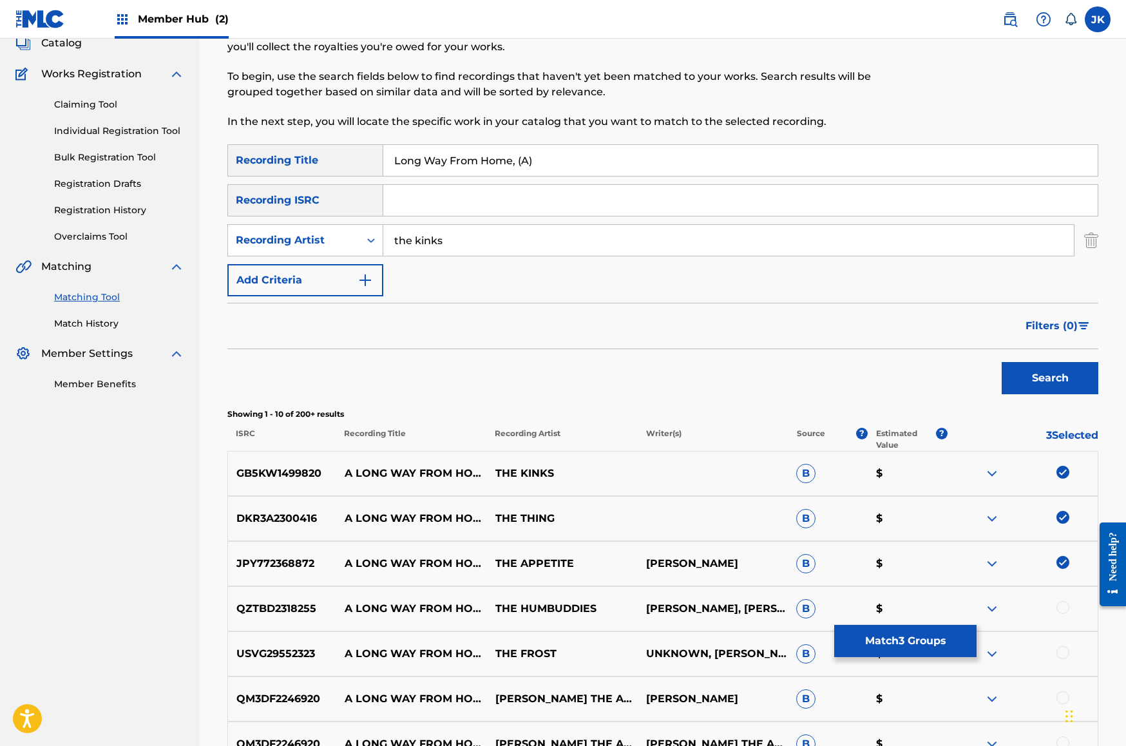
click at [1062, 647] on div at bounding box center [1062, 652] width 13 height 13
click at [1063, 654] on img at bounding box center [1062, 652] width 13 height 13
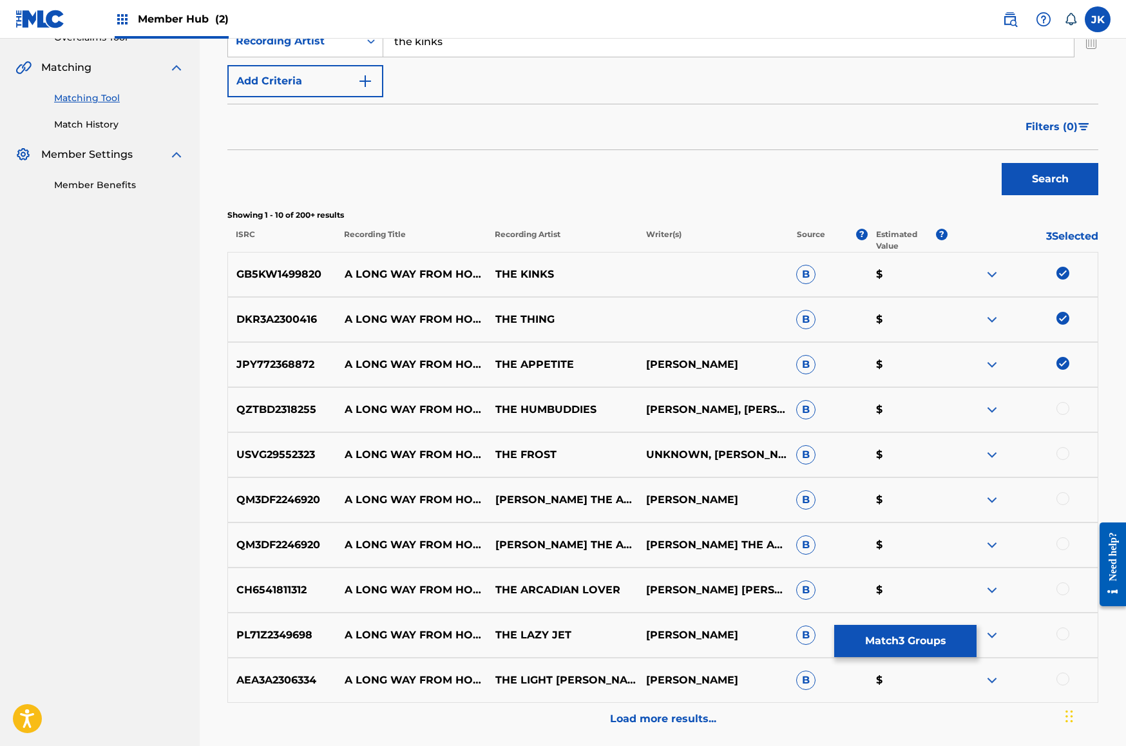
scroll to position [379, 0]
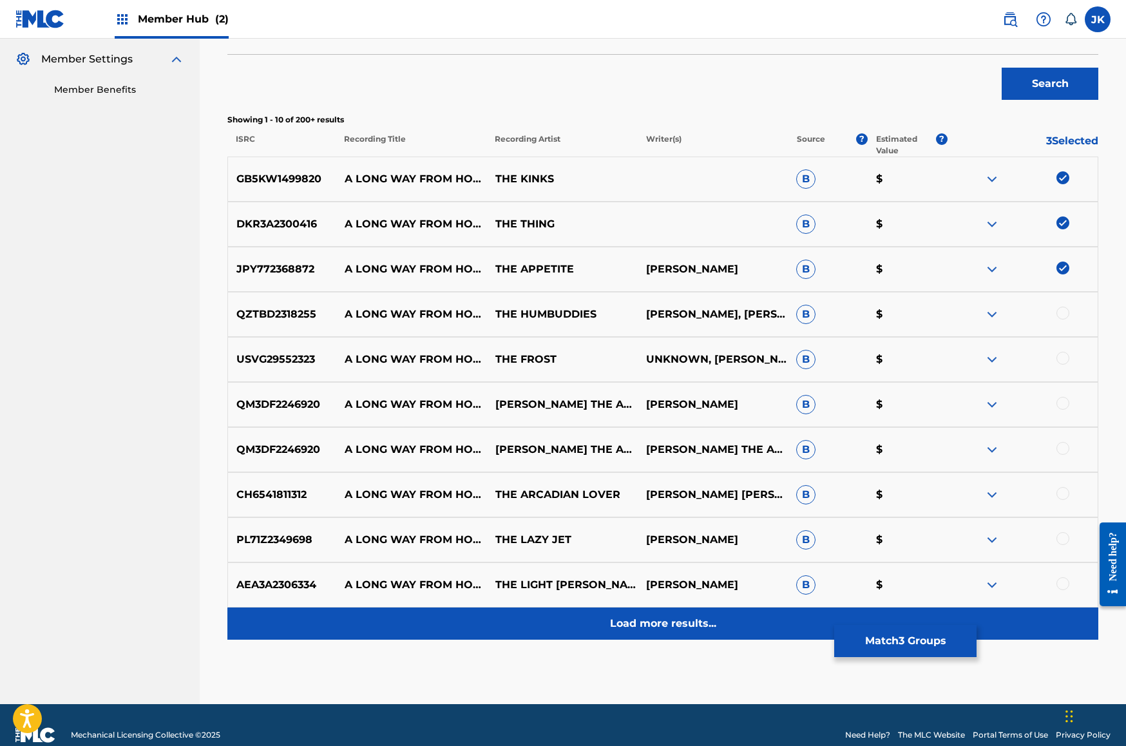
click at [620, 623] on p "Load more results..." at bounding box center [663, 623] width 106 height 15
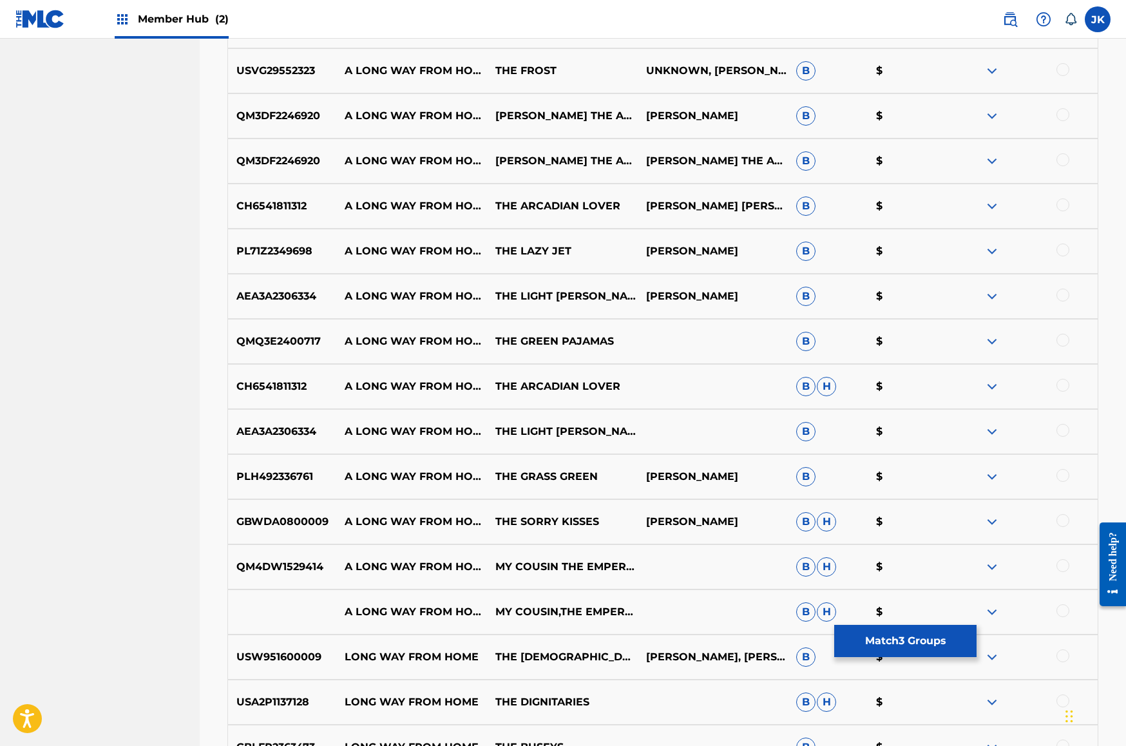
scroll to position [776, 0]
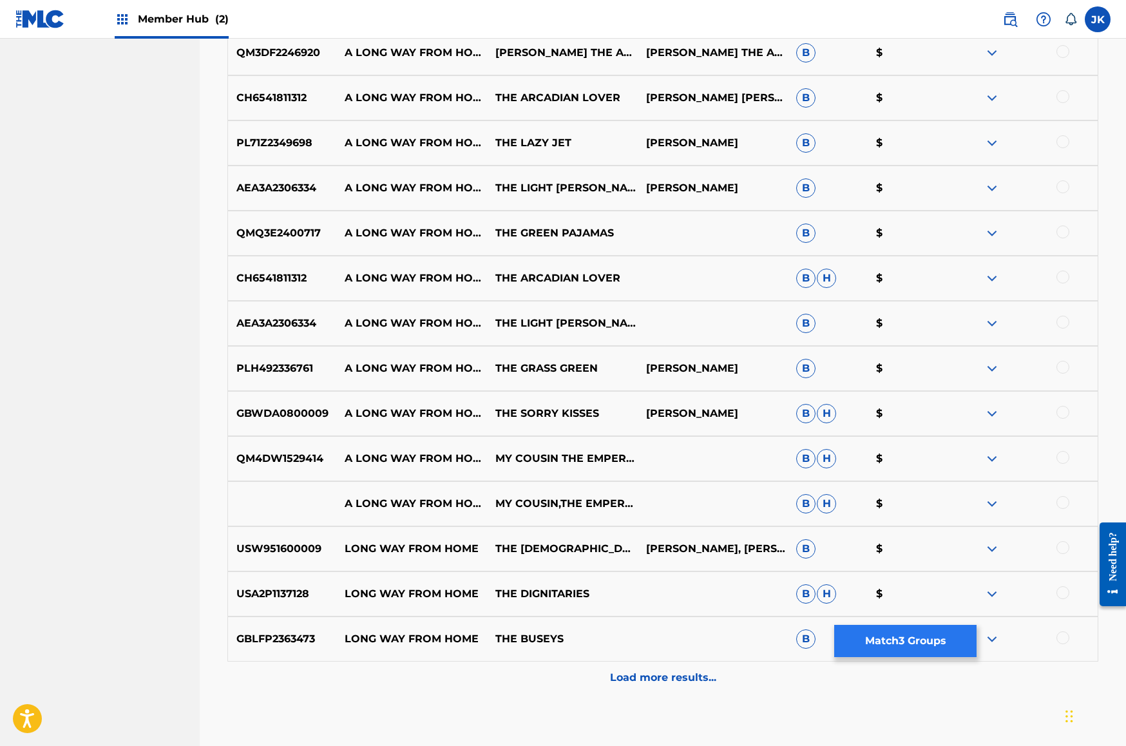
click at [861, 634] on button "Match 3 Groups" at bounding box center [905, 641] width 142 height 32
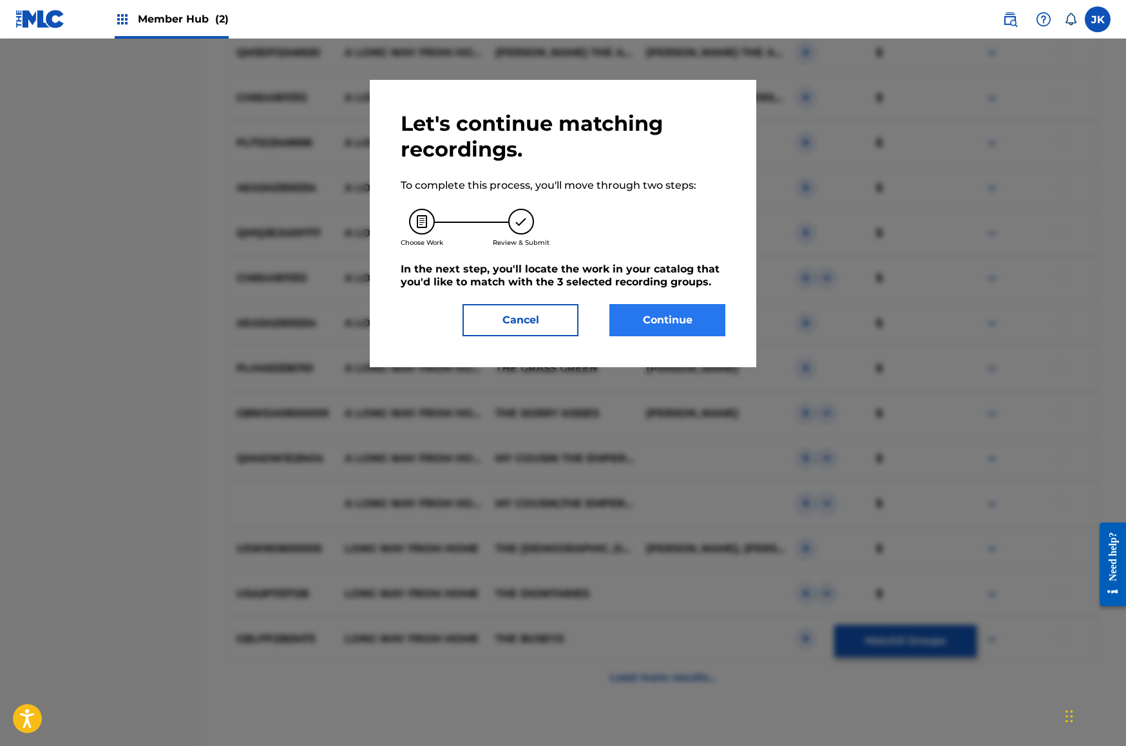
click at [662, 324] on button "Continue" at bounding box center [667, 320] width 116 height 32
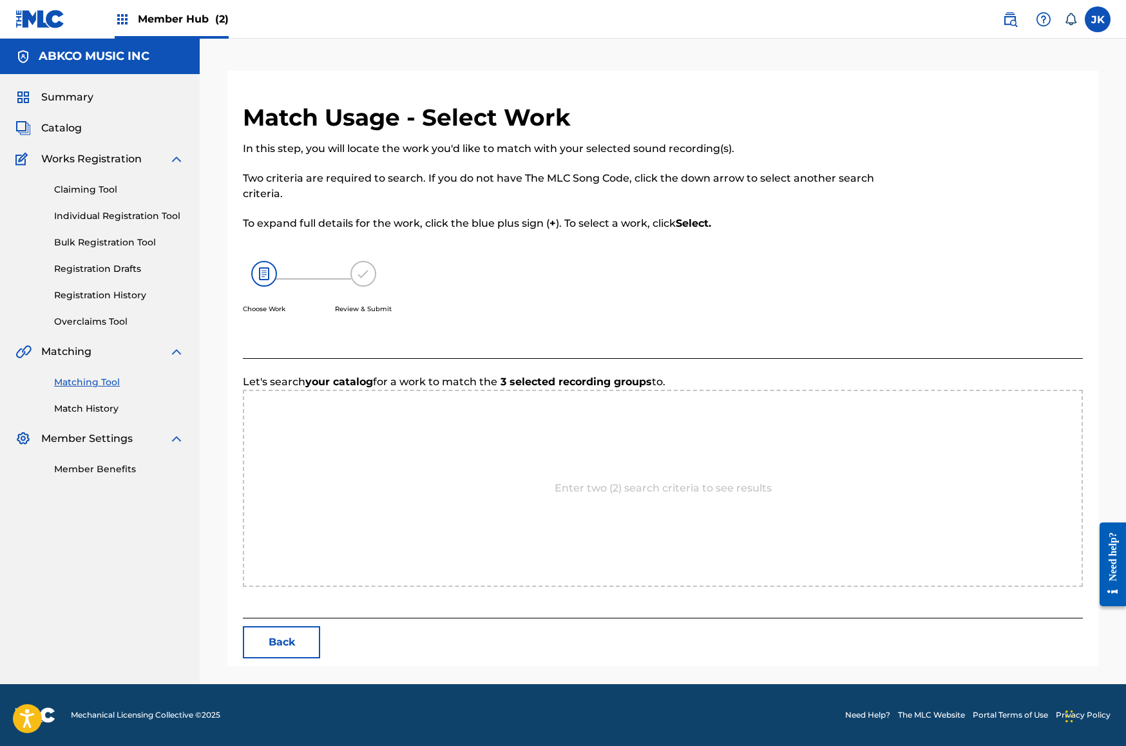
scroll to position [0, 0]
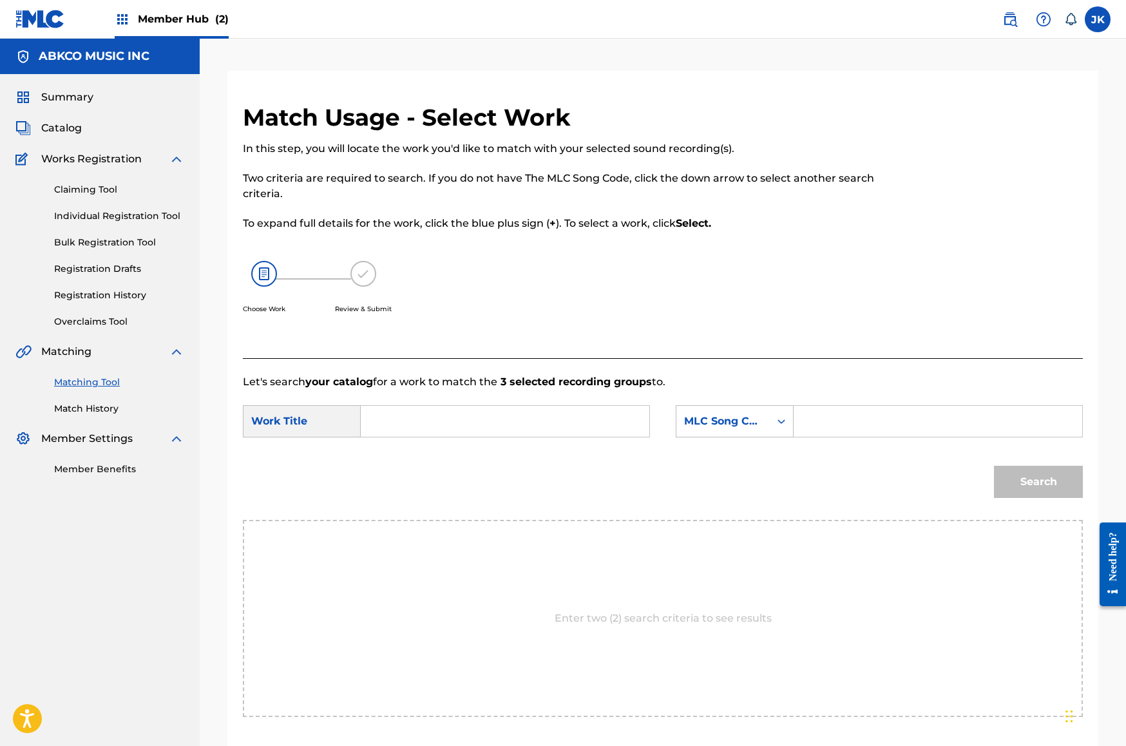
click at [571, 430] on input "Search Form" at bounding box center [505, 421] width 267 height 31
paste input "Long Way From Home, (A)"
type input "Long Way From Home, (A)"
click at [685, 432] on div "MLC Song Code" at bounding box center [722, 421] width 93 height 24
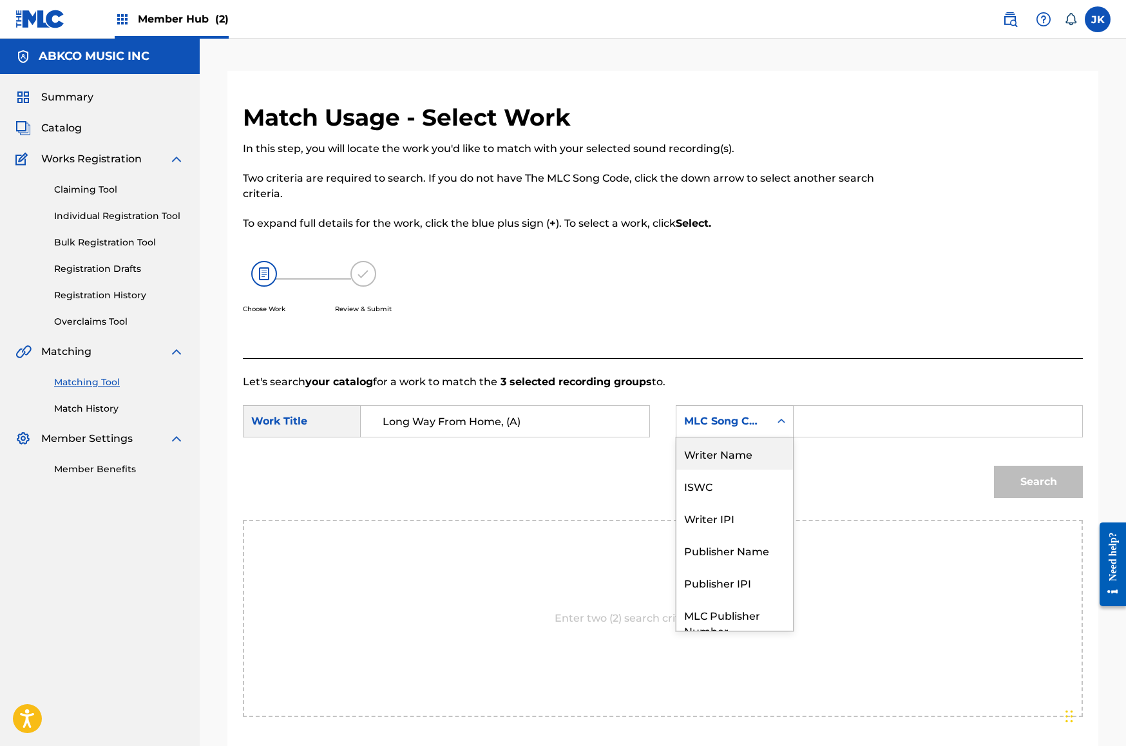
click at [721, 444] on div "Writer Name" at bounding box center [734, 453] width 117 height 32
click at [810, 439] on div "SearchWithCriteriae54eb7fa-bd98-40c2-b0c1-16c50ea653c7 Work Title Long Way From…" at bounding box center [663, 425] width 840 height 40
click at [821, 423] on input "Search Form" at bounding box center [938, 421] width 267 height 31
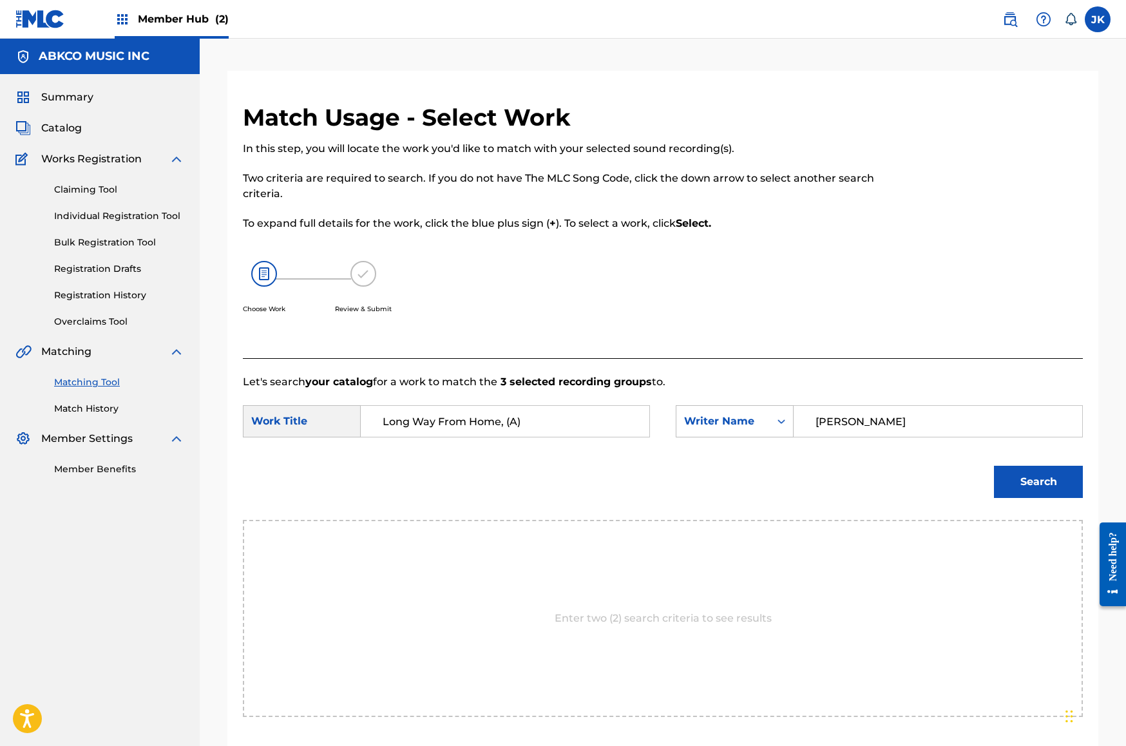
type input "[PERSON_NAME]"
click at [1038, 482] on button "Search" at bounding box center [1038, 482] width 89 height 32
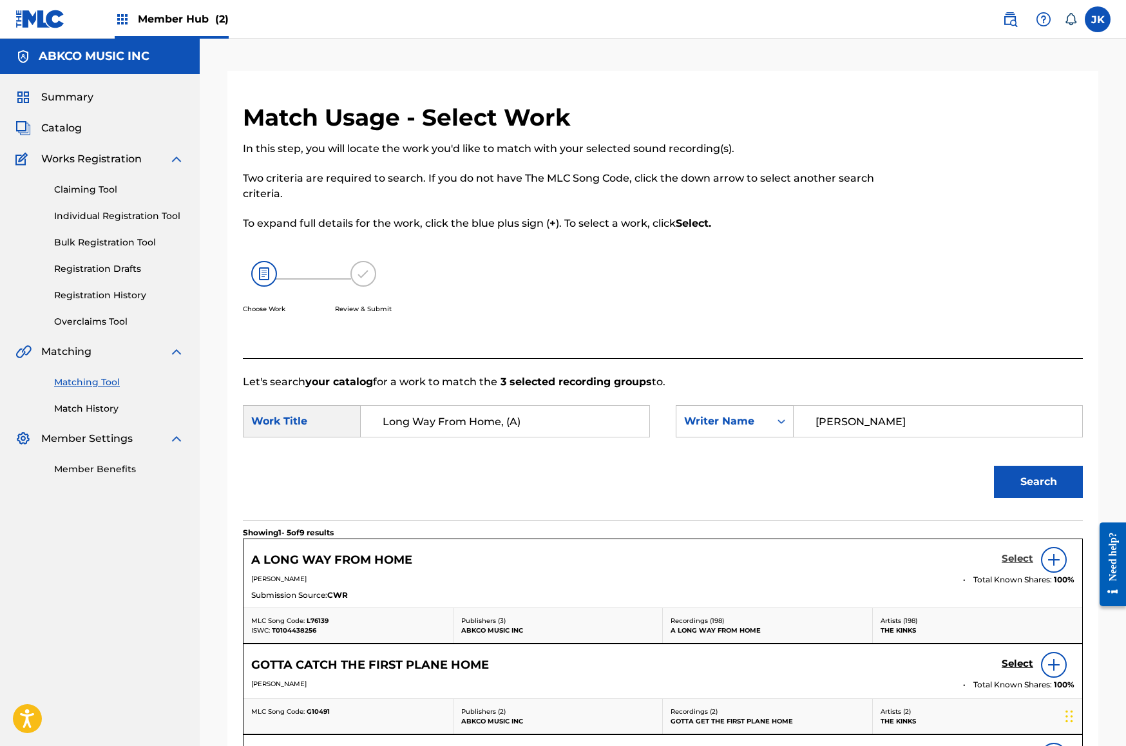
click at [1020, 557] on h5 "Select" at bounding box center [1018, 559] width 32 height 12
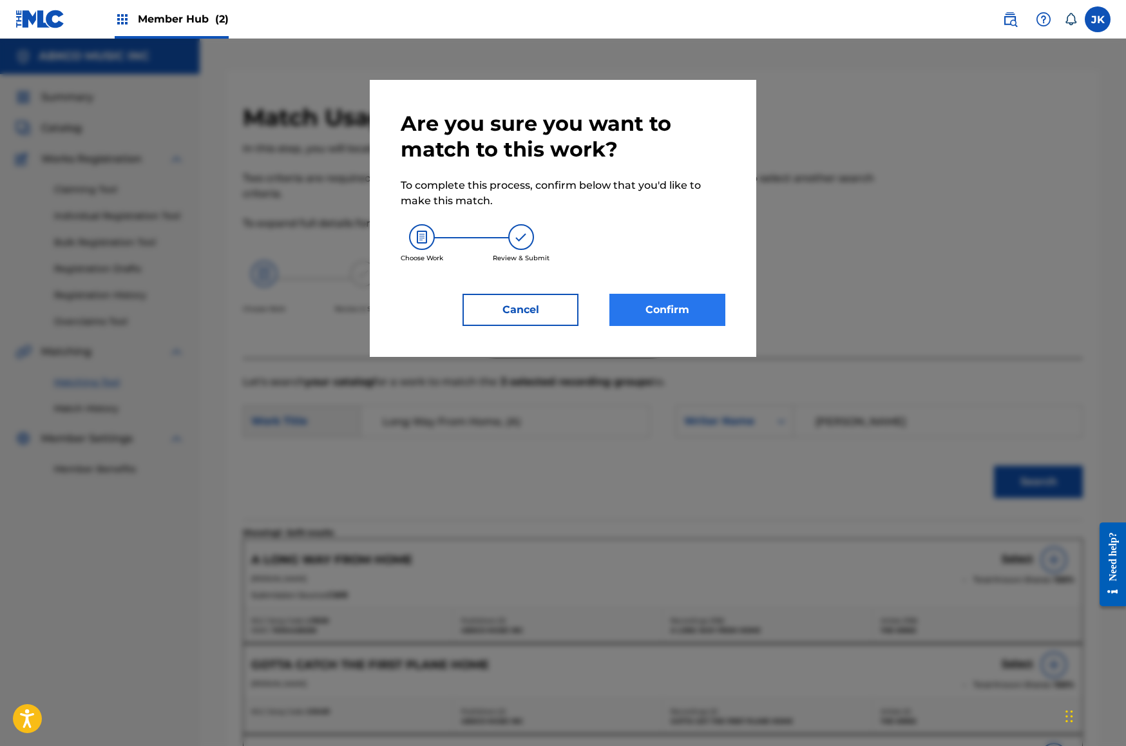
click at [707, 321] on button "Confirm" at bounding box center [667, 310] width 116 height 32
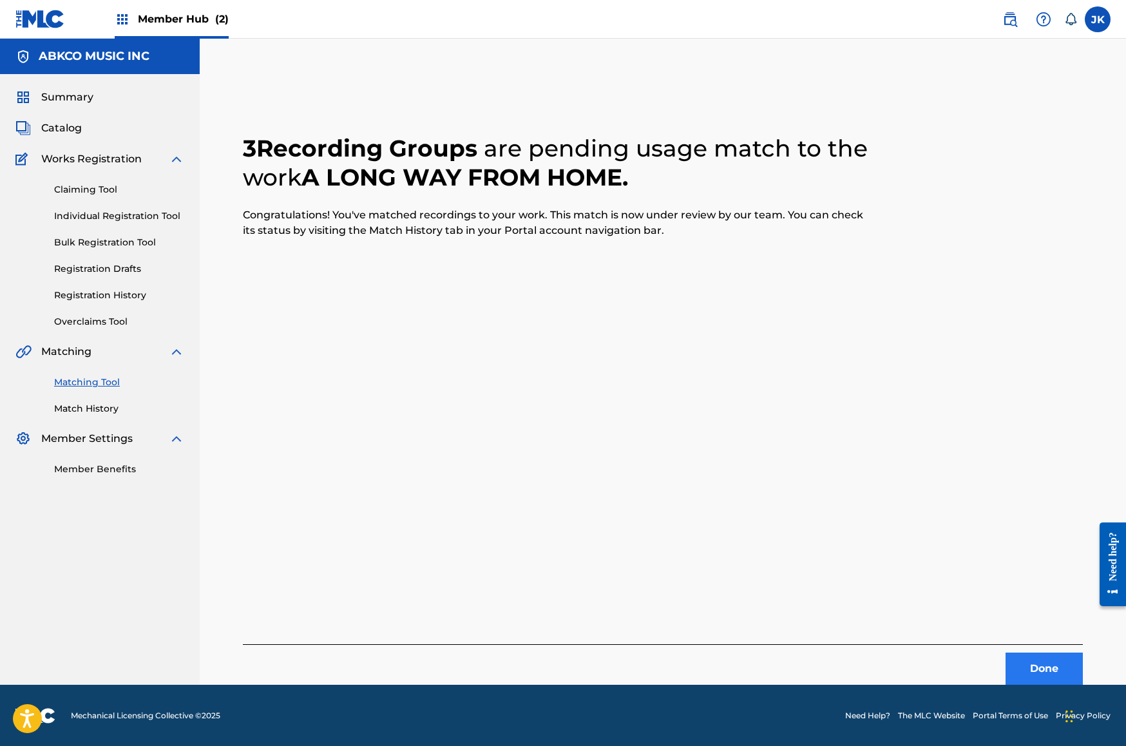
click at [1062, 662] on button "Done" at bounding box center [1044, 669] width 77 height 32
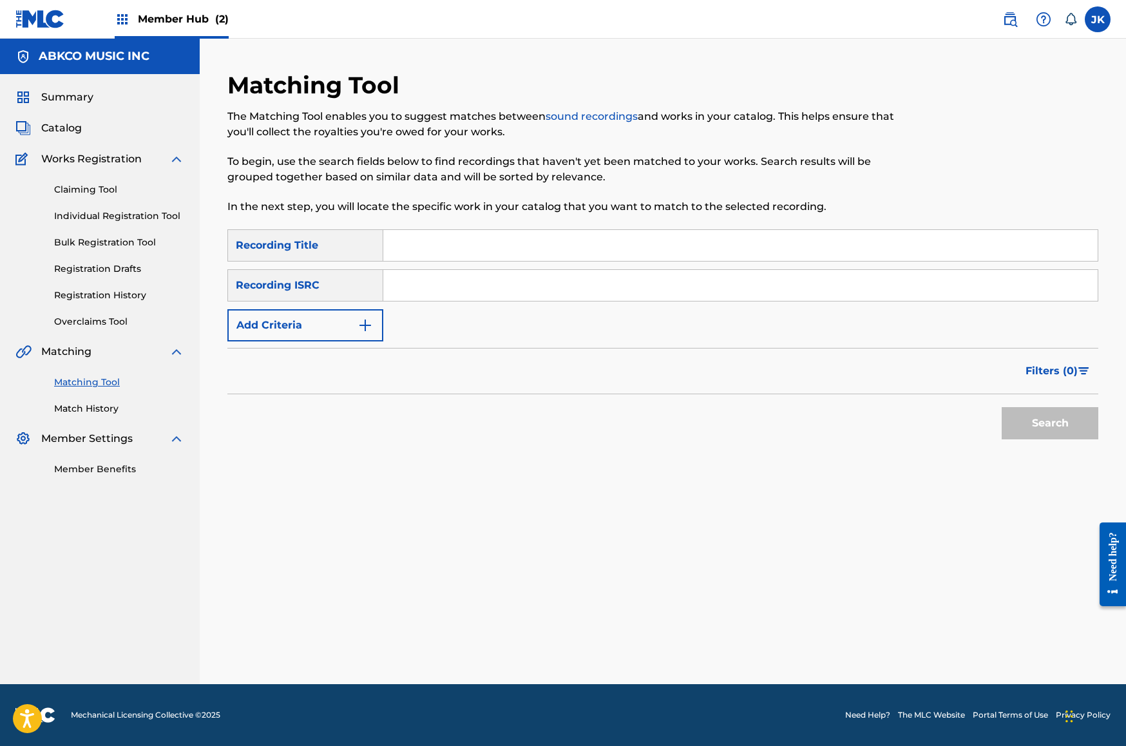
click at [436, 245] on input "Search Form" at bounding box center [740, 245] width 714 height 31
paste input "His Love"
type input "His Love"
click at [334, 306] on div "SearchWithCriteriab421cd28-d7f9-49af-b816-bc6d02ce35e6 Recording Title His Love…" at bounding box center [662, 285] width 871 height 112
click at [367, 320] on img "Search Form" at bounding box center [365, 325] width 15 height 15
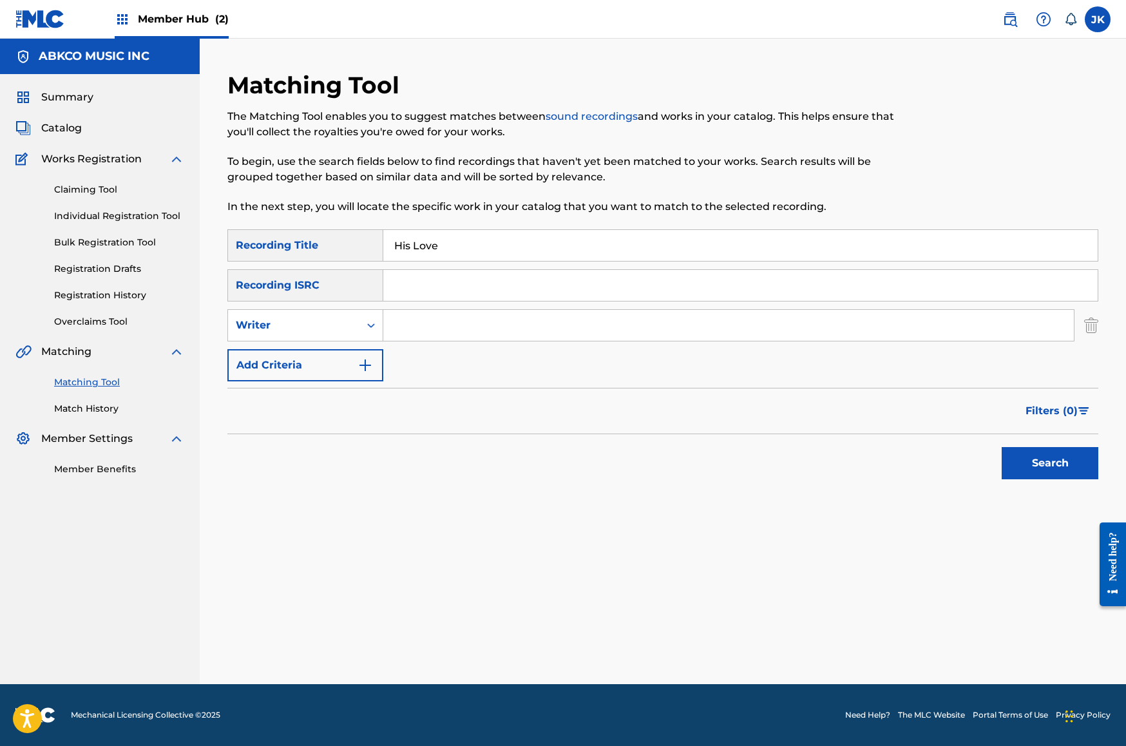
click at [411, 327] on input "Search Form" at bounding box center [728, 325] width 691 height 31
type input "[PERSON_NAME]"
click at [1050, 463] on button "Search" at bounding box center [1050, 463] width 97 height 32
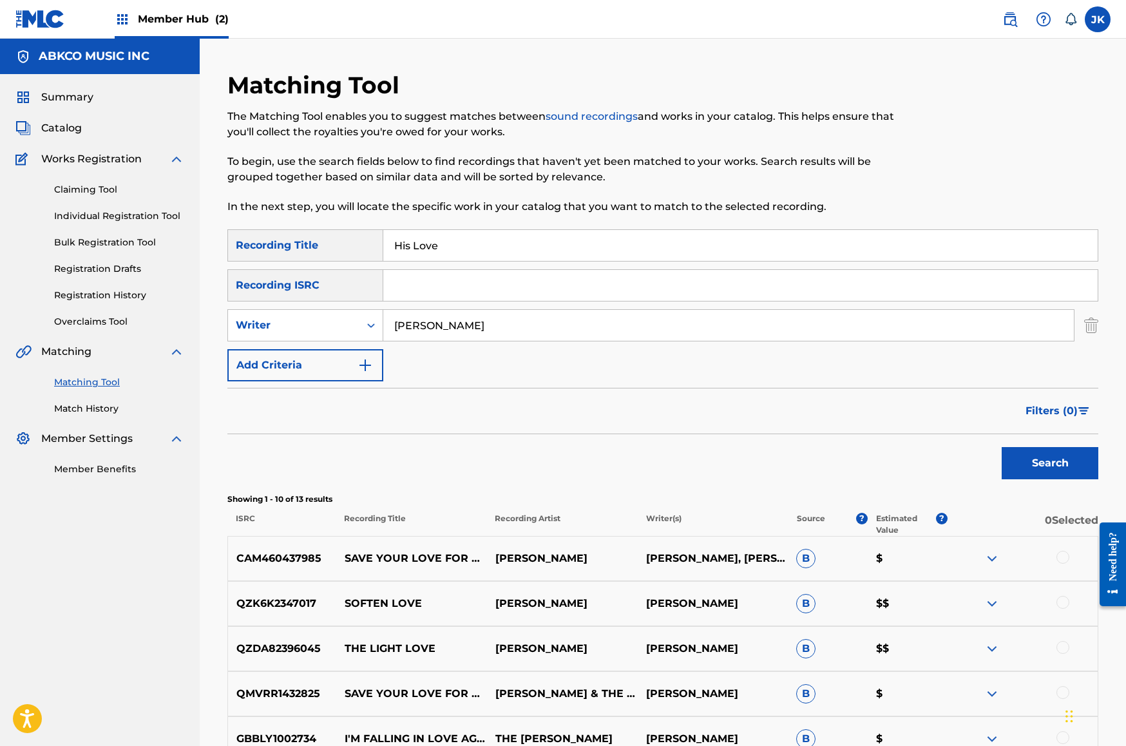
drag, startPoint x: 477, startPoint y: 248, endPoint x: 264, endPoint y: 232, distance: 213.2
click at [264, 232] on div "SearchWithCriteriab421cd28-d7f9-49af-b816-bc6d02ce35e6 Recording Title His Love" at bounding box center [662, 245] width 871 height 32
paste input "Deep River"
type input "Deep River"
drag, startPoint x: 488, startPoint y: 321, endPoint x: 192, endPoint y: 300, distance: 296.4
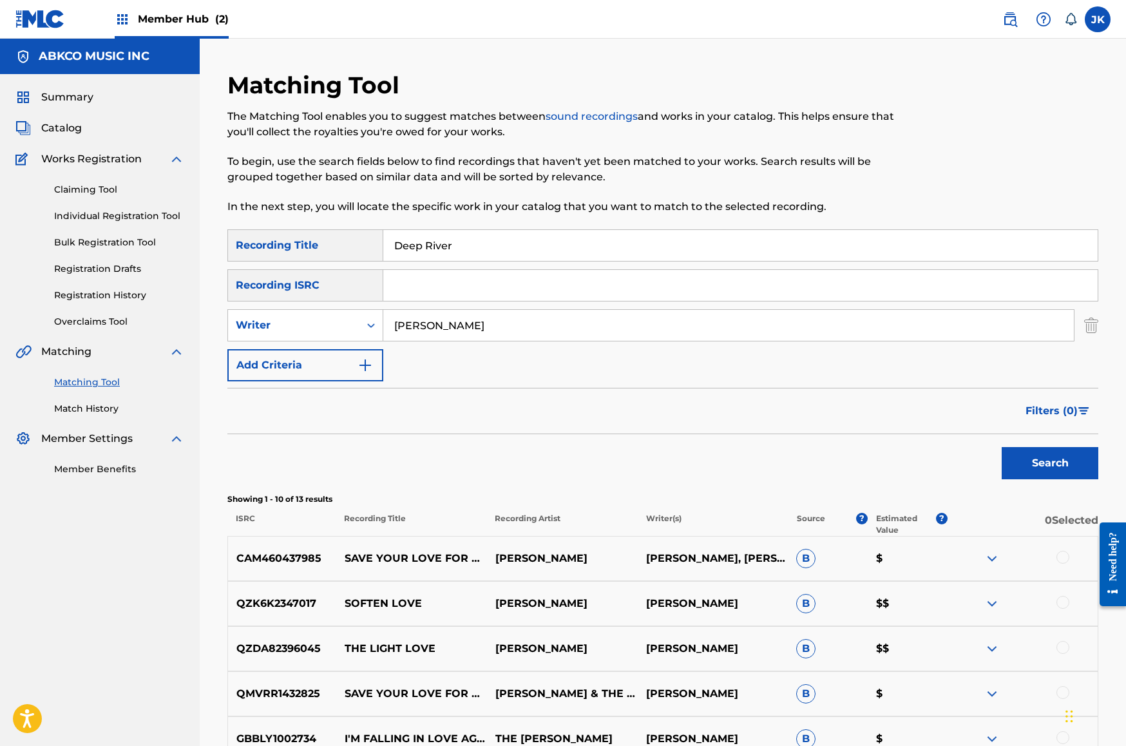
click at [192, 300] on main "ABKCO MUSIC INC Summary Catalog Works Registration Claiming Tool Individual Reg…" at bounding box center [563, 561] width 1126 height 1045
type input "[PERSON_NAME]"
click at [1050, 463] on button "Search" at bounding box center [1050, 463] width 97 height 32
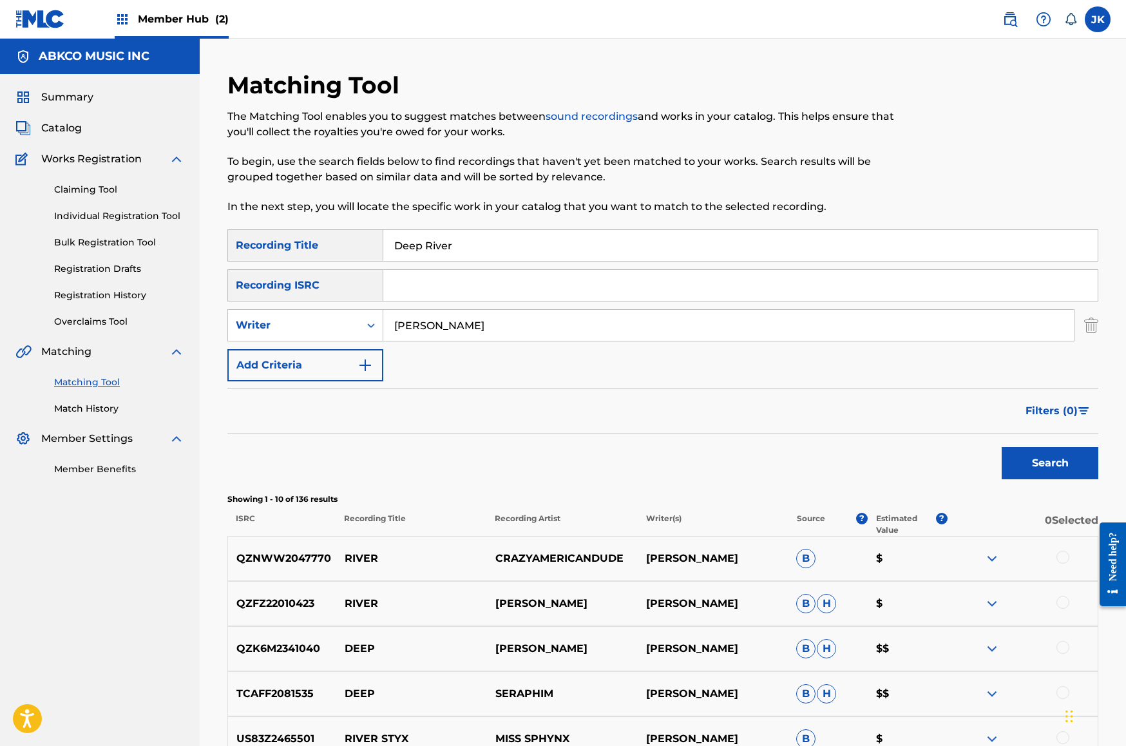
drag, startPoint x: 528, startPoint y: 245, endPoint x: 284, endPoint y: 238, distance: 243.6
click at [284, 238] on div "SearchWithCriteriab421cd28-d7f9-49af-b816-bc6d02ce35e6 Recording Title Deep Riv…" at bounding box center [662, 245] width 871 height 32
paste input "irty Jobs, The"
type input "Dirty Jobs, The"
click at [288, 323] on div "Writer" at bounding box center [294, 325] width 116 height 15
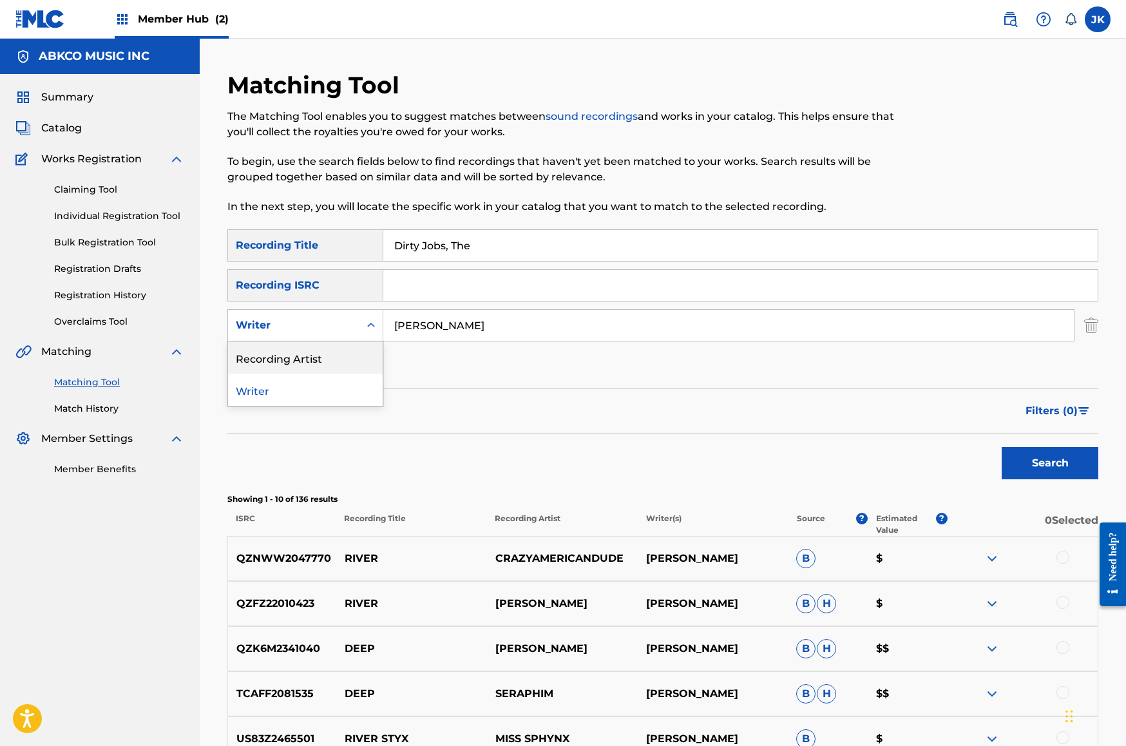
click at [310, 348] on div "Recording Artist" at bounding box center [305, 357] width 155 height 32
click at [446, 331] on input "Search Form" at bounding box center [728, 325] width 691 height 31
type input "the who"
click at [1050, 463] on button "Search" at bounding box center [1050, 463] width 97 height 32
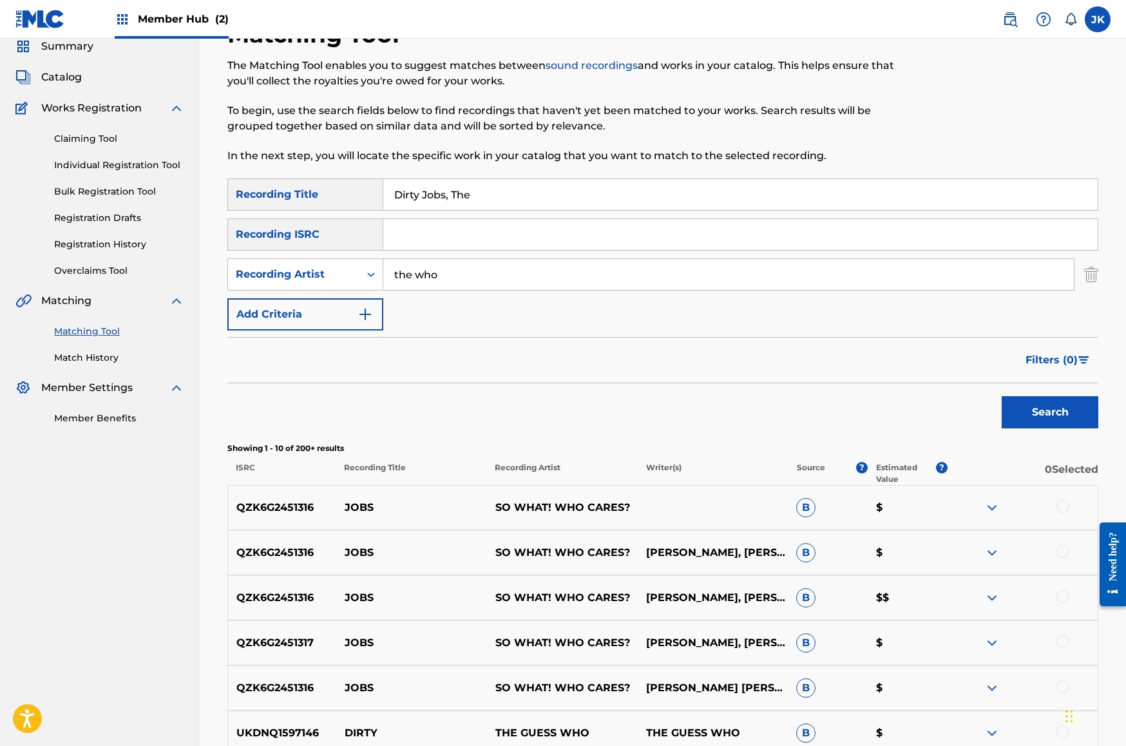
scroll to position [53, 0]
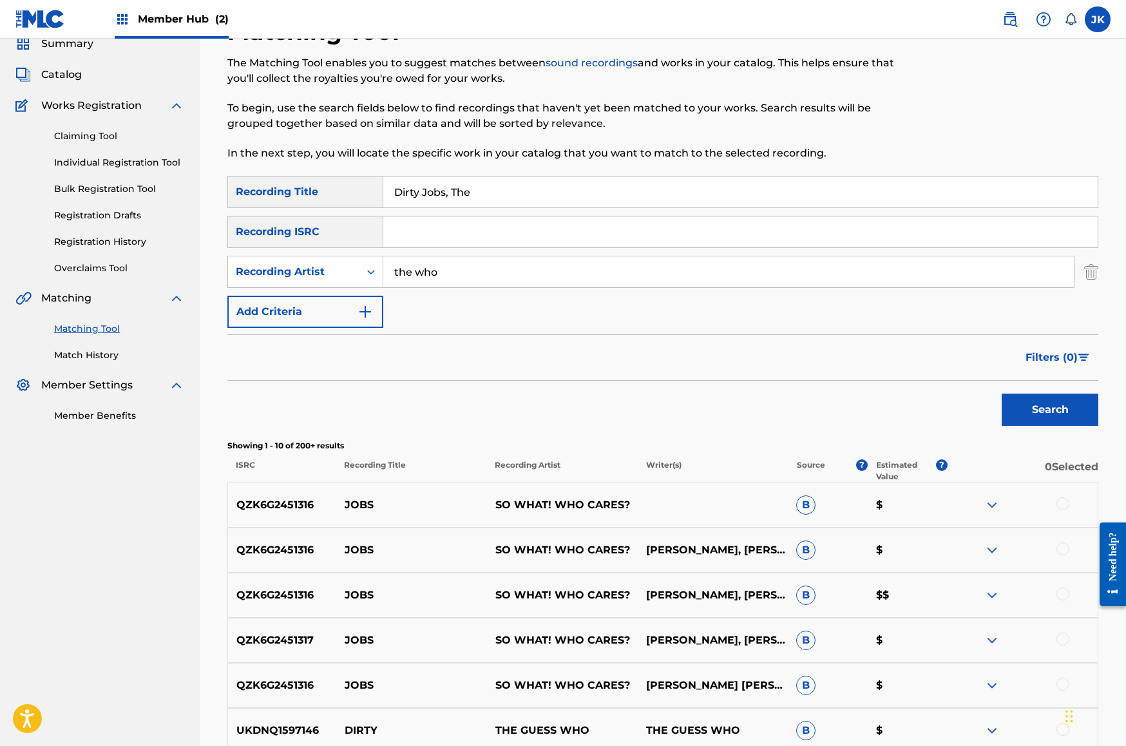
click at [499, 188] on input "Dirty Jobs, The" at bounding box center [740, 191] width 714 height 31
click at [1050, 410] on button "Search" at bounding box center [1050, 410] width 97 height 32
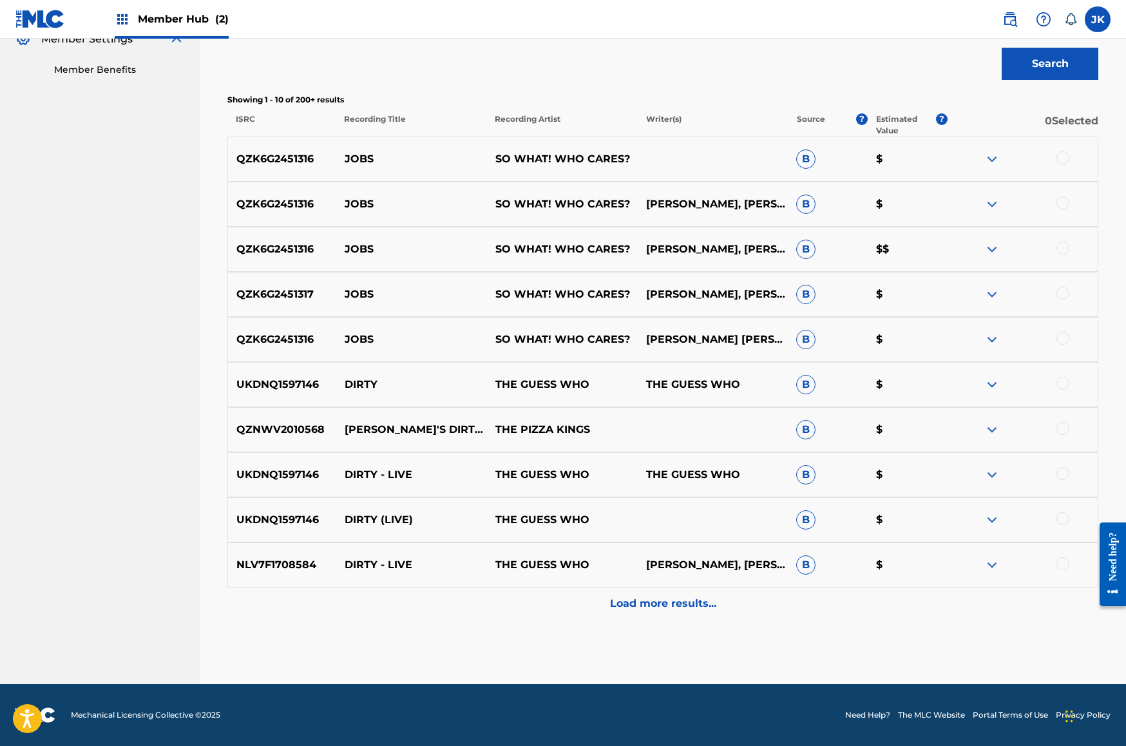
scroll to position [0, 0]
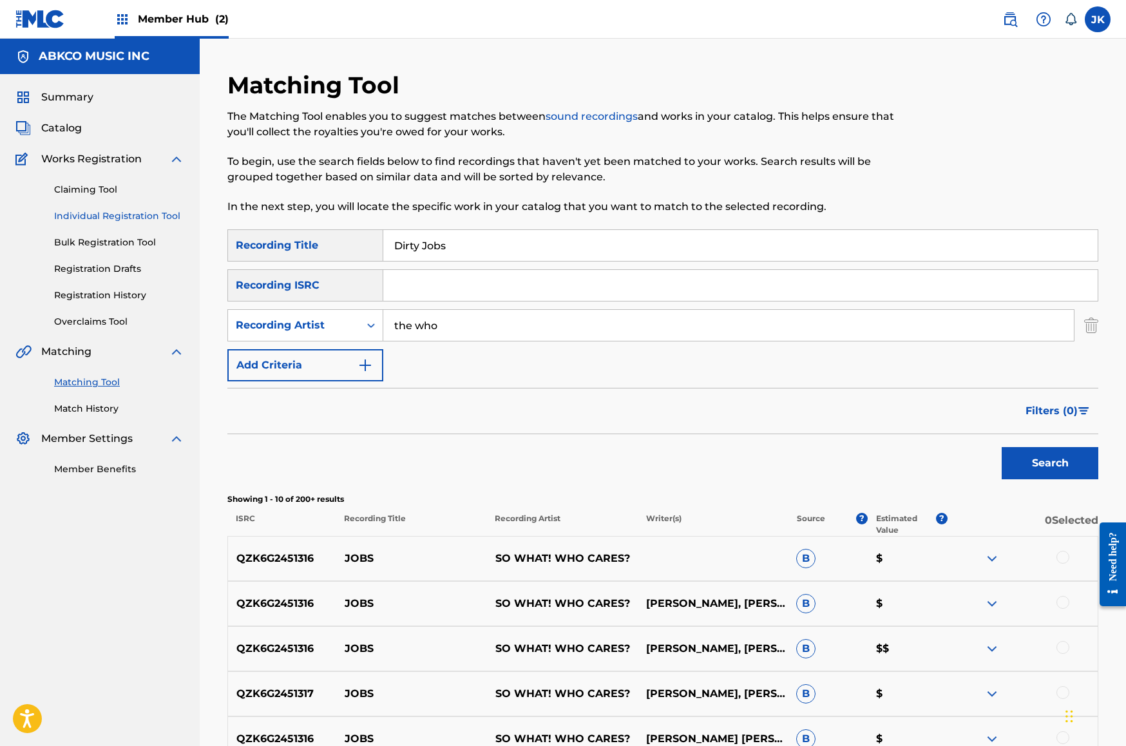
drag, startPoint x: 576, startPoint y: 249, endPoint x: 144, endPoint y: 216, distance: 433.5
click at [134, 215] on main "ABKCO MUSIC INC Summary Catalog Works Registration Claiming Tool Individual Reg…" at bounding box center [563, 561] width 1126 height 1045
paste input "Good [PERSON_NAME]"
type input "Good King [PERSON_NAME]"
drag, startPoint x: 470, startPoint y: 329, endPoint x: 219, endPoint y: 298, distance: 253.0
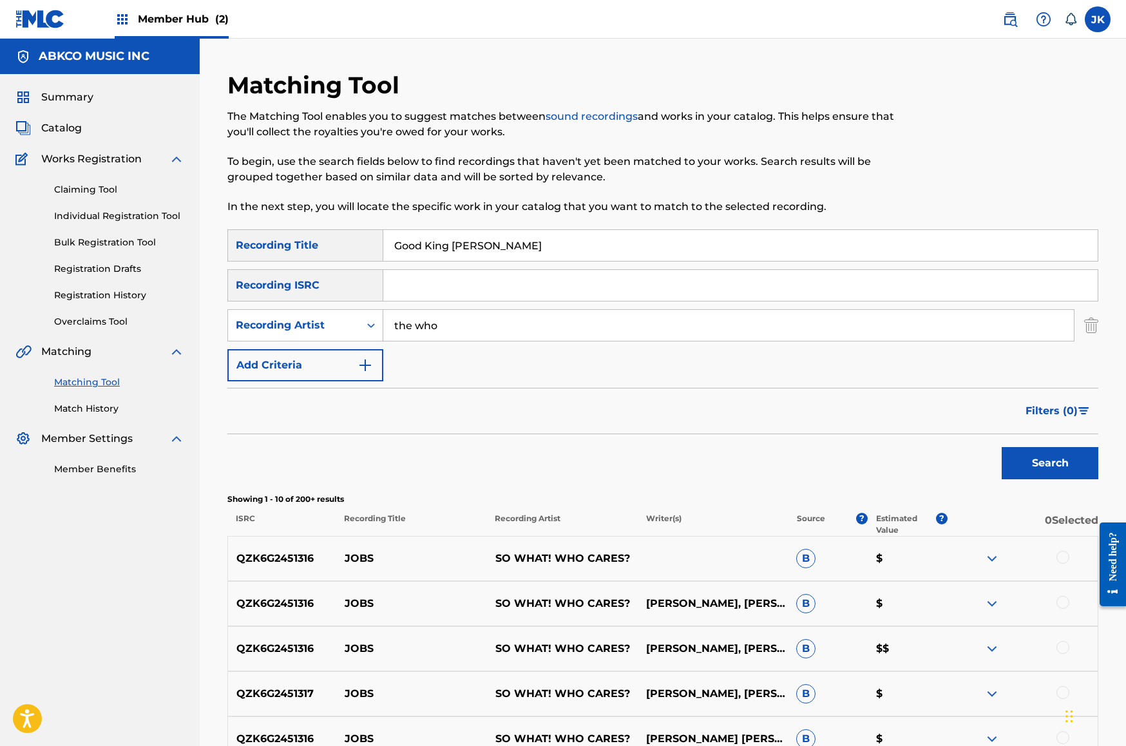
click at [219, 298] on div "Matching Tool The Matching Tool enables you to suggest matches between sound re…" at bounding box center [663, 577] width 902 height 1013
type input "luboff"
click at [1050, 463] on button "Search" at bounding box center [1050, 463] width 97 height 32
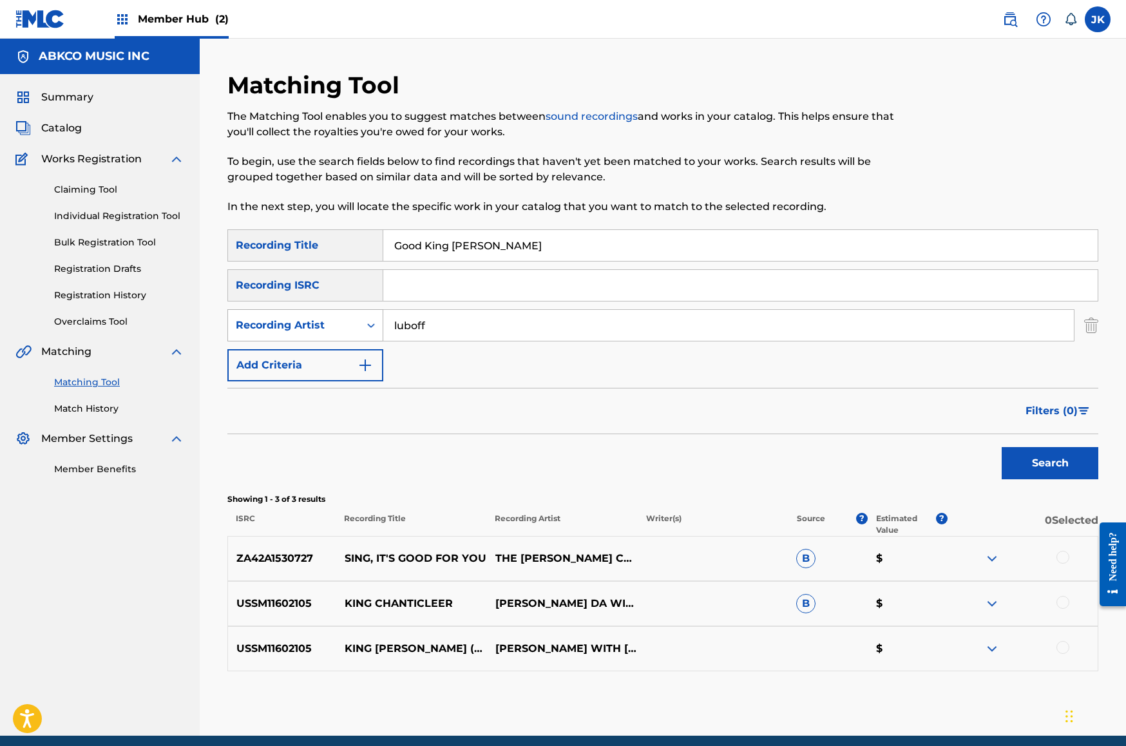
click at [272, 324] on div "Recording Artist" at bounding box center [294, 325] width 116 height 15
click at [289, 352] on div "Writer" at bounding box center [305, 357] width 155 height 32
click at [426, 330] on input "Search Form" at bounding box center [728, 325] width 691 height 31
type input "luboff"
click at [1050, 463] on button "Search" at bounding box center [1050, 463] width 97 height 32
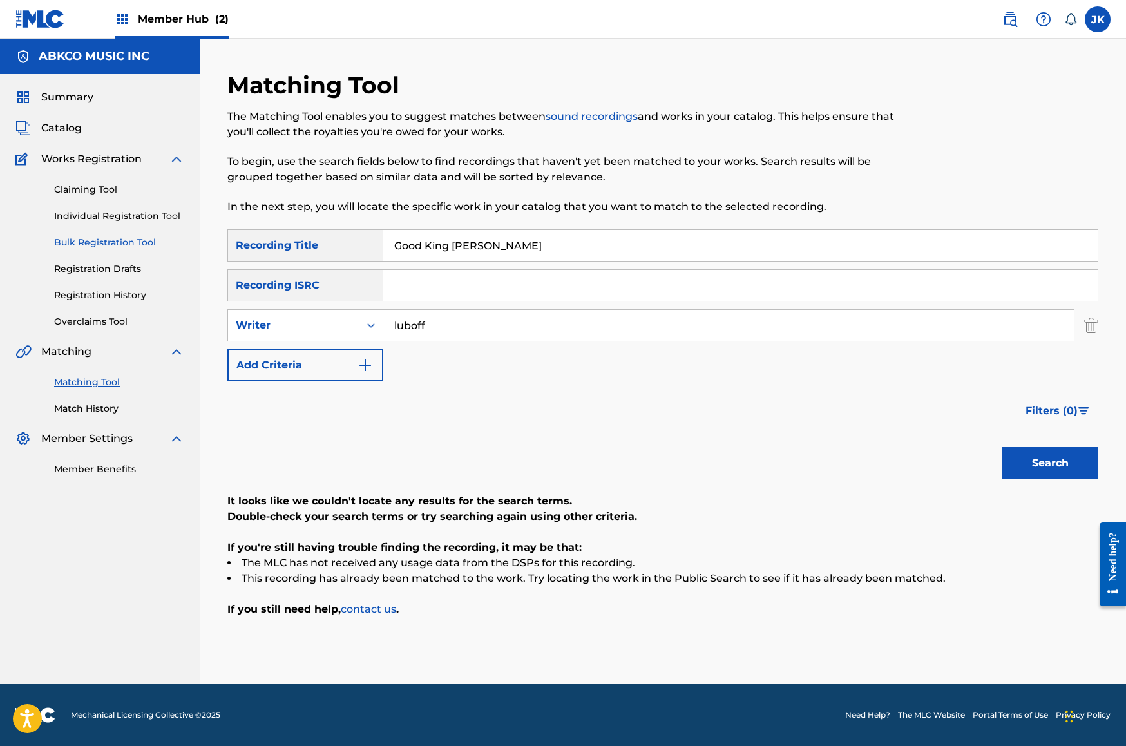
drag, startPoint x: 569, startPoint y: 249, endPoint x: 90, endPoint y: 242, distance: 479.9
click at [71, 242] on main "ABKCO MUSIC INC Summary Catalog Works Registration Claiming Tool Individual Reg…" at bounding box center [563, 361] width 1126 height 645
paste input "Stay Mine For Heaven Sake"
type input "Stay Mine For Heaven Sakes"
drag, startPoint x: 448, startPoint y: 332, endPoint x: 250, endPoint y: 316, distance: 198.4
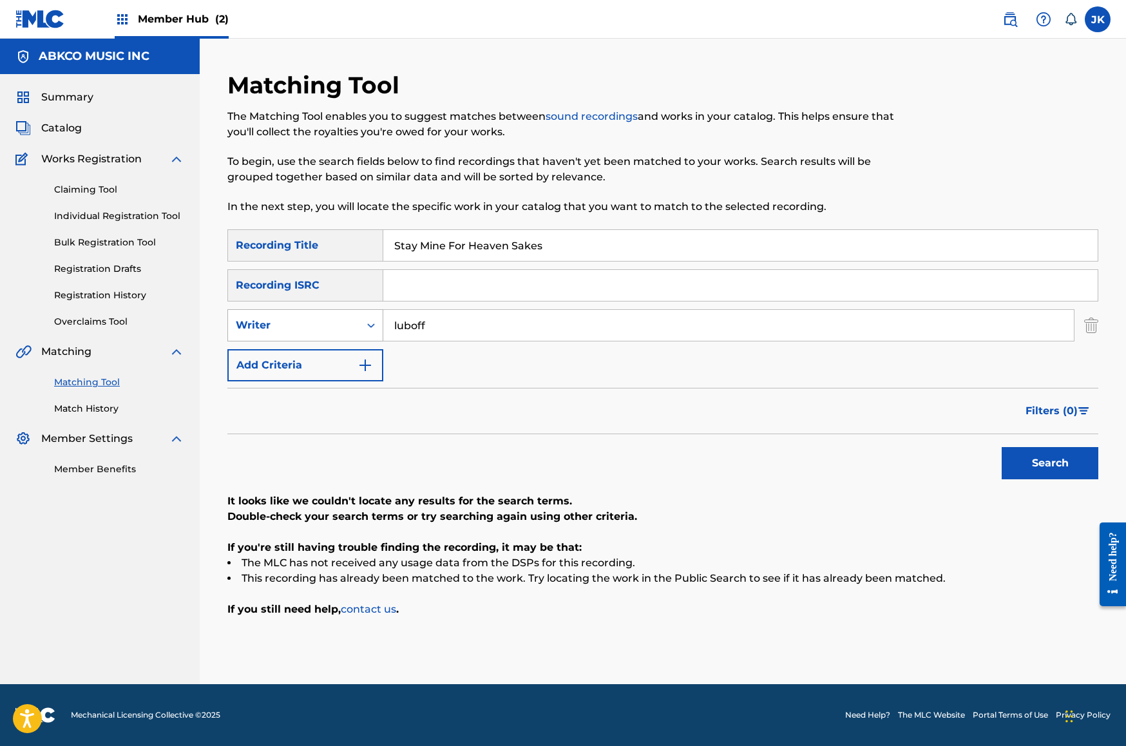
click at [250, 316] on div "SearchWithCriteriadd3a9ea2-4d20-4853-9df1-7becb3391e57 Writer luboff" at bounding box center [662, 325] width 871 height 32
type input "[PERSON_NAME]"
click at [1050, 463] on button "Search" at bounding box center [1050, 463] width 97 height 32
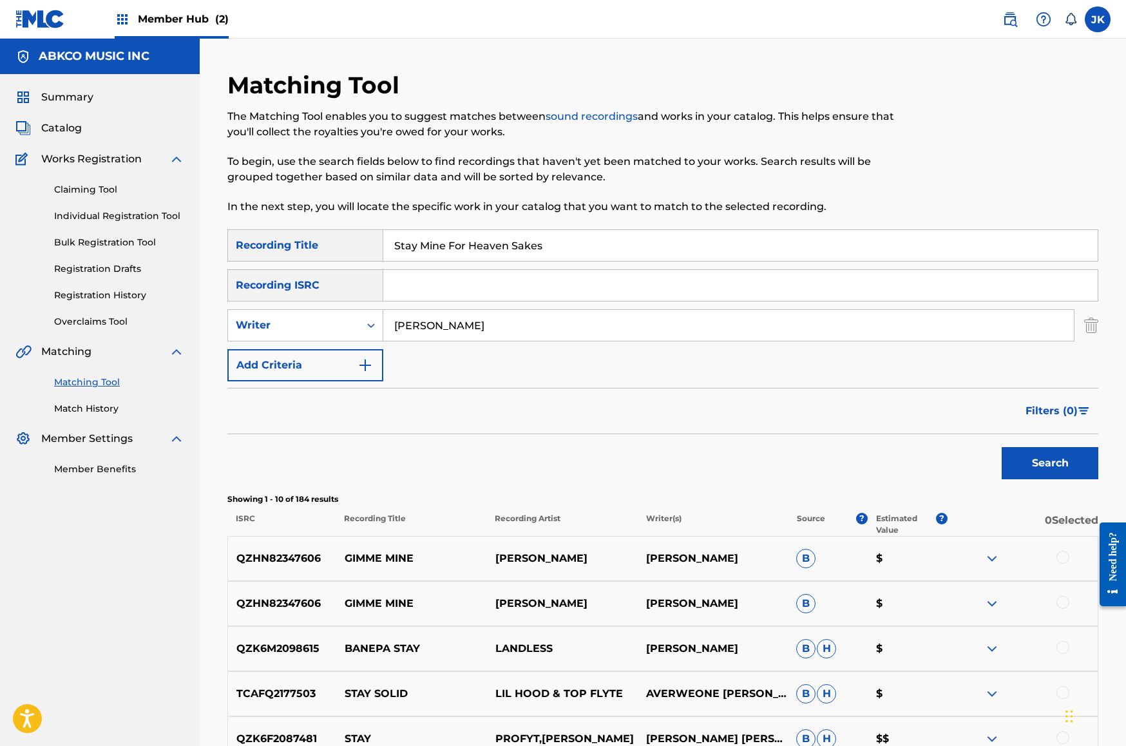
drag, startPoint x: 583, startPoint y: 247, endPoint x: 70, endPoint y: 201, distance: 515.4
click at [62, 202] on main "ABKCO MUSIC INC Summary Catalog Works Registration Claiming Tool Individual Reg…" at bounding box center [563, 561] width 1126 height 1045
paste input "Playin' With"
type input "Playin' With"
drag, startPoint x: 533, startPoint y: 331, endPoint x: 21, endPoint y: 281, distance: 514.6
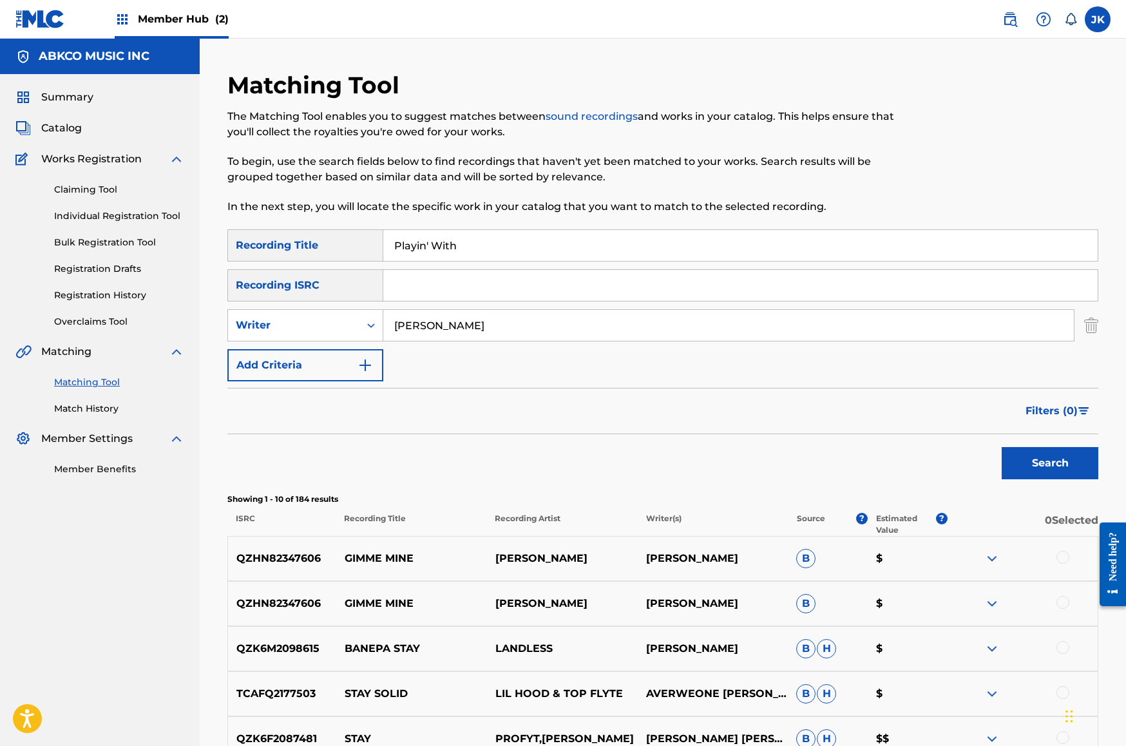
click at [24, 281] on main "ABKCO MUSIC INC Summary Catalog Works Registration Claiming Tool Individual Reg…" at bounding box center [563, 561] width 1126 height 1045
type input "[PERSON_NAME]"
click at [1050, 463] on button "Search" at bounding box center [1050, 463] width 97 height 32
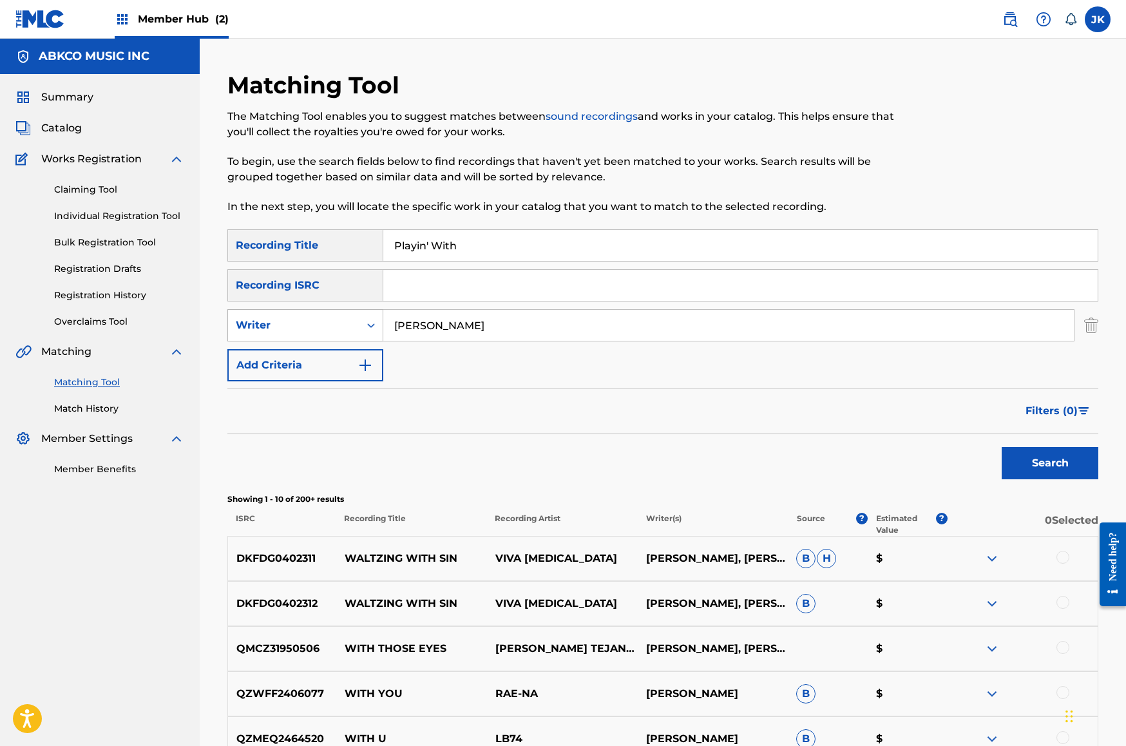
click at [358, 326] on div "Writer" at bounding box center [293, 325] width 131 height 24
click at [359, 348] on div "Recording Artist" at bounding box center [305, 357] width 155 height 32
click at [432, 329] on input "Search Form" at bounding box center [728, 325] width 691 height 31
type input "futuristic"
click at [1050, 463] on button "Search" at bounding box center [1050, 463] width 97 height 32
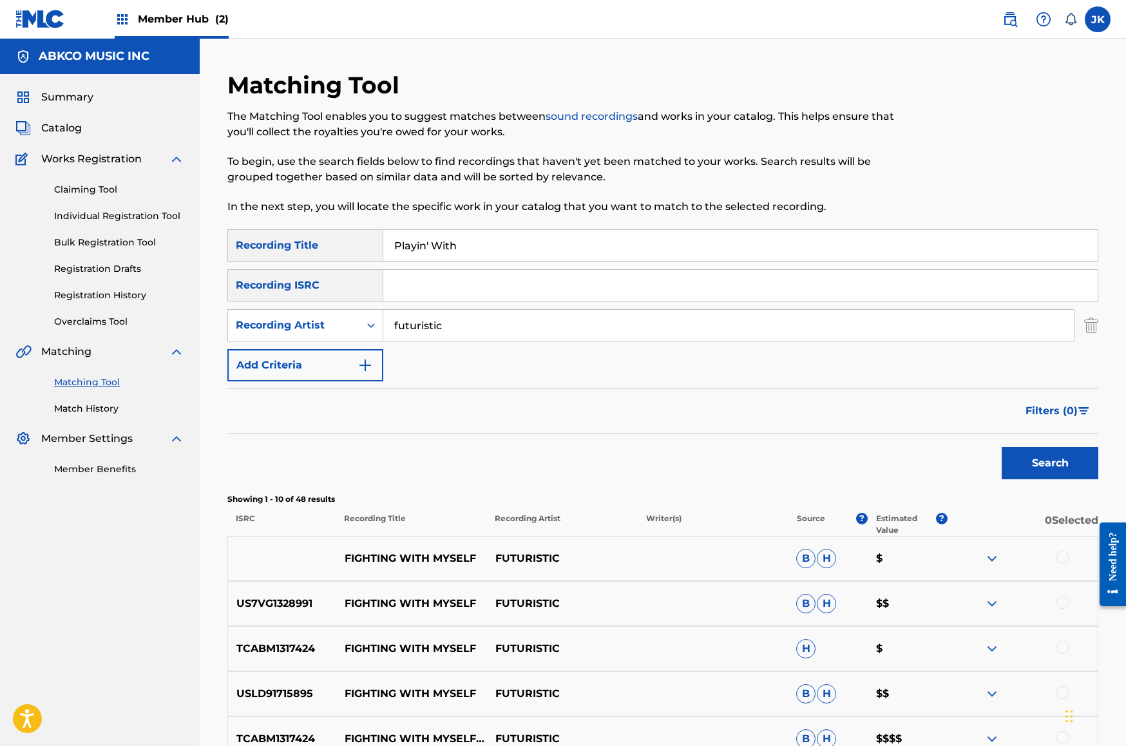
drag, startPoint x: 453, startPoint y: 248, endPoint x: 341, endPoint y: 249, distance: 112.7
click at [341, 249] on div "SearchWithCriteriab421cd28-d7f9-49af-b816-bc6d02ce35e6 Recording Title Playin' …" at bounding box center [662, 245] width 871 height 32
paste input "Rhythm After Summer"
type input "Rhythm After Summer"
drag, startPoint x: 437, startPoint y: 312, endPoint x: 274, endPoint y: 303, distance: 162.6
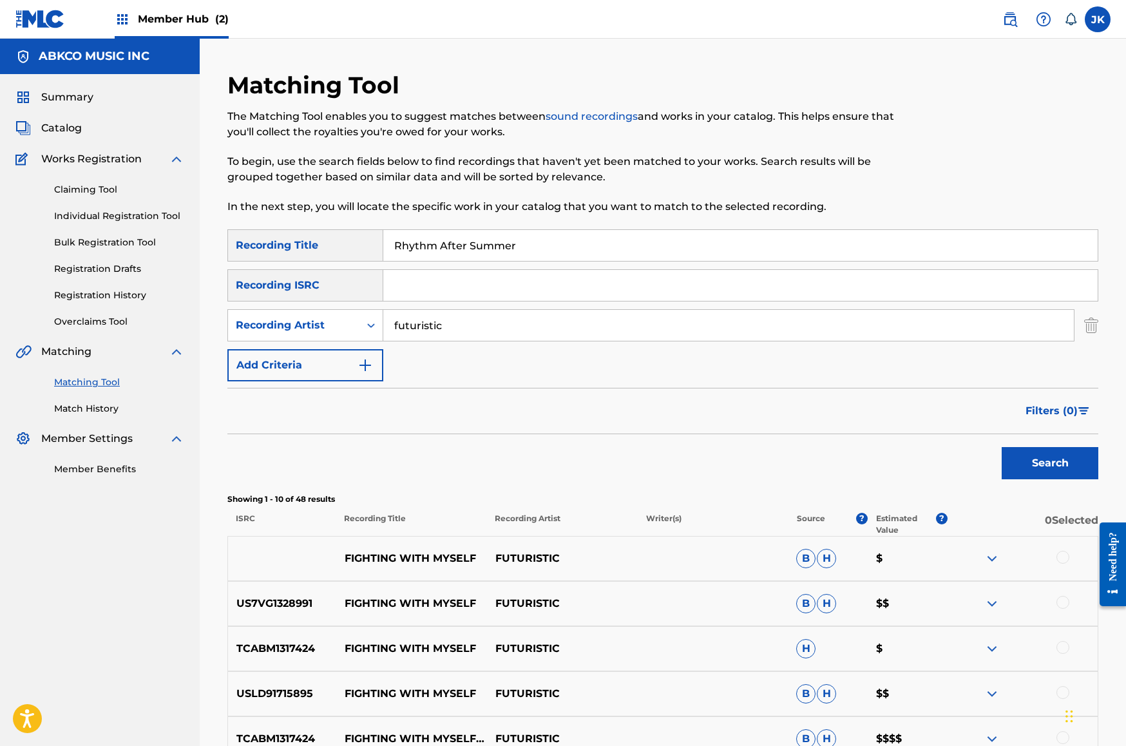
click at [274, 303] on div "SearchWithCriteriab421cd28-d7f9-49af-b816-bc6d02ce35e6 Recording Title Rhythm A…" at bounding box center [662, 305] width 871 height 152
click at [1050, 463] on button "Search" at bounding box center [1050, 463] width 97 height 32
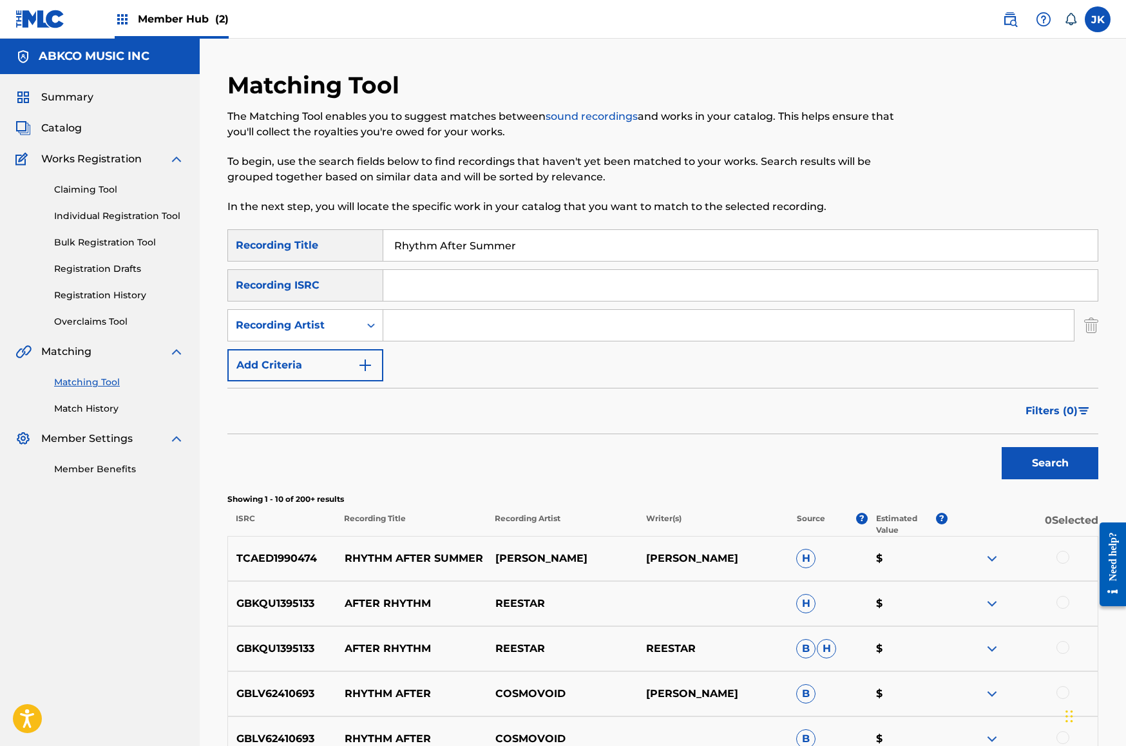
click at [1064, 558] on div at bounding box center [1062, 557] width 13 height 13
click at [933, 642] on button "Match 1 Group" at bounding box center [905, 641] width 142 height 32
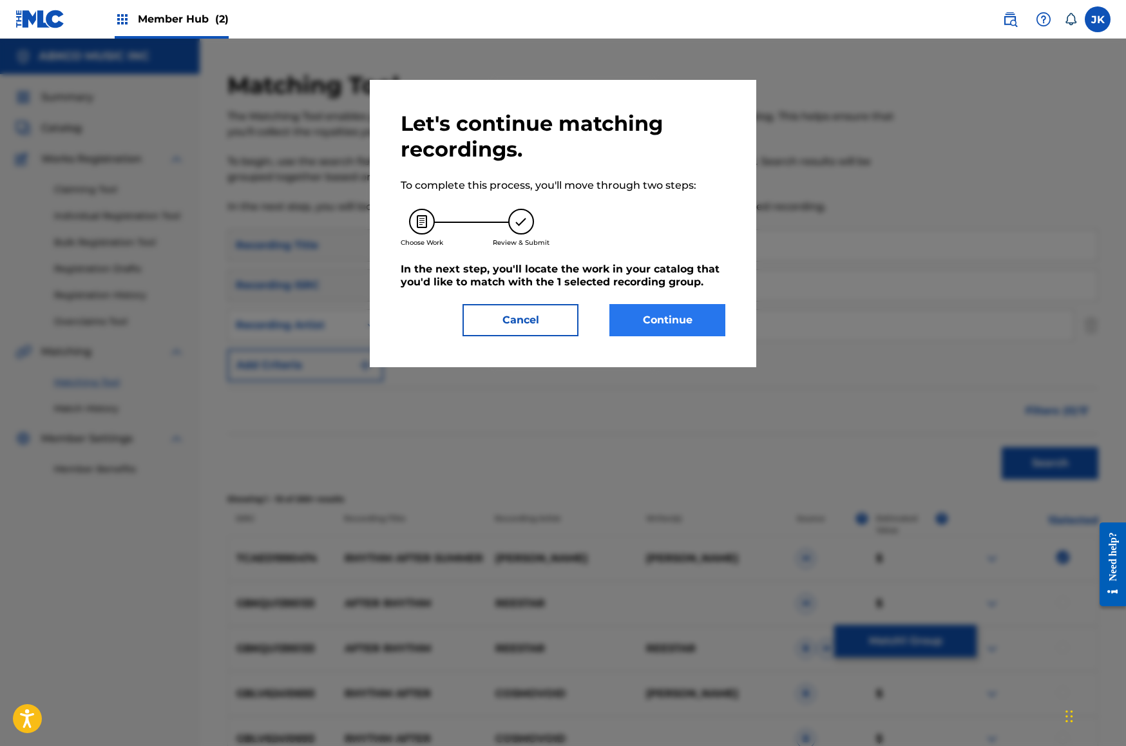
click at [676, 327] on button "Continue" at bounding box center [667, 320] width 116 height 32
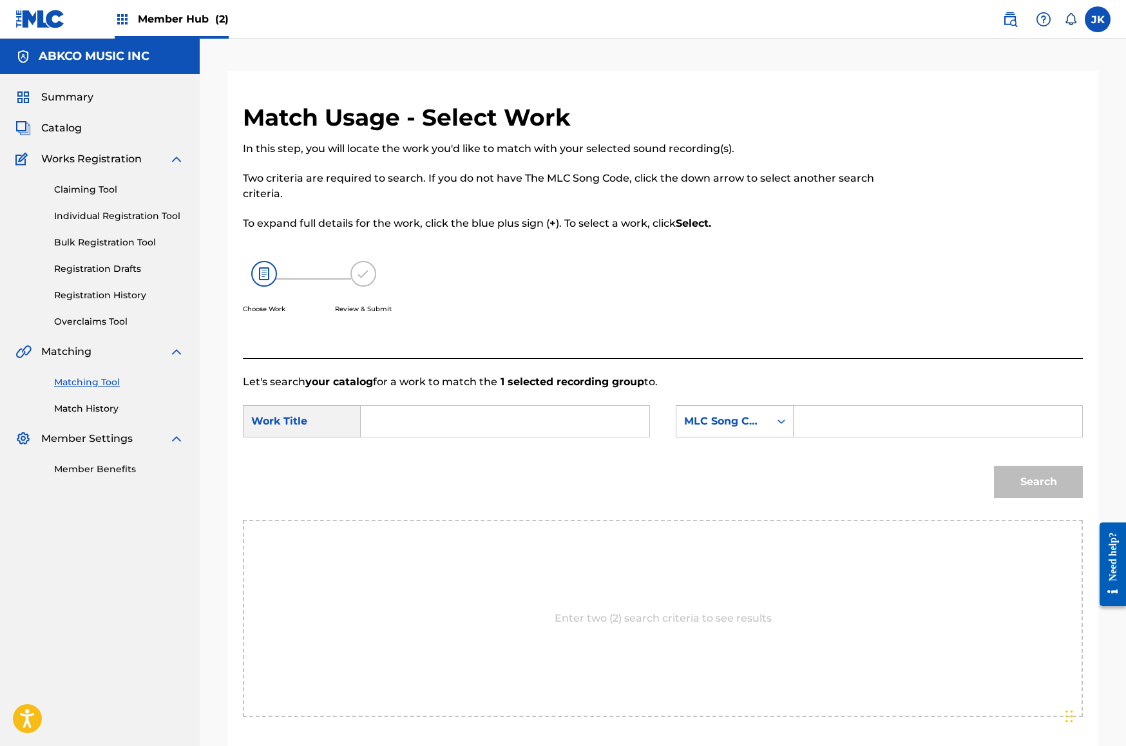
click at [450, 417] on input "Search Form" at bounding box center [505, 421] width 267 height 31
paste input "Rhythm After Summer"
type input "Rhythm After Summer"
drag, startPoint x: 750, startPoint y: 417, endPoint x: 749, endPoint y: 459, distance: 42.5
click at [749, 417] on div "MLC Song Code" at bounding box center [723, 421] width 78 height 15
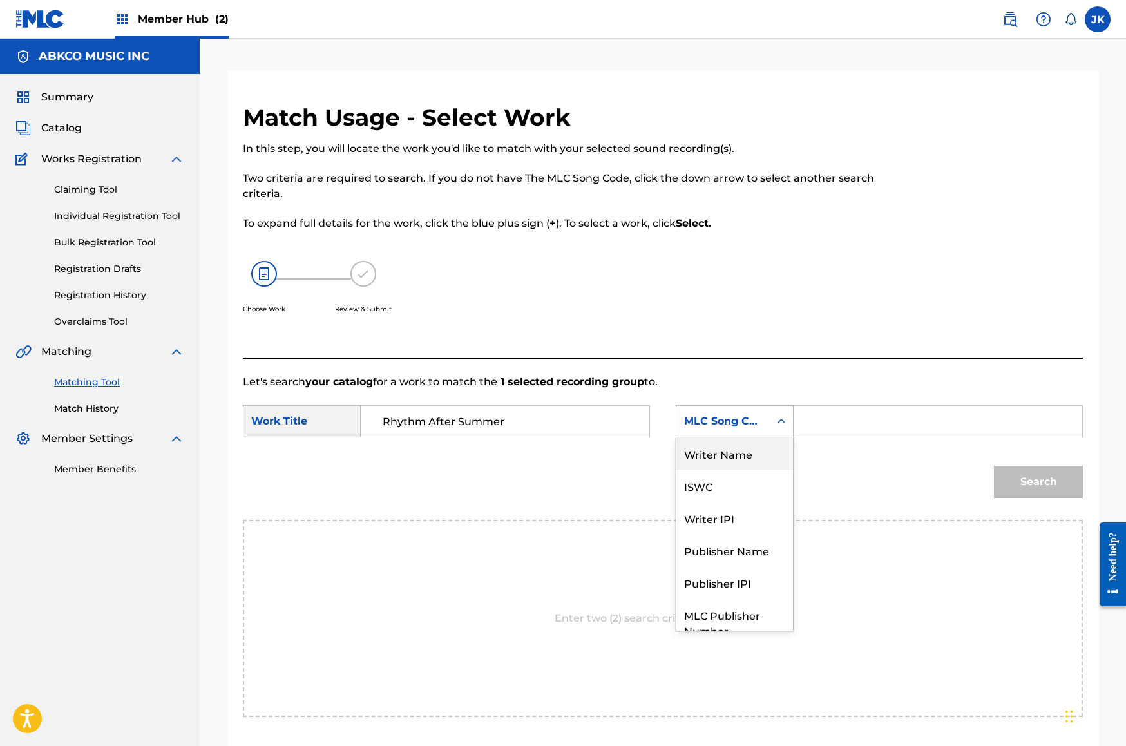
click at [742, 459] on div "Writer Name" at bounding box center [734, 453] width 117 height 32
click at [888, 412] on input "Search Form" at bounding box center [938, 421] width 267 height 31
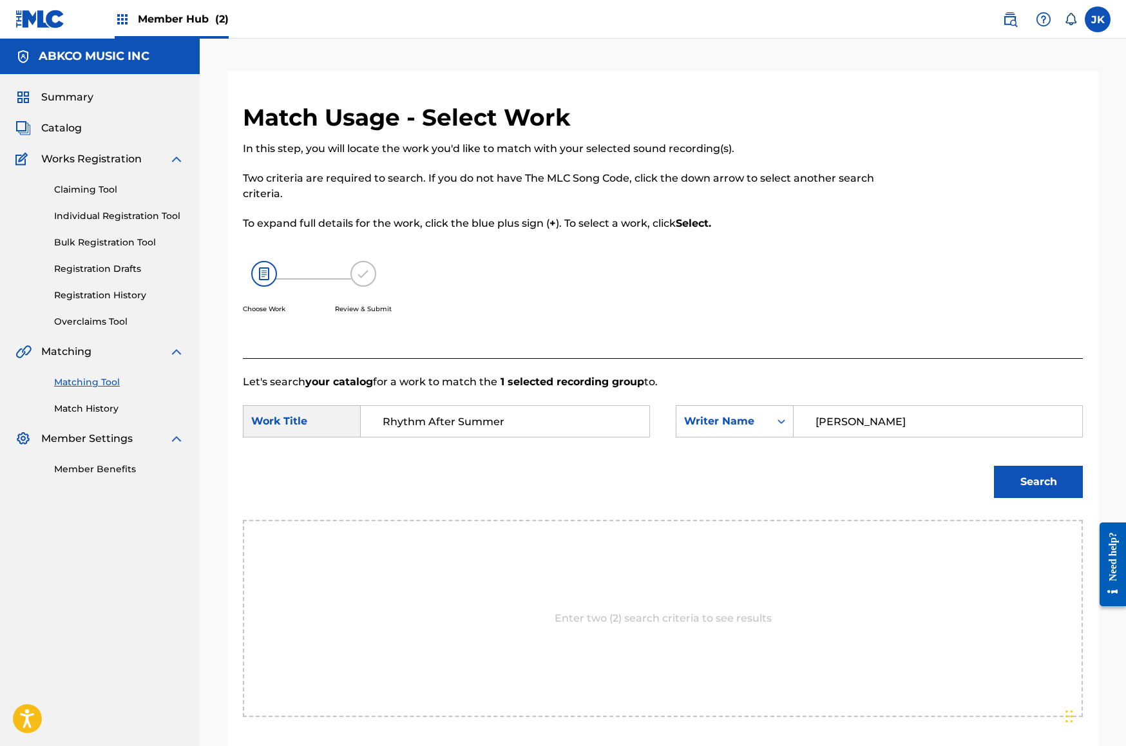
click at [1038, 482] on button "Search" at bounding box center [1038, 482] width 89 height 32
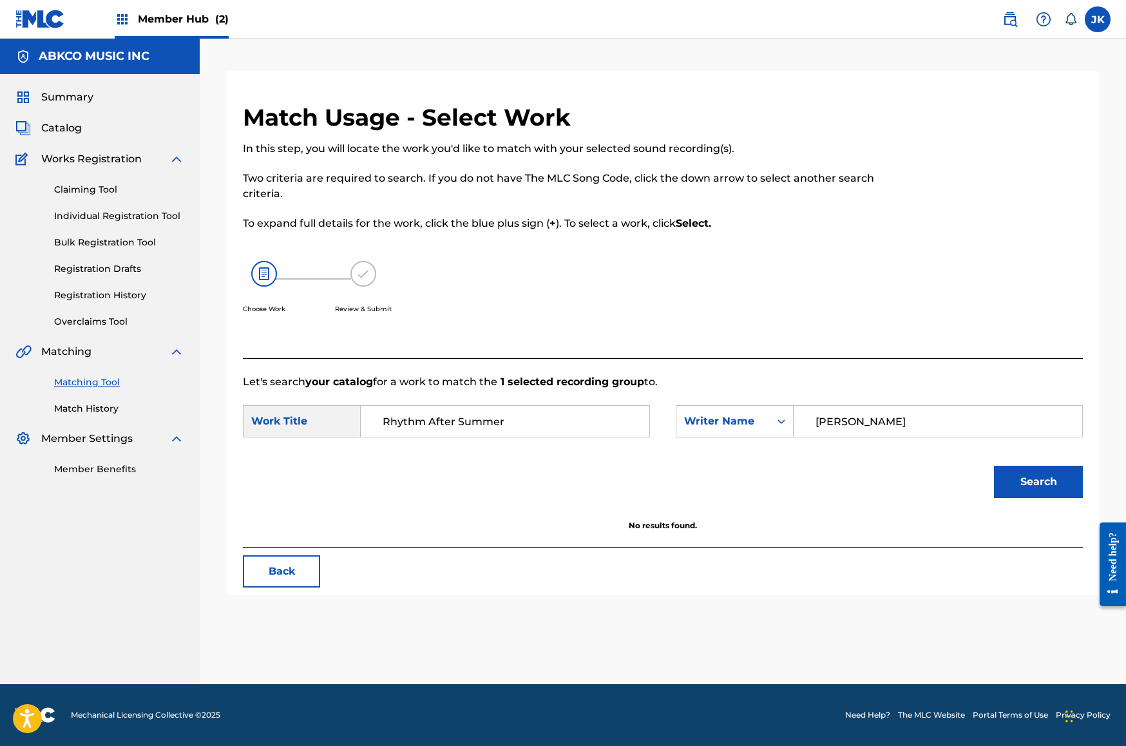
drag, startPoint x: 822, startPoint y: 415, endPoint x: 655, endPoint y: 406, distance: 167.0
click at [655, 406] on div "SearchWithCriteriae54eb7fa-bd98-40c2-b0c1-16c50ea653c7 Work Title Rhythm After …" at bounding box center [663, 425] width 840 height 40
type input "[PERSON_NAME]"
click at [1038, 482] on button "Search" at bounding box center [1038, 482] width 89 height 32
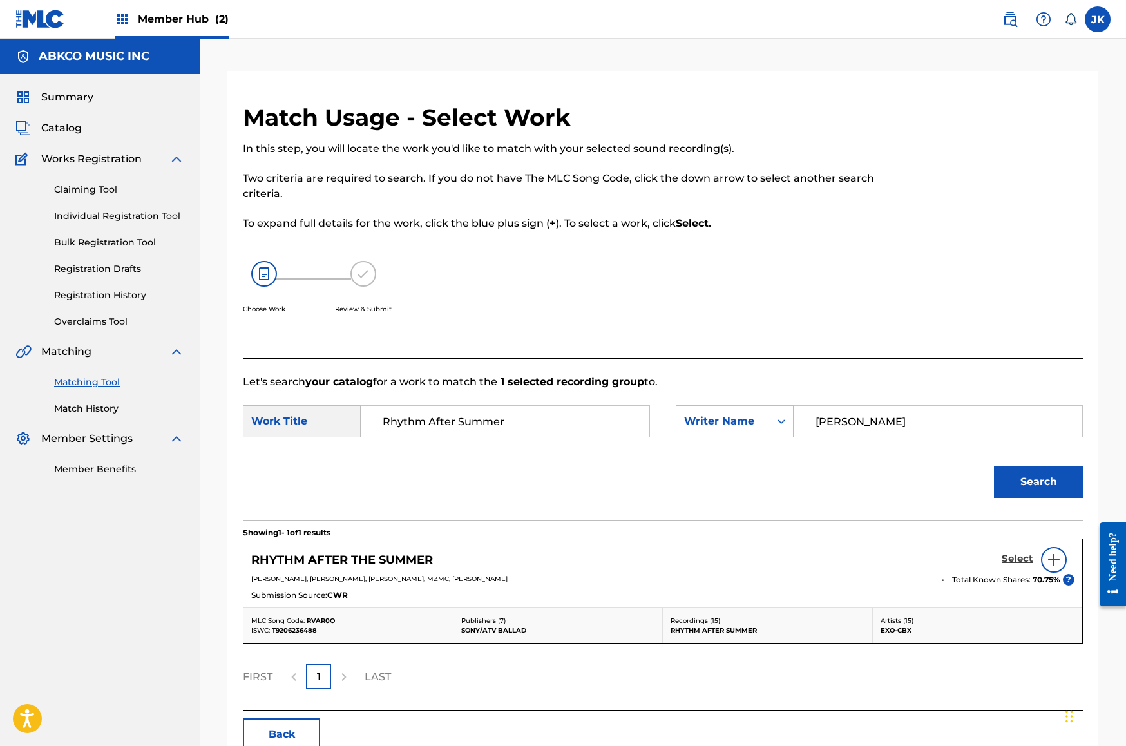
click at [1018, 555] on h5 "Select" at bounding box center [1018, 559] width 32 height 12
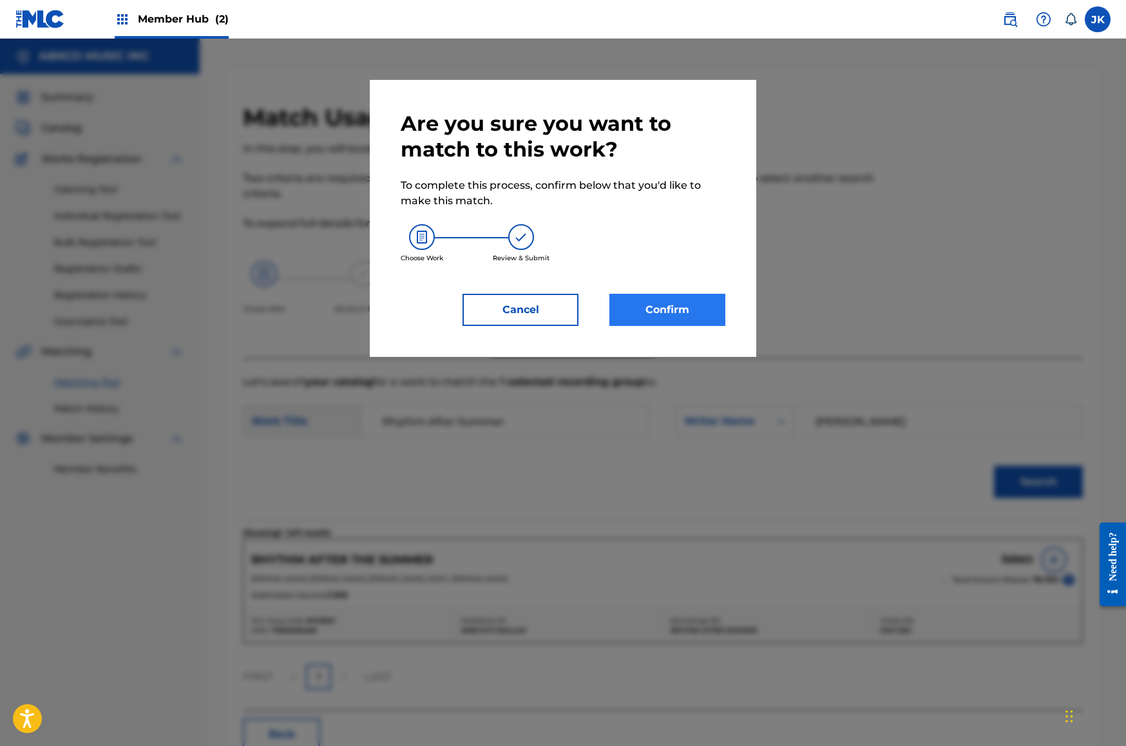
click at [685, 310] on button "Confirm" at bounding box center [667, 310] width 116 height 32
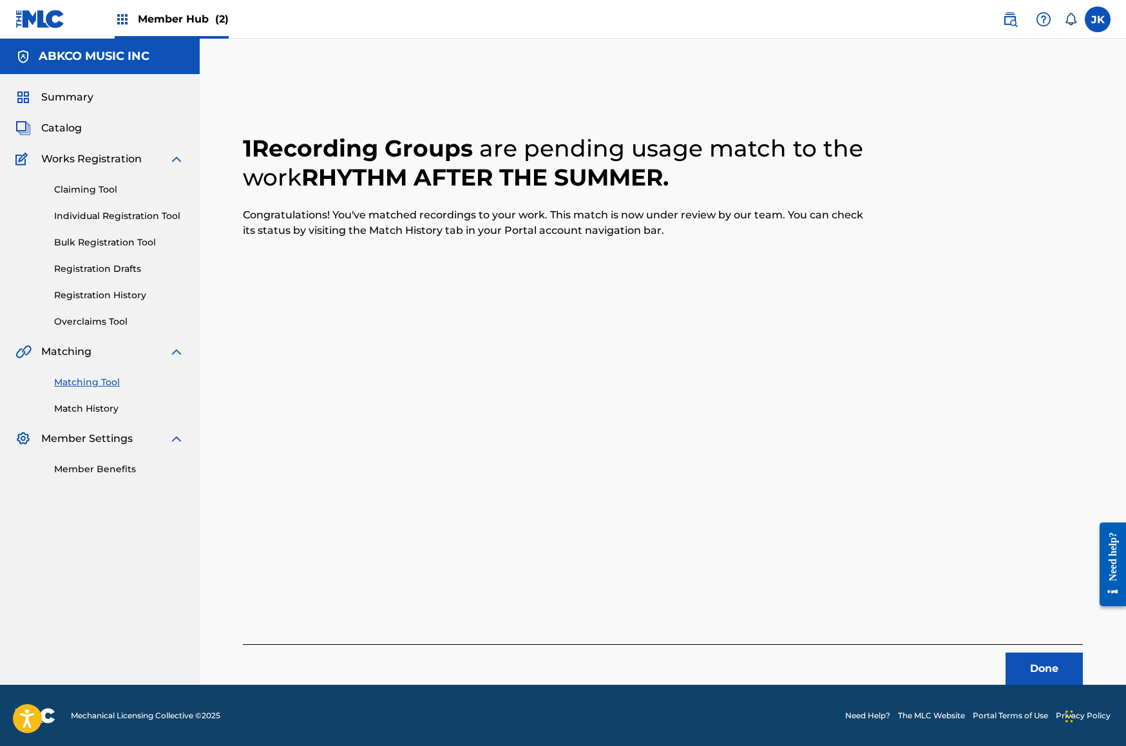
click at [1036, 639] on div "1 Recording Groups are pending usage match to the work RHYTHM AFTER THE SUMMER …" at bounding box center [663, 394] width 840 height 582
click at [1042, 671] on button "Done" at bounding box center [1044, 669] width 77 height 32
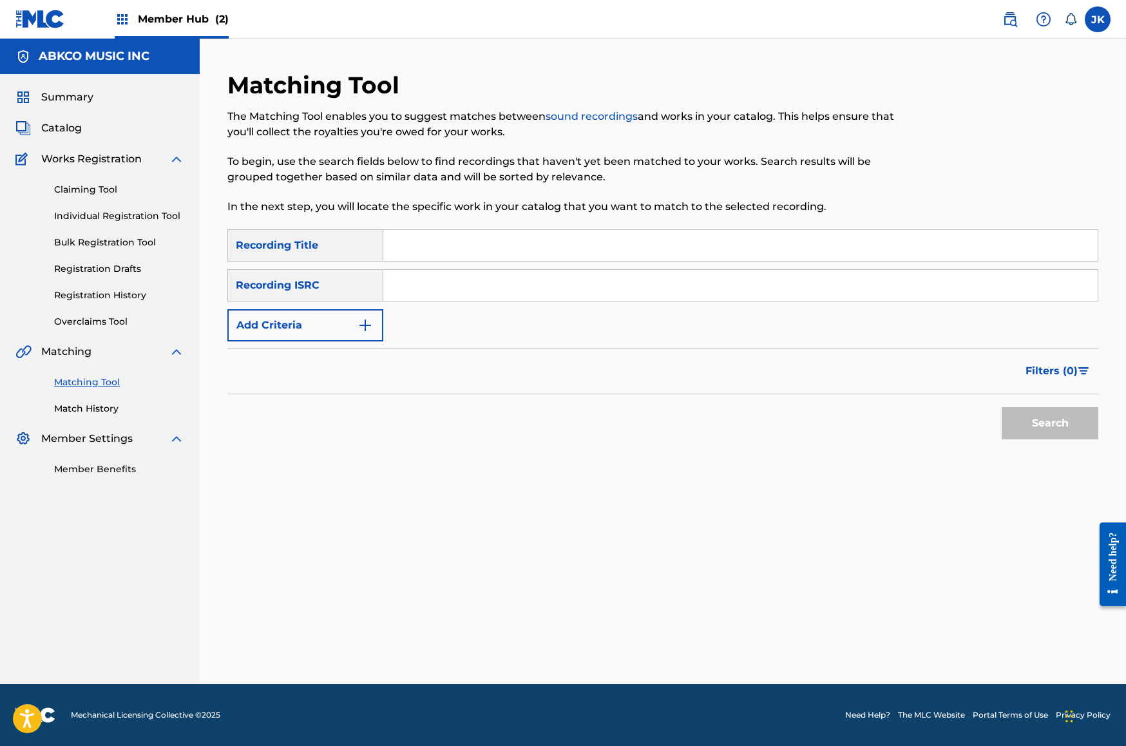
click at [483, 244] on input "Search Form" at bounding box center [740, 245] width 714 height 31
paste input "Keep On Loving You"
type input "Keep On Loving You"
click at [354, 320] on button "Add Criteria" at bounding box center [305, 325] width 156 height 32
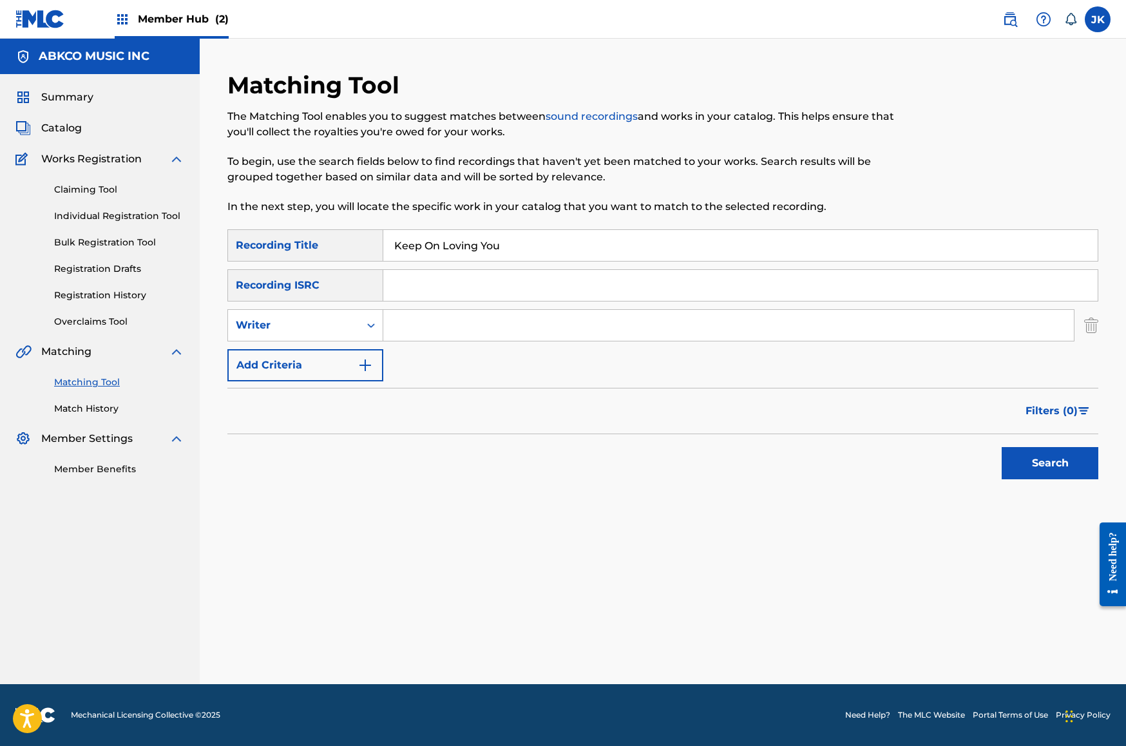
click at [415, 330] on input "Search Form" at bounding box center [728, 325] width 691 height 31
click at [1050, 463] on button "Search" at bounding box center [1050, 463] width 97 height 32
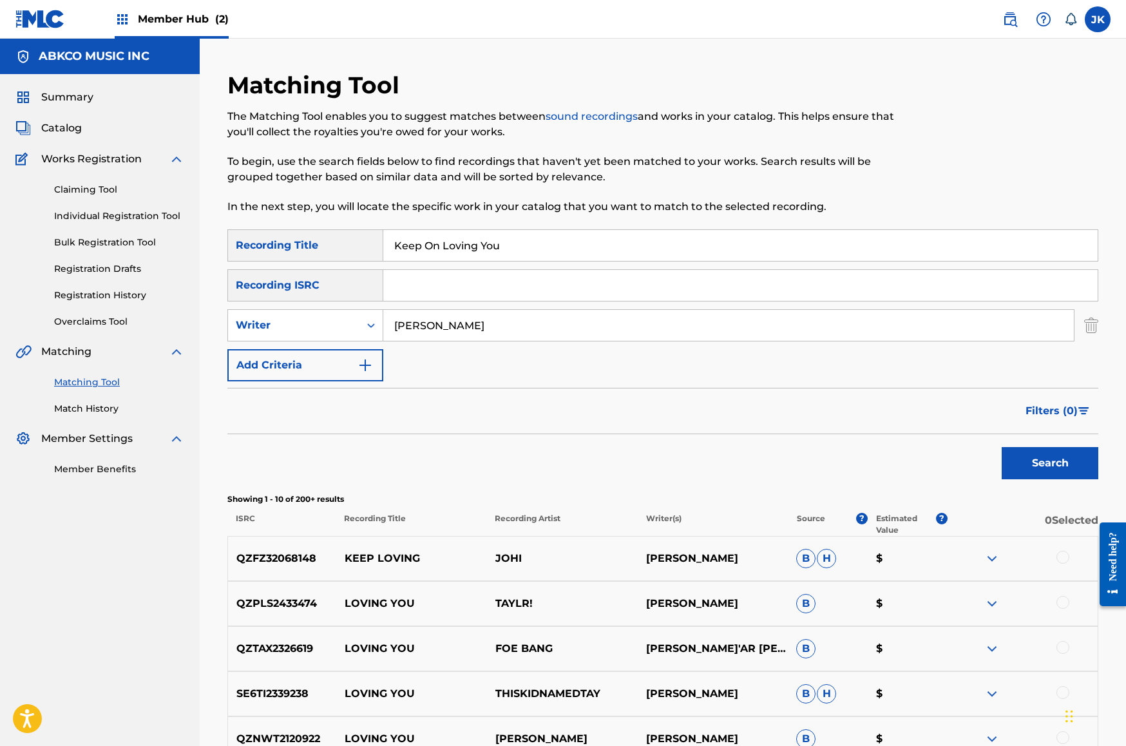
type input "[PERSON_NAME]"
drag, startPoint x: 397, startPoint y: 348, endPoint x: 1064, endPoint y: 558, distance: 698.4
click at [1064, 558] on div at bounding box center [1062, 557] width 13 height 13
click at [911, 641] on button "Match 1 Group" at bounding box center [905, 641] width 142 height 32
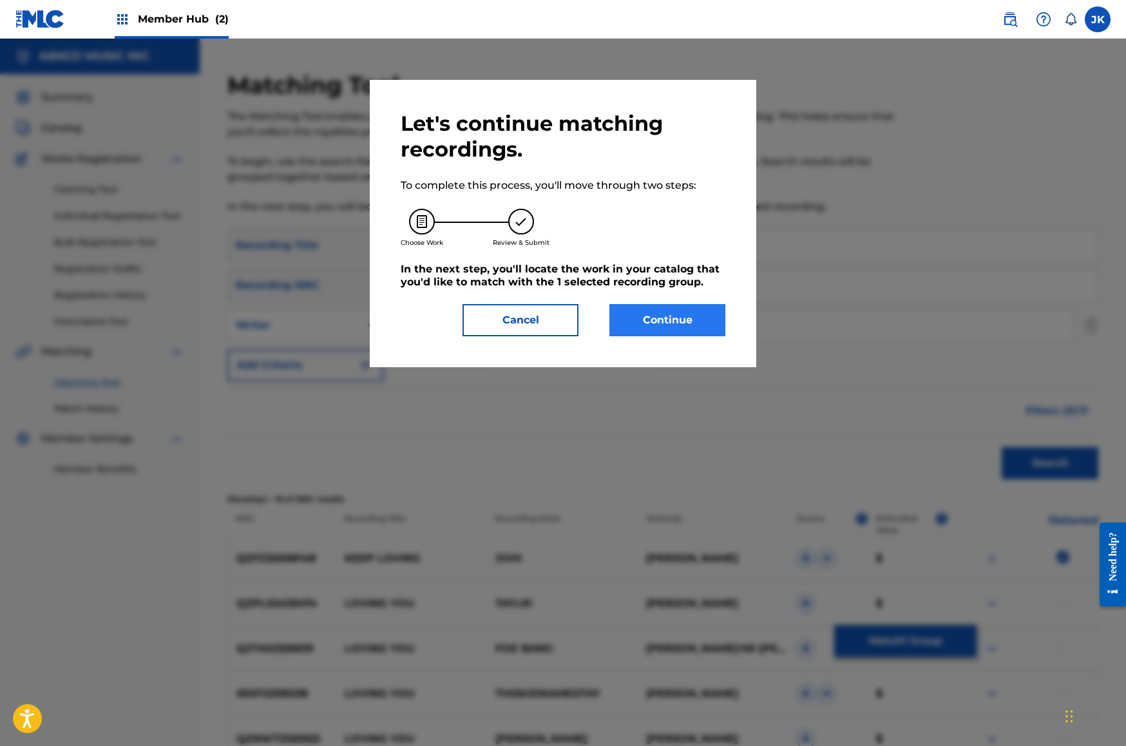
click at [664, 327] on button "Continue" at bounding box center [667, 320] width 116 height 32
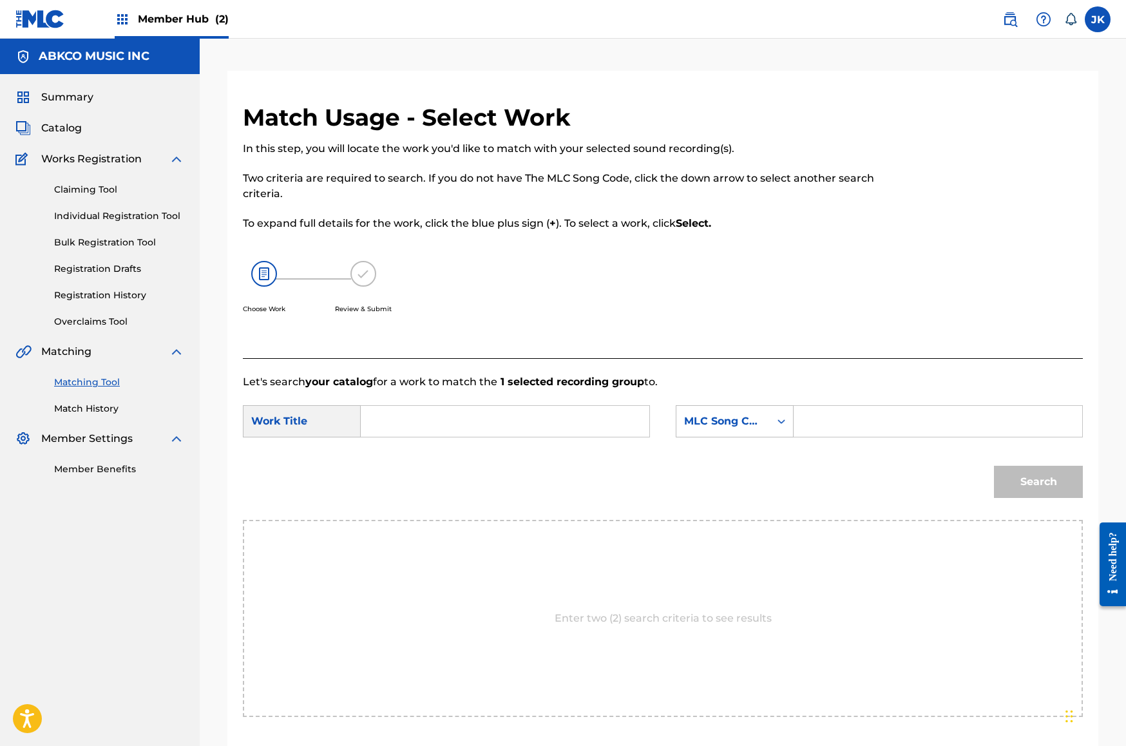
click at [502, 436] on div "SearchWithCriteriae54eb7fa-bd98-40c2-b0c1-16c50ea653c7 Work Title SearchWithCri…" at bounding box center [663, 425] width 840 height 40
click at [499, 418] on input "Search Form" at bounding box center [505, 421] width 267 height 31
paste input "Keep On Loving You"
type input "Keep On Loving You"
click at [738, 434] on div "MLC Song Code" at bounding box center [735, 421] width 118 height 32
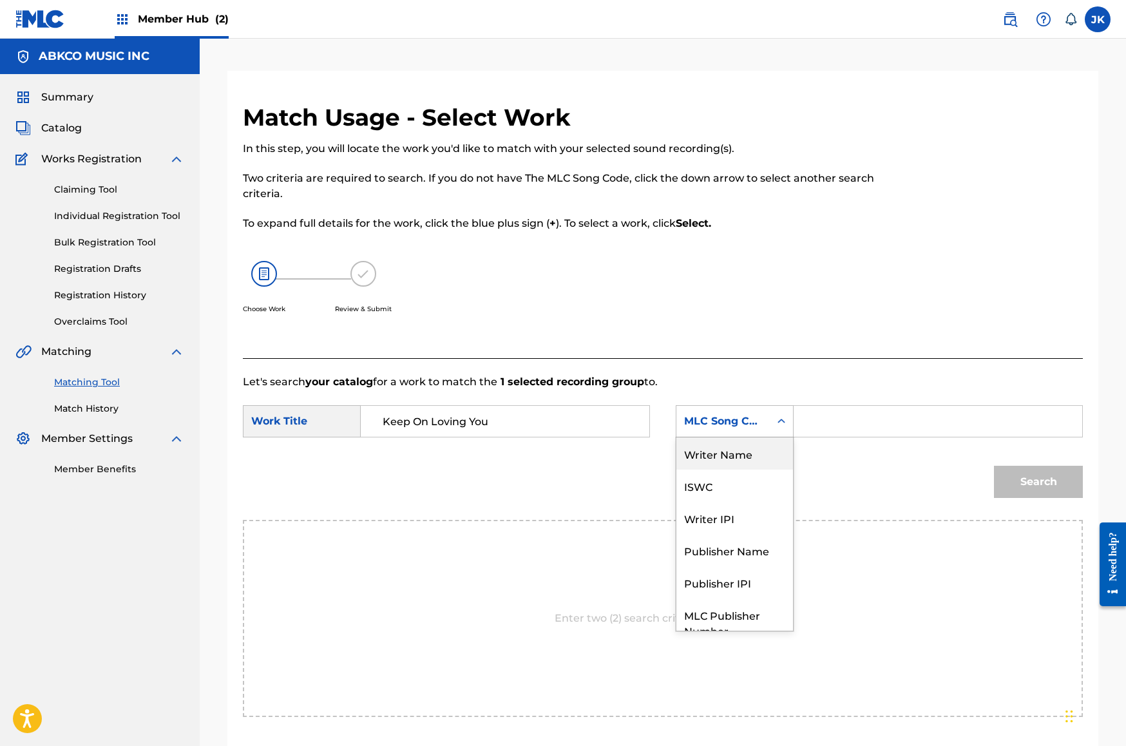
drag, startPoint x: 753, startPoint y: 456, endPoint x: 802, endPoint y: 439, distance: 52.0
click at [753, 456] on div "Writer Name" at bounding box center [734, 453] width 117 height 32
click at [828, 428] on input "Search Form" at bounding box center [938, 421] width 267 height 31
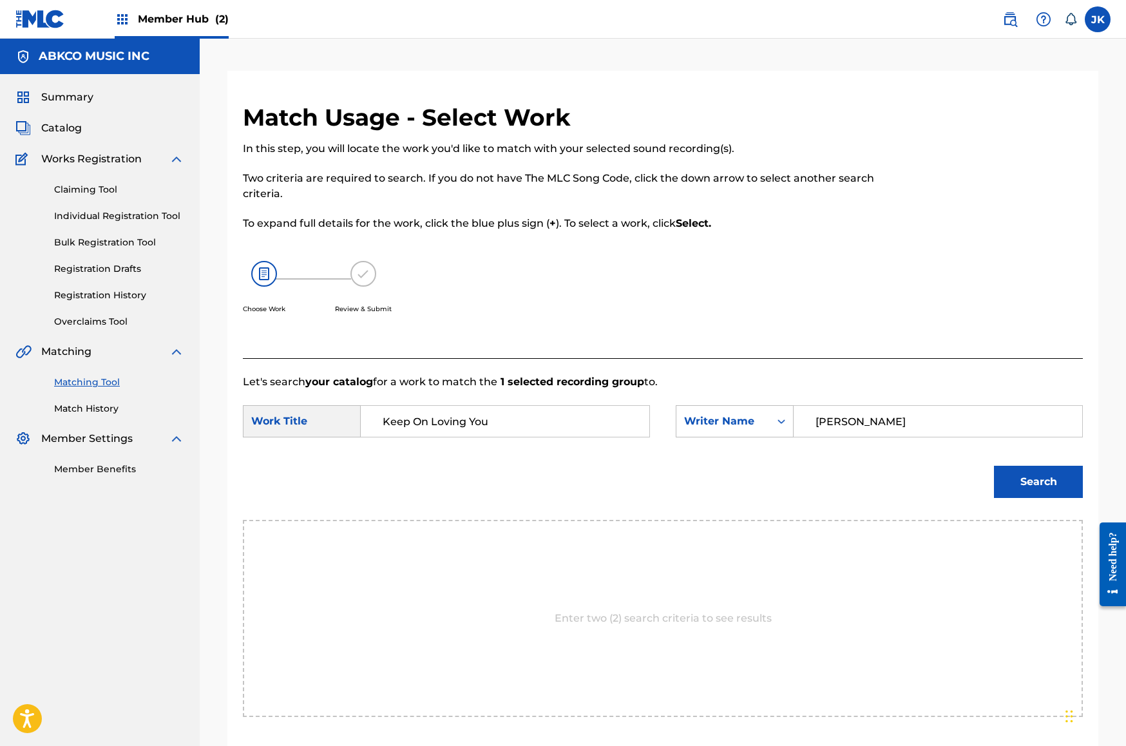
click at [1038, 482] on button "Search" at bounding box center [1038, 482] width 89 height 32
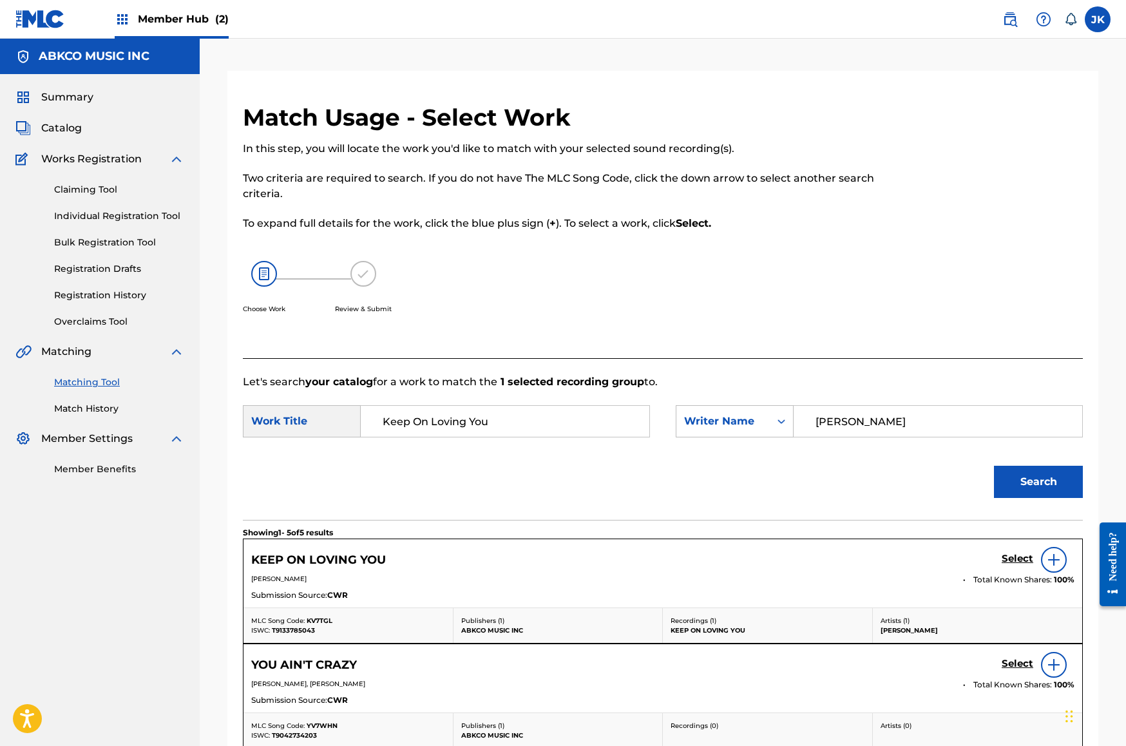
type input "[PERSON_NAME]"
drag, startPoint x: 826, startPoint y: 428, endPoint x: 1024, endPoint y: 560, distance: 237.3
click at [1024, 560] on h5 "Select" at bounding box center [1018, 559] width 32 height 12
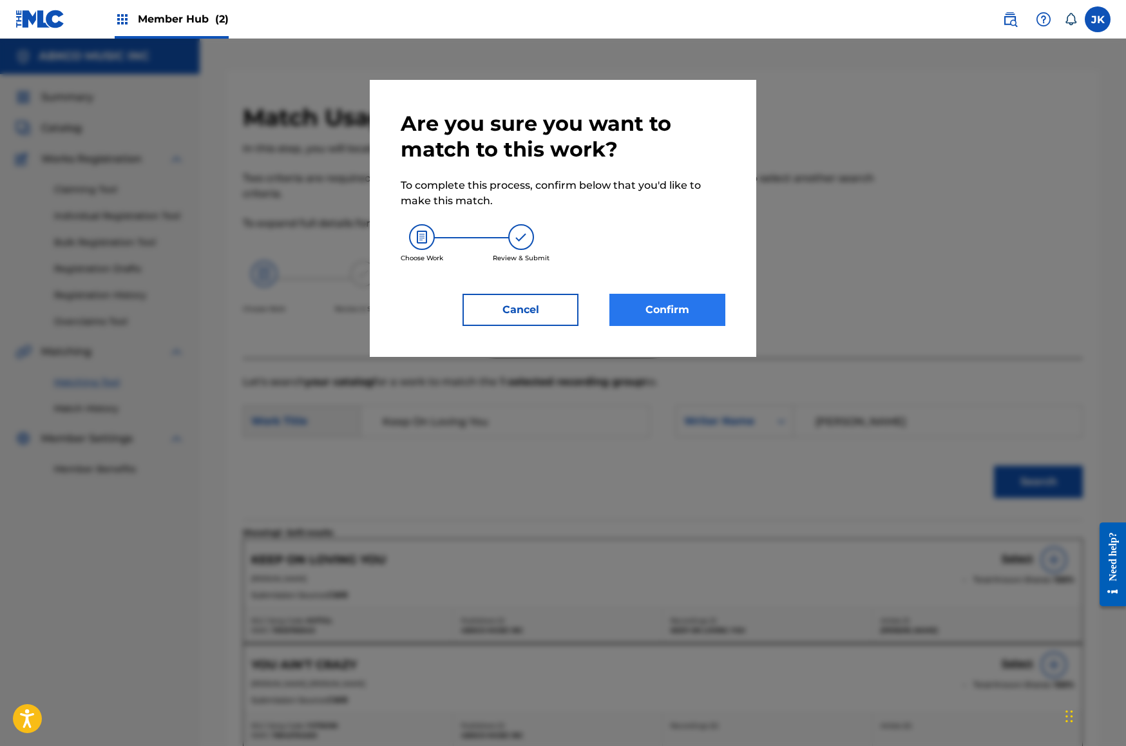
click at [687, 312] on button "Confirm" at bounding box center [667, 310] width 116 height 32
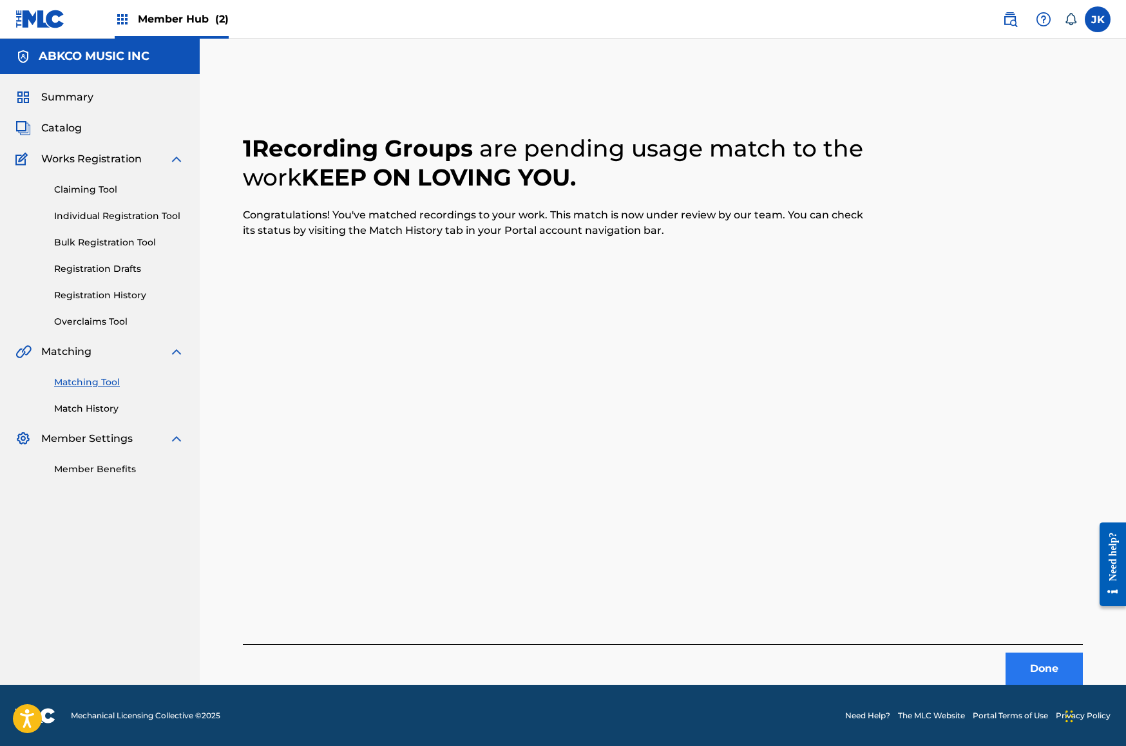
click at [1042, 674] on button "Done" at bounding box center [1044, 669] width 77 height 32
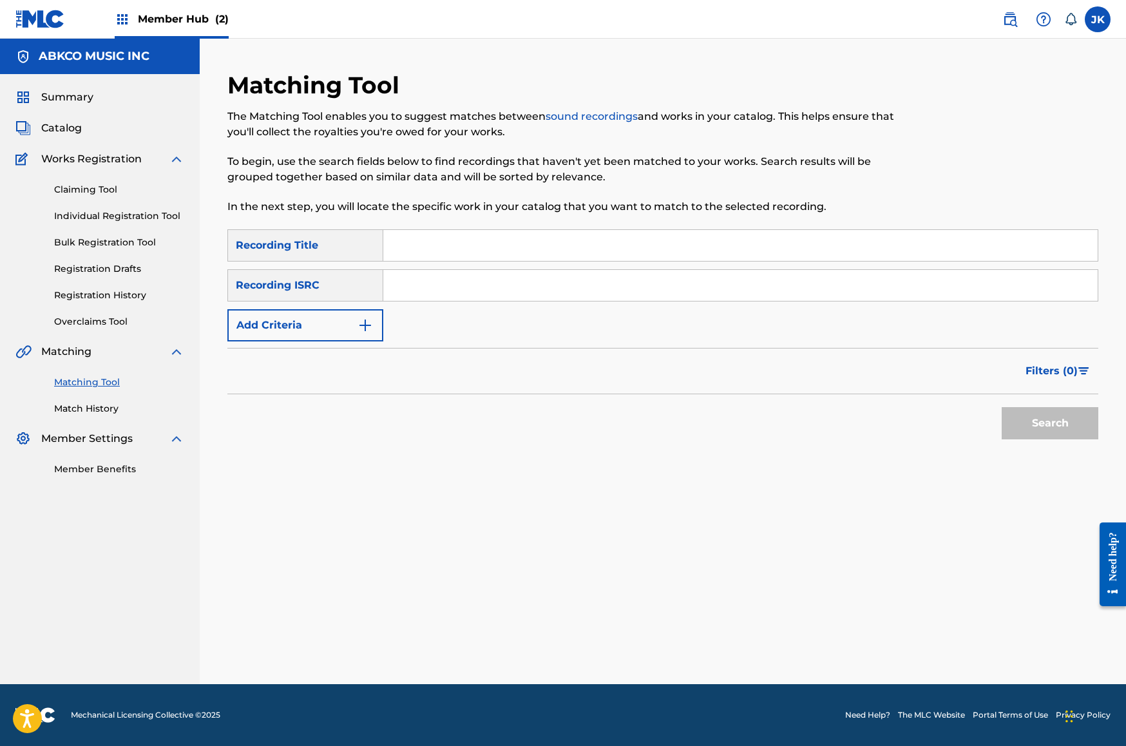
click at [490, 243] on input "Search Form" at bounding box center [740, 245] width 714 height 31
paste input "How Can It Be"
type input "How Can It Be"
click at [296, 320] on button "Add Criteria" at bounding box center [305, 325] width 156 height 32
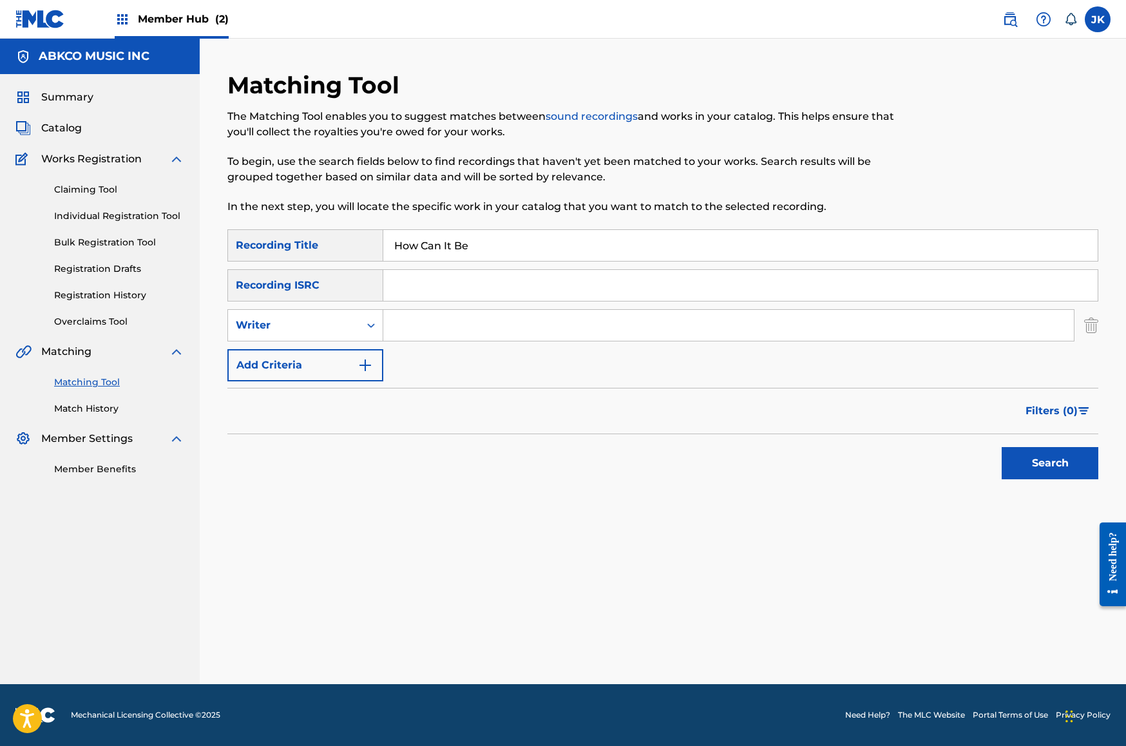
click at [398, 325] on input "Search Form" at bounding box center [728, 325] width 691 height 31
type input "[PERSON_NAME]"
click at [1050, 463] on button "Search" at bounding box center [1050, 463] width 97 height 32
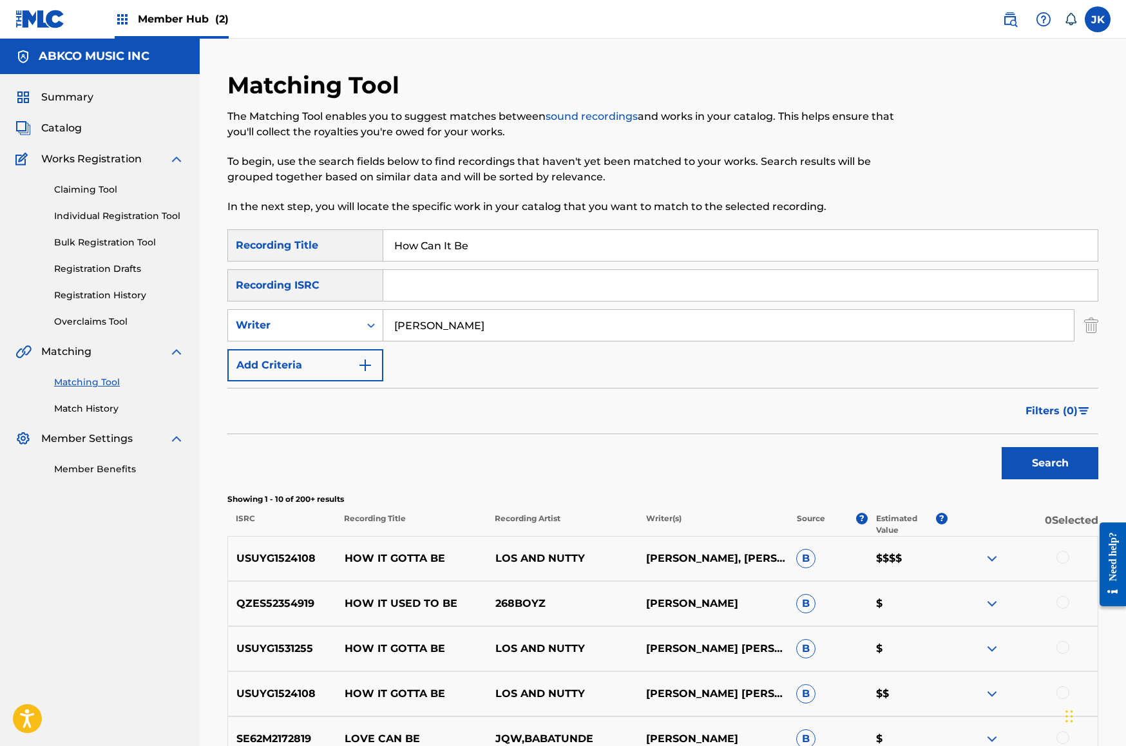
drag, startPoint x: 586, startPoint y: 242, endPoint x: 326, endPoint y: 234, distance: 259.7
click at [325, 235] on div "SearchWithCriteriab421cd28-d7f9-49af-b816-bc6d02ce35e6 Recording Title How Can …" at bounding box center [662, 245] width 871 height 32
paste input "Why Not Now"
type input "Why Not Now"
drag, startPoint x: 463, startPoint y: 327, endPoint x: 177, endPoint y: 285, distance: 288.3
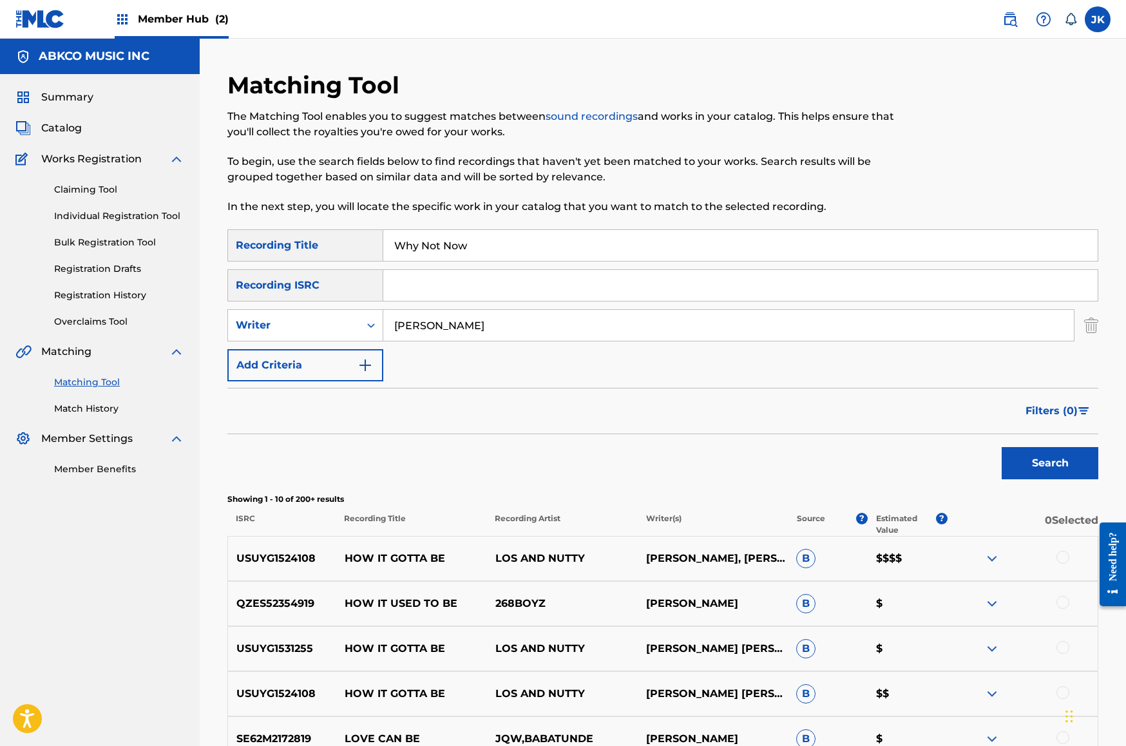
click at [177, 285] on main "ABKCO MUSIC INC Summary Catalog Works Registration Claiming Tool Individual Reg…" at bounding box center [563, 561] width 1126 height 1045
type input "kind"
click at [1050, 463] on button "Search" at bounding box center [1050, 463] width 97 height 32
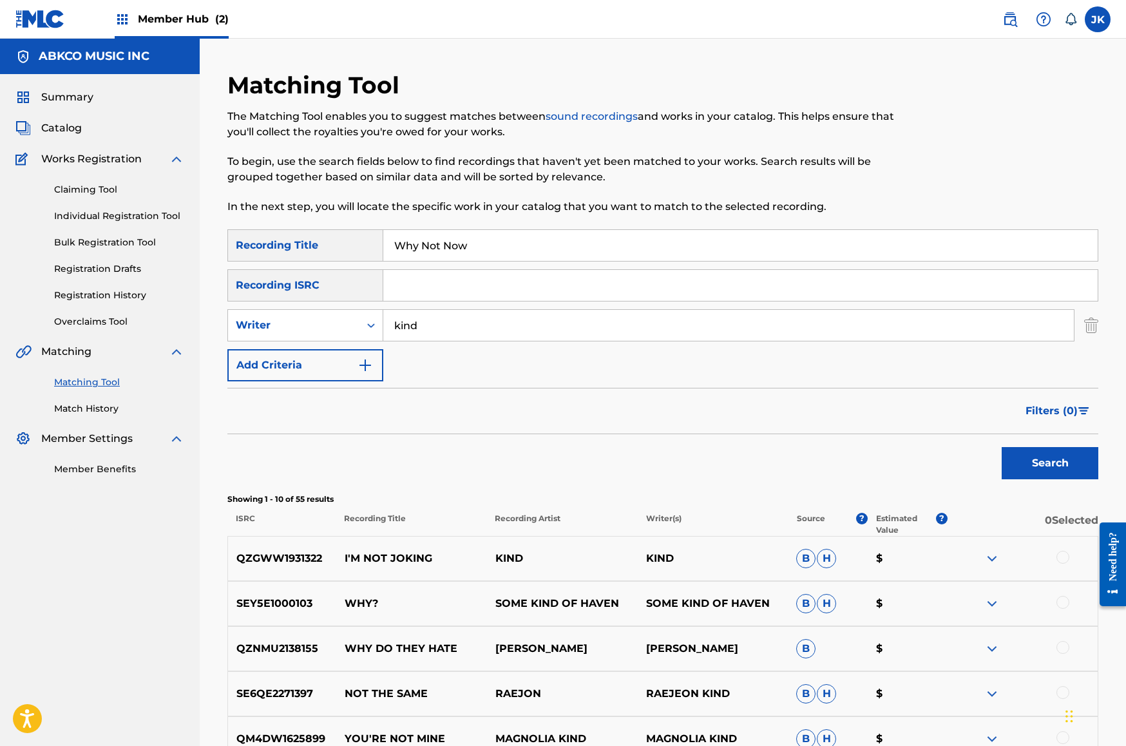
drag, startPoint x: 526, startPoint y: 245, endPoint x: 501, endPoint y: 247, distance: 25.2
click at [502, 247] on input "Why Not Now" at bounding box center [740, 245] width 714 height 31
drag, startPoint x: 227, startPoint y: 236, endPoint x: 191, endPoint y: 232, distance: 37.0
click at [178, 230] on main "ABKCO MUSIC INC Summary Catalog Works Registration Claiming Tool Individual Reg…" at bounding box center [563, 561] width 1126 height 1045
paste input "Arrival of [PERSON_NAME]"
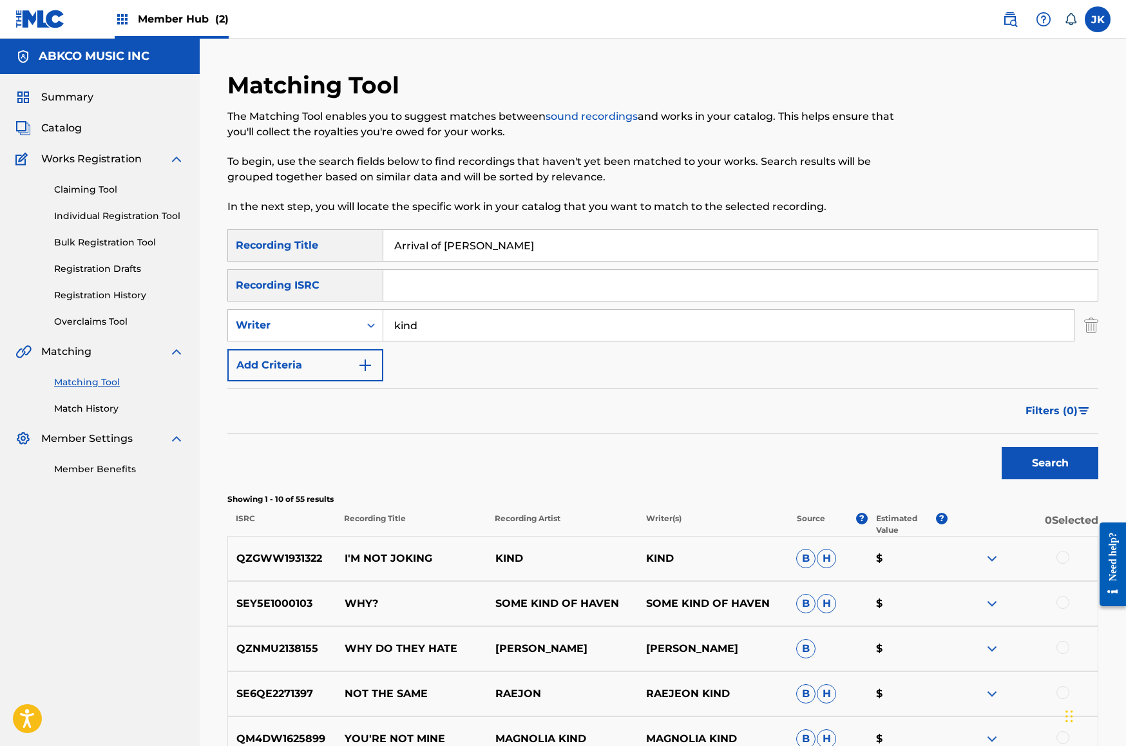
type input "Arrival of [PERSON_NAME]"
drag, startPoint x: 460, startPoint y: 323, endPoint x: 239, endPoint y: 317, distance: 221.0
click at [238, 317] on div "SearchWithCriteria0d45f374-f0be-4929-91ea-85c12e345108 Writer kind" at bounding box center [662, 325] width 871 height 32
click at [1050, 463] on button "Search" at bounding box center [1050, 463] width 97 height 32
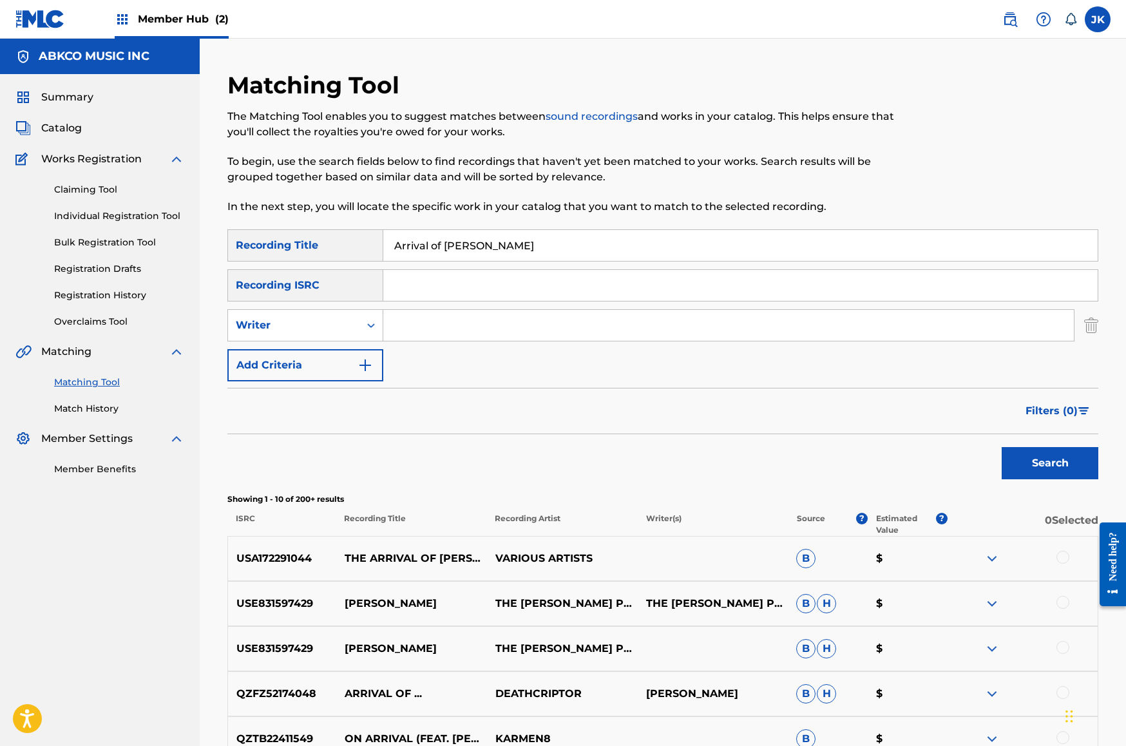
click at [1068, 560] on div at bounding box center [1062, 557] width 13 height 13
click at [901, 645] on button "Match 1 Group" at bounding box center [905, 641] width 142 height 32
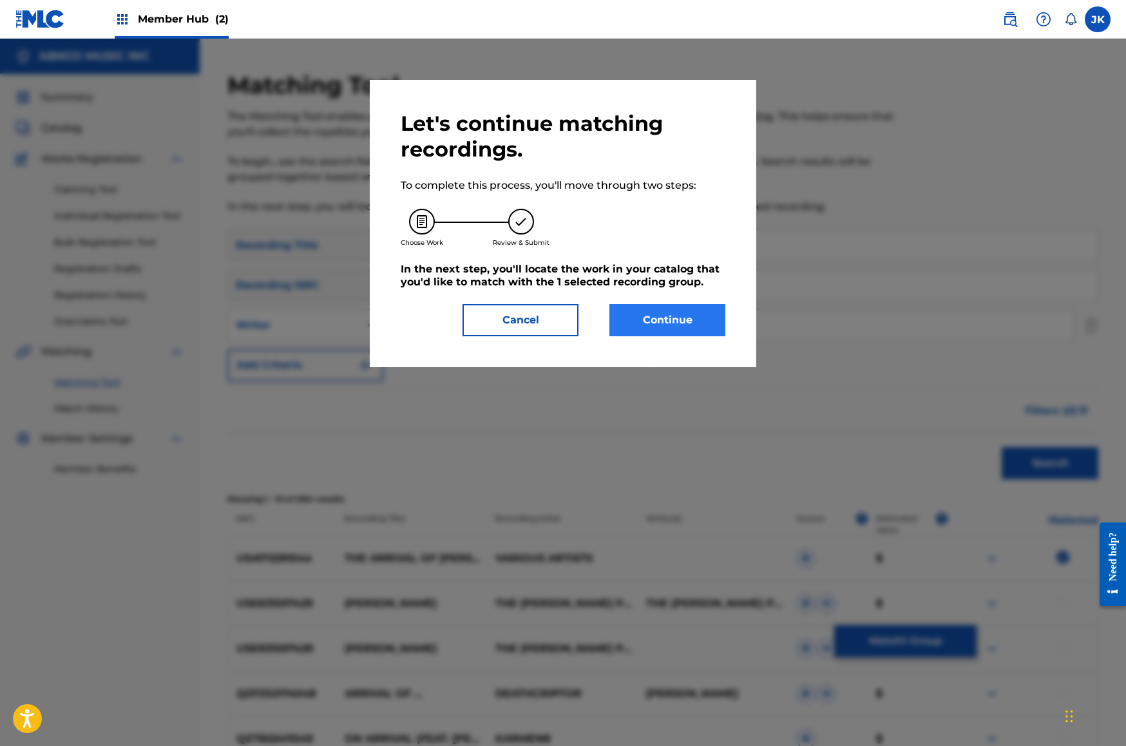
click at [630, 321] on button "Continue" at bounding box center [667, 320] width 116 height 32
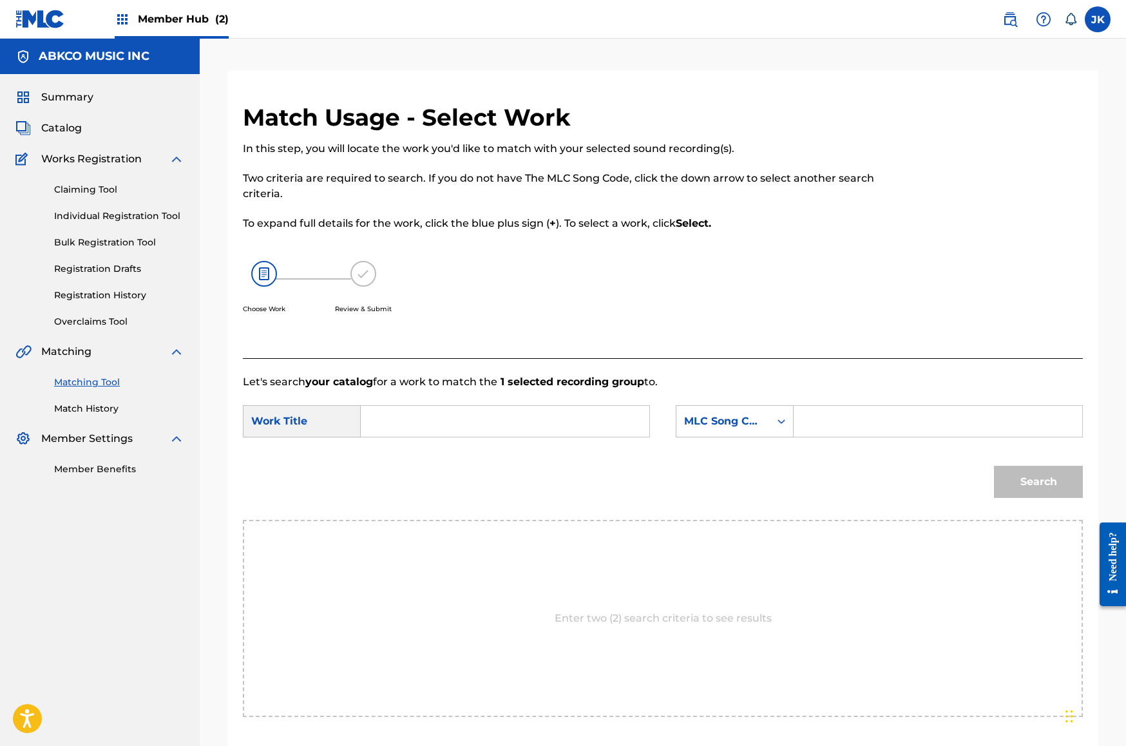
click at [419, 415] on input "Search Form" at bounding box center [505, 421] width 267 height 31
paste input "Arrival of [PERSON_NAME]"
type input "Arrival of [PERSON_NAME]"
click at [729, 419] on div "MLC Song Code" at bounding box center [723, 421] width 78 height 15
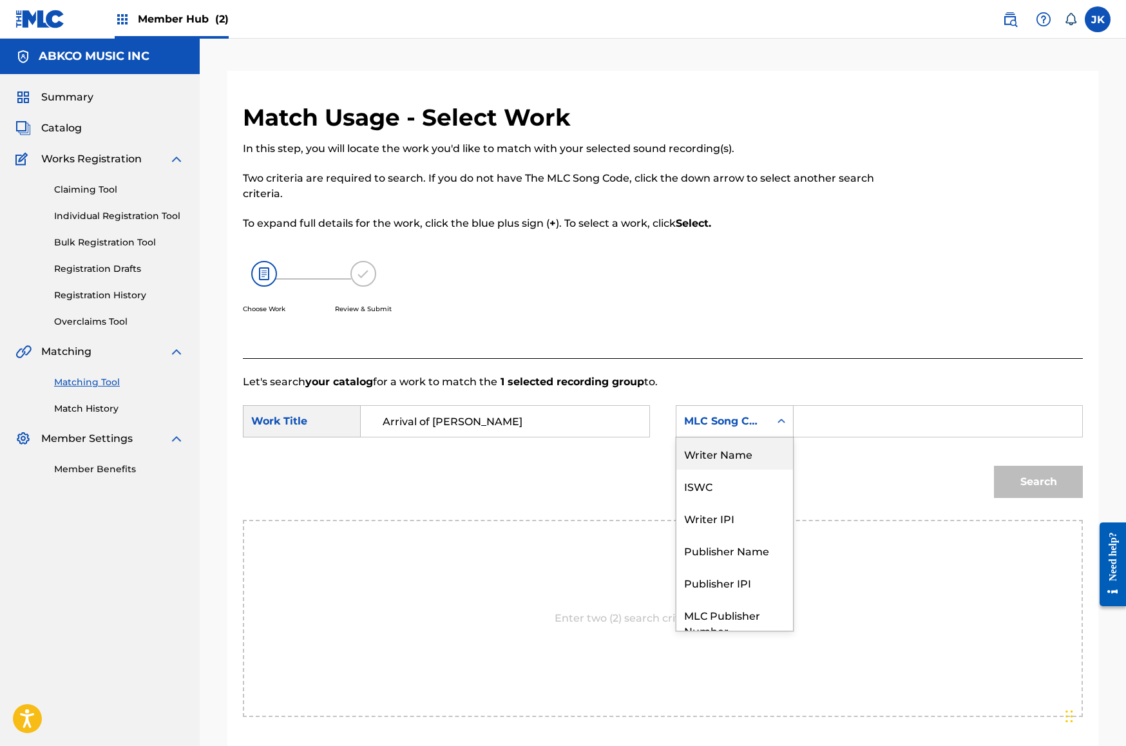
click at [719, 439] on div "Writer Name" at bounding box center [734, 453] width 117 height 32
click at [832, 417] on input "Search Form" at bounding box center [938, 421] width 267 height 31
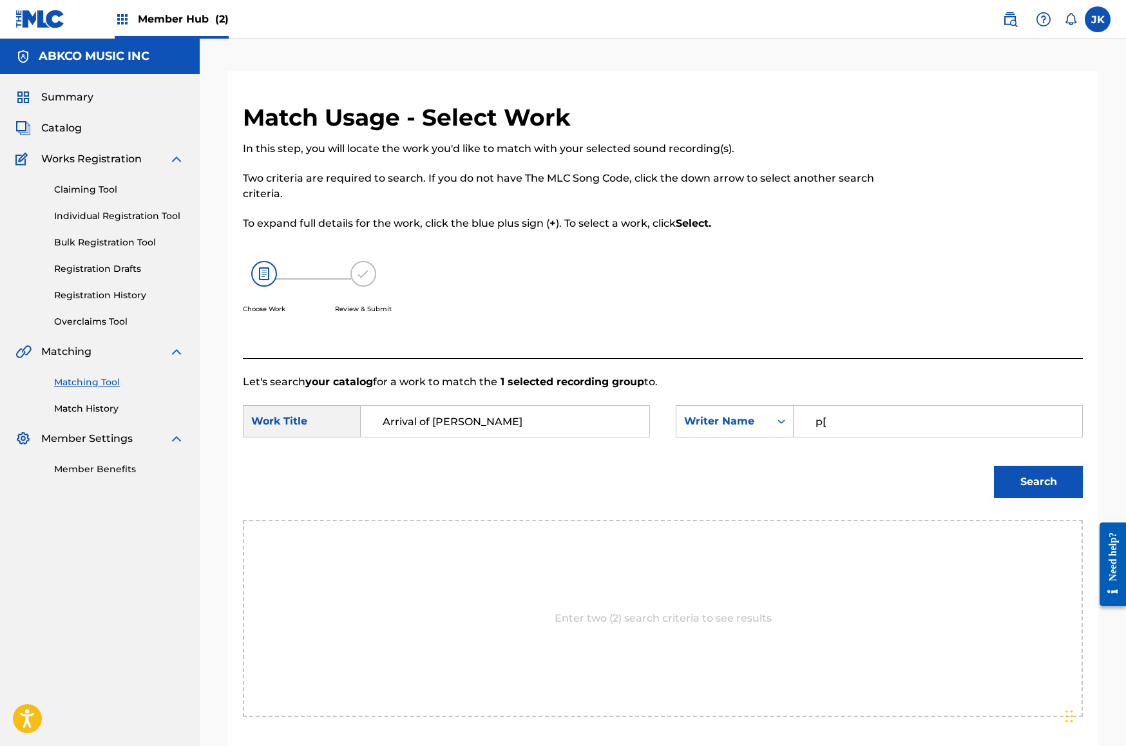
type input "p"
click at [1038, 482] on button "Search" at bounding box center [1038, 482] width 89 height 32
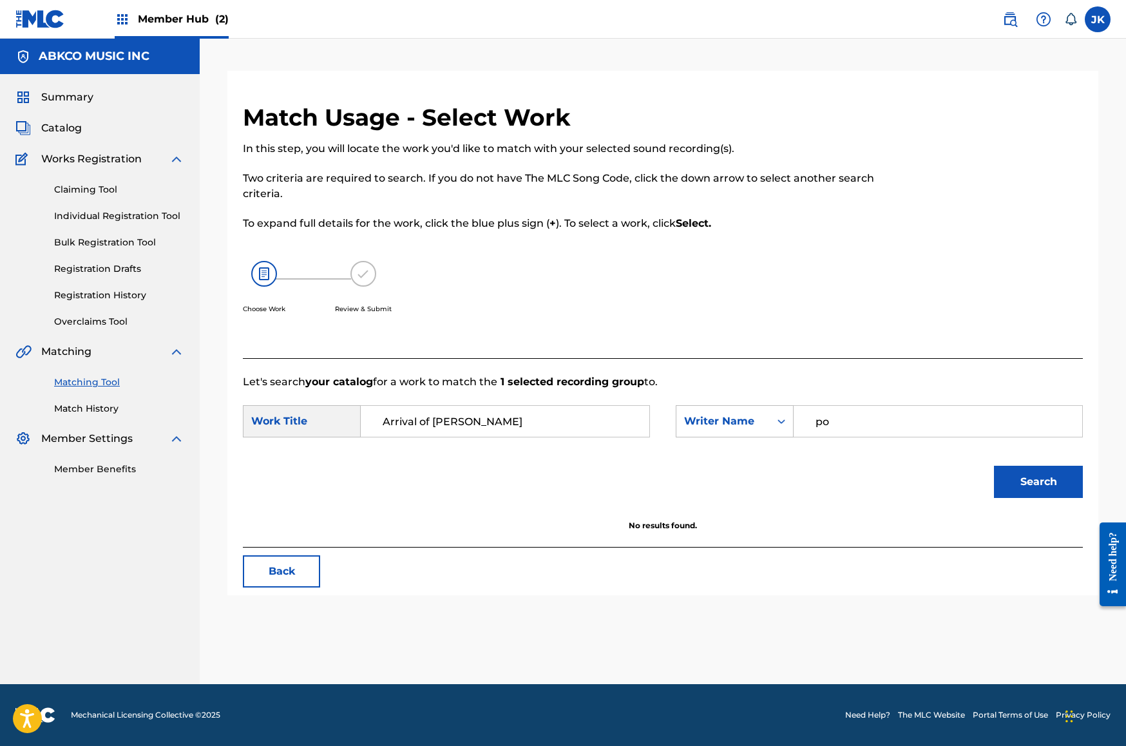
type input "p"
type input "[PERSON_NAME]"
click at [1038, 482] on button "Search" at bounding box center [1038, 482] width 89 height 32
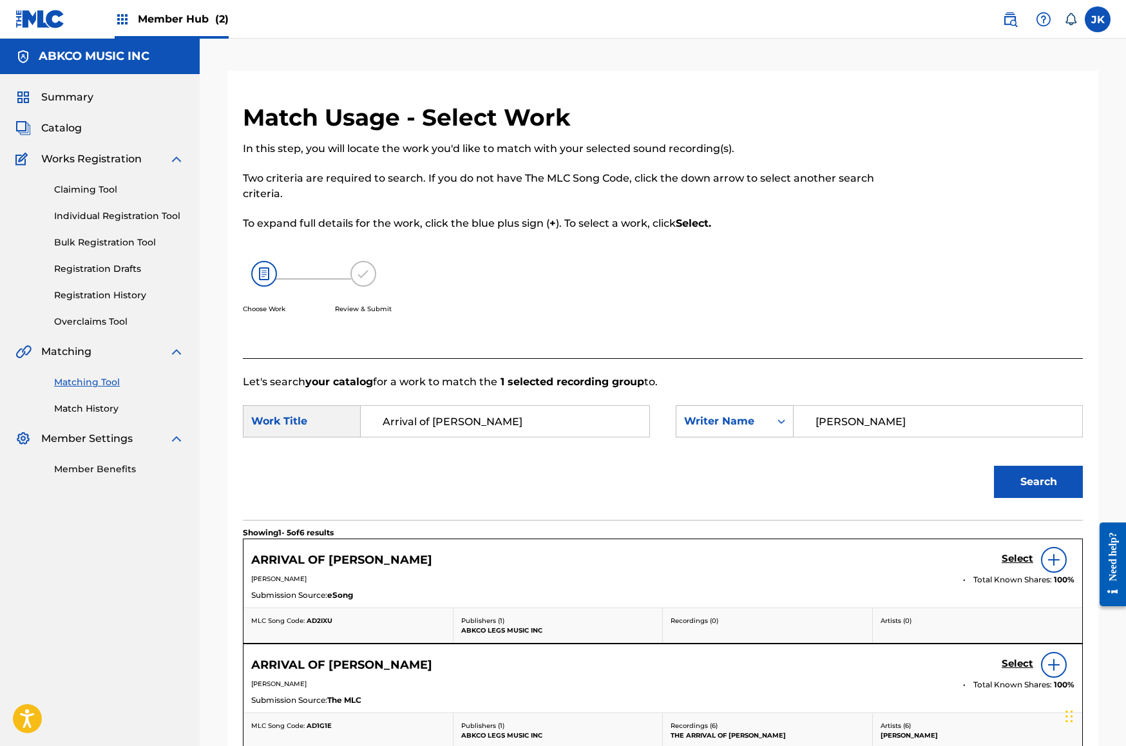
scroll to position [23, 0]
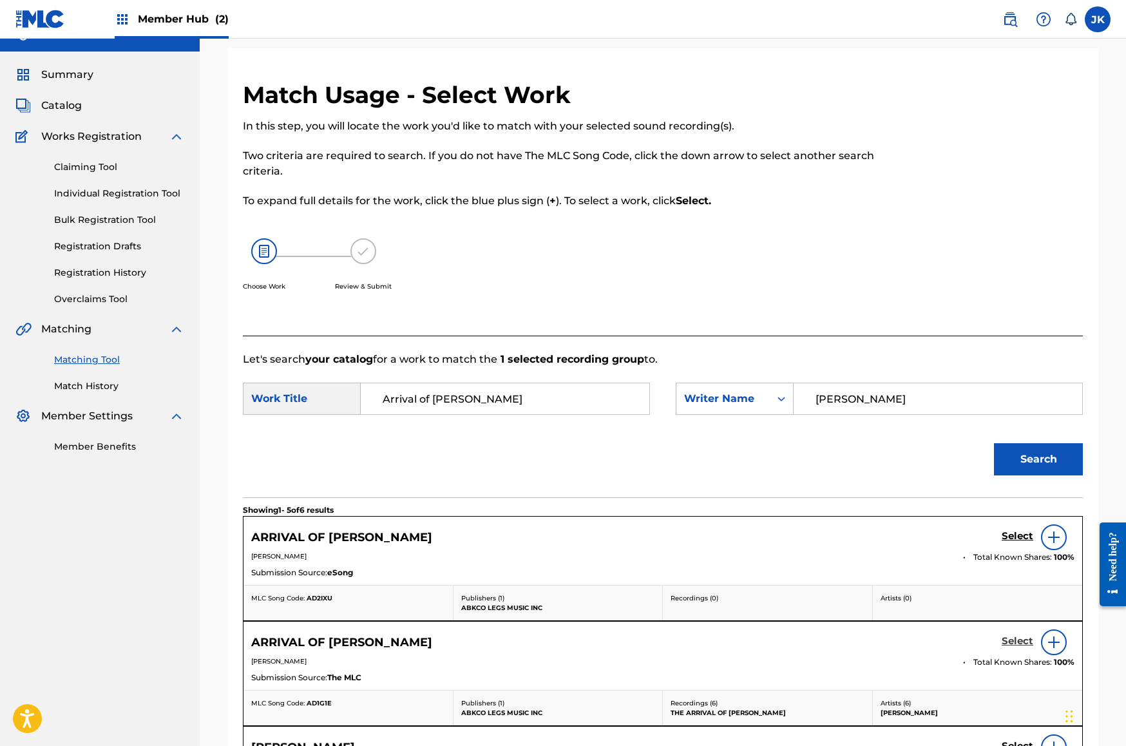
click at [1019, 638] on h5 "Select" at bounding box center [1018, 641] width 32 height 12
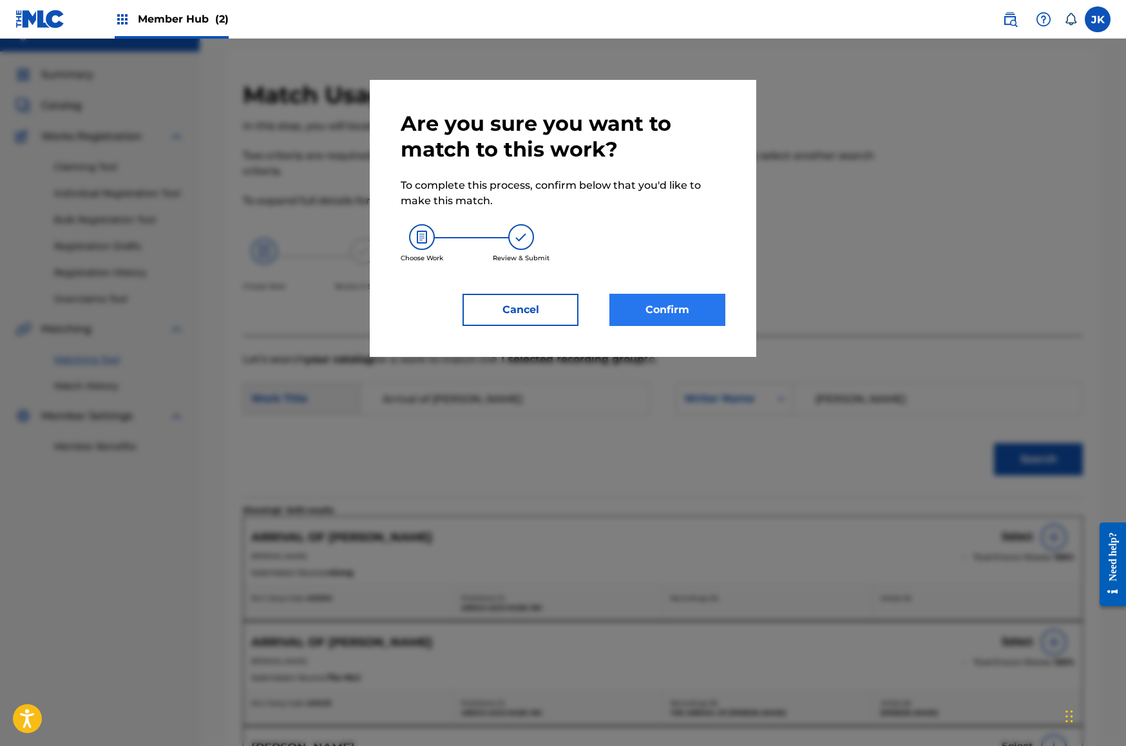
click at [707, 311] on button "Confirm" at bounding box center [667, 310] width 116 height 32
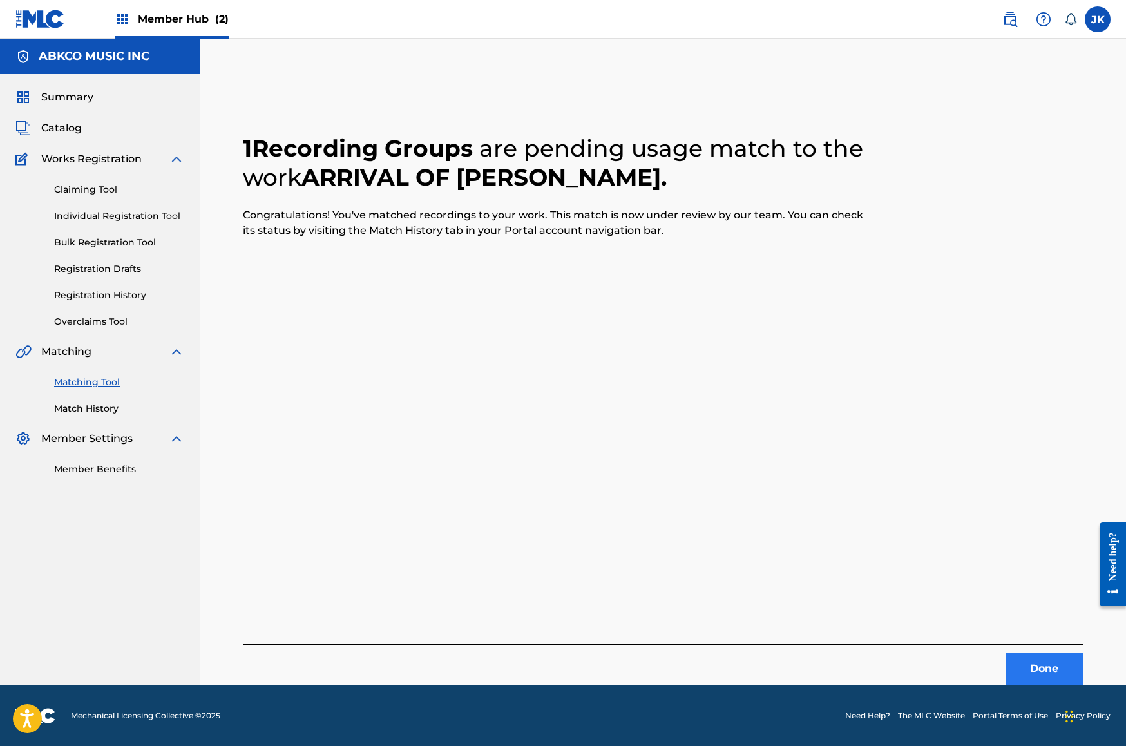
click at [1040, 669] on button "Done" at bounding box center [1044, 669] width 77 height 32
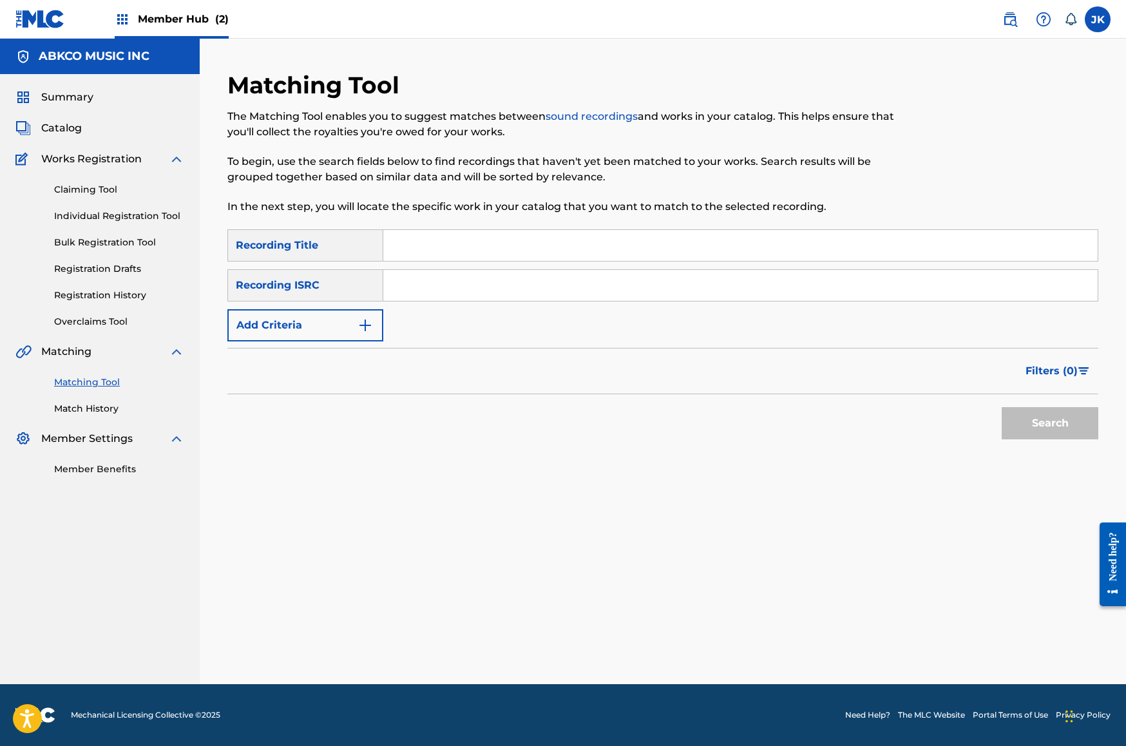
click at [425, 237] on input "Search Form" at bounding box center [740, 245] width 714 height 31
paste input "[PERSON_NAME]"
type input "[PERSON_NAME]"
click at [349, 314] on button "Add Criteria" at bounding box center [305, 325] width 156 height 32
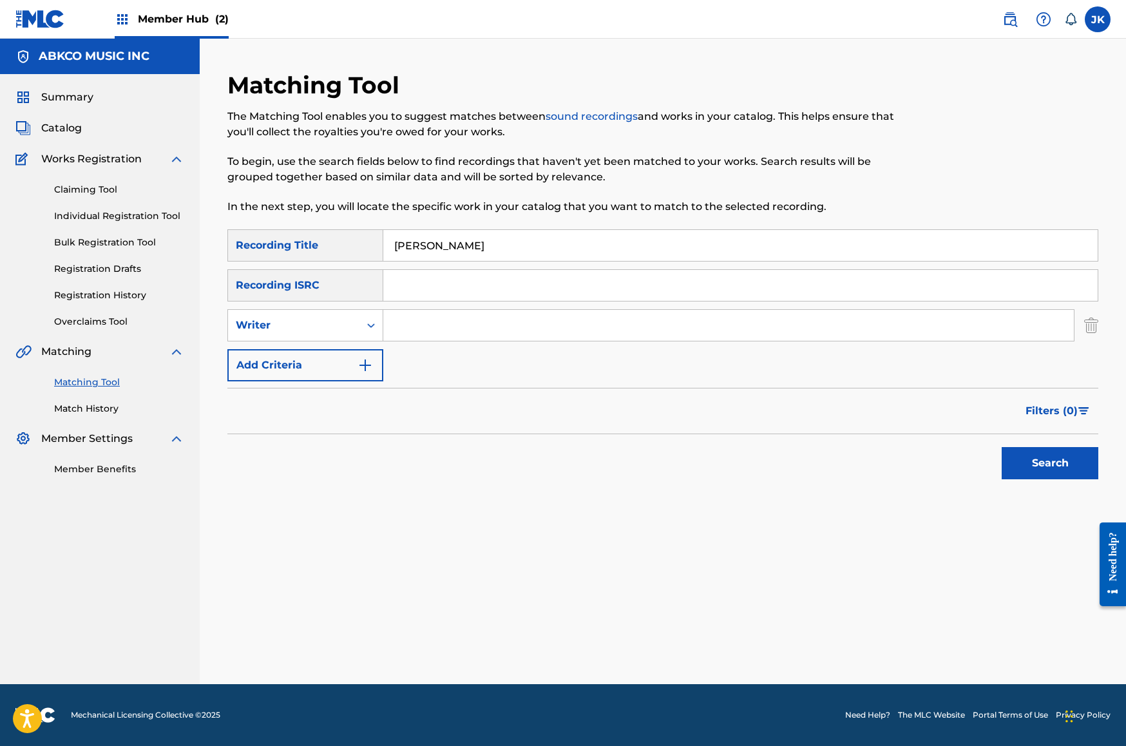
click at [477, 328] on input "Search Form" at bounding box center [728, 325] width 691 height 31
type input "[PERSON_NAME]"
click at [1050, 463] on button "Search" at bounding box center [1050, 463] width 97 height 32
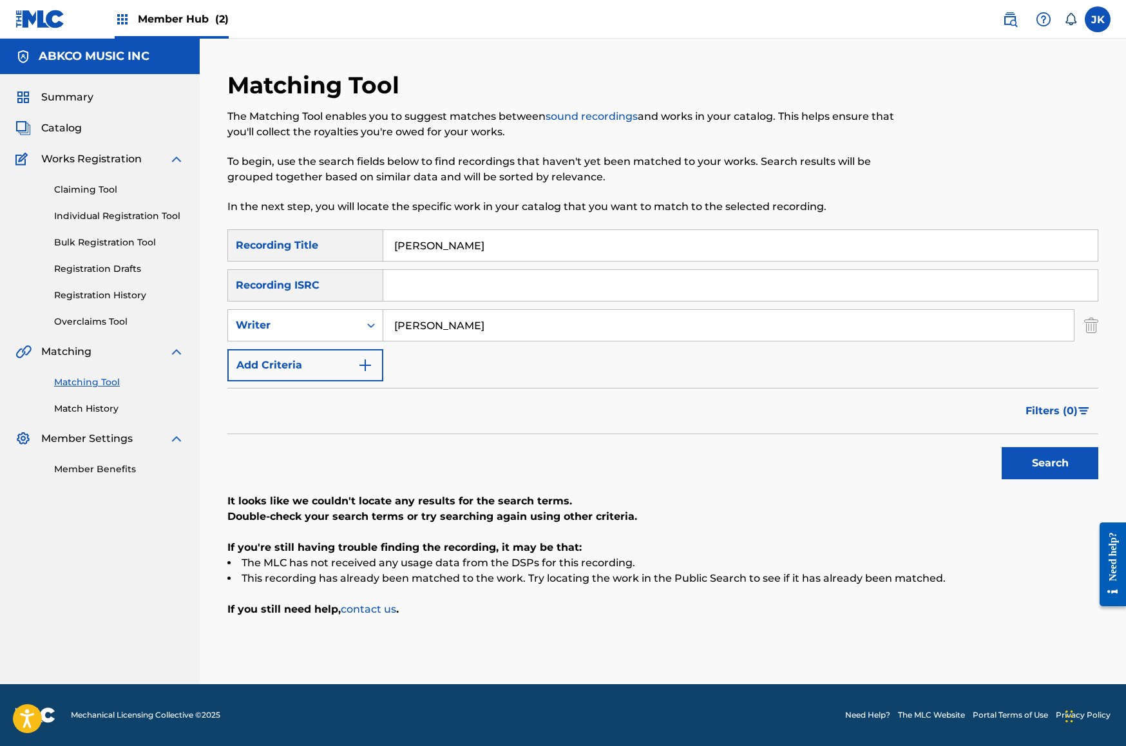
drag, startPoint x: 435, startPoint y: 245, endPoint x: 249, endPoint y: 241, distance: 186.8
click at [249, 241] on div "SearchWithCriteriab421cd28-d7f9-49af-b816-bc6d02ce35e6 Recording Title [PERSON_…" at bounding box center [662, 245] width 871 height 32
paste input "Animal Farm"
type input "Animal Farm"
drag, startPoint x: 475, startPoint y: 329, endPoint x: 200, endPoint y: 304, distance: 276.1
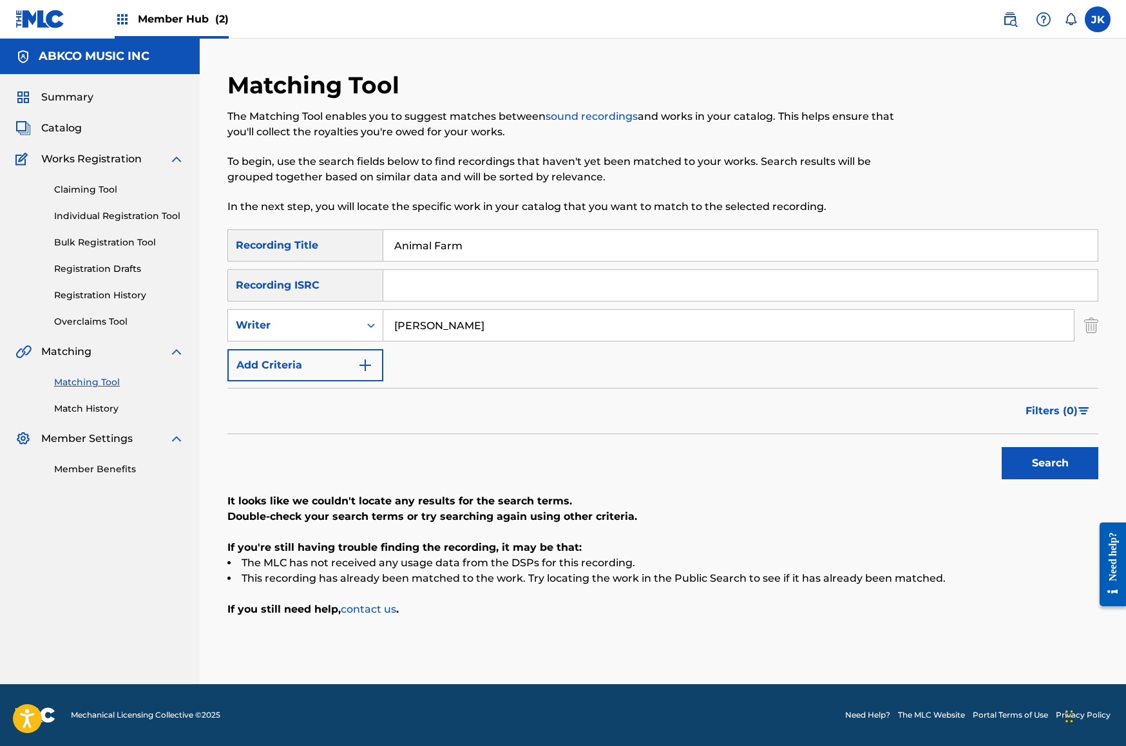
click at [200, 304] on div "Matching Tool The Matching Tool enables you to suggest matches between sound re…" at bounding box center [663, 361] width 926 height 645
type input "[PERSON_NAME]"
click at [1050, 463] on button "Search" at bounding box center [1050, 463] width 97 height 32
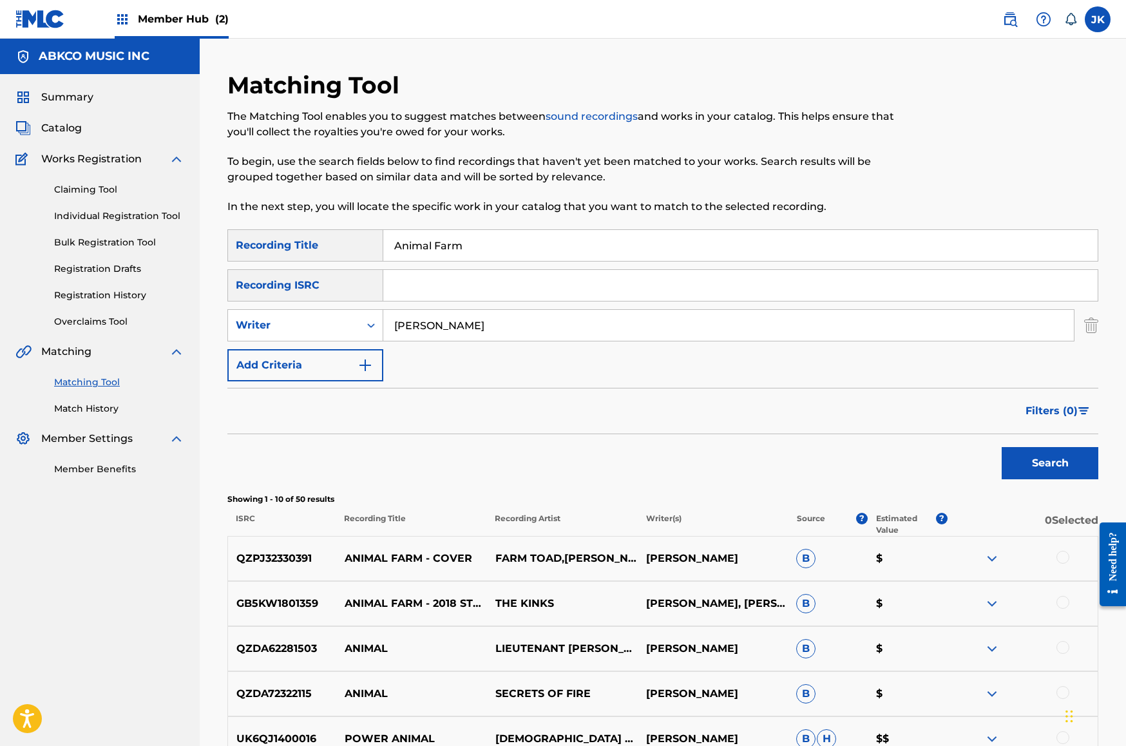
click at [1059, 554] on div at bounding box center [1062, 557] width 13 height 13
click at [1065, 601] on div at bounding box center [1062, 602] width 13 height 13
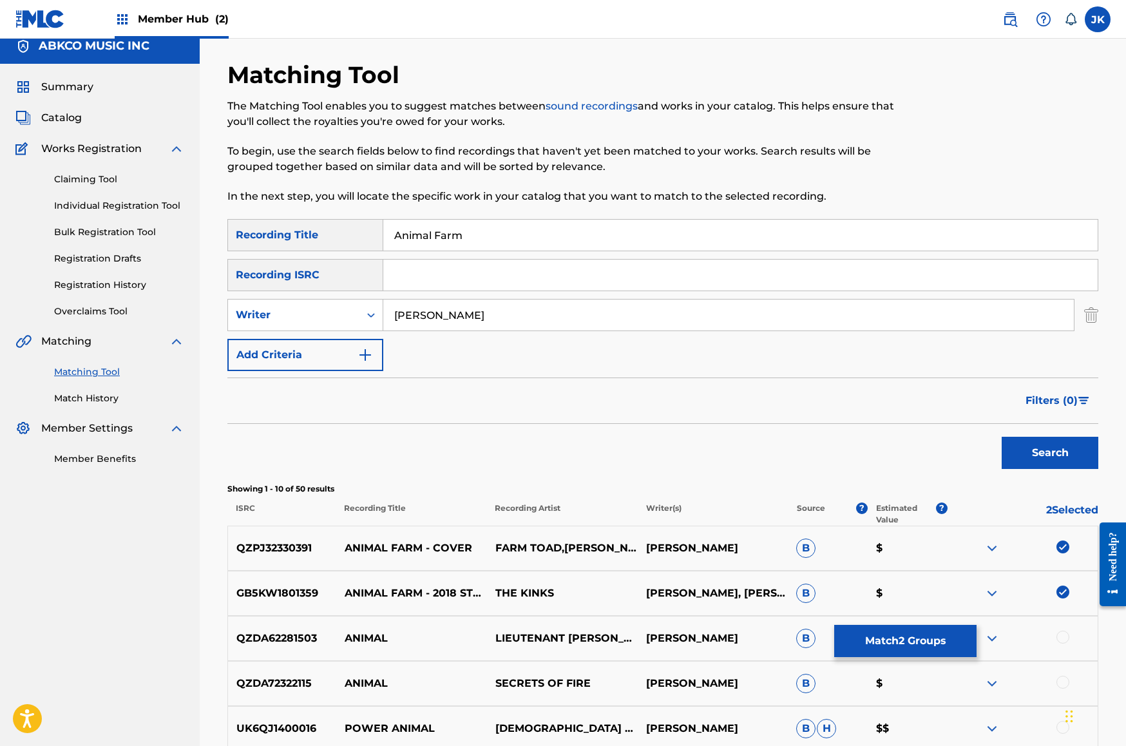
scroll to position [73, 0]
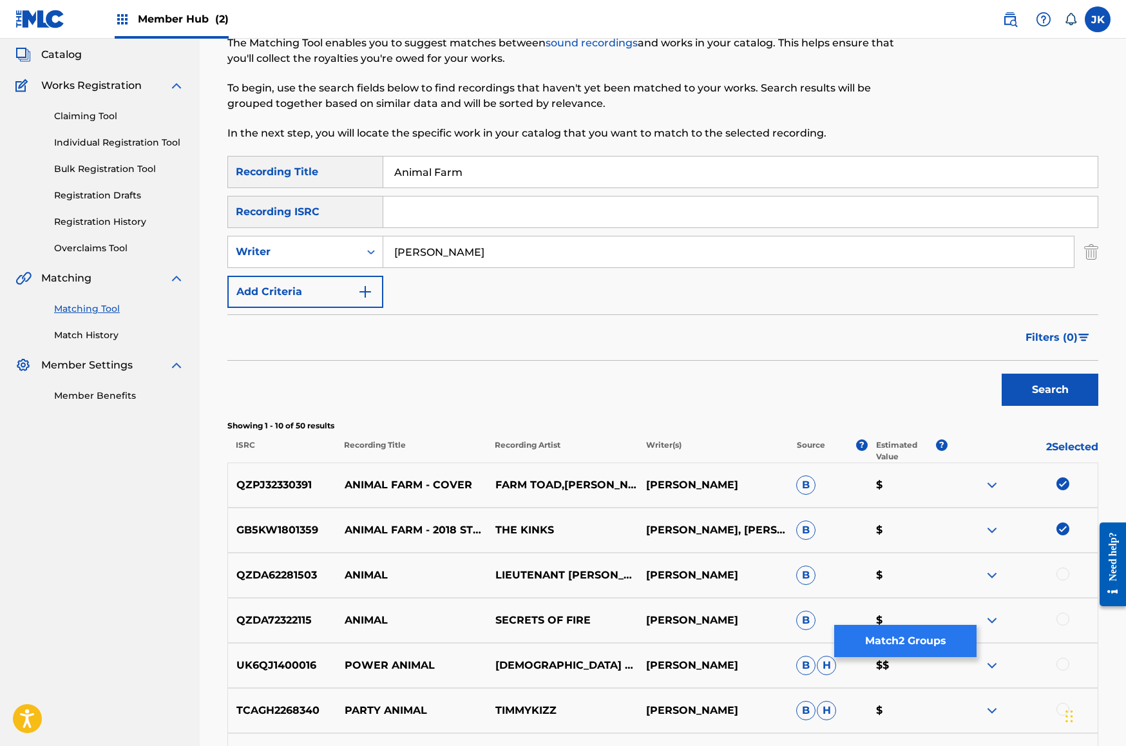
click at [904, 638] on button "Match 2 Groups" at bounding box center [905, 641] width 142 height 32
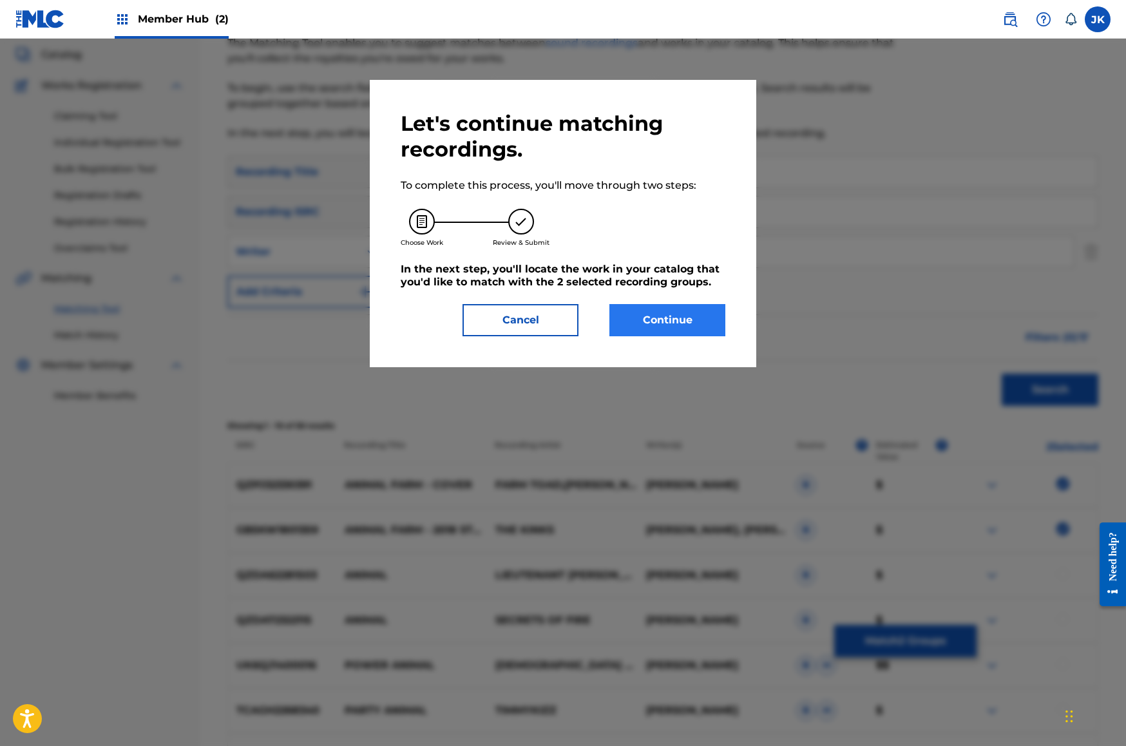
click at [645, 318] on button "Continue" at bounding box center [667, 320] width 116 height 32
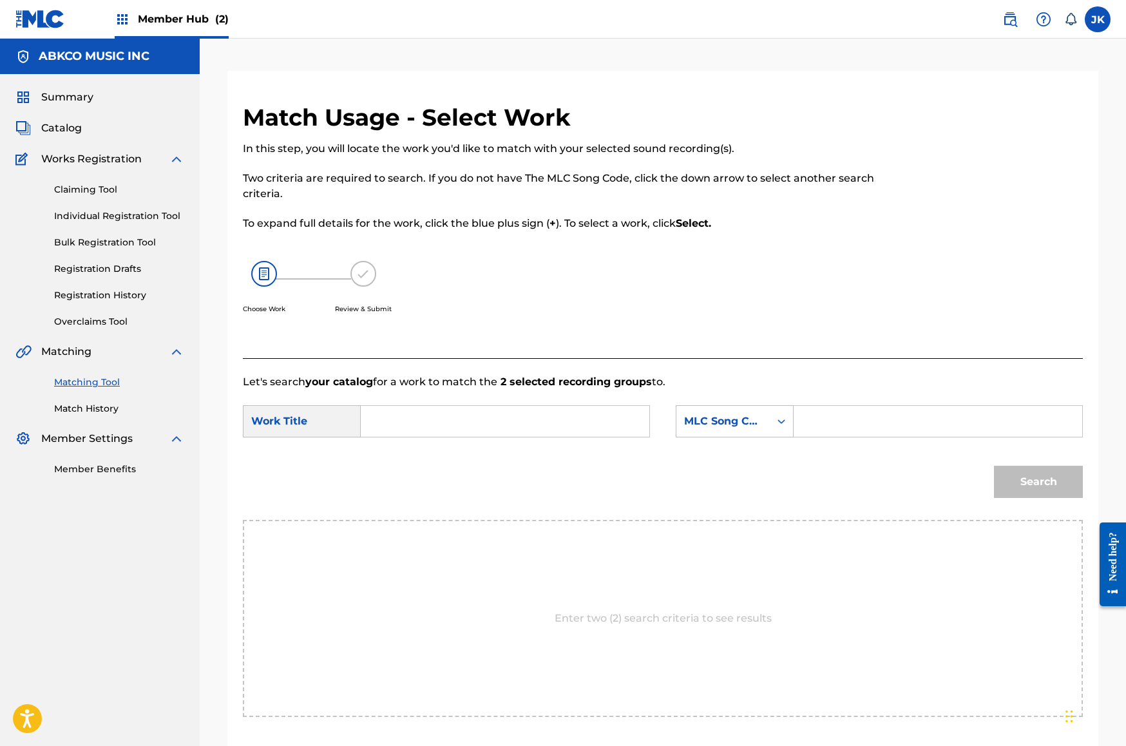
click at [432, 406] on input "Search Form" at bounding box center [505, 421] width 267 height 31
paste input "Animal Farm"
type input "Animal Farm"
drag, startPoint x: 652, startPoint y: 428, endPoint x: 685, endPoint y: 430, distance: 33.5
click at [652, 428] on div "SearchWithCriteriae54eb7fa-bd98-40c2-b0c1-16c50ea653c7 Work Title Animal Farm S…" at bounding box center [663, 425] width 840 height 40
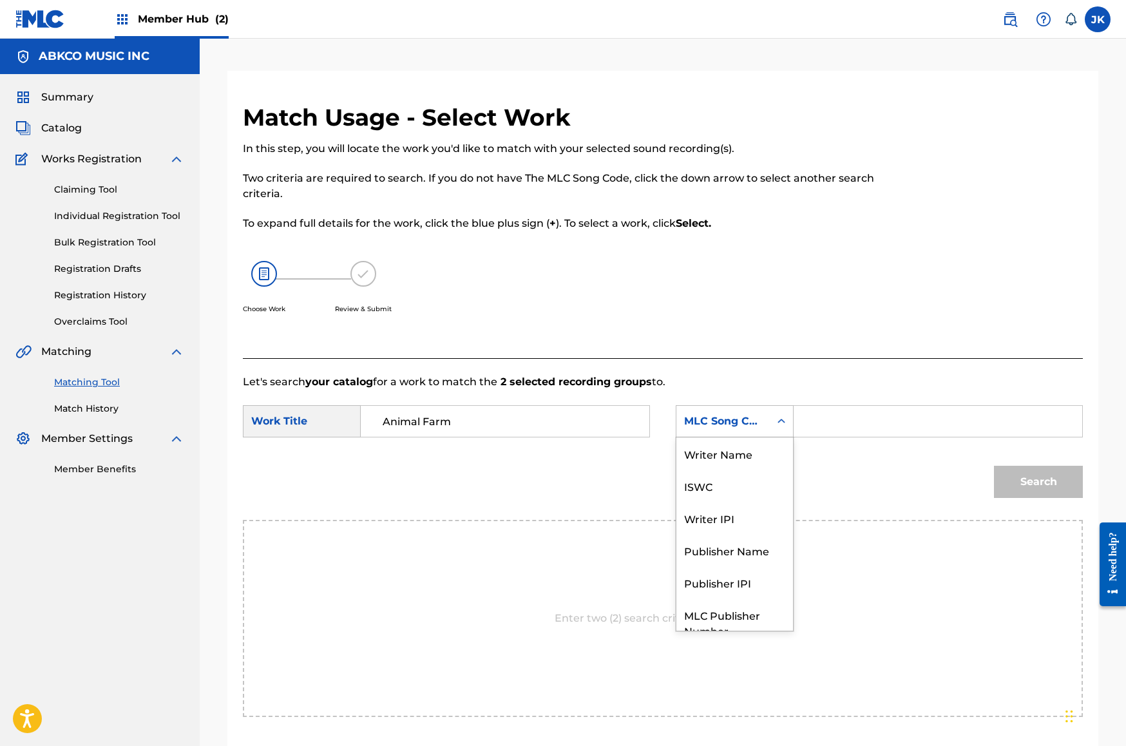
click at [687, 429] on div "MLC Song Code" at bounding box center [722, 421] width 93 height 24
click at [740, 441] on div "Writer Name" at bounding box center [734, 453] width 117 height 32
click at [850, 430] on input "Search Form" at bounding box center [938, 421] width 267 height 31
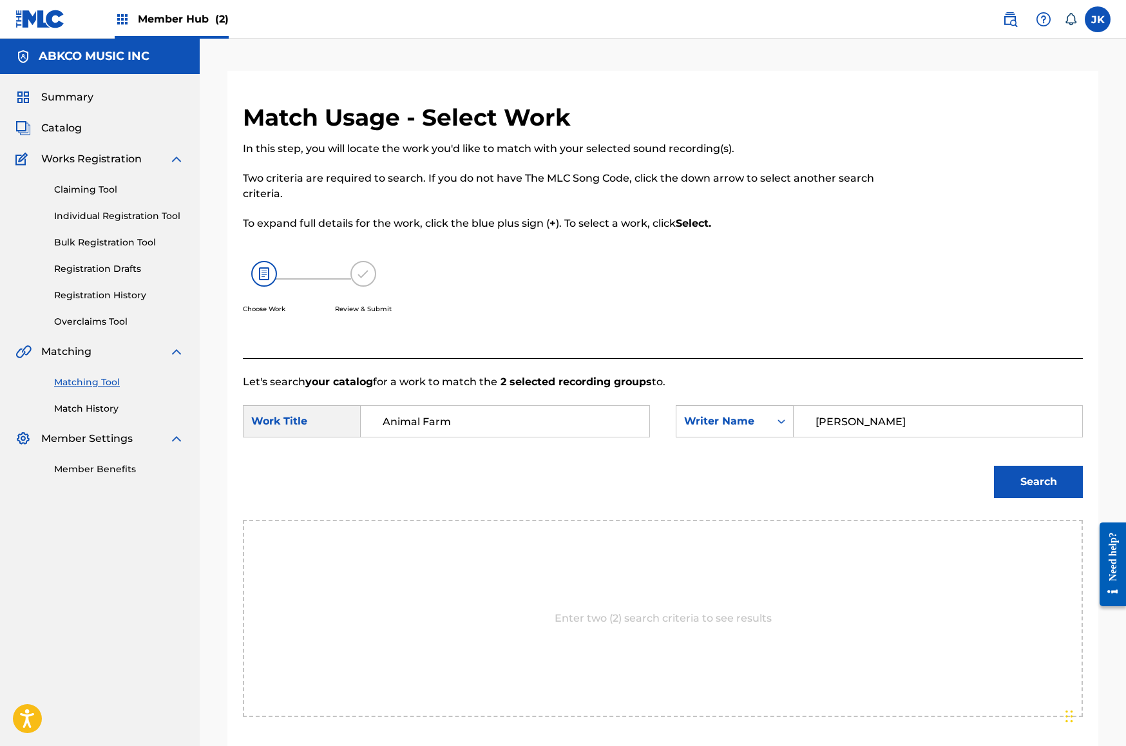
type input "[PERSON_NAME]"
click at [1038, 482] on button "Search" at bounding box center [1038, 482] width 89 height 32
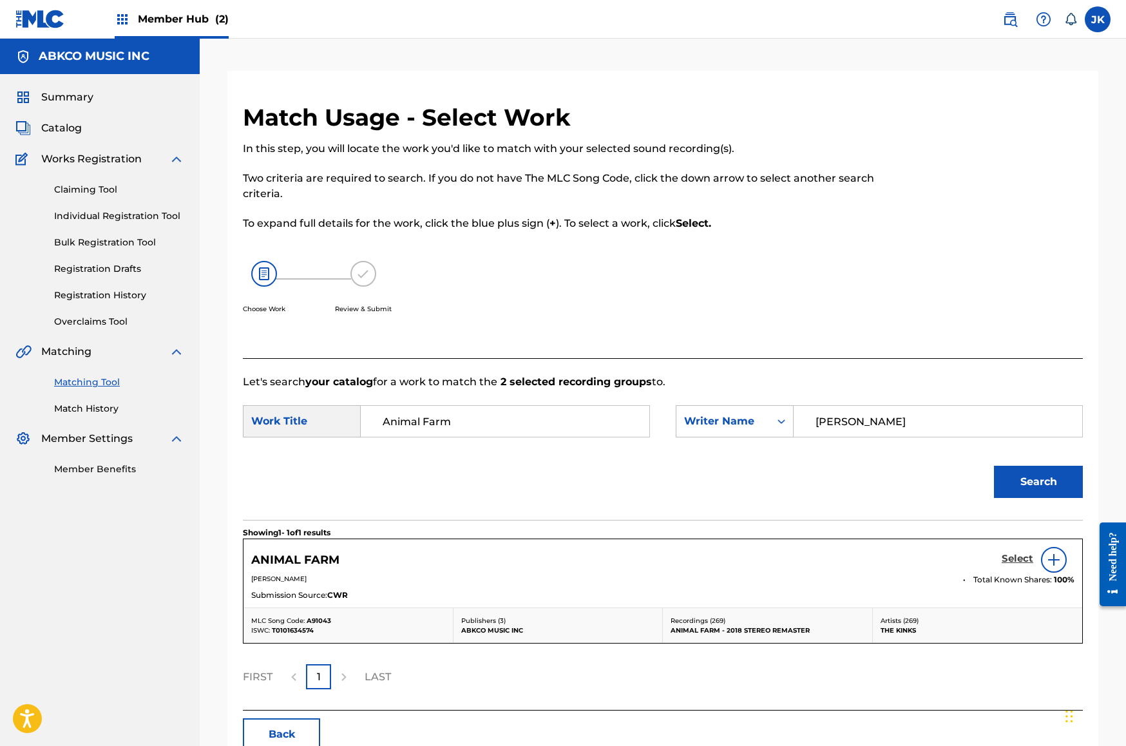
click at [1016, 562] on h5 "Select" at bounding box center [1018, 559] width 32 height 12
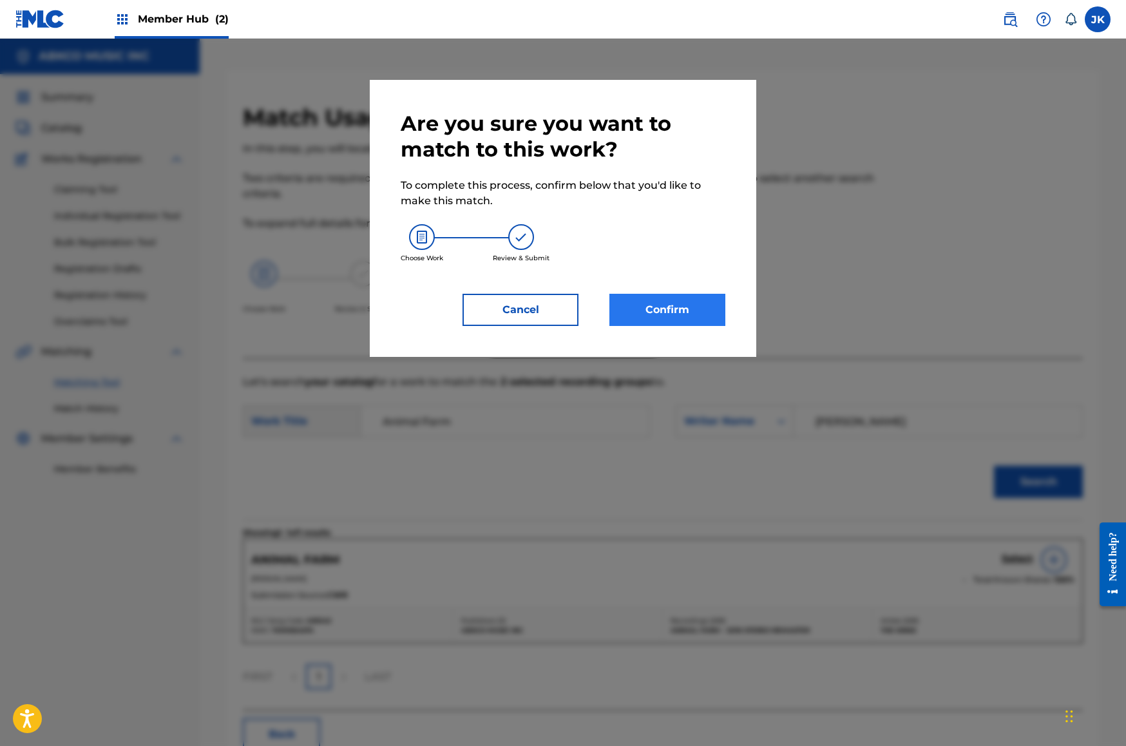
click at [634, 323] on button "Confirm" at bounding box center [667, 310] width 116 height 32
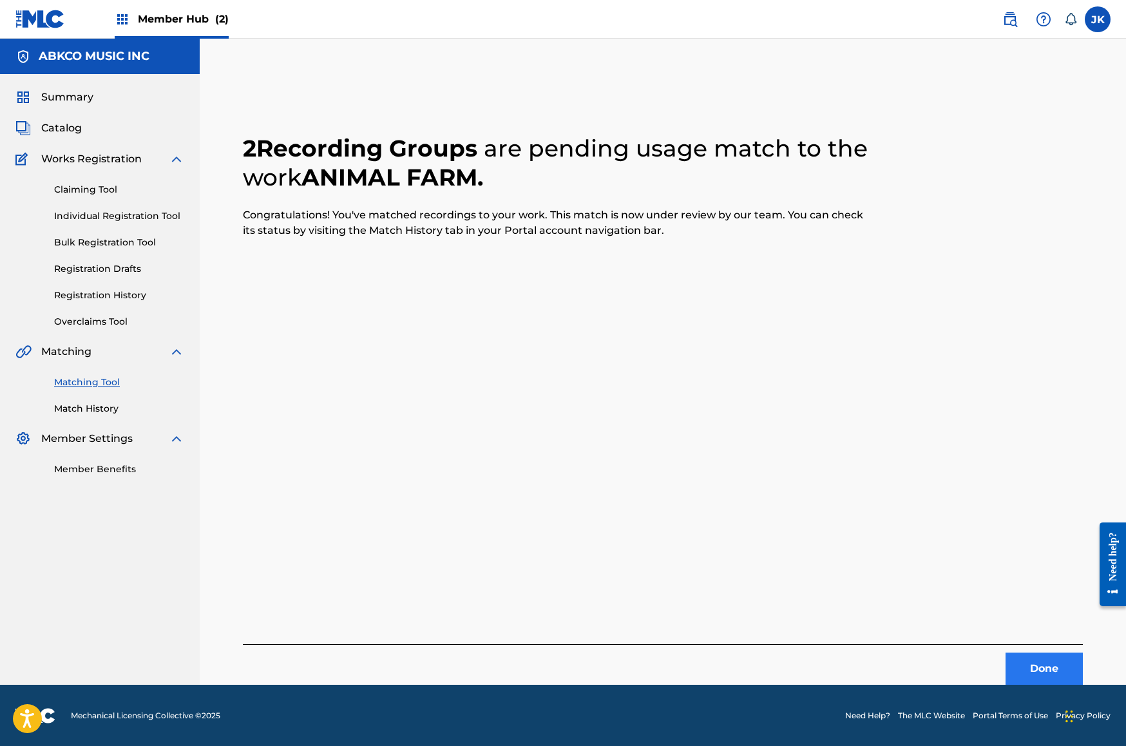
click at [1024, 662] on button "Done" at bounding box center [1044, 669] width 77 height 32
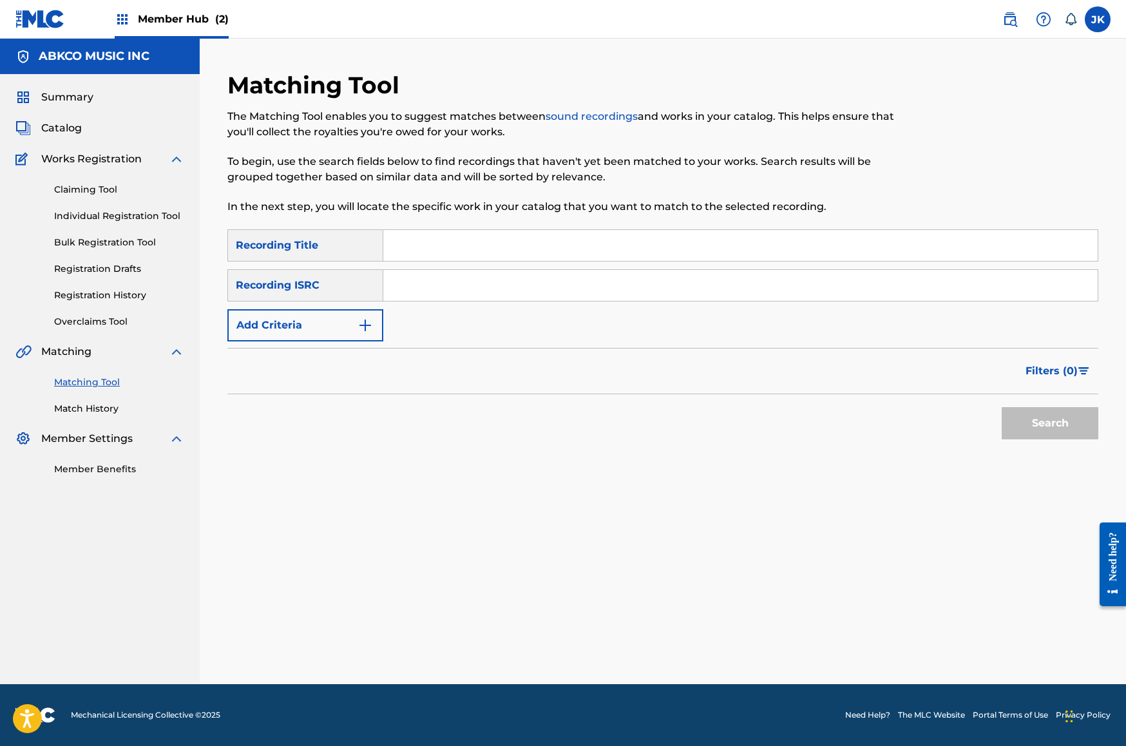
click at [432, 250] on input "Search Form" at bounding box center [740, 245] width 714 height 31
paste input "Animal Farm"
type input "Animal Farm"
click at [282, 331] on button "Add Criteria" at bounding box center [305, 325] width 156 height 32
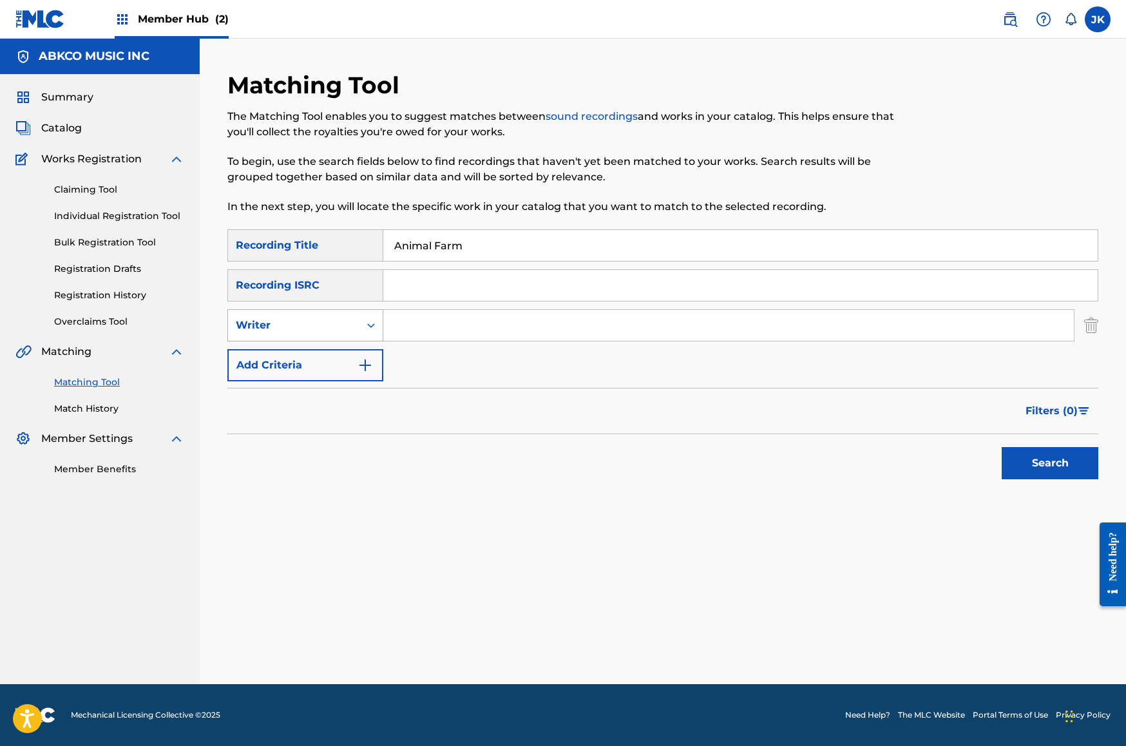
click at [307, 330] on div "Writer" at bounding box center [294, 325] width 116 height 15
click at [329, 358] on div "Recording Artist" at bounding box center [305, 357] width 155 height 32
click at [420, 318] on input "Search Form" at bounding box center [728, 325] width 691 height 31
type input "the kinks"
click at [1050, 463] on button "Search" at bounding box center [1050, 463] width 97 height 32
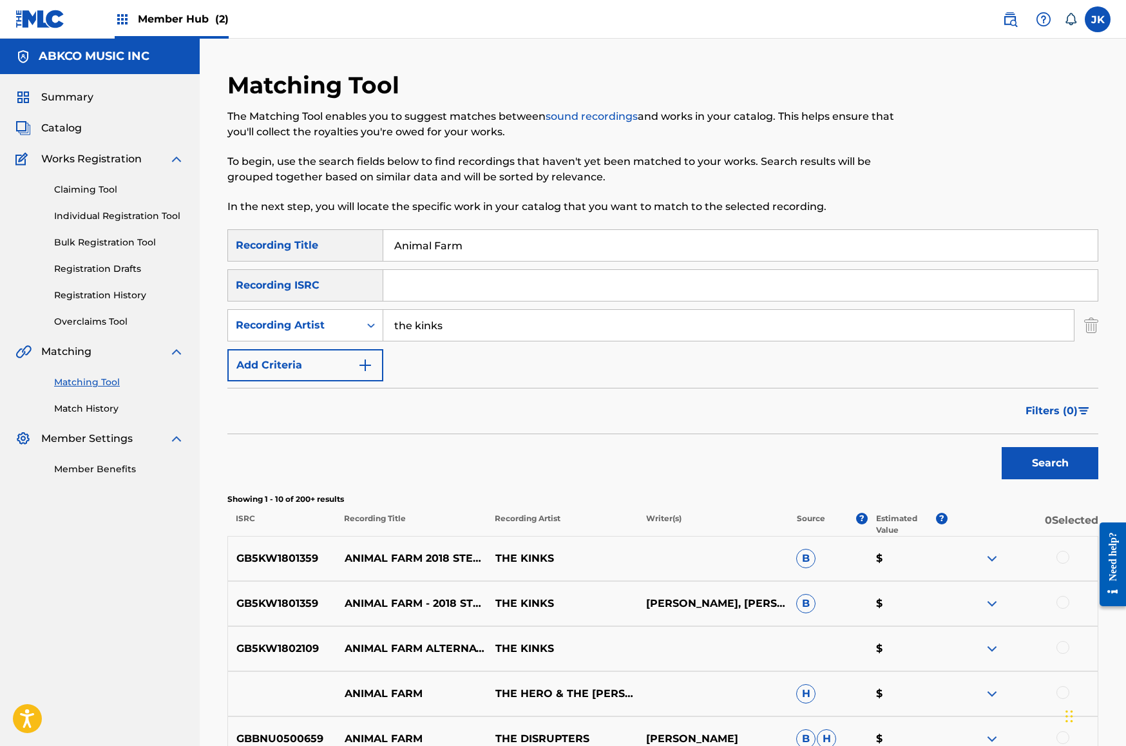
scroll to position [361, 0]
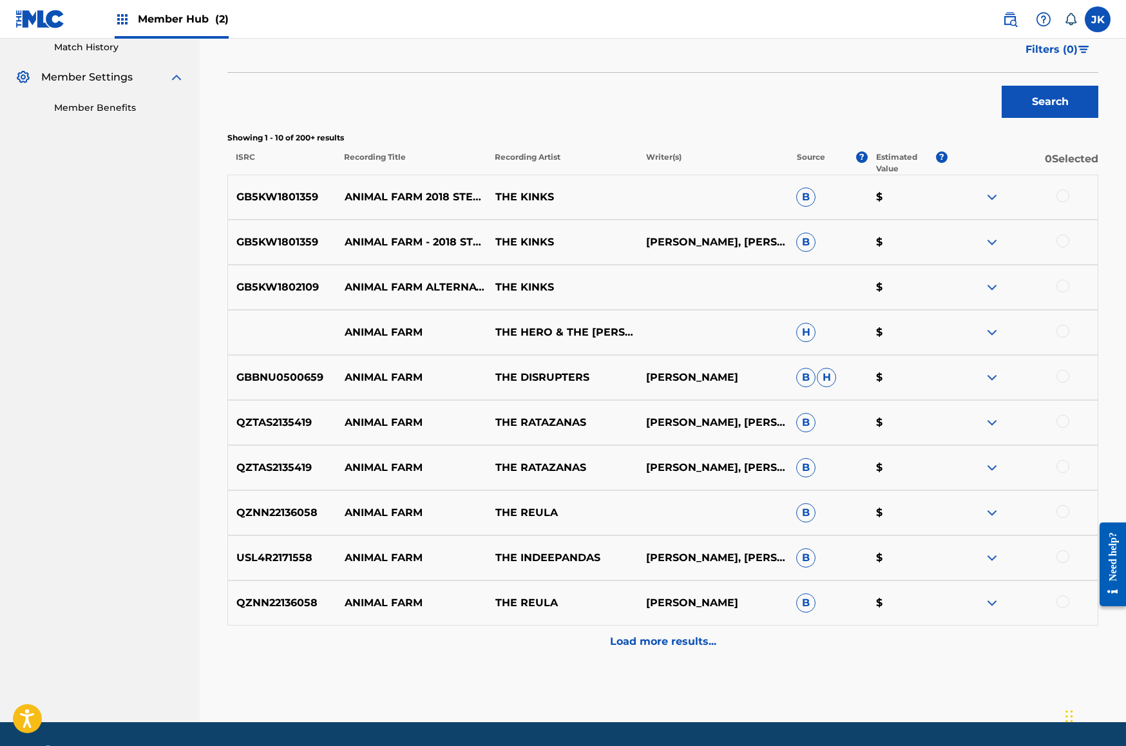
click at [1059, 192] on div at bounding box center [1062, 195] width 13 height 13
click at [1060, 241] on div at bounding box center [1062, 240] width 13 height 13
click at [1065, 289] on div at bounding box center [1062, 286] width 13 height 13
click at [877, 644] on button "Match 3 Groups" at bounding box center [905, 641] width 142 height 32
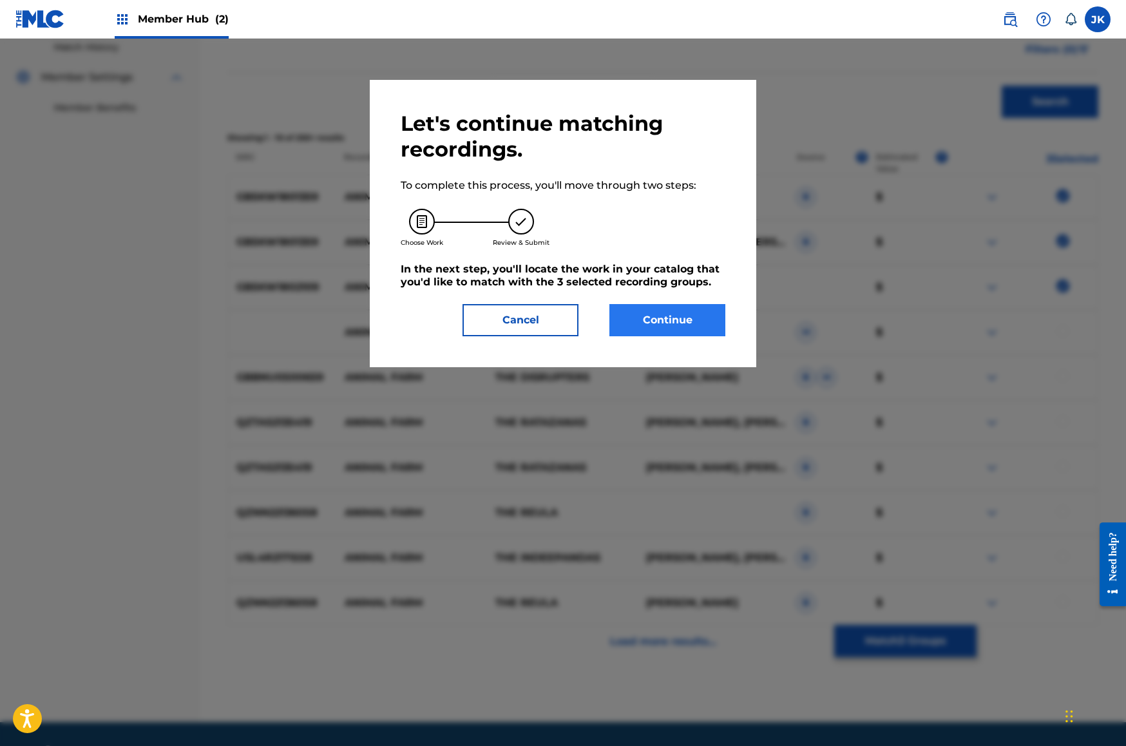
click at [633, 315] on button "Continue" at bounding box center [667, 320] width 116 height 32
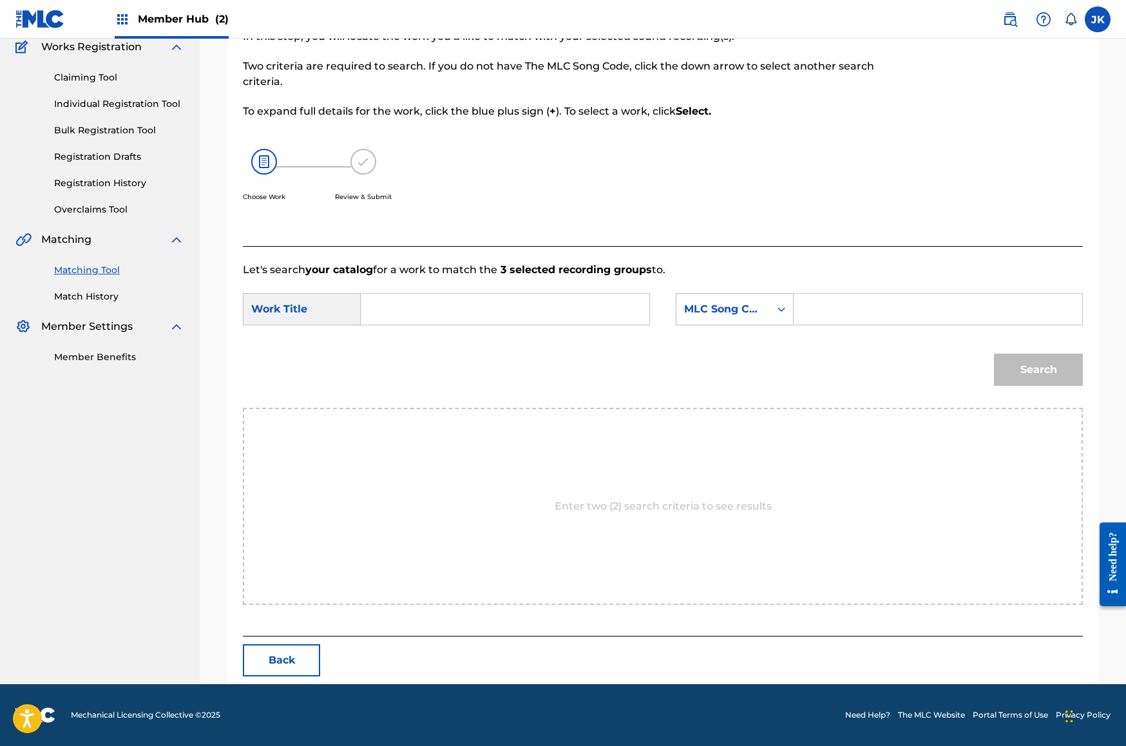
scroll to position [0, 0]
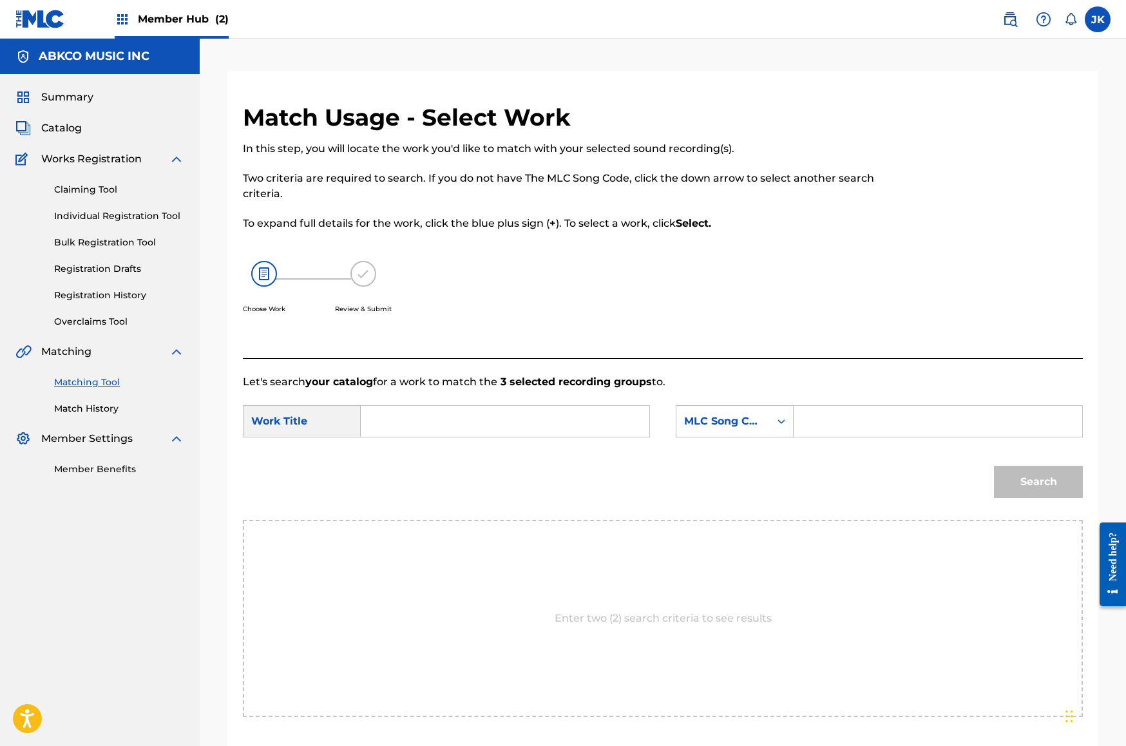
click at [554, 409] on input "Search Form" at bounding box center [505, 421] width 267 height 31
paste input "Animal Farm"
type input "Animal Farm"
drag, startPoint x: 758, startPoint y: 416, endPoint x: 770, endPoint y: 429, distance: 18.2
click at [758, 416] on div "MLC Song Code" at bounding box center [723, 421] width 78 height 15
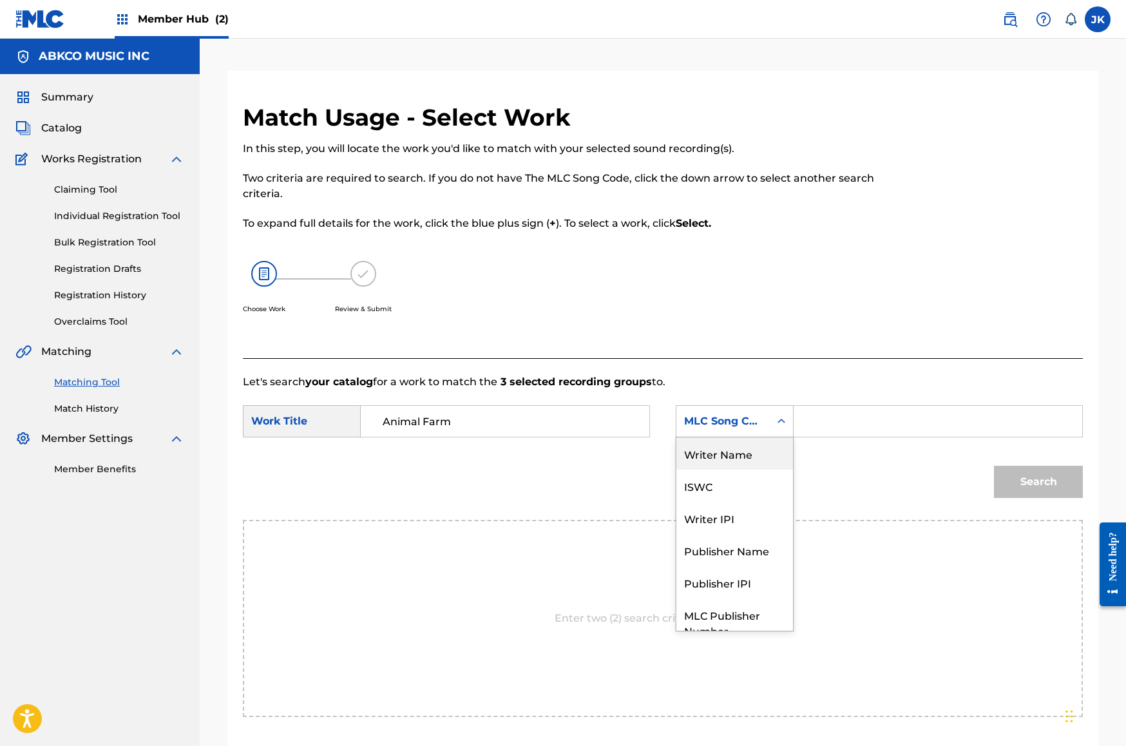
drag, startPoint x: 745, startPoint y: 452, endPoint x: 785, endPoint y: 445, distance: 41.2
click at [745, 452] on div "Writer Name" at bounding box center [734, 453] width 117 height 32
click at [825, 436] on input "Search Form" at bounding box center [938, 421] width 267 height 31
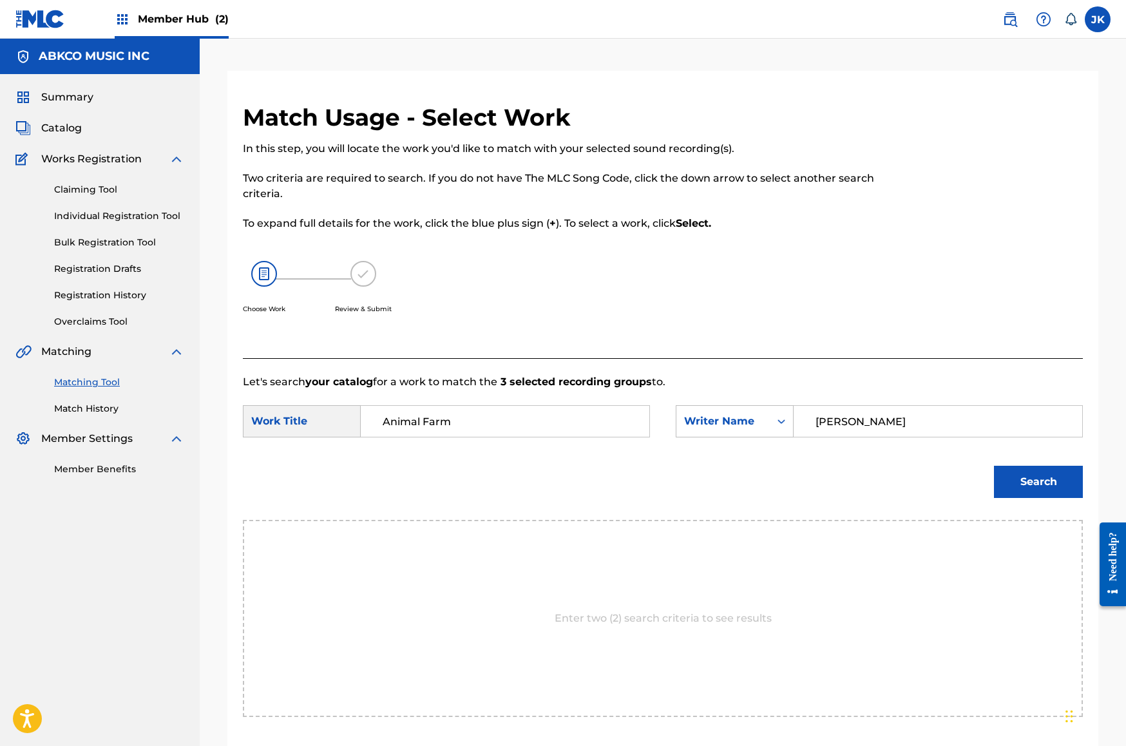
type input "[PERSON_NAME]"
click at [1038, 482] on button "Search" at bounding box center [1038, 482] width 89 height 32
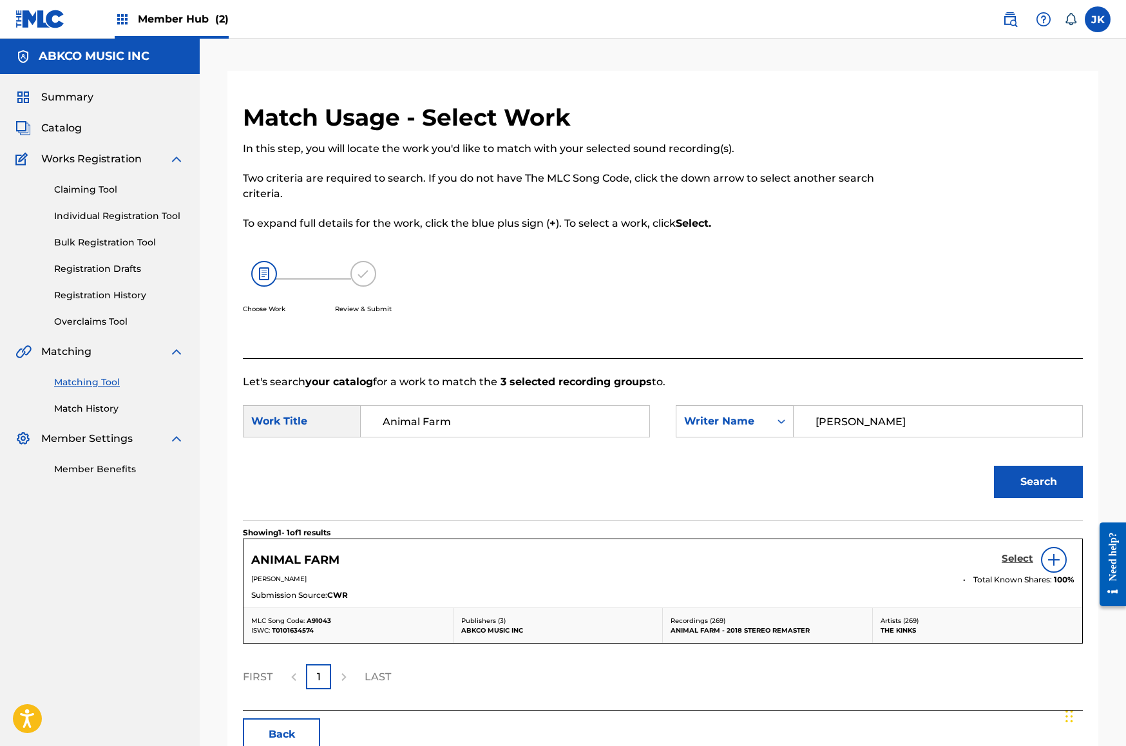
click at [1011, 559] on h5 "Select" at bounding box center [1018, 559] width 32 height 12
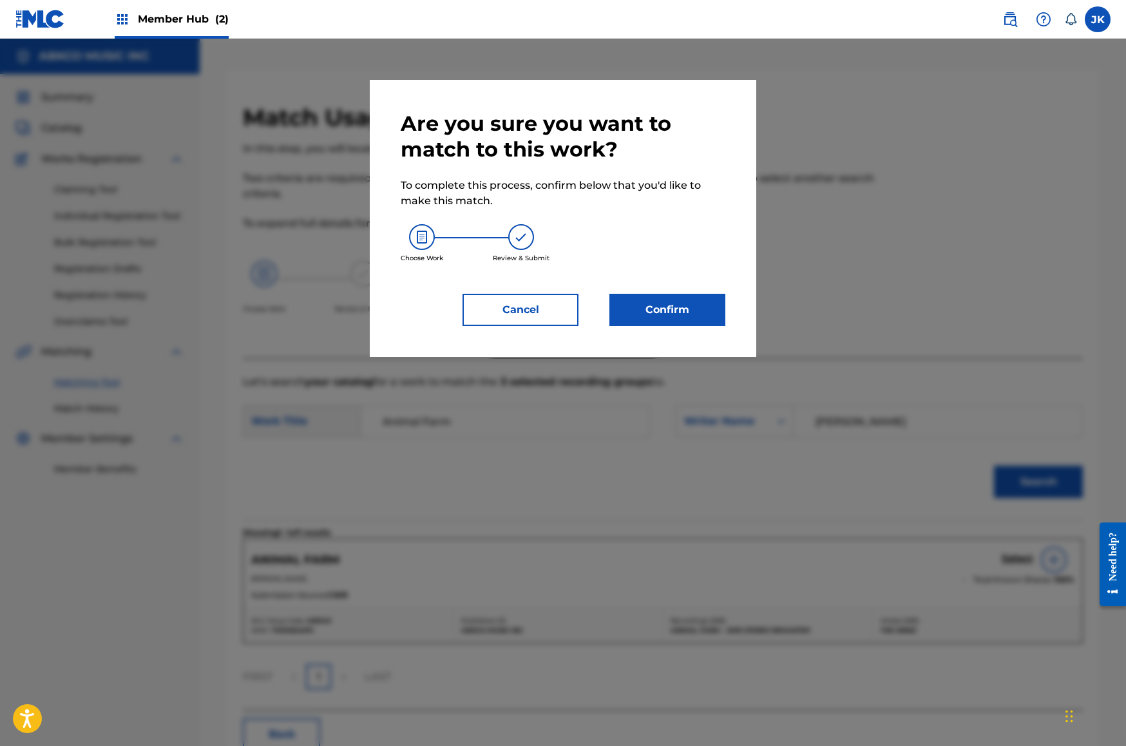
click at [698, 329] on div "Are you sure you want to match to this work? To complete this process, confirm …" at bounding box center [563, 218] width 386 height 277
click at [694, 311] on button "Confirm" at bounding box center [667, 310] width 116 height 32
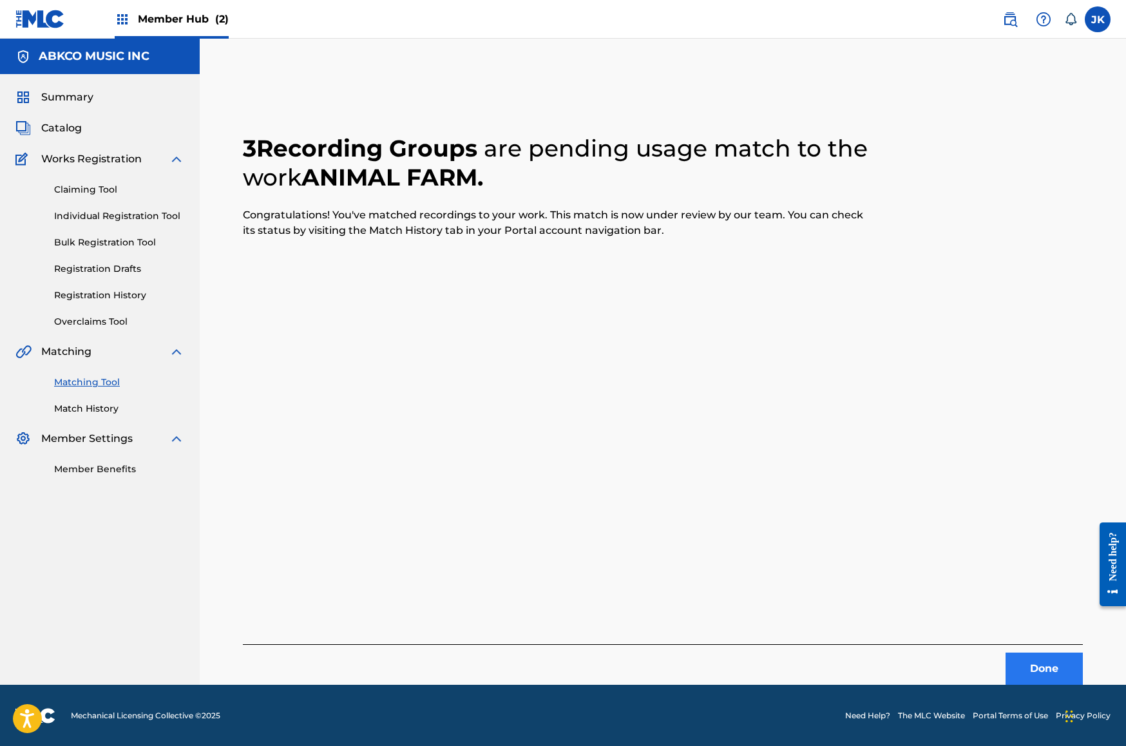
click at [1033, 656] on button "Done" at bounding box center [1044, 669] width 77 height 32
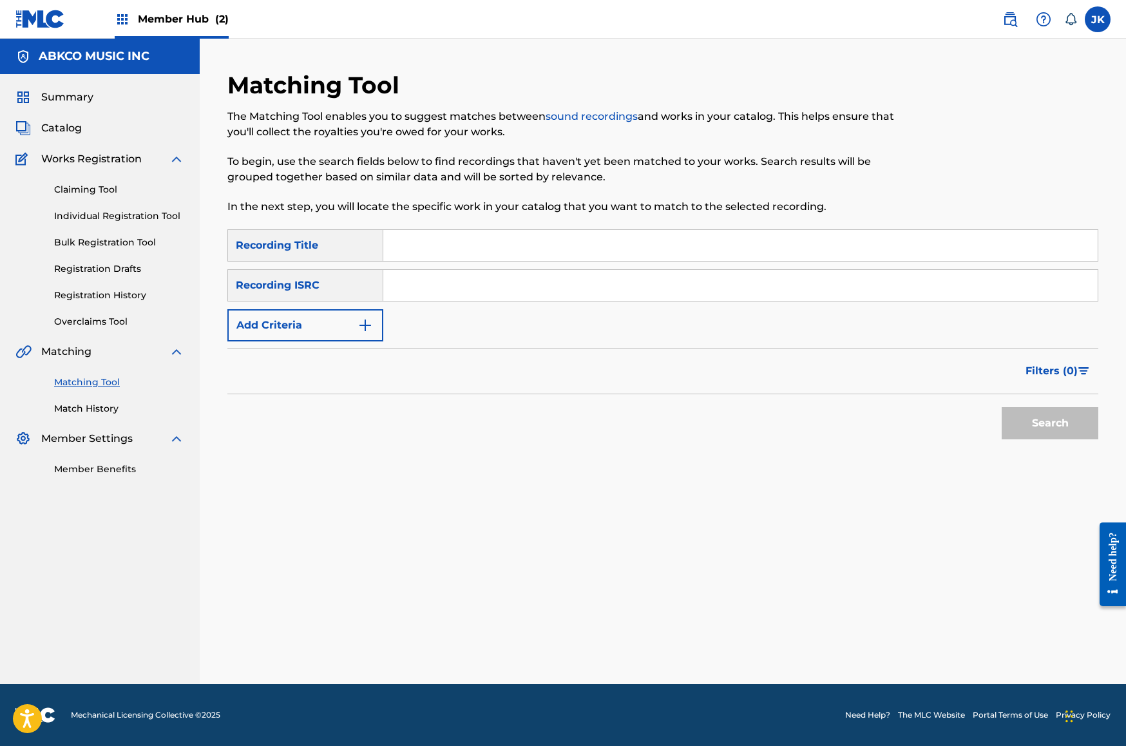
click at [439, 238] on input "Search Form" at bounding box center [740, 245] width 714 height 31
paste input "I Don't Wanna Be Hurt By Ya Love Again"
type input "I Don't Wanna Be Hurt By Ya Love Again"
click at [364, 316] on button "Add Criteria" at bounding box center [305, 325] width 156 height 32
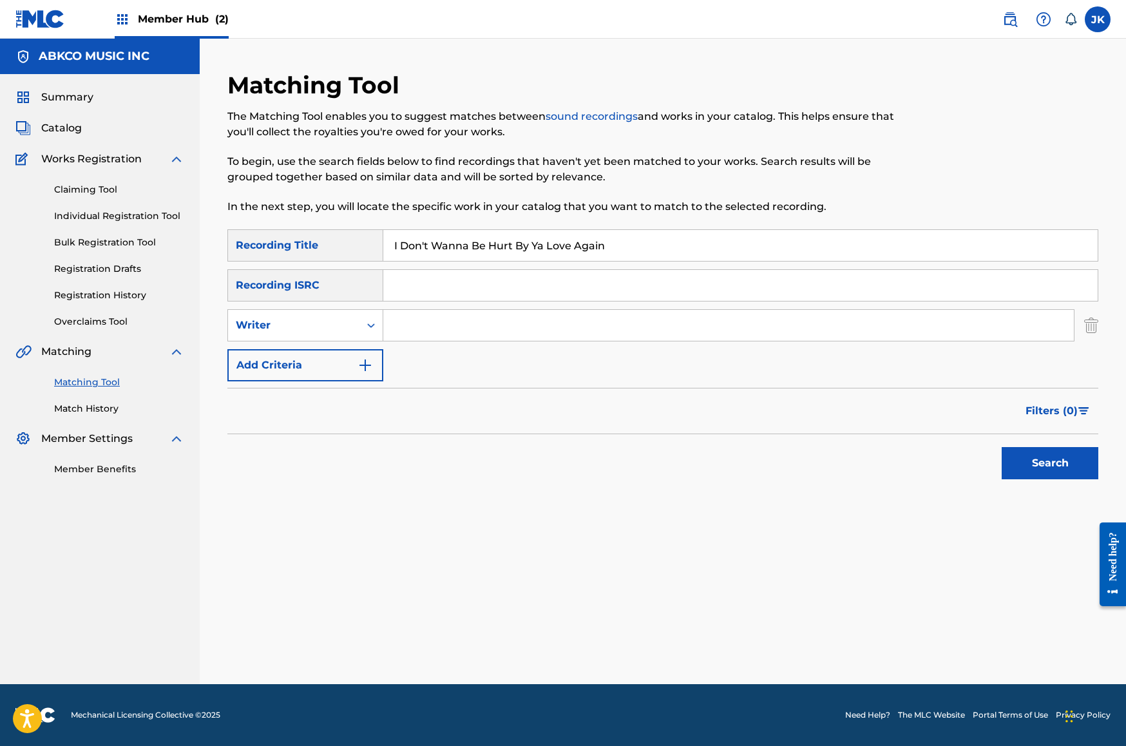
click at [432, 323] on input "Search Form" at bounding box center [728, 325] width 691 height 31
type input "[PERSON_NAME]"
click at [1050, 463] on button "Search" at bounding box center [1050, 463] width 97 height 32
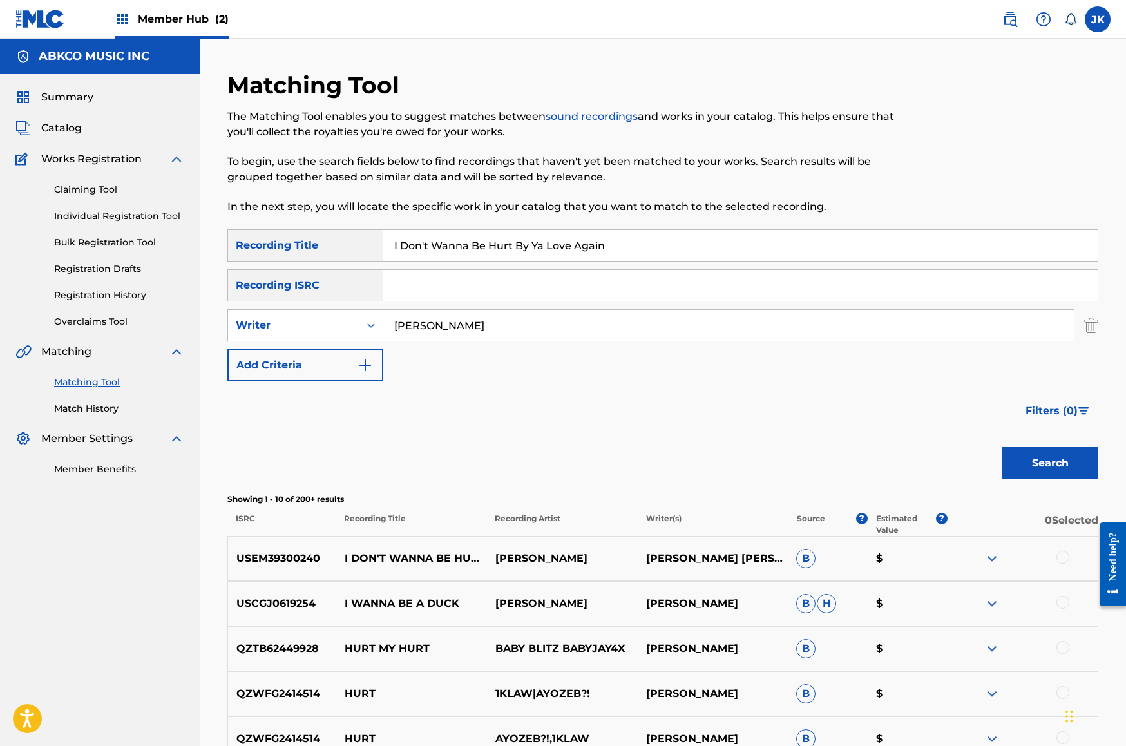
click at [1066, 556] on div at bounding box center [1062, 557] width 13 height 13
click at [928, 645] on button "Match 1 Group" at bounding box center [905, 641] width 142 height 32
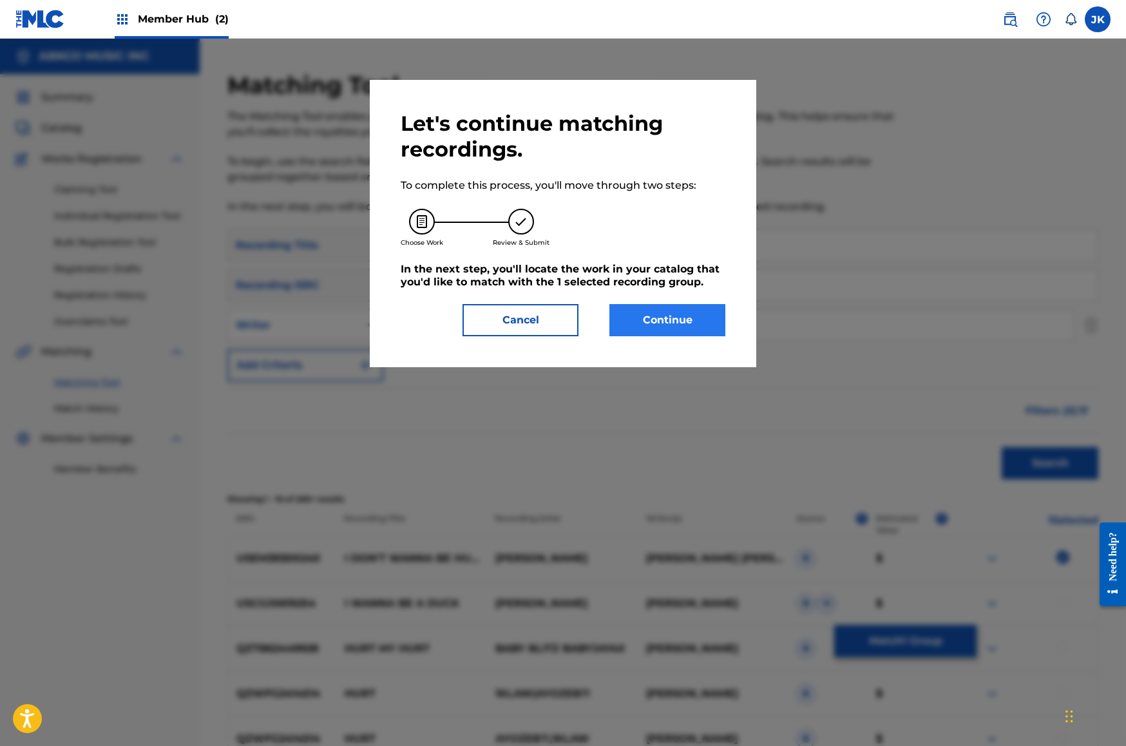
click at [693, 314] on button "Continue" at bounding box center [667, 320] width 116 height 32
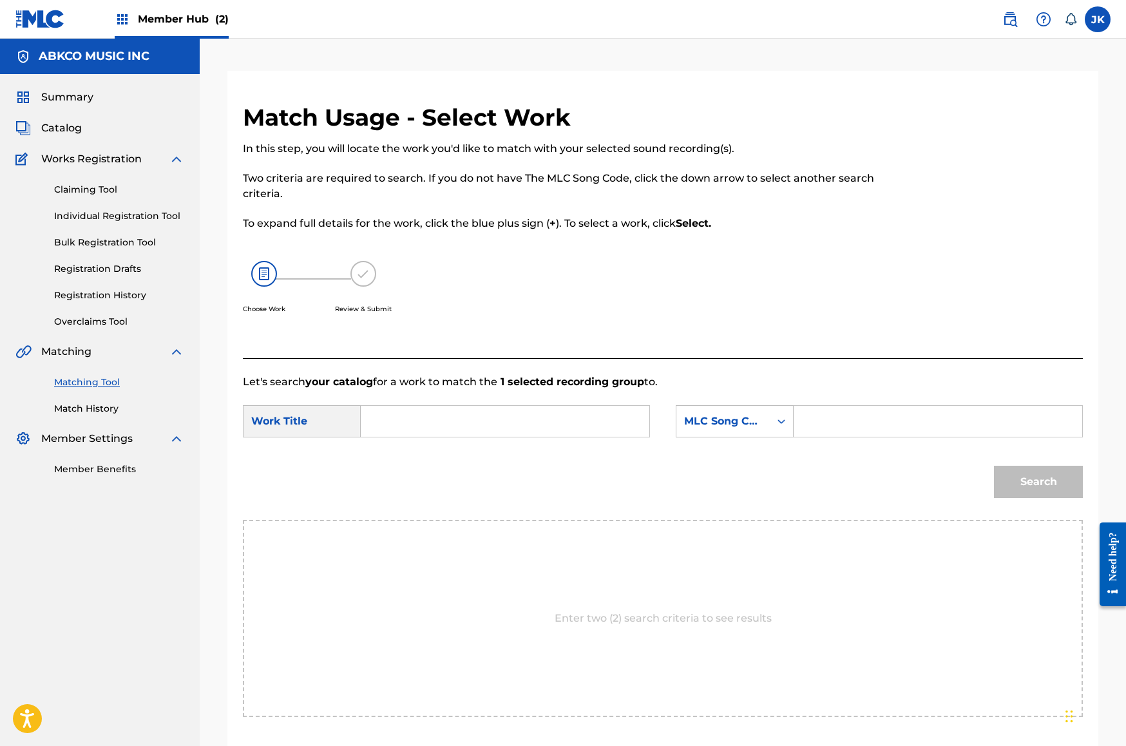
click at [574, 415] on input "Search Form" at bounding box center [505, 421] width 267 height 31
paste input "I Don't Wanna Be Hurt By Ya Love Again"
type input "I Don't Wanna Be Hurt By Ya Love Again"
click at [727, 430] on div "MLC Song Code" at bounding box center [722, 421] width 93 height 24
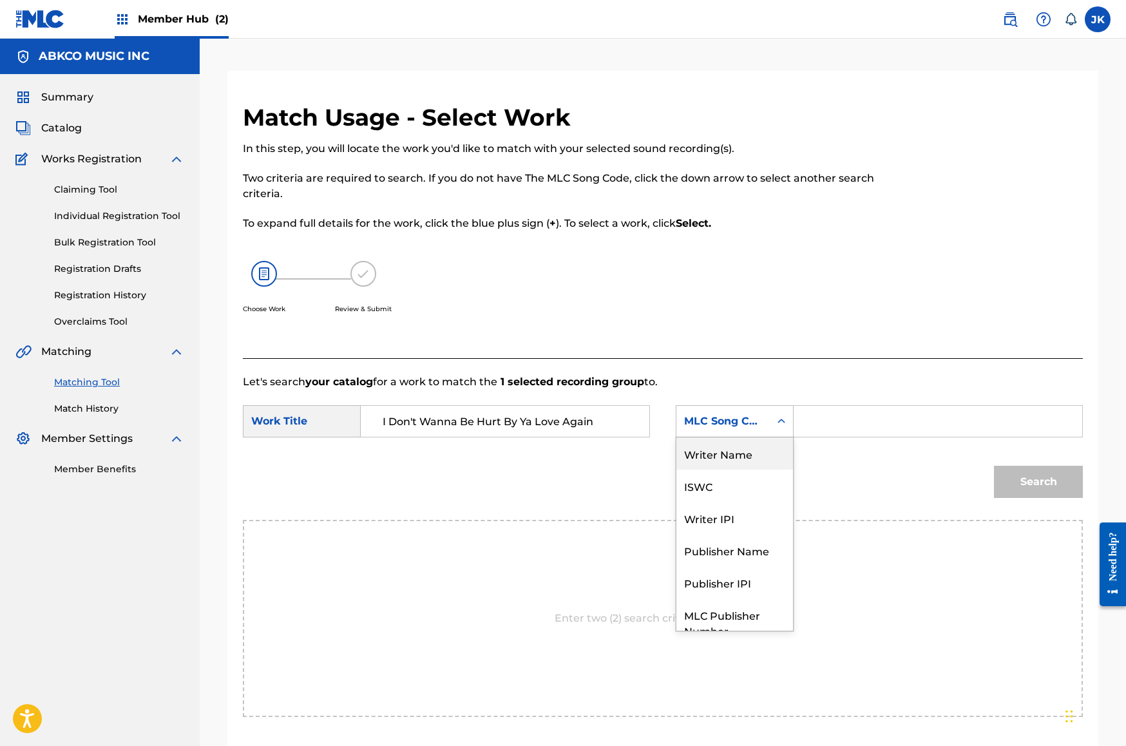
drag, startPoint x: 741, startPoint y: 458, endPoint x: 779, endPoint y: 442, distance: 41.3
click at [742, 457] on div "Writer Name" at bounding box center [734, 453] width 117 height 32
click at [823, 425] on input "Search Form" at bounding box center [938, 421] width 267 height 31
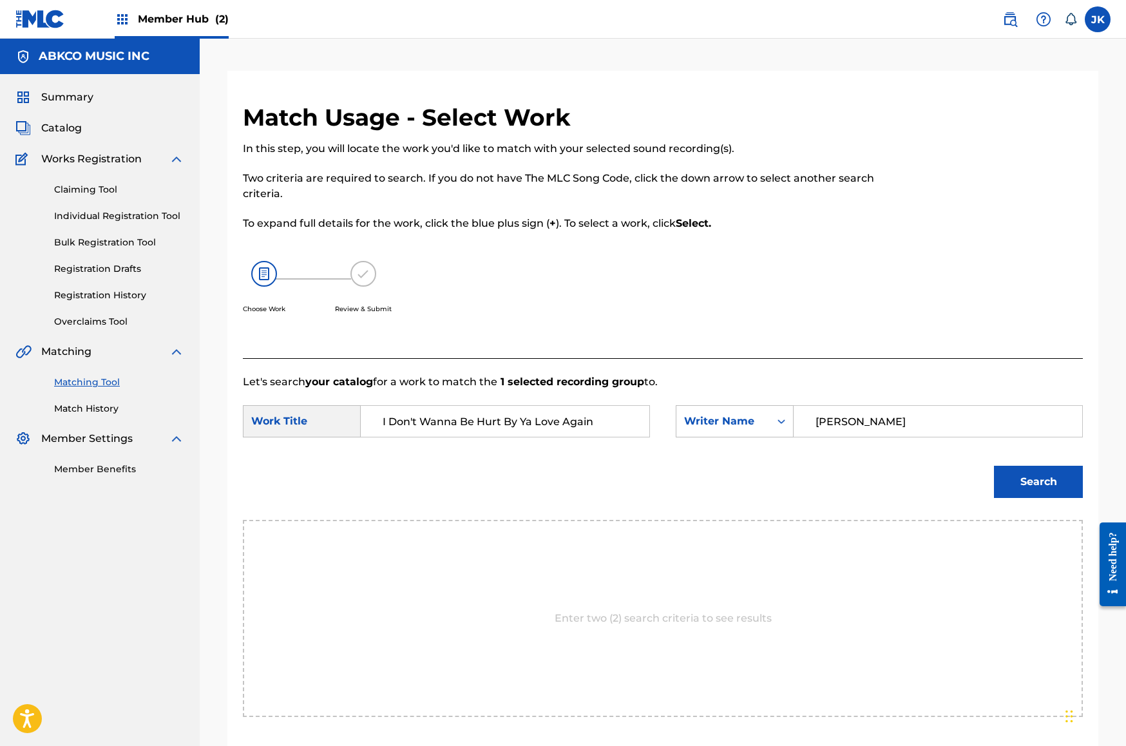
type input "[PERSON_NAME]"
click at [1038, 482] on button "Search" at bounding box center [1038, 482] width 89 height 32
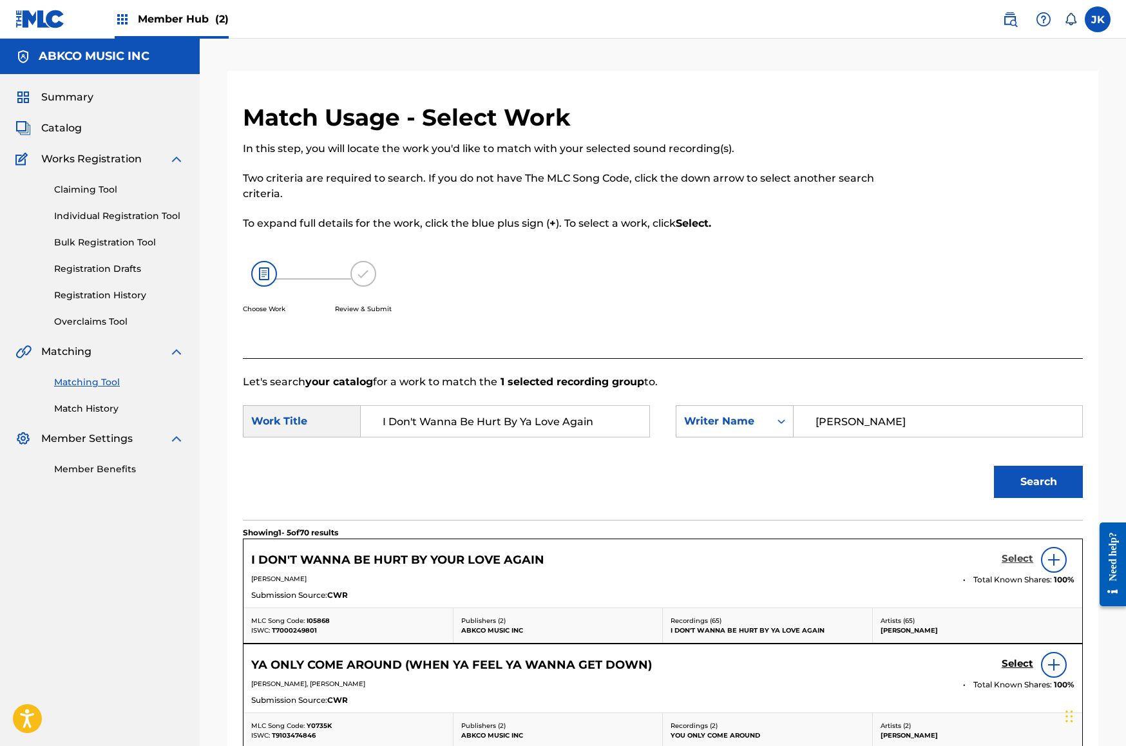
click at [1006, 559] on h5 "Select" at bounding box center [1018, 559] width 32 height 12
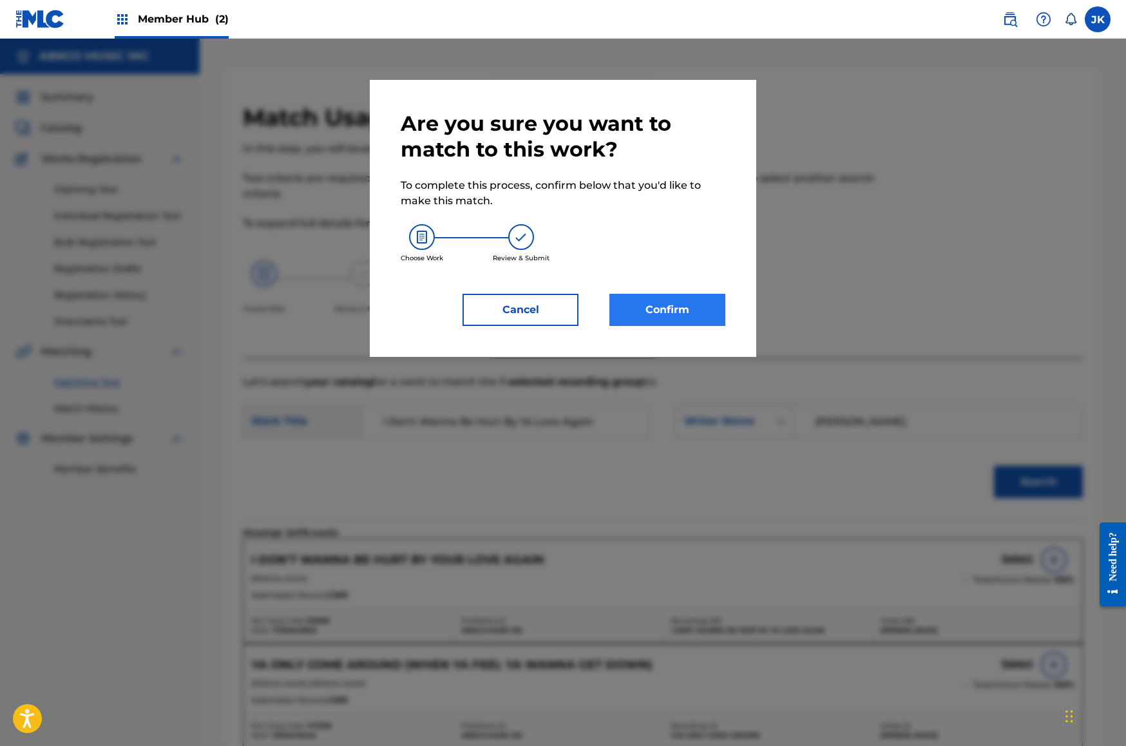
click at [668, 307] on button "Confirm" at bounding box center [667, 310] width 116 height 32
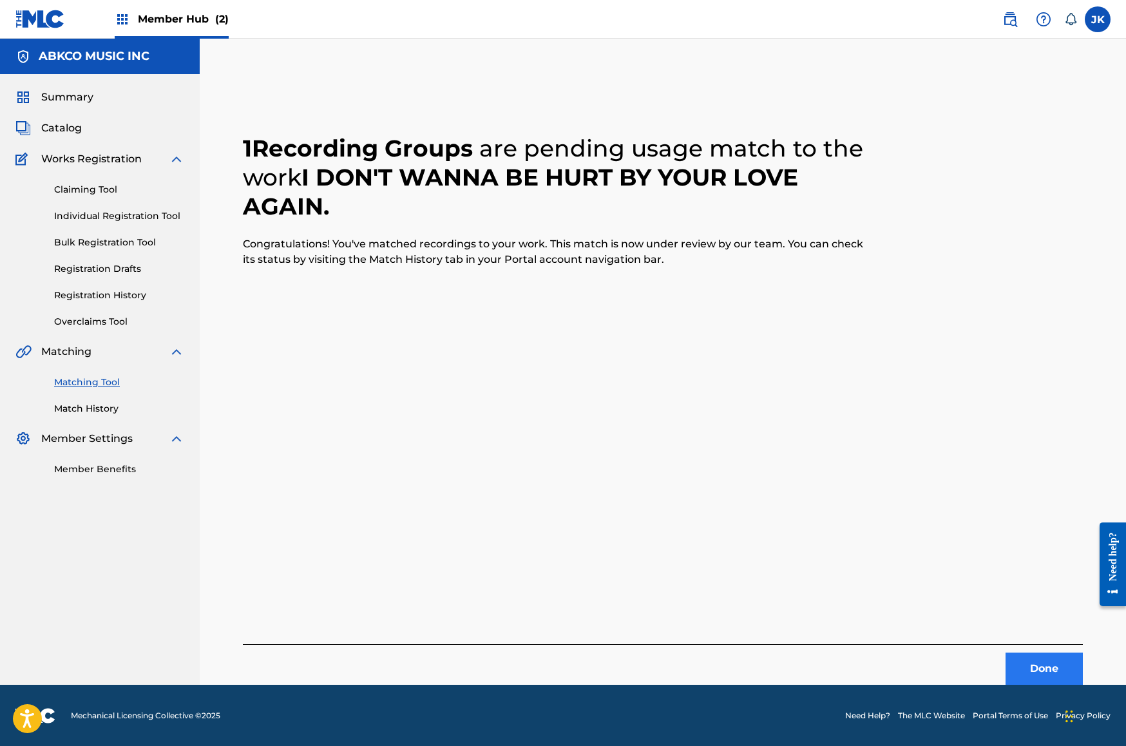
click at [1018, 654] on button "Done" at bounding box center [1044, 669] width 77 height 32
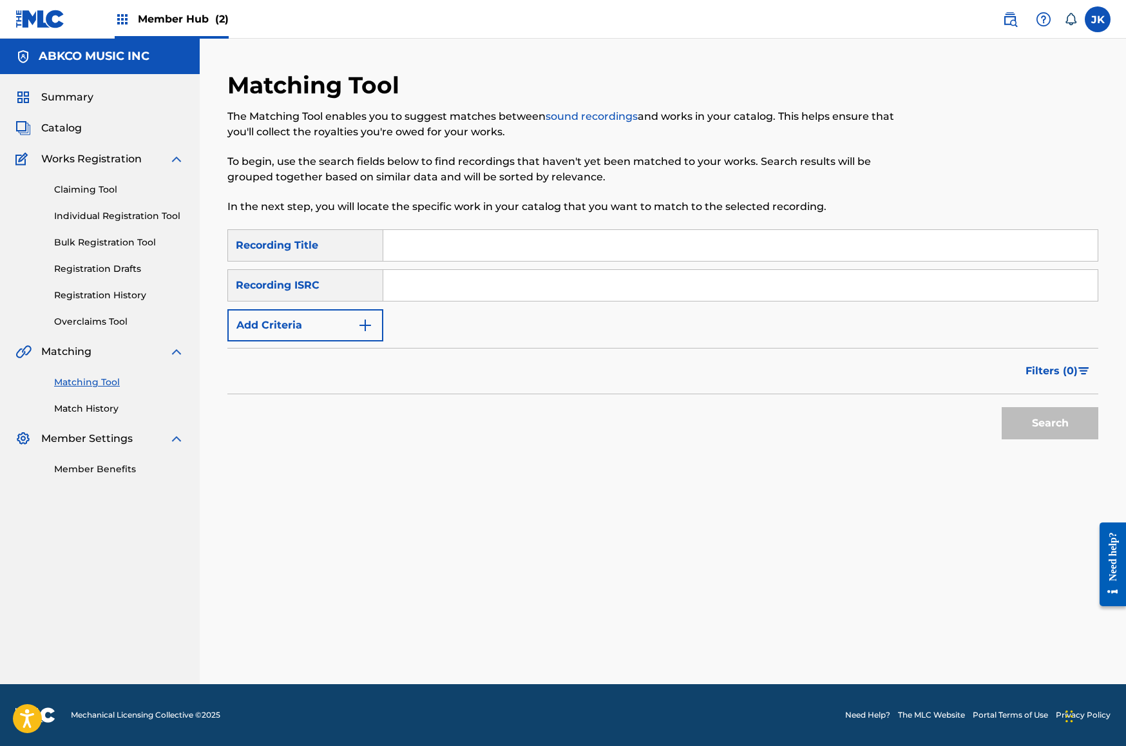
click at [499, 249] on input "Search Form" at bounding box center [740, 245] width 714 height 31
paste input "So Young"
type input "So Young"
click at [349, 329] on button "Add Criteria" at bounding box center [305, 325] width 156 height 32
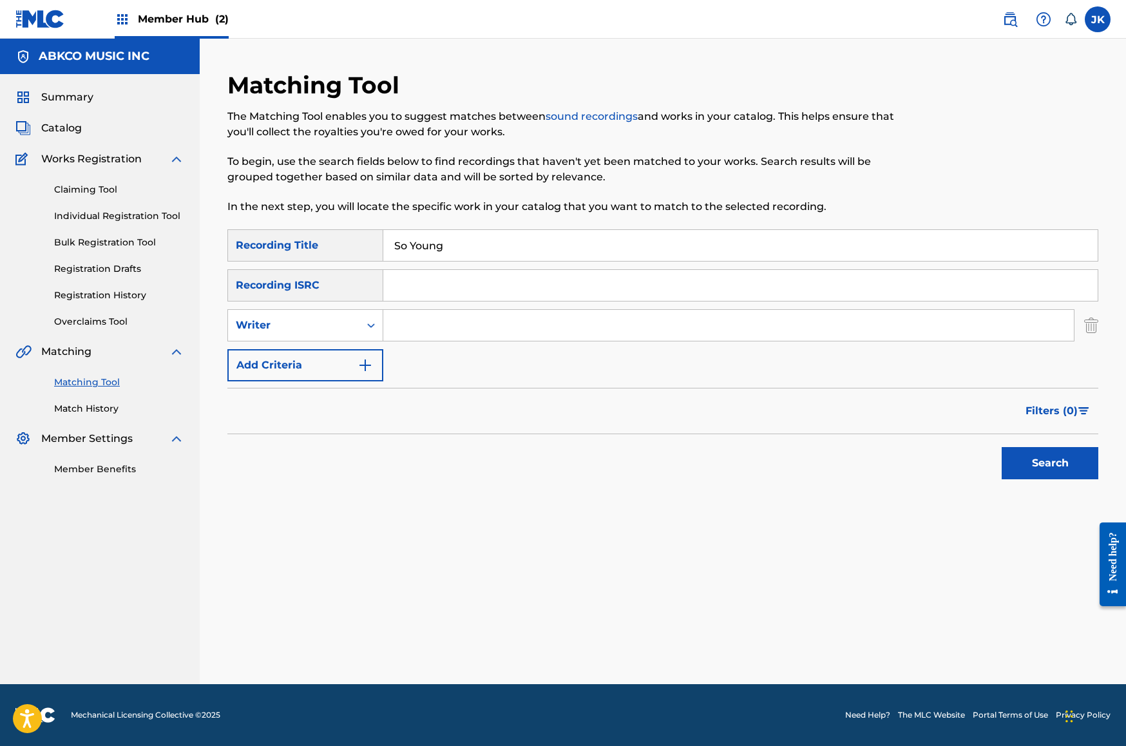
click at [421, 328] on input "Search Form" at bounding box center [728, 325] width 691 height 31
type input "[PERSON_NAME]"
click at [1050, 463] on button "Search" at bounding box center [1050, 463] width 97 height 32
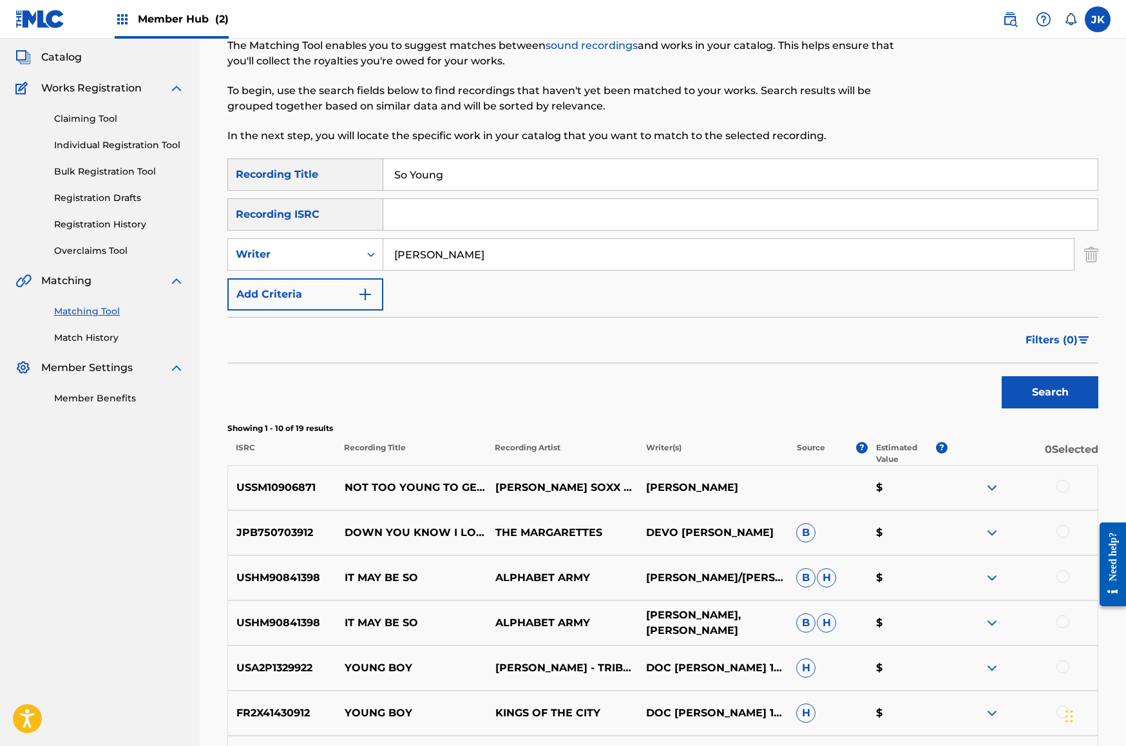
scroll to position [128, 0]
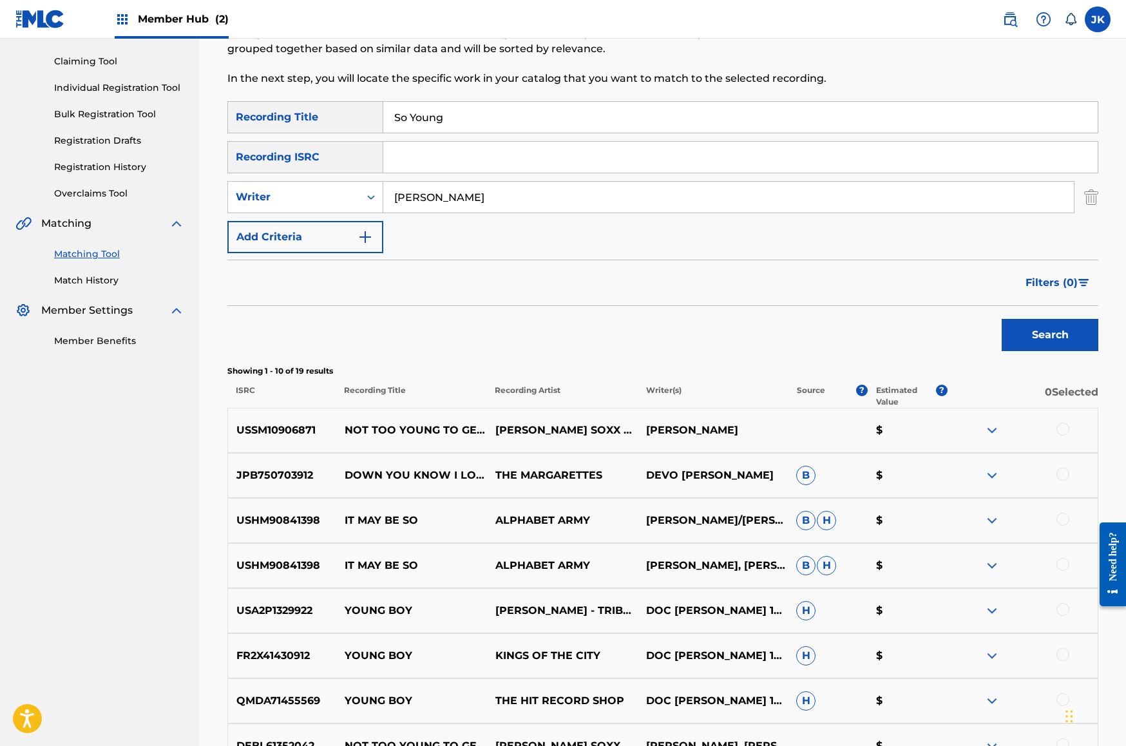
drag, startPoint x: 475, startPoint y: 118, endPoint x: 325, endPoint y: 113, distance: 150.2
click at [325, 113] on div "SearchWithCriteriab421cd28-d7f9-49af-b816-bc6d02ce35e6 Recording Title So Young" at bounding box center [662, 117] width 871 height 32
paste input "For Miss [PERSON_NAME]"
type input "For Miss [PERSON_NAME]"
drag, startPoint x: 480, startPoint y: 198, endPoint x: 224, endPoint y: 174, distance: 256.9
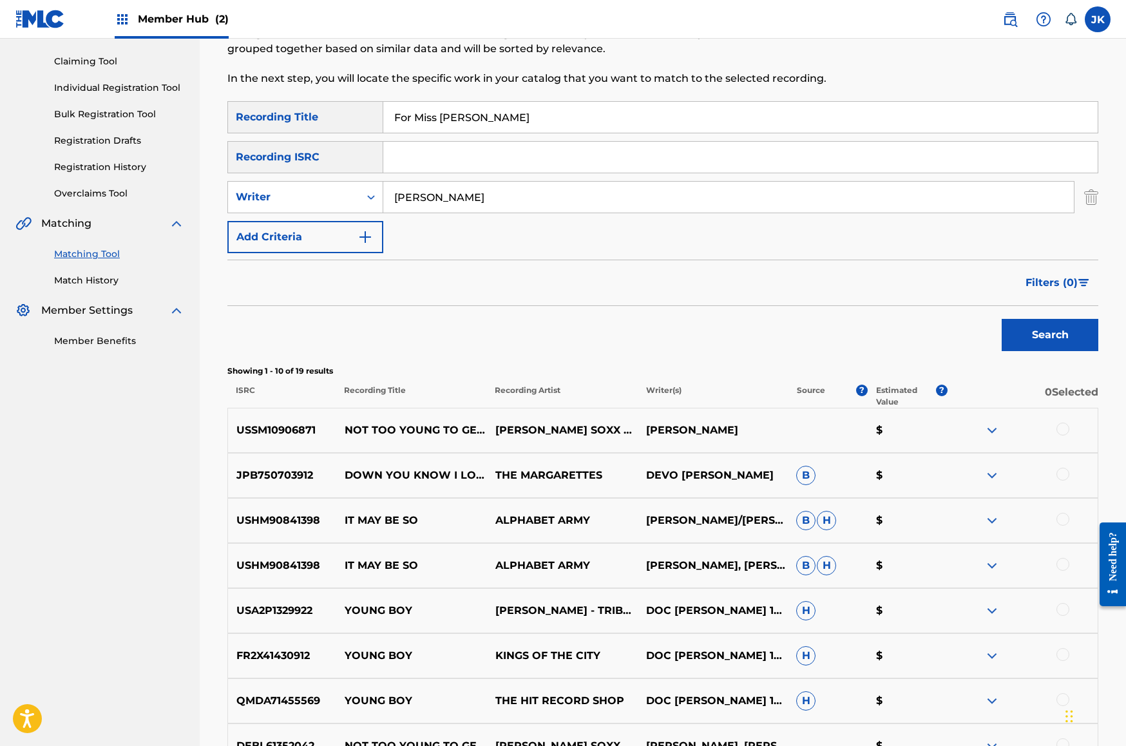
click at [234, 176] on div "SearchWithCriteriab421cd28-d7f9-49af-b816-bc6d02ce35e6 Recording Title For Miss…" at bounding box center [662, 177] width 871 height 152
type input "burdon"
click at [1050, 335] on button "Search" at bounding box center [1050, 335] width 97 height 32
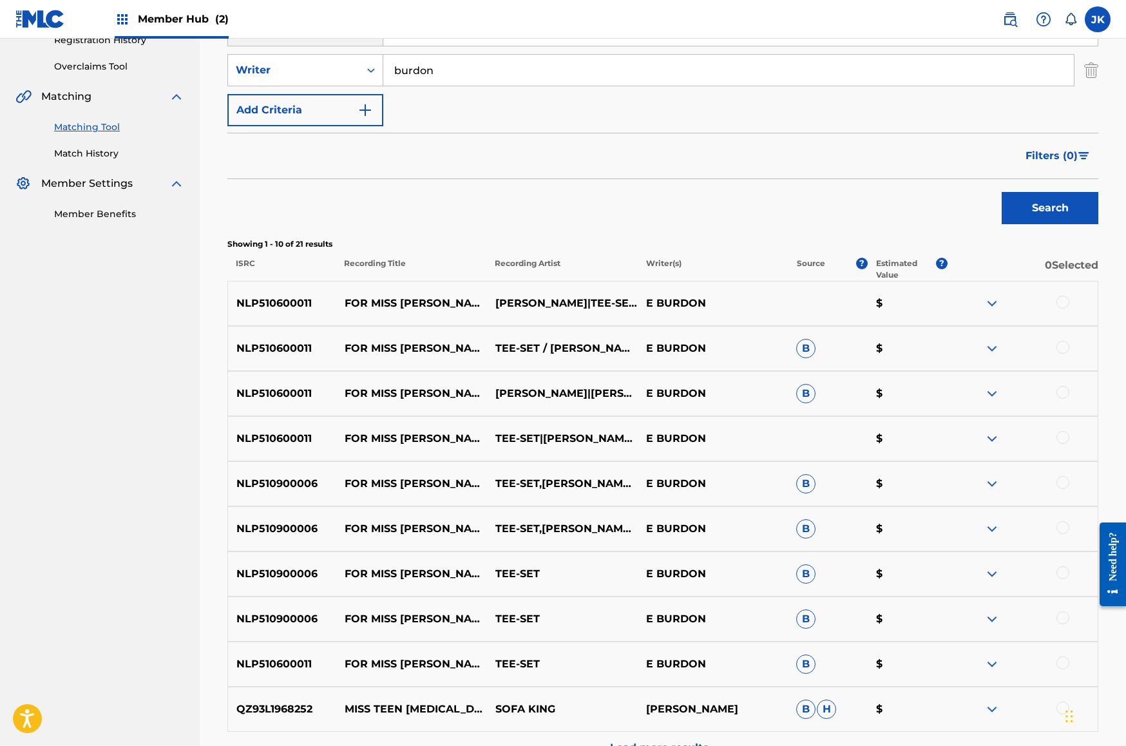
scroll to position [399, 0]
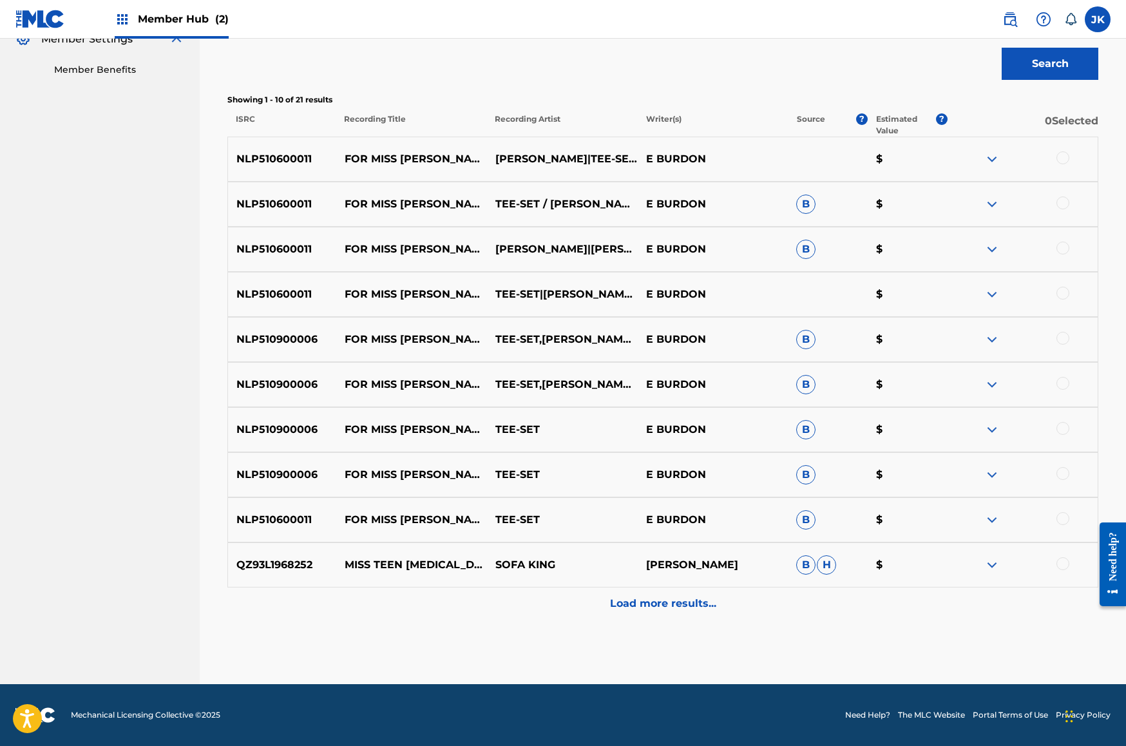
click at [1065, 156] on div at bounding box center [1062, 157] width 13 height 13
click at [1067, 200] on div at bounding box center [1062, 202] width 13 height 13
click at [1061, 245] on div at bounding box center [1062, 248] width 13 height 13
click at [1066, 293] on div at bounding box center [1062, 293] width 13 height 13
click at [1063, 338] on div at bounding box center [1062, 338] width 13 height 13
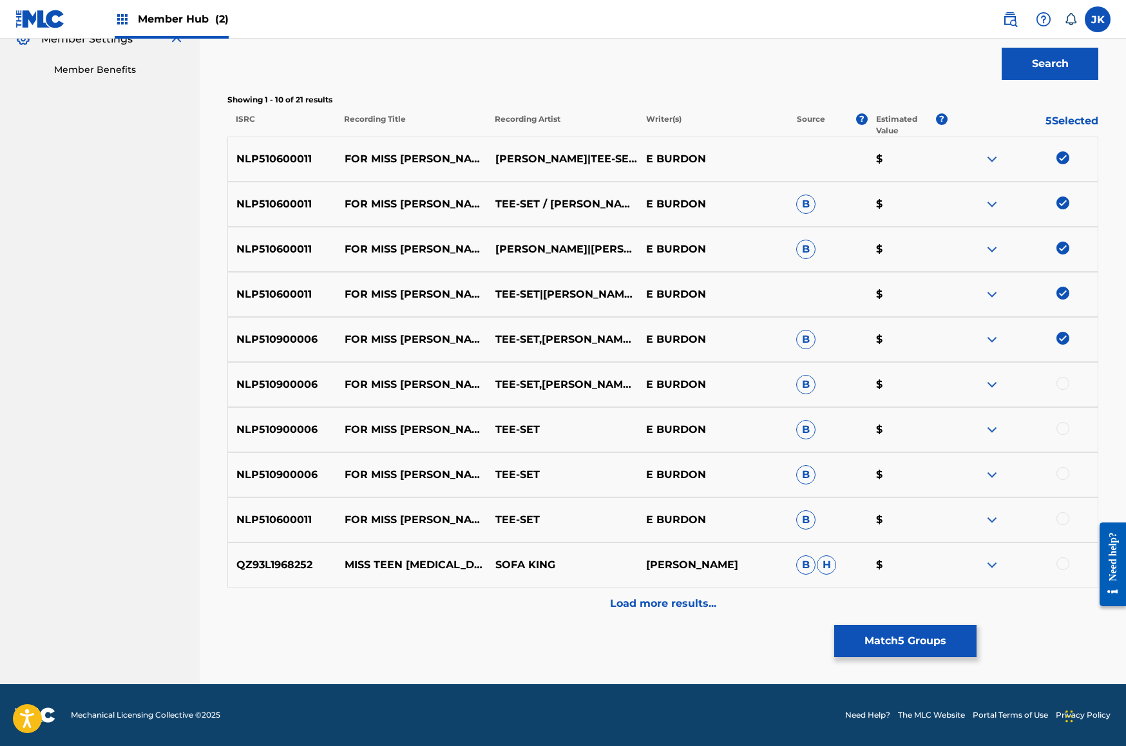
click at [1061, 381] on div at bounding box center [1062, 383] width 13 height 13
click at [1062, 432] on div at bounding box center [1062, 428] width 13 height 13
click at [1065, 477] on div at bounding box center [1062, 473] width 13 height 13
click at [1063, 517] on div at bounding box center [1062, 518] width 13 height 13
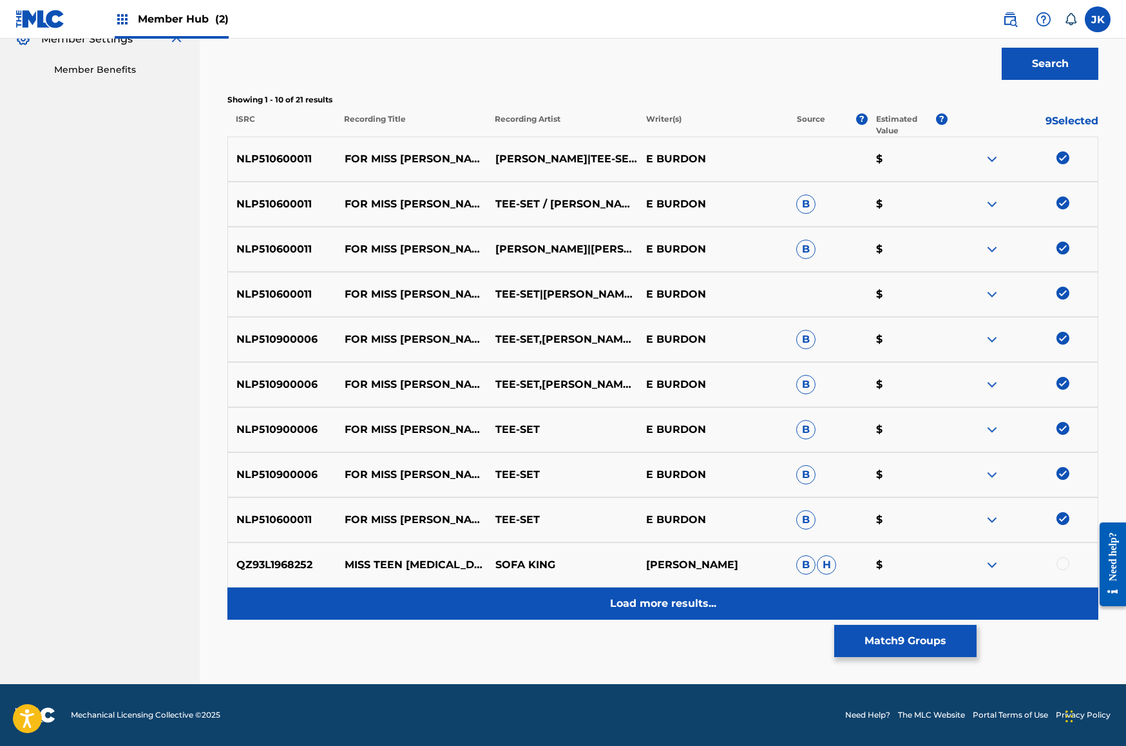
click at [669, 611] on div "Load more results..." at bounding box center [662, 603] width 871 height 32
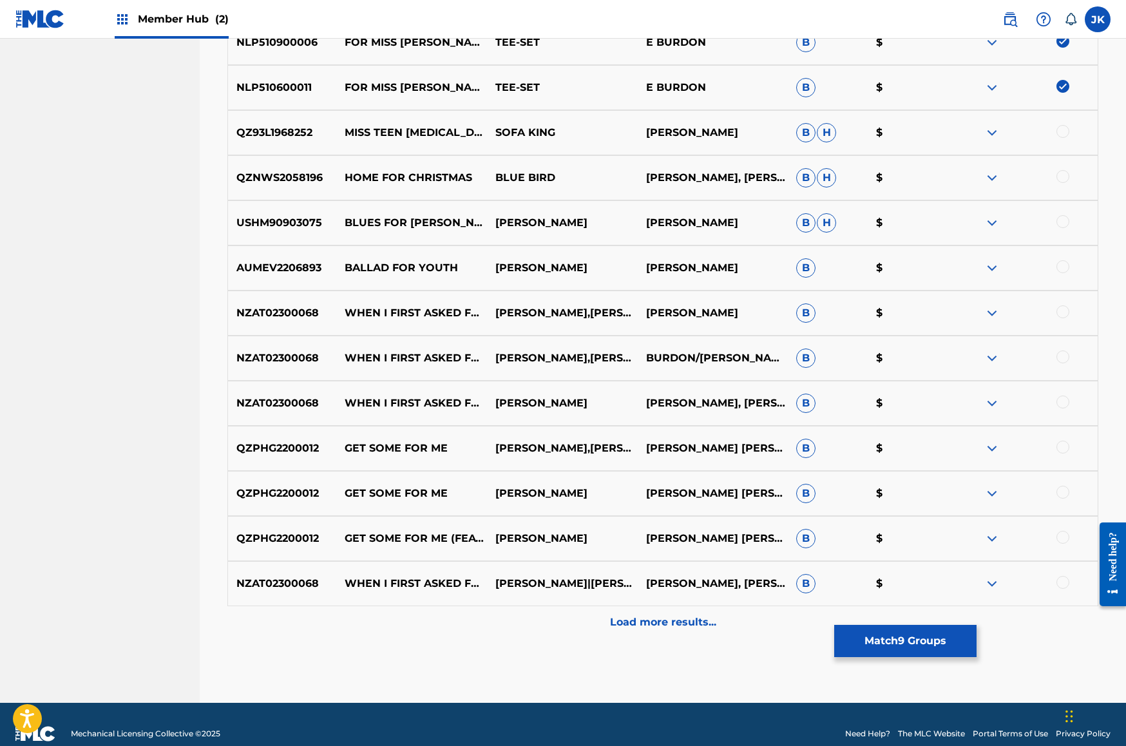
scroll to position [789, 0]
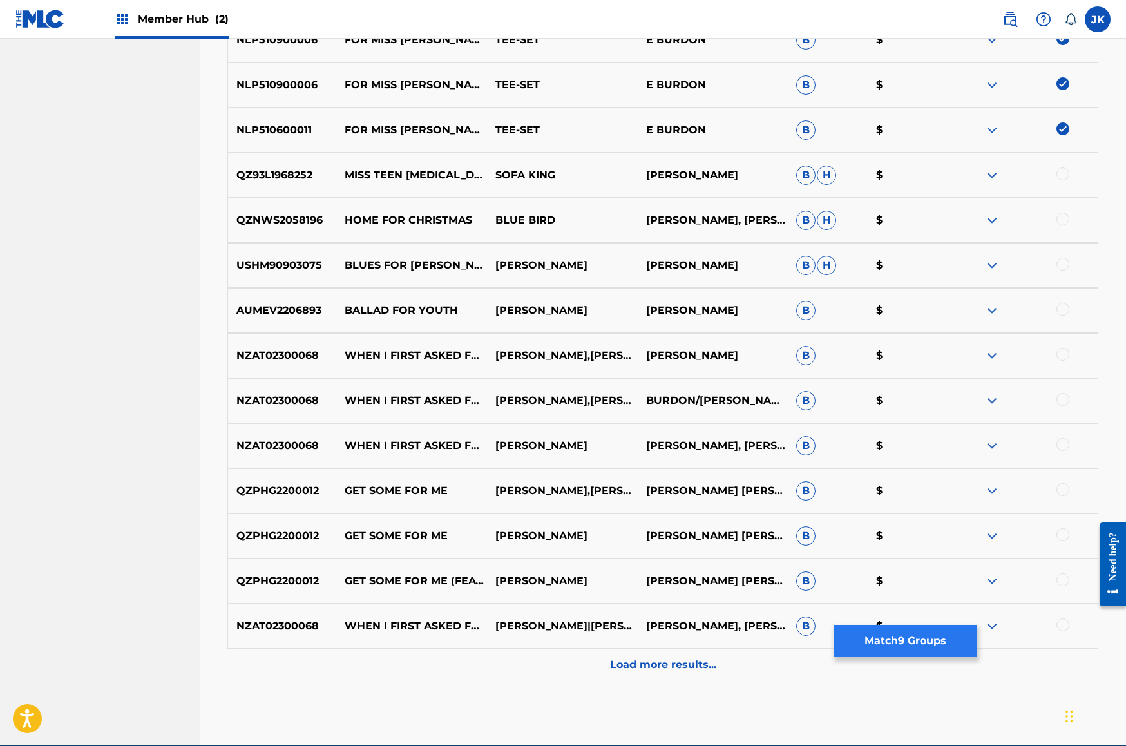
click at [874, 647] on button "Match 9 Groups" at bounding box center [905, 641] width 142 height 32
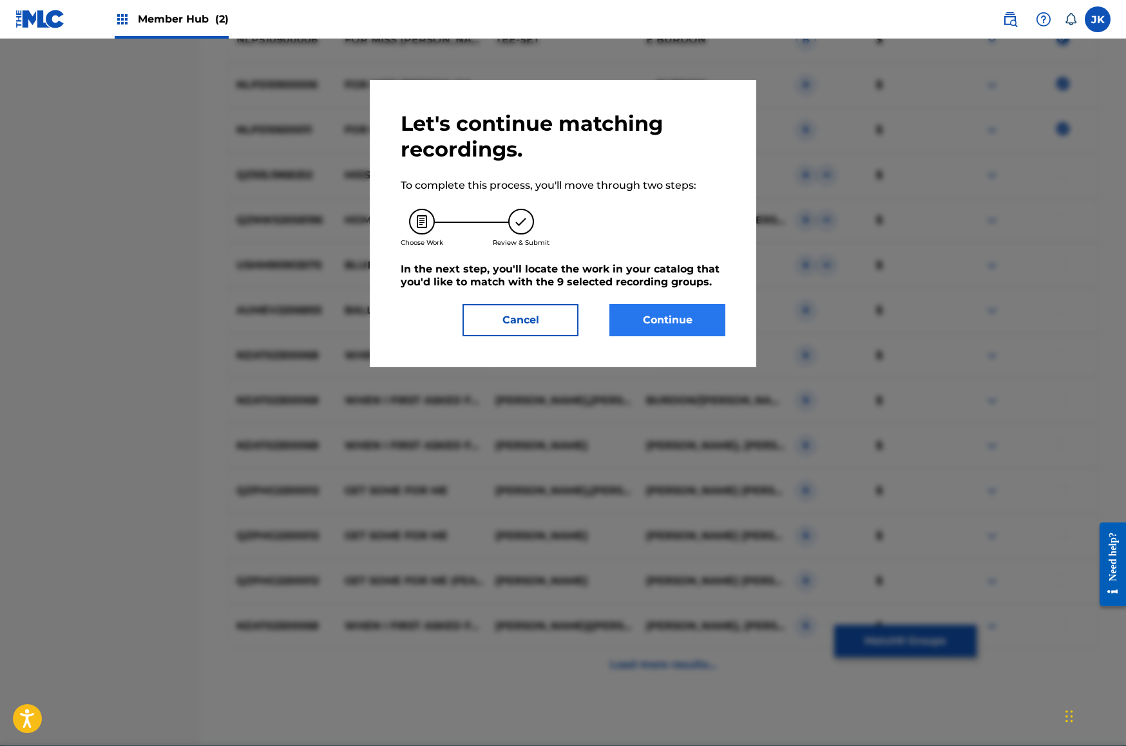
click at [669, 320] on button "Continue" at bounding box center [667, 320] width 116 height 32
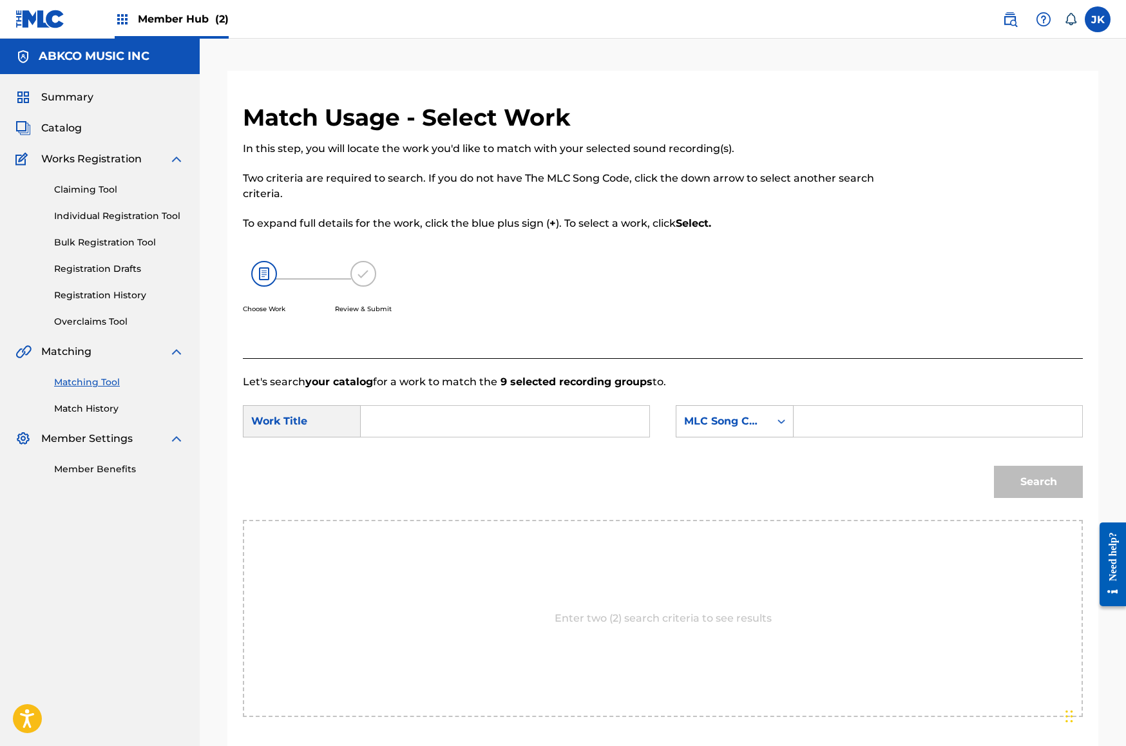
click at [501, 419] on input "Search Form" at bounding box center [505, 421] width 267 height 31
paste input "For Miss [PERSON_NAME]"
type input "For Miss [PERSON_NAME]"
click at [687, 418] on div "MLC Song Code" at bounding box center [723, 421] width 78 height 15
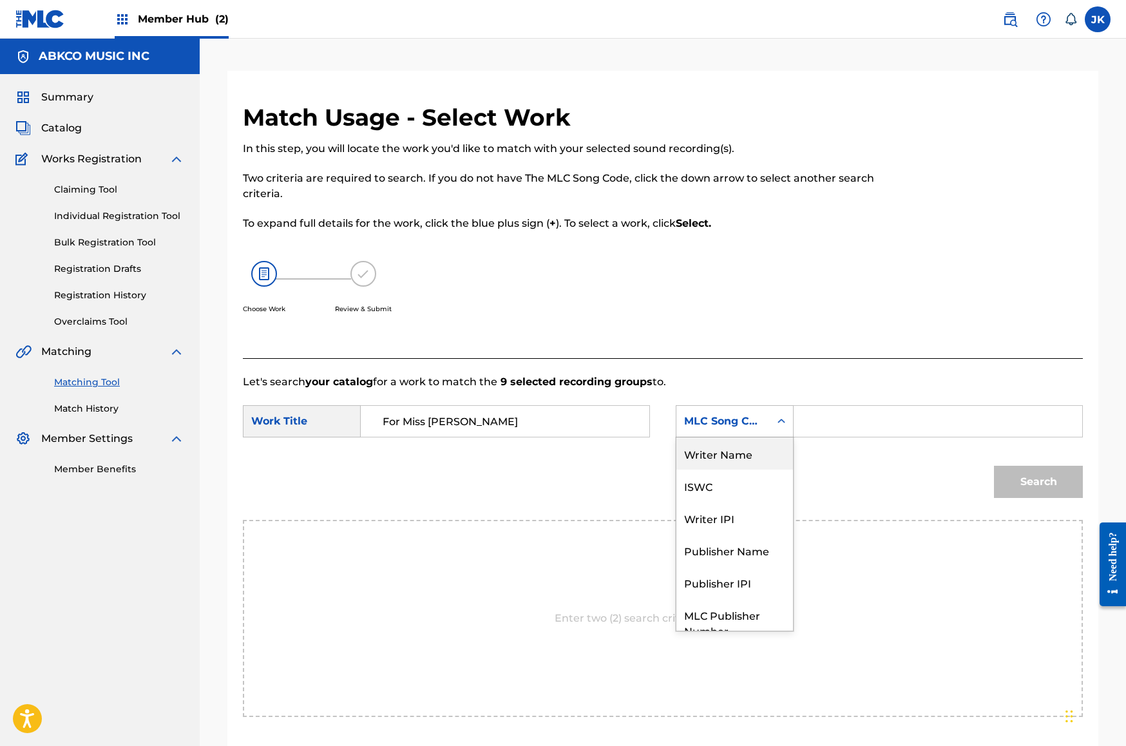
click at [734, 452] on div "Writer Name" at bounding box center [734, 453] width 117 height 32
click at [850, 412] on input "Search Form" at bounding box center [938, 421] width 267 height 31
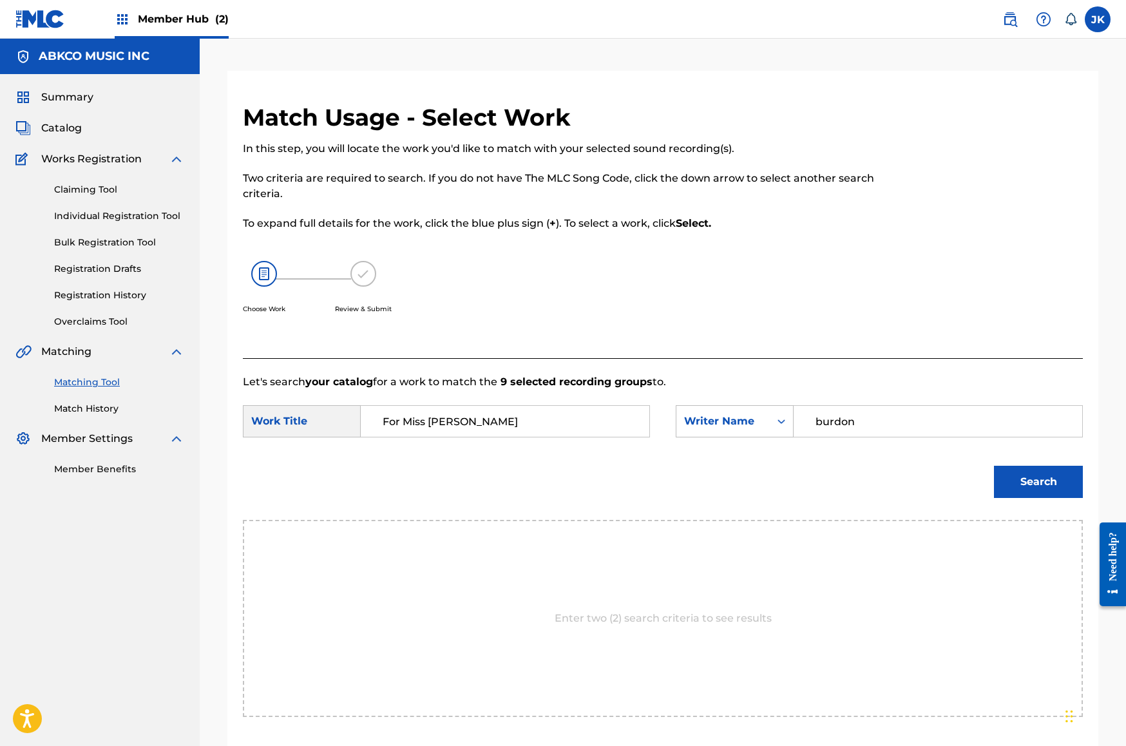
click at [1038, 482] on button "Search" at bounding box center [1038, 482] width 89 height 32
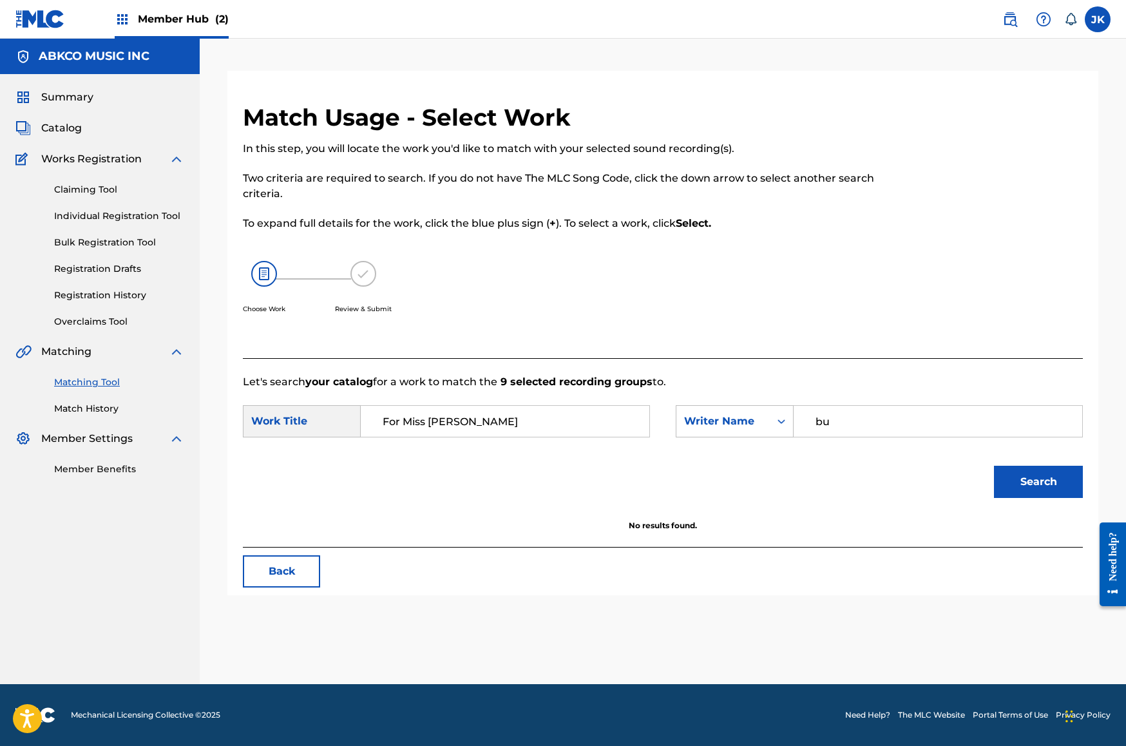
type input "b"
click at [1038, 482] on button "Search" at bounding box center [1038, 482] width 89 height 32
type input "[PERSON_NAME]"
click at [289, 573] on button "Back" at bounding box center [281, 571] width 77 height 32
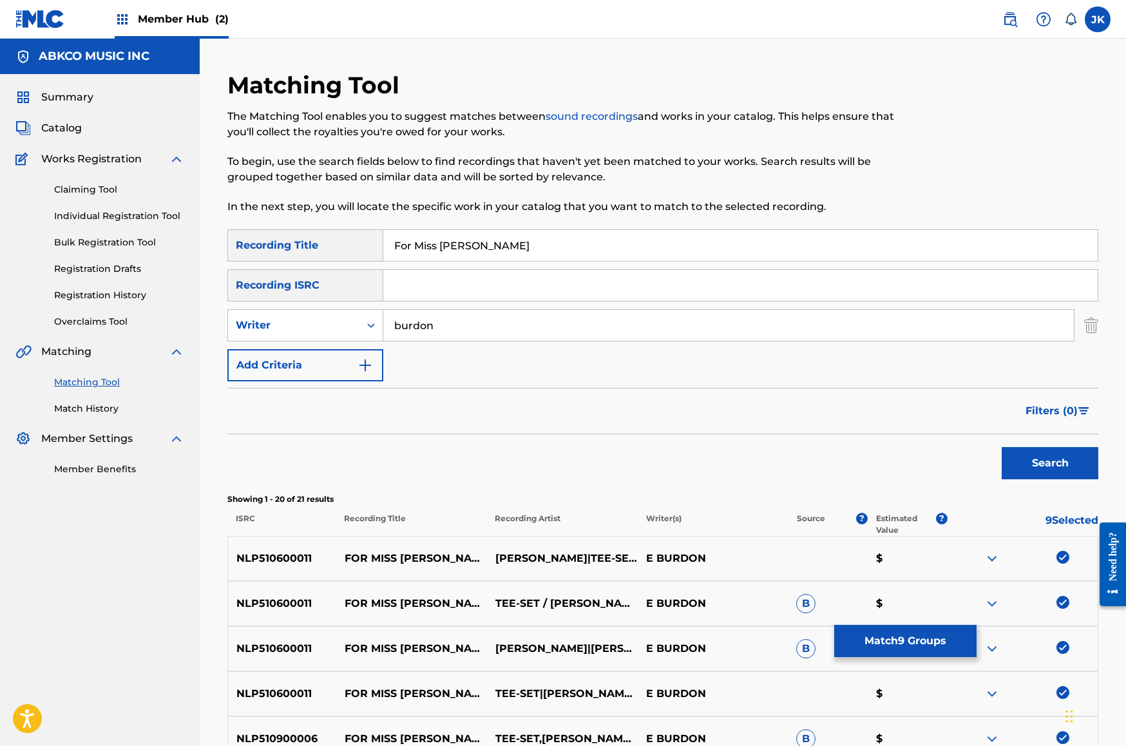
click at [1059, 555] on img at bounding box center [1062, 557] width 13 height 13
click at [1064, 600] on img at bounding box center [1062, 602] width 13 height 13
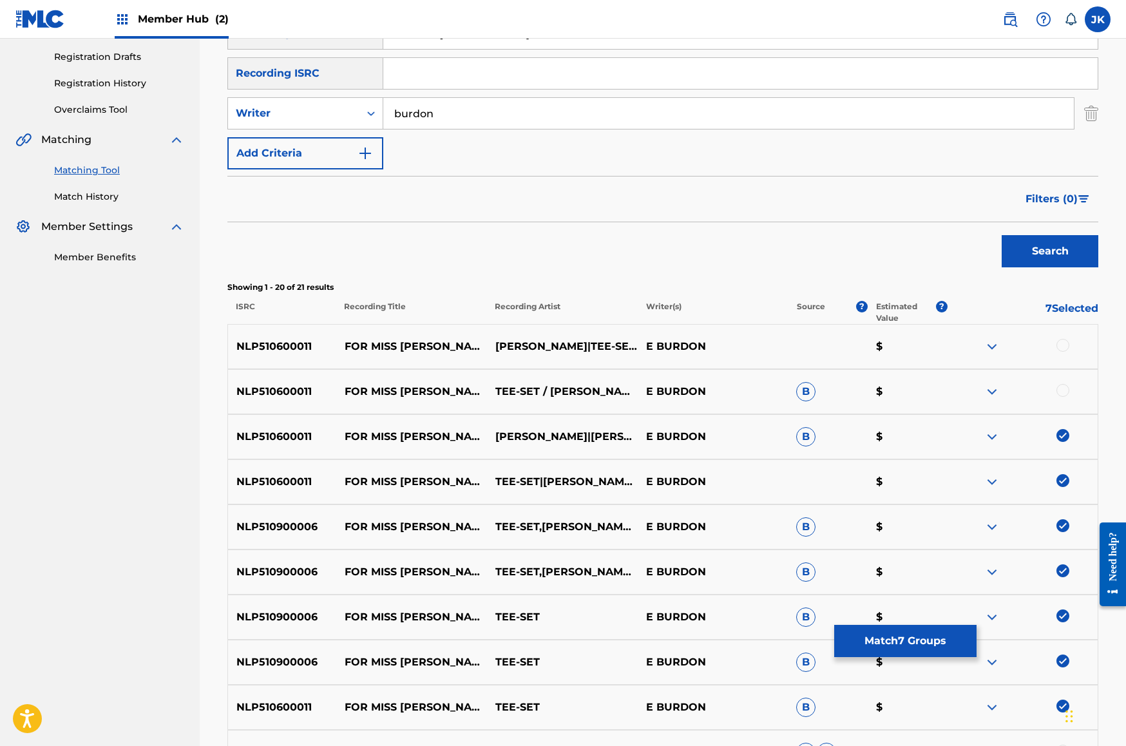
click at [1062, 439] on img at bounding box center [1062, 435] width 13 height 13
click at [1060, 482] on img at bounding box center [1062, 480] width 13 height 13
click at [1065, 522] on img at bounding box center [1062, 525] width 13 height 13
click at [1064, 572] on img at bounding box center [1062, 570] width 13 height 13
click at [1065, 618] on img at bounding box center [1062, 615] width 13 height 13
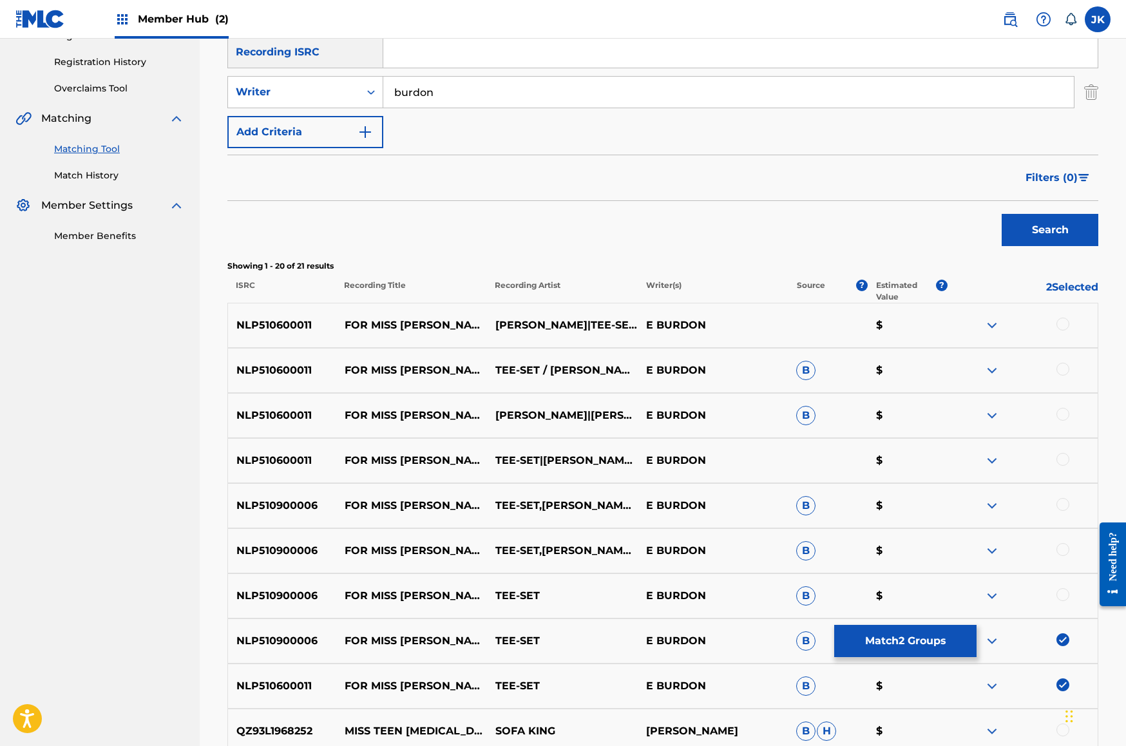
scroll to position [305, 0]
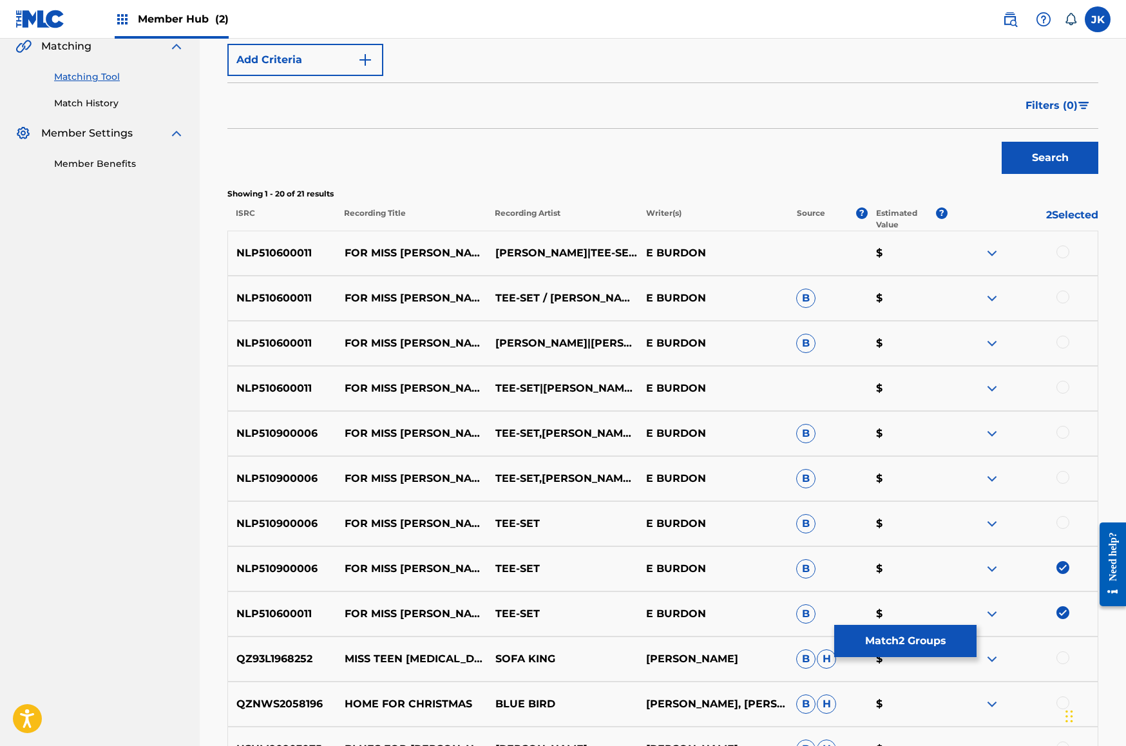
click at [1056, 565] on img at bounding box center [1062, 567] width 13 height 13
click at [1063, 615] on img at bounding box center [1062, 612] width 13 height 13
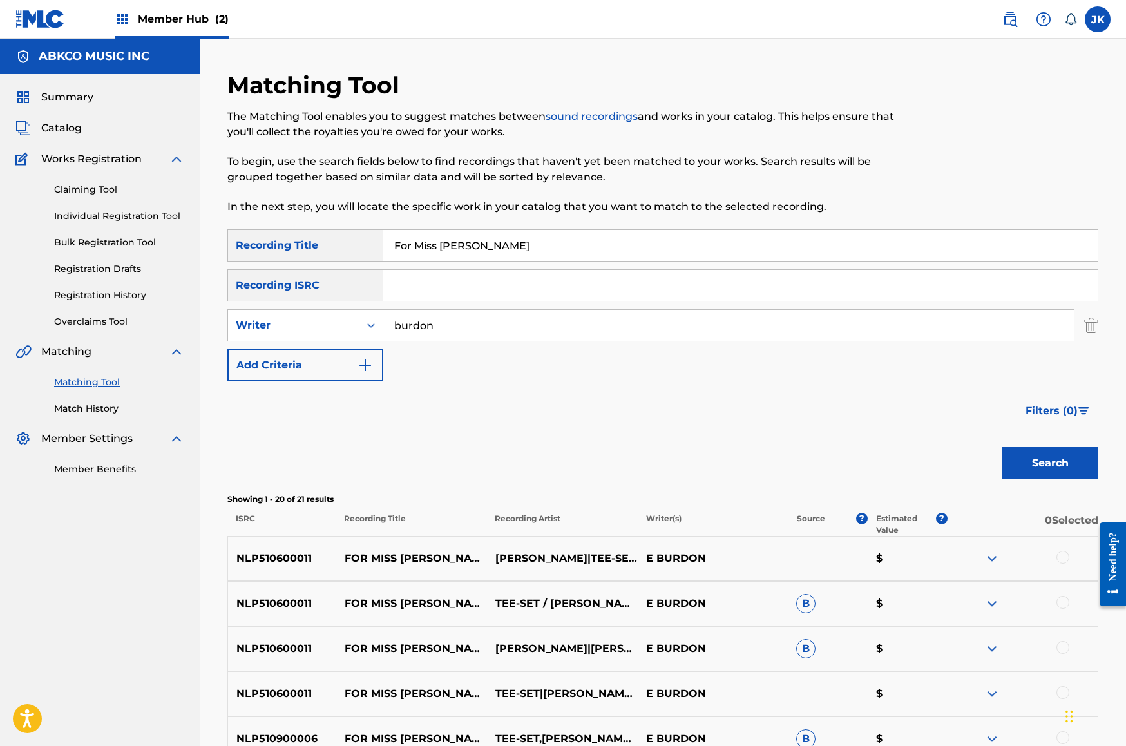
drag, startPoint x: 556, startPoint y: 250, endPoint x: 86, endPoint y: 196, distance: 473.3
paste input "Somebody Say"
type input "Somebody Say"
drag, startPoint x: 311, startPoint y: 314, endPoint x: 202, endPoint y: 307, distance: 109.1
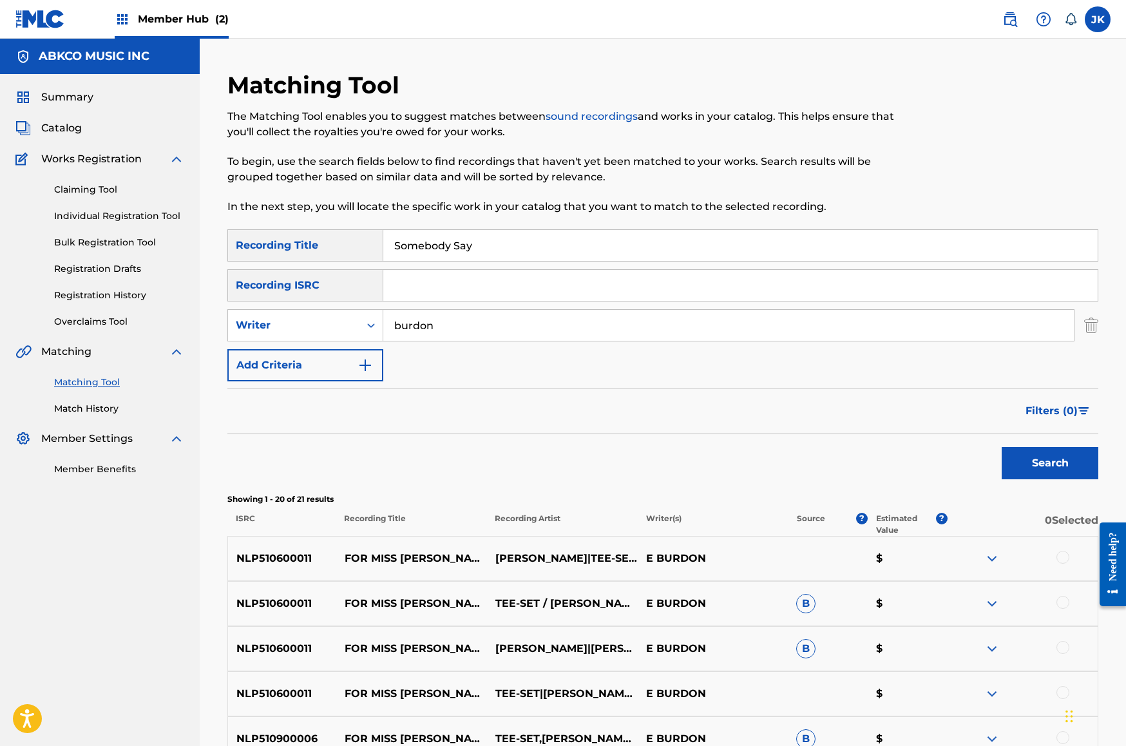
type input "[PERSON_NAME]"
click at [1050, 463] on button "Search" at bounding box center [1050, 463] width 97 height 32
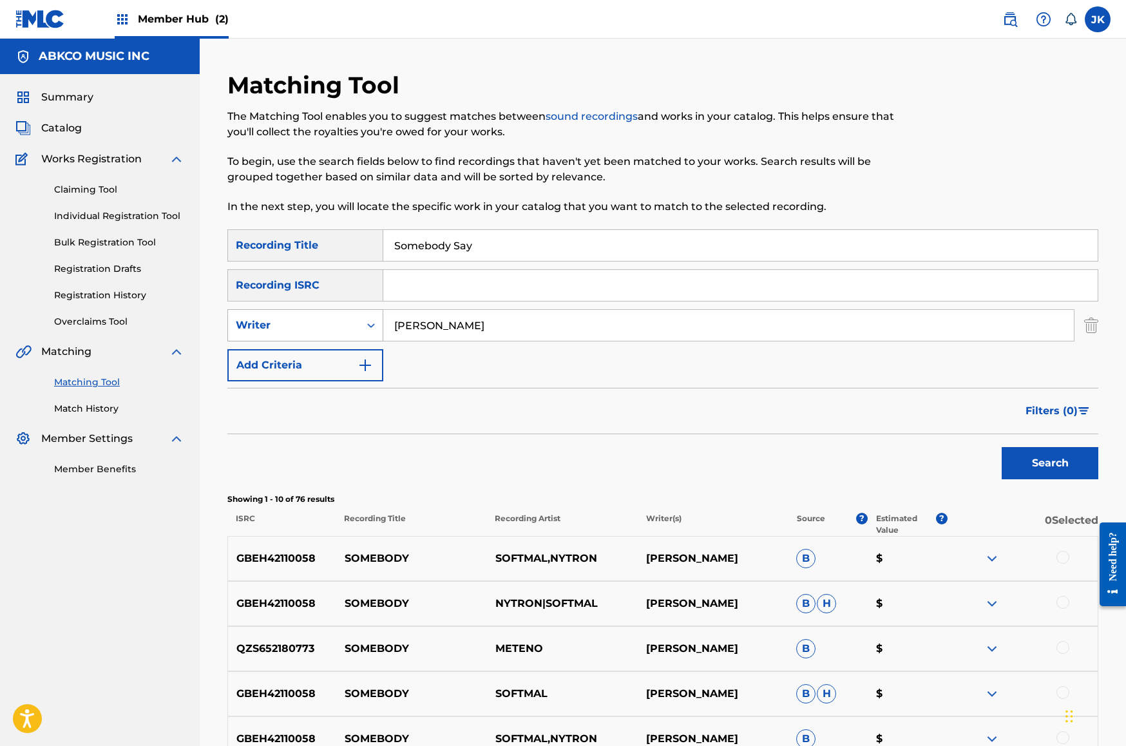
click at [285, 322] on div "Writer" at bounding box center [294, 325] width 116 height 15
click at [292, 345] on div "Recording Artist" at bounding box center [305, 357] width 155 height 32
click at [482, 334] on input "Search Form" at bounding box center [728, 325] width 691 height 31
type input "gomey"
click at [1050, 463] on button "Search" at bounding box center [1050, 463] width 97 height 32
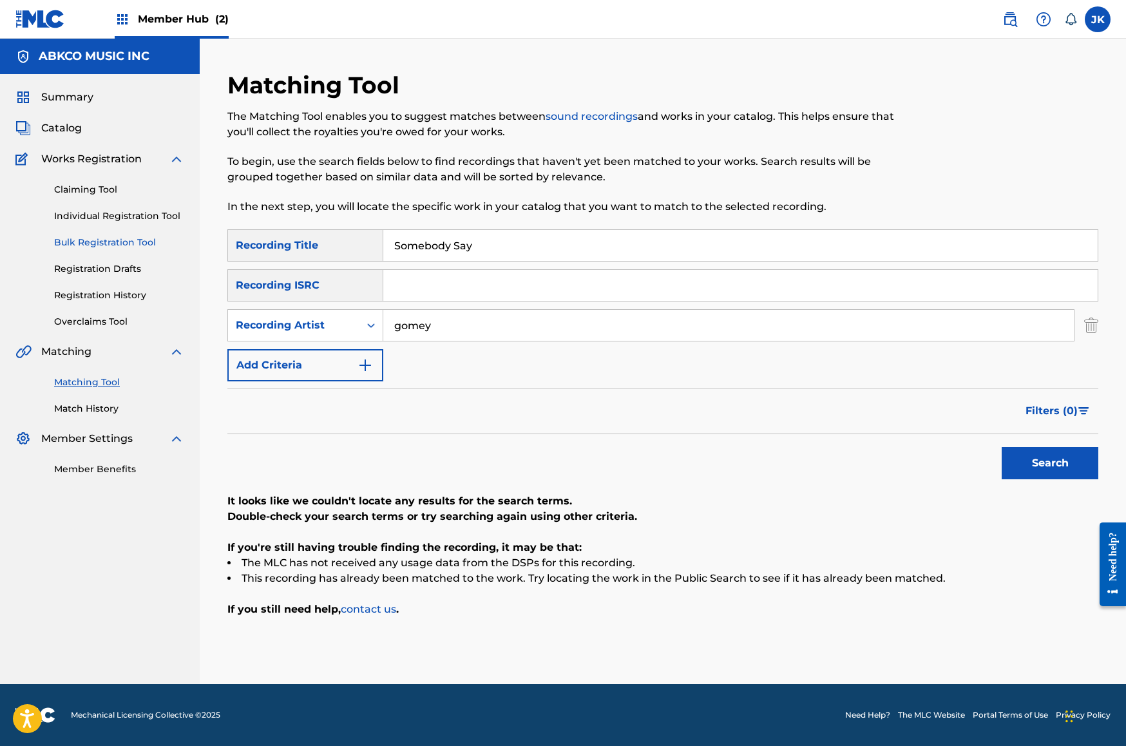
drag, startPoint x: 541, startPoint y: 245, endPoint x: 99, endPoint y: 238, distance: 442.0
click at [93, 239] on main "ABKCO MUSIC INC Summary Catalog Works Registration Claiming Tool Individual Reg…" at bounding box center [563, 361] width 1126 height 645
paste input "Everything Is You"
type input "Everything Is You"
drag, startPoint x: 146, startPoint y: 294, endPoint x: -57, endPoint y: 284, distance: 203.1
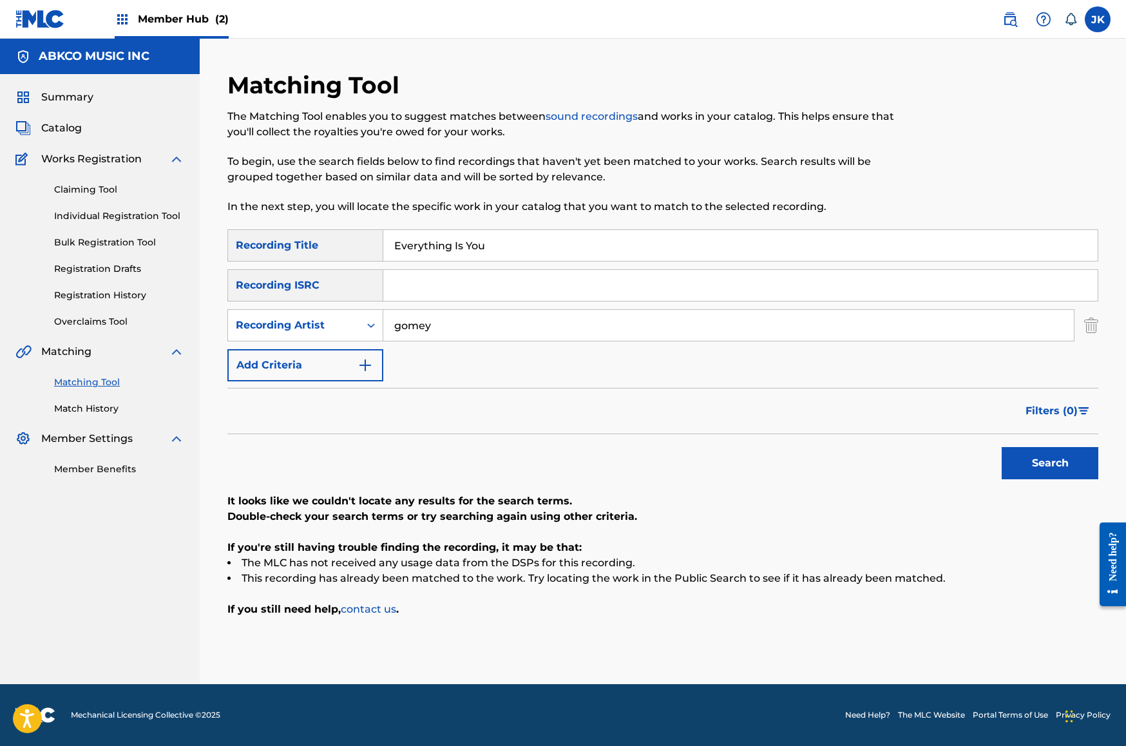
click at [0, 284] on html "Accessibility Screen-Reader Guide, Feedback, and Issue Reporting | New window 0…" at bounding box center [563, 373] width 1126 height 746
click at [286, 330] on div "Recording Artist" at bounding box center [294, 325] width 116 height 15
click at [294, 350] on div "Writer" at bounding box center [305, 357] width 155 height 32
click at [442, 340] on input "Search Form" at bounding box center [728, 325] width 691 height 31
type input "[PERSON_NAME]"
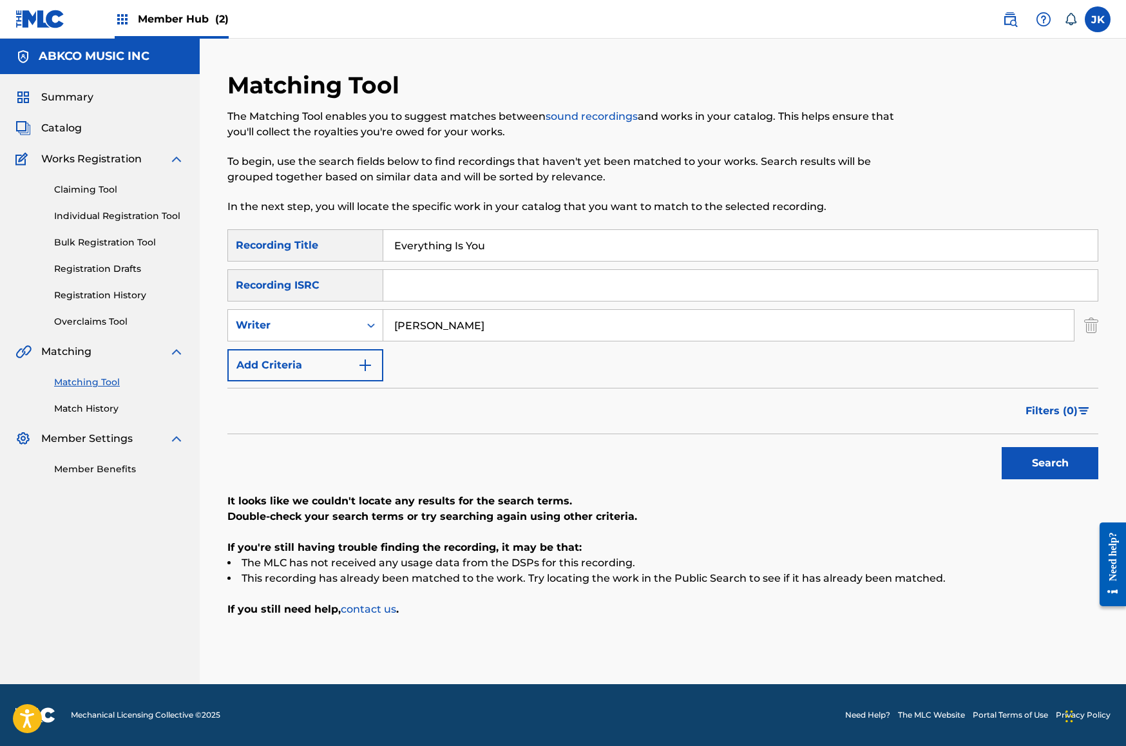
click at [1050, 463] on button "Search" at bounding box center [1050, 463] width 97 height 32
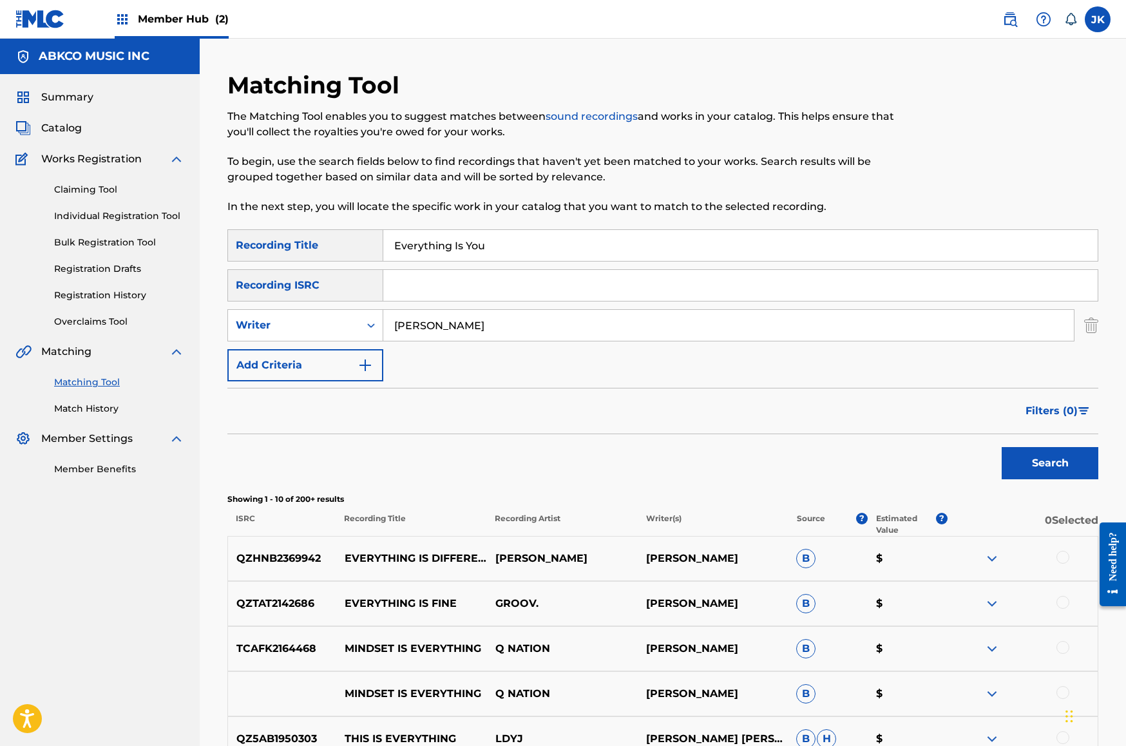
drag, startPoint x: 531, startPoint y: 250, endPoint x: 100, endPoint y: 225, distance: 431.6
click at [96, 225] on main "ABKCO MUSIC INC Summary Catalog Works Registration Claiming Tool Individual Reg…" at bounding box center [563, 561] width 1126 height 1045
paste input "Ride And Boogie"
type input "Ride And Boogie"
drag, startPoint x: 453, startPoint y: 325, endPoint x: 152, endPoint y: 309, distance: 301.2
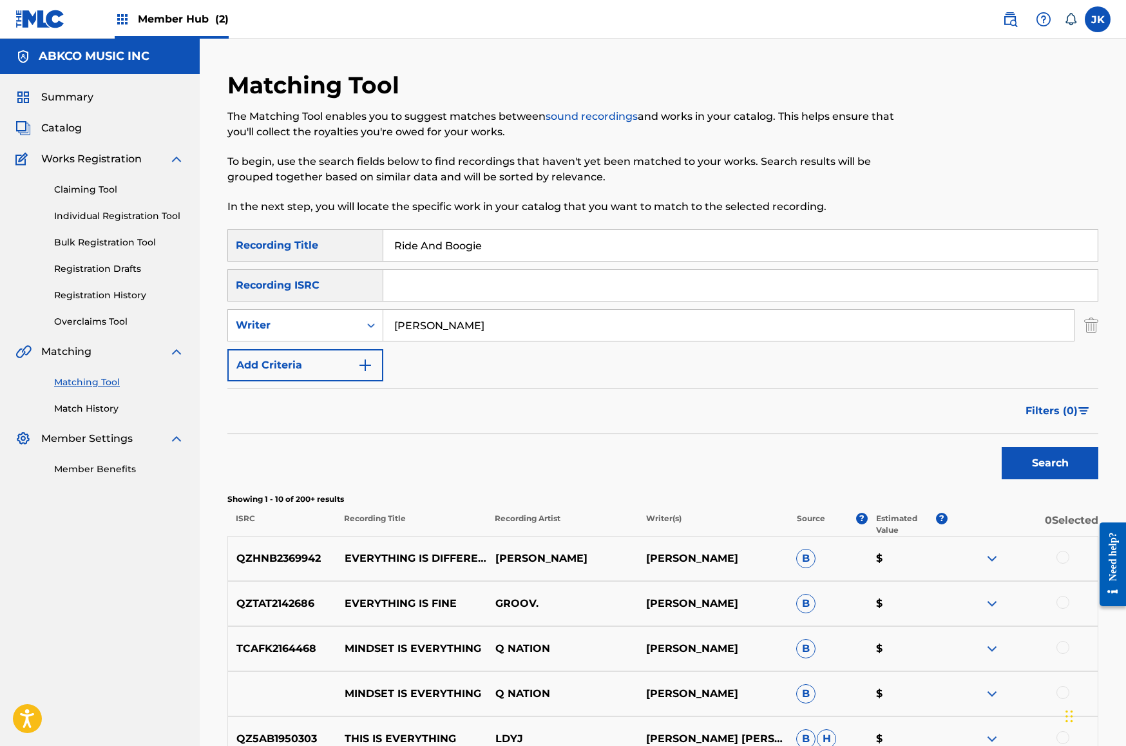
click at [157, 310] on main "ABKCO MUSIC INC Summary Catalog Works Registration Claiming Tool Individual Reg…" at bounding box center [563, 561] width 1126 height 1045
type input "devvon"
click at [1050, 463] on button "Search" at bounding box center [1050, 463] width 97 height 32
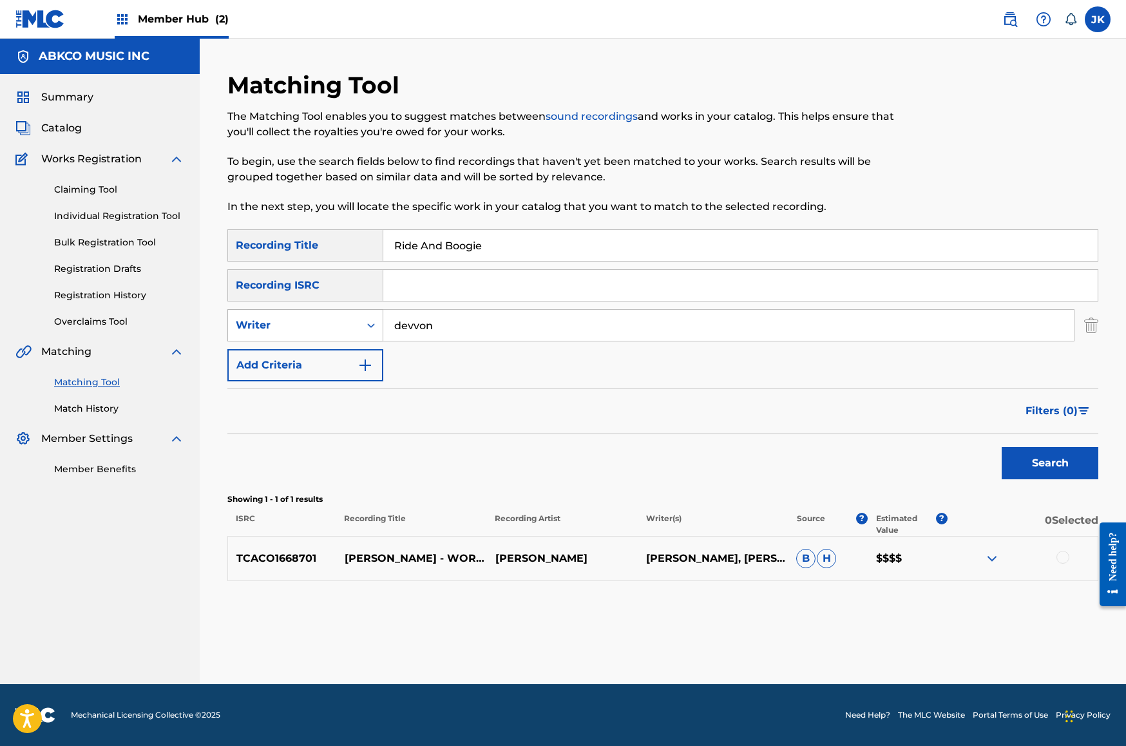
click at [329, 327] on div "Writer" at bounding box center [294, 325] width 116 height 15
click at [303, 381] on div "Writer" at bounding box center [305, 390] width 155 height 32
click at [423, 332] on input "Search Form" at bounding box center [728, 325] width 691 height 31
type input "devvon"
click at [1050, 463] on button "Search" at bounding box center [1050, 463] width 97 height 32
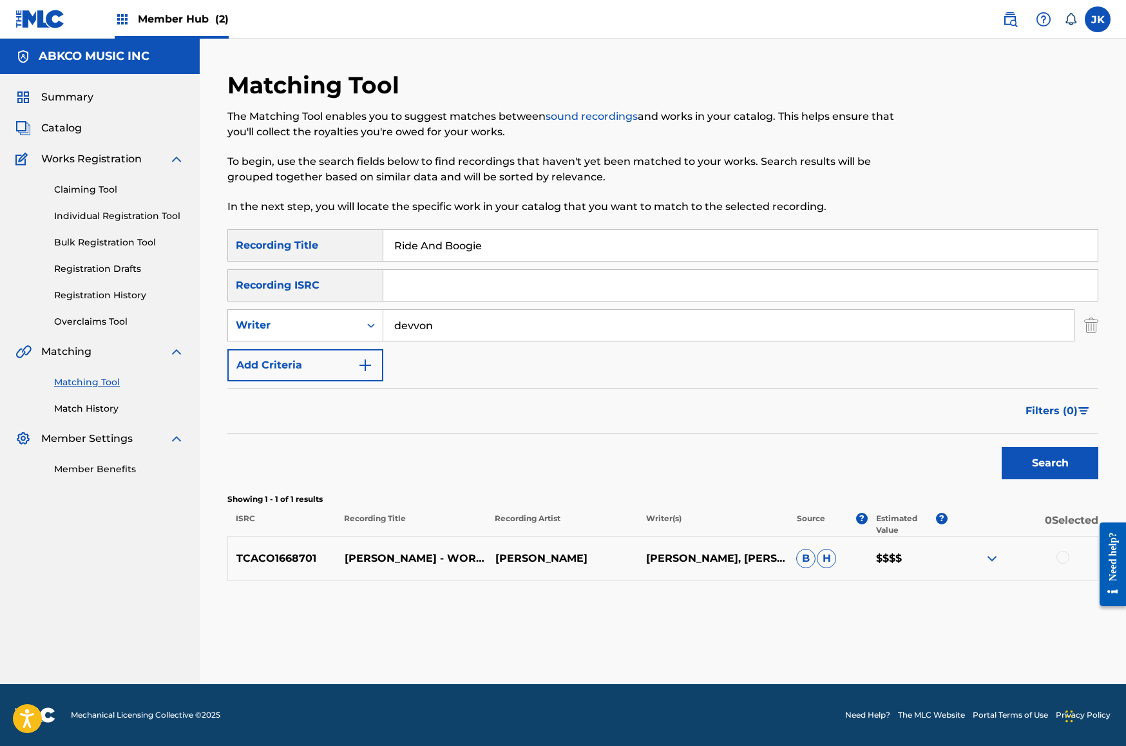
drag, startPoint x: 501, startPoint y: 254, endPoint x: 234, endPoint y: 233, distance: 268.2
click at [234, 233] on div "SearchWithCriteriab421cd28-d7f9-49af-b816-bc6d02ce35e6 Recording Title Ride And…" at bounding box center [662, 245] width 871 height 32
paste input "Somethin Real"
type input "Somethin Real"
drag, startPoint x: 542, startPoint y: 330, endPoint x: 72, endPoint y: 293, distance: 471.7
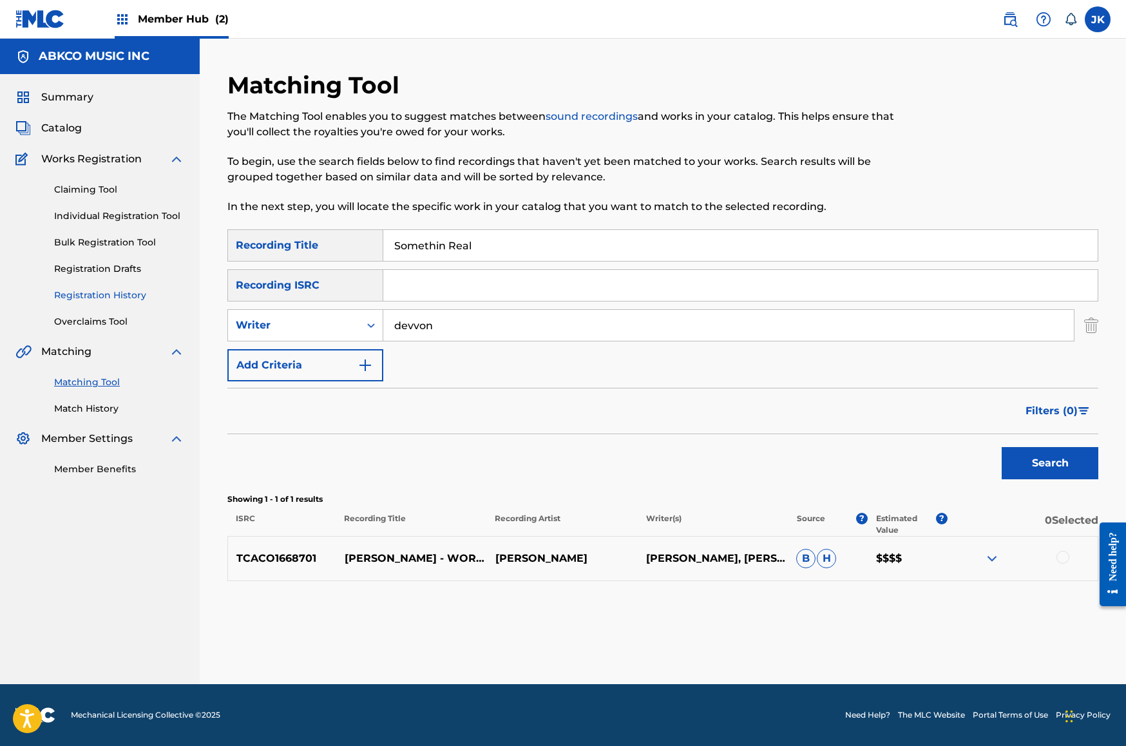
click at [75, 294] on main "ABKCO MUSIC INC Summary Catalog Works Registration Claiming Tool Individual Reg…" at bounding box center [563, 361] width 1126 height 645
type input "[PERSON_NAME]"
click at [1050, 463] on button "Search" at bounding box center [1050, 463] width 97 height 32
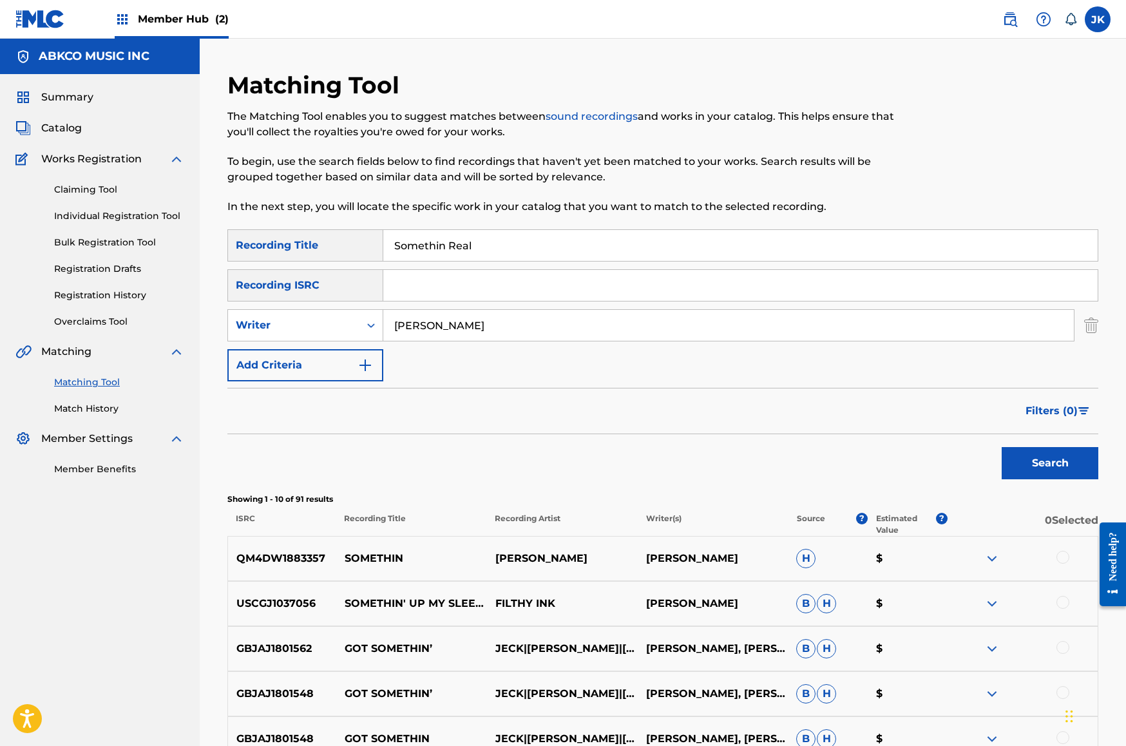
drag, startPoint x: 561, startPoint y: 243, endPoint x: 204, endPoint y: 228, distance: 357.8
click at [204, 228] on div "Matching Tool The Matching Tool enables you to suggest matches between sound re…" at bounding box center [663, 561] width 926 height 1045
paste input "Can't Reach You"
type input "Can't Reach You"
click at [331, 319] on div "Writer" at bounding box center [294, 325] width 116 height 15
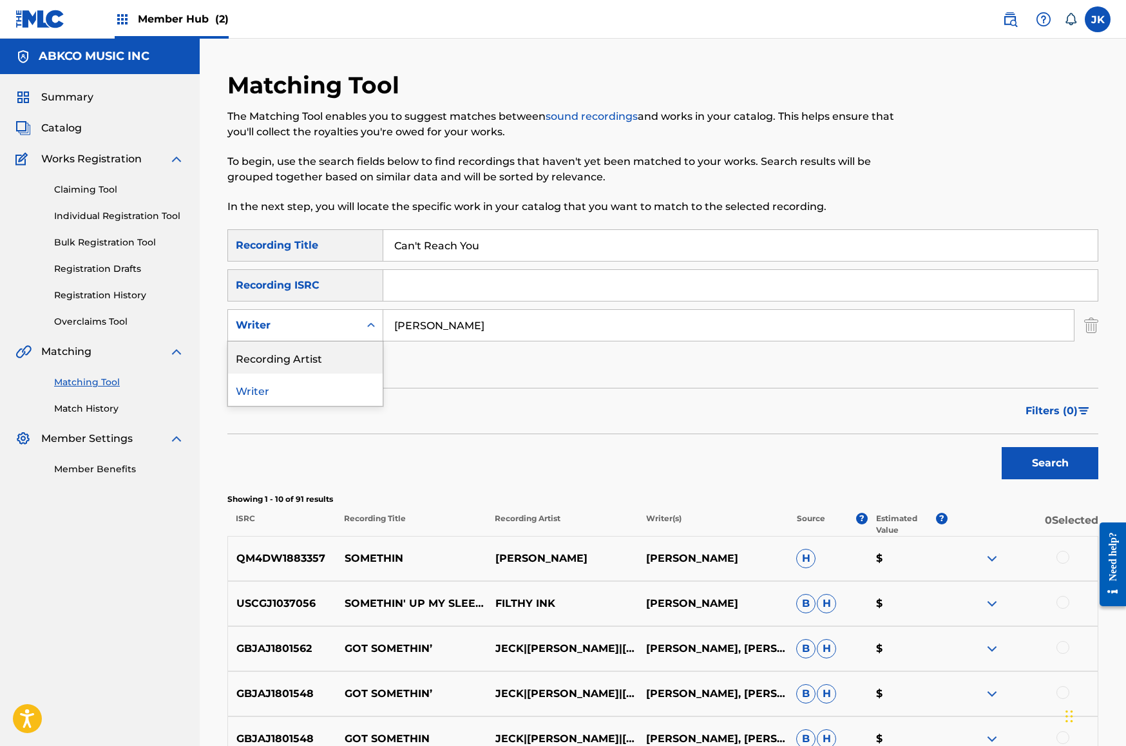
click at [339, 348] on div "Recording Artist" at bounding box center [305, 357] width 155 height 32
drag, startPoint x: 458, startPoint y: 323, endPoint x: 137, endPoint y: 301, distance: 321.6
click at [129, 307] on main "ABKCO MUSIC INC Summary Catalog Works Registration Claiming Tool Individual Reg…" at bounding box center [563, 561] width 1126 height 1045
type input "the who"
click at [1050, 463] on button "Search" at bounding box center [1050, 463] width 97 height 32
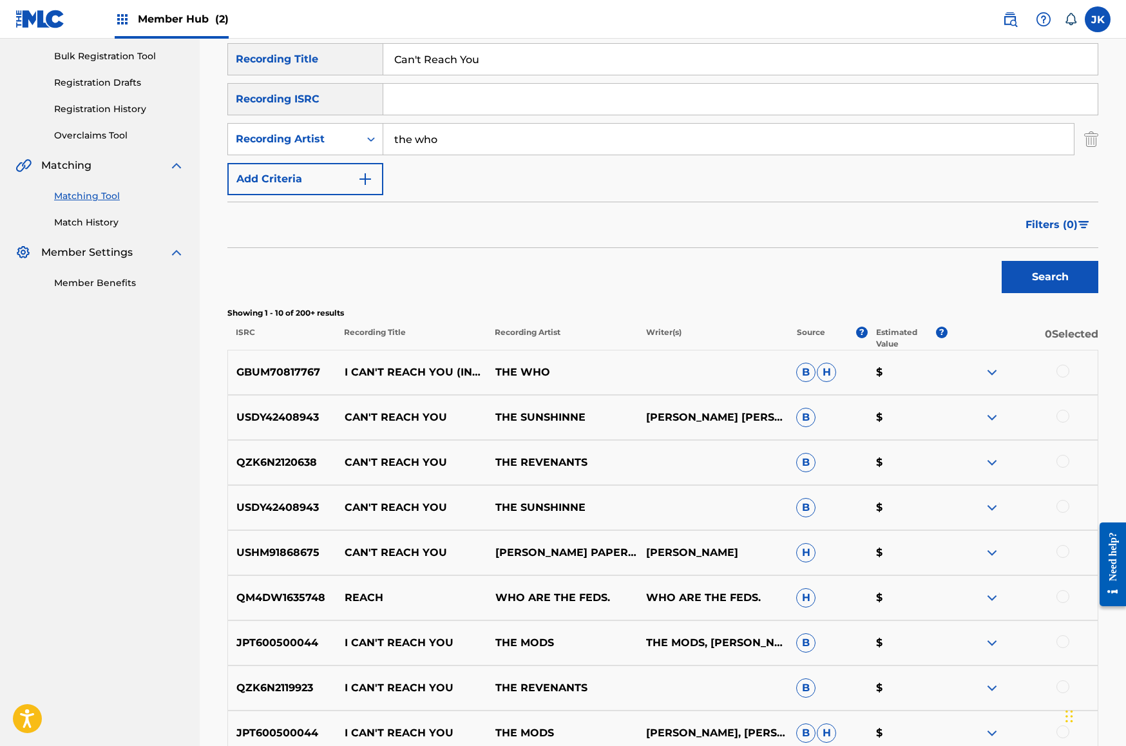
scroll to position [287, 0]
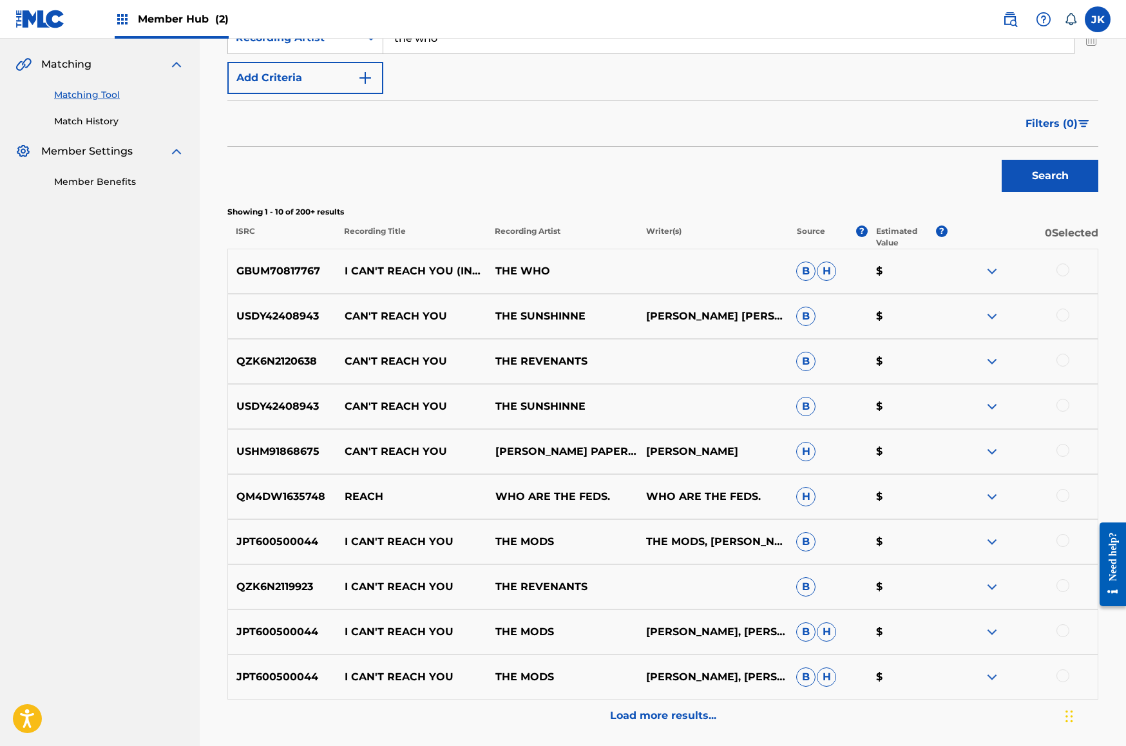
click at [1067, 269] on div at bounding box center [1062, 269] width 13 height 13
click at [881, 647] on button "Match 1 Group" at bounding box center [905, 641] width 142 height 32
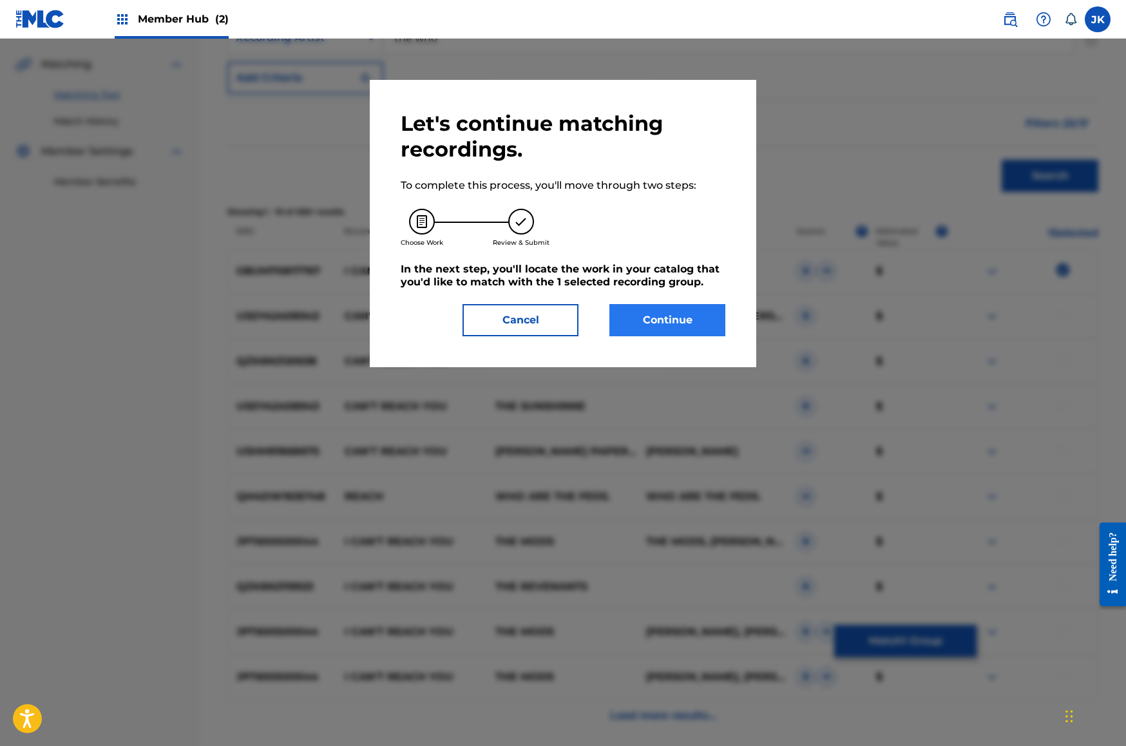
click at [722, 323] on button "Continue" at bounding box center [667, 320] width 116 height 32
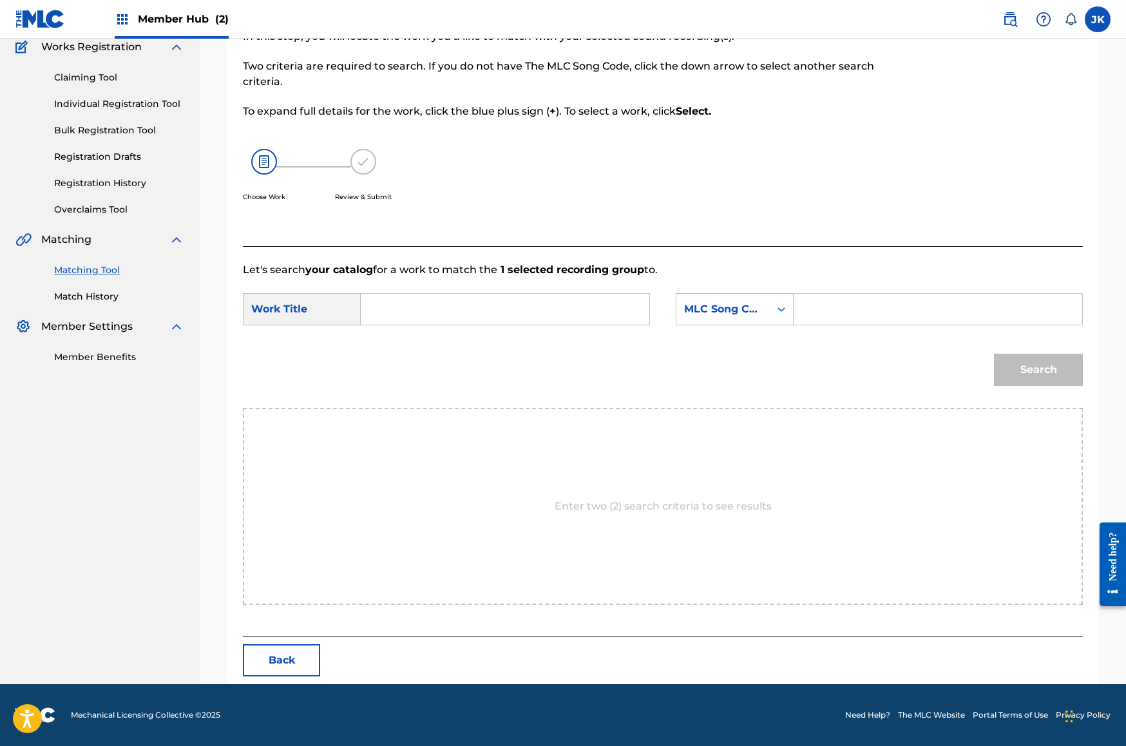
scroll to position [0, 0]
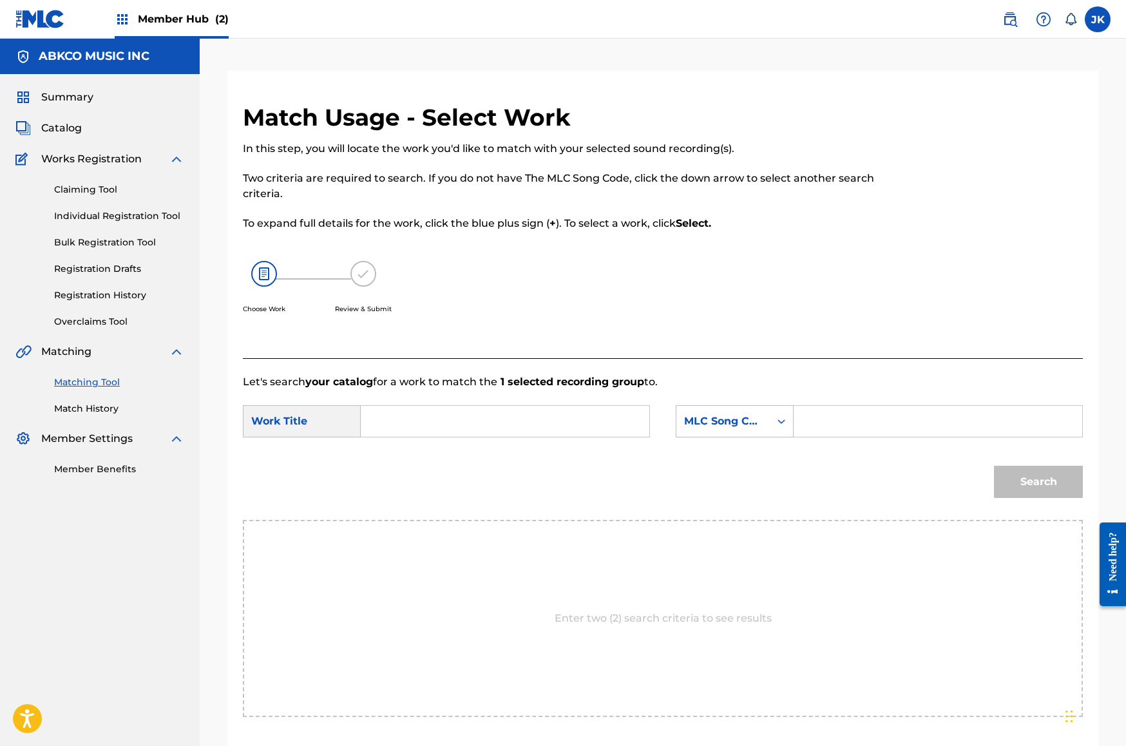
click at [502, 437] on div "SearchWithCriteriae54eb7fa-bd98-40c2-b0c1-16c50ea653c7 Work Title SearchWithCri…" at bounding box center [663, 425] width 840 height 40
click at [504, 419] on input "Search Form" at bounding box center [505, 421] width 267 height 31
paste input "Can't Reach You"
type input "Can't Reach You"
click at [768, 439] on div "SearchWithCriteriae54eb7fa-bd98-40c2-b0c1-16c50ea653c7 Work Title Can't Reach Y…" at bounding box center [663, 425] width 840 height 40
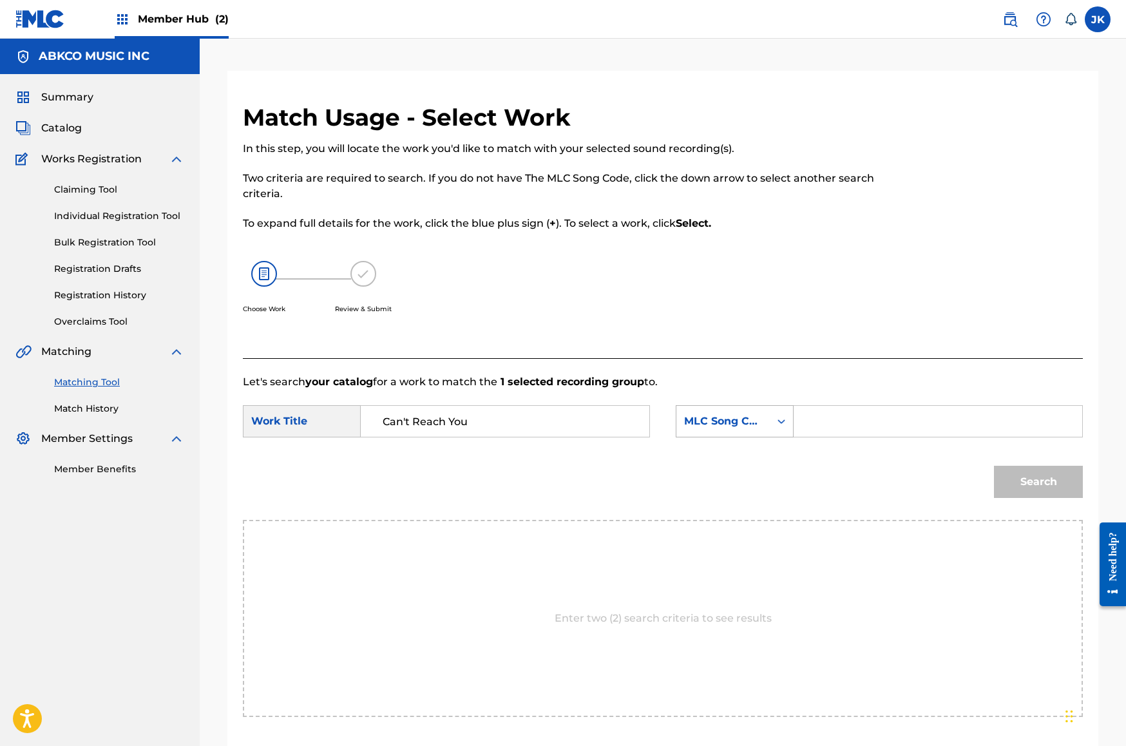
click at [776, 425] on icon "Search Form" at bounding box center [781, 421] width 13 height 13
click at [747, 454] on div "Writer Name" at bounding box center [734, 453] width 117 height 32
click at [861, 426] on input "Search Form" at bounding box center [938, 421] width 267 height 31
click at [1038, 482] on button "Search" at bounding box center [1038, 482] width 89 height 32
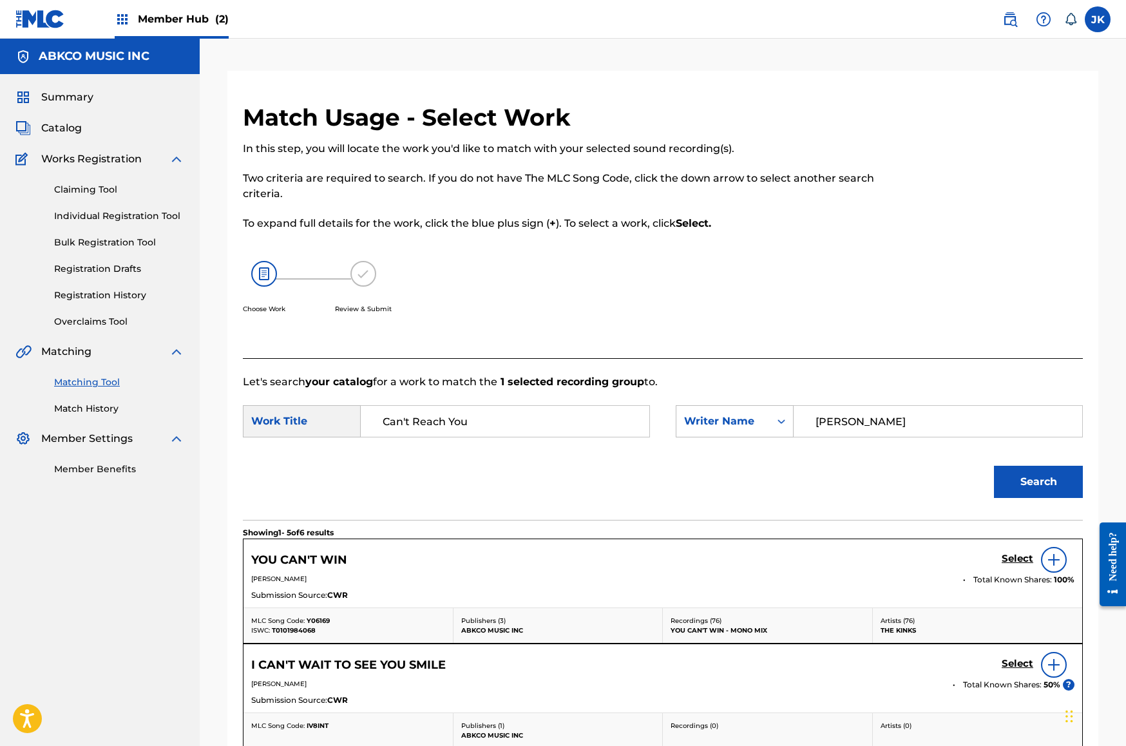
drag, startPoint x: 868, startPoint y: 425, endPoint x: 365, endPoint y: 388, distance: 503.8
click at [423, 386] on div "Let's search your catalog for a work to match the 1 selected recording group to…" at bounding box center [663, 737] width 840 height 758
type input "[PERSON_NAME]"
click at [1038, 482] on button "Search" at bounding box center [1038, 482] width 89 height 32
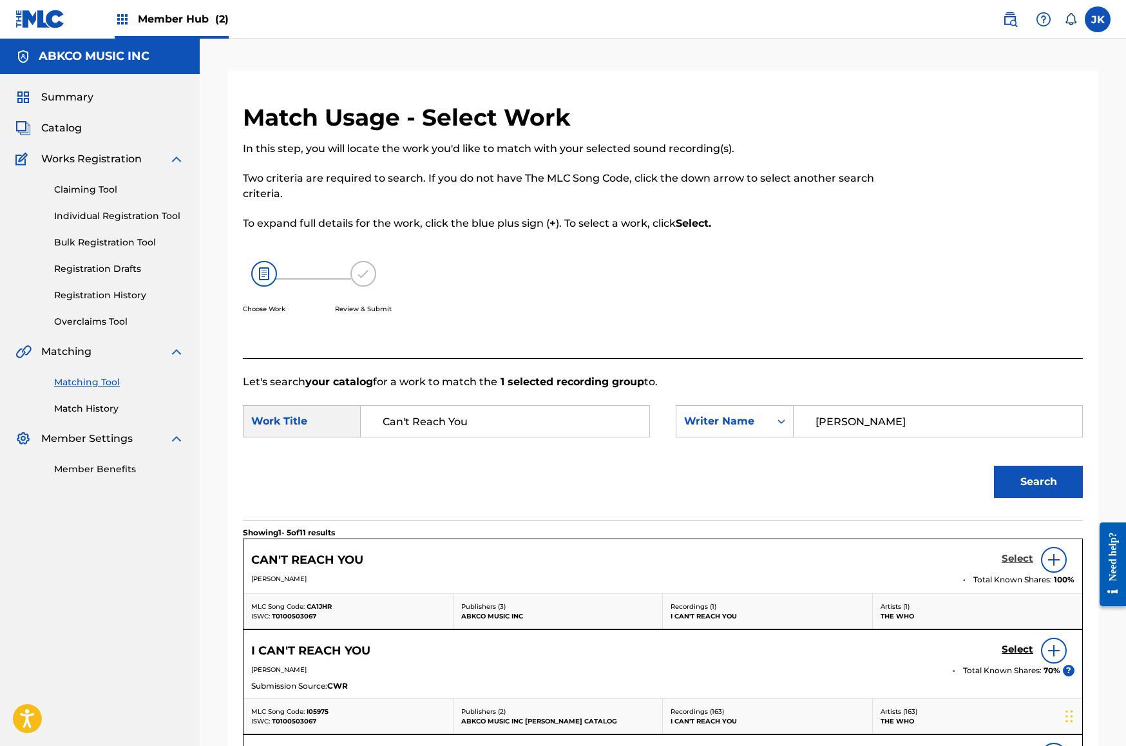
click at [1020, 556] on h5 "Select" at bounding box center [1018, 559] width 32 height 12
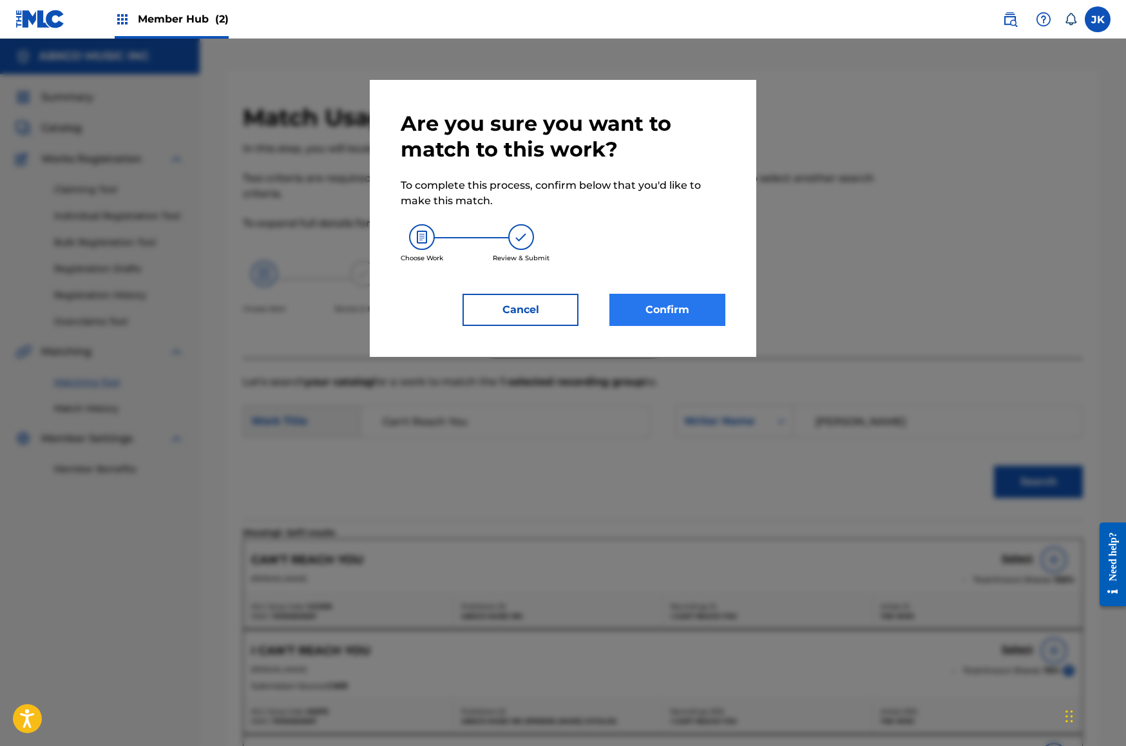
click at [669, 300] on button "Confirm" at bounding box center [667, 310] width 116 height 32
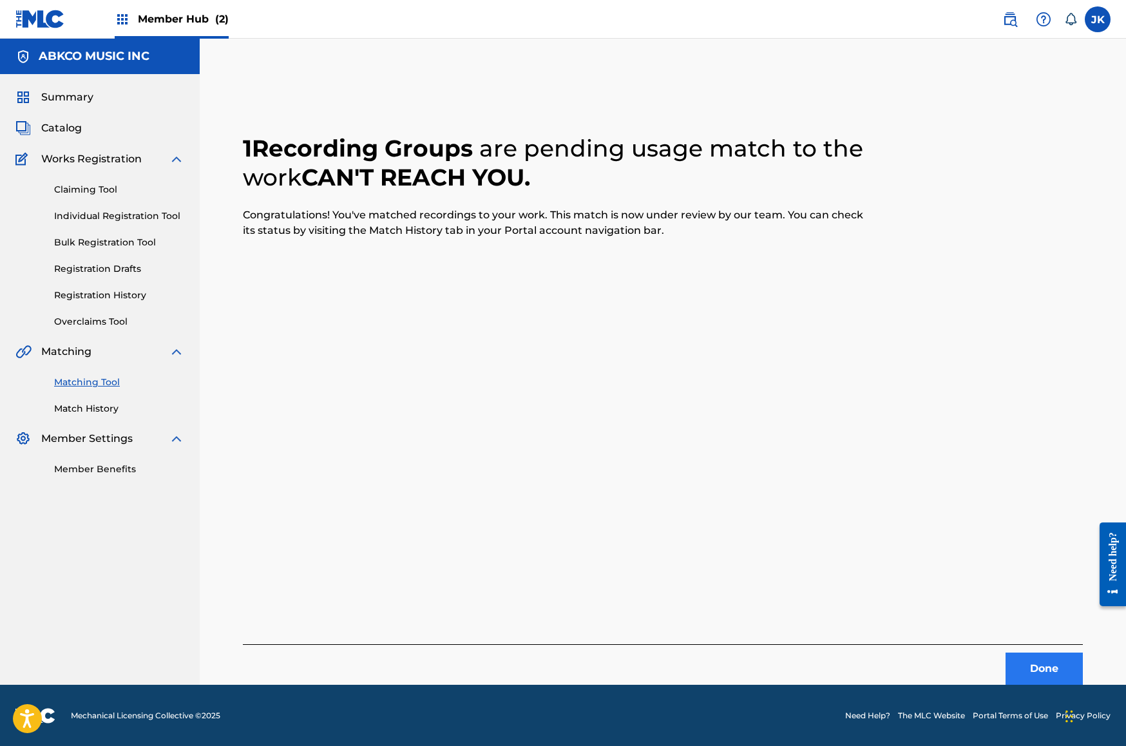
click at [1049, 667] on button "Done" at bounding box center [1044, 669] width 77 height 32
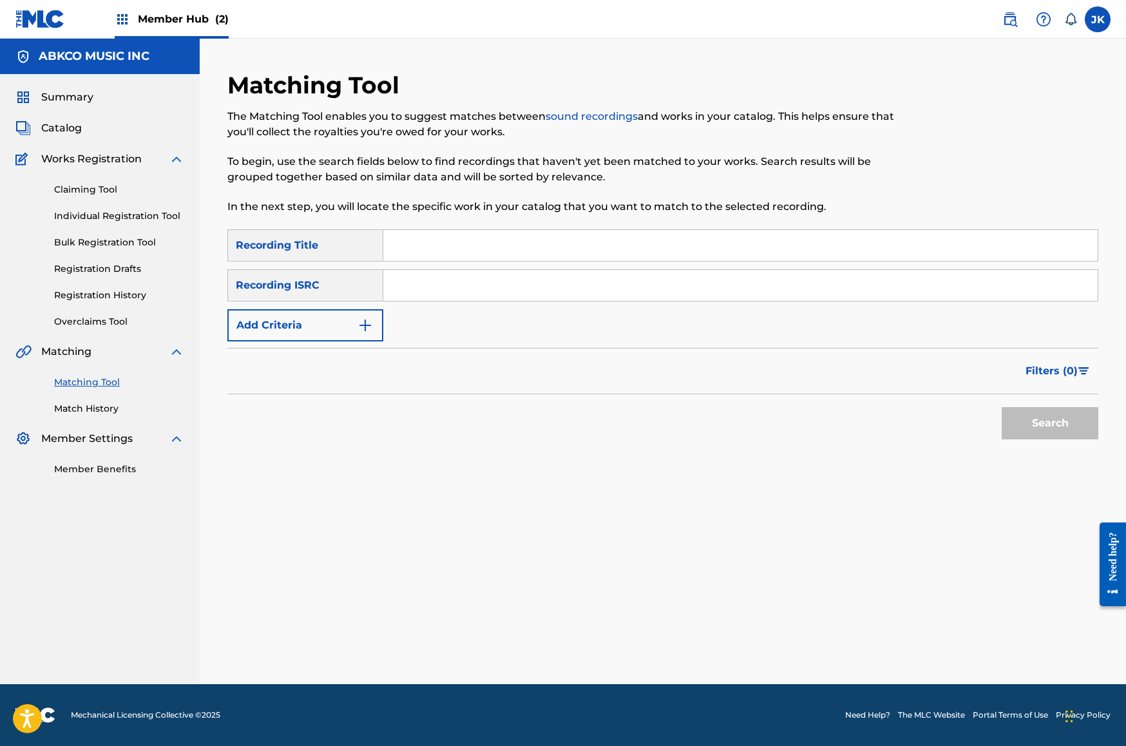
click at [48, 24] on img at bounding box center [40, 19] width 50 height 19
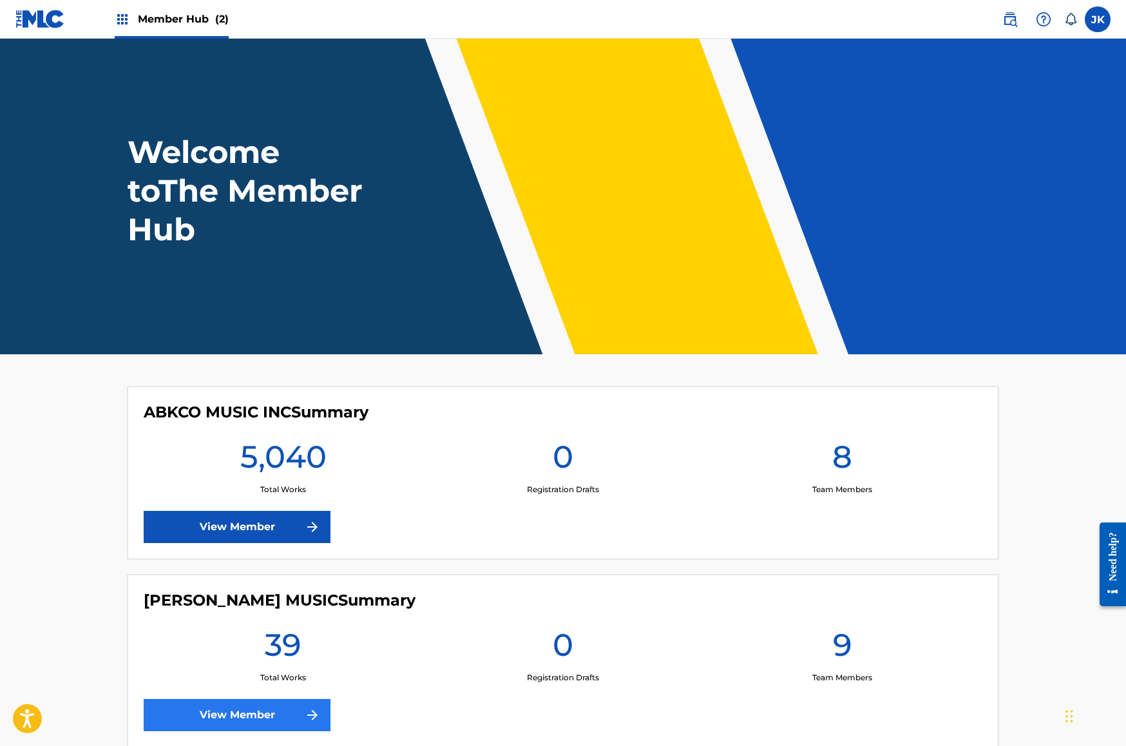
click at [285, 720] on link "View Member" at bounding box center [237, 715] width 187 height 32
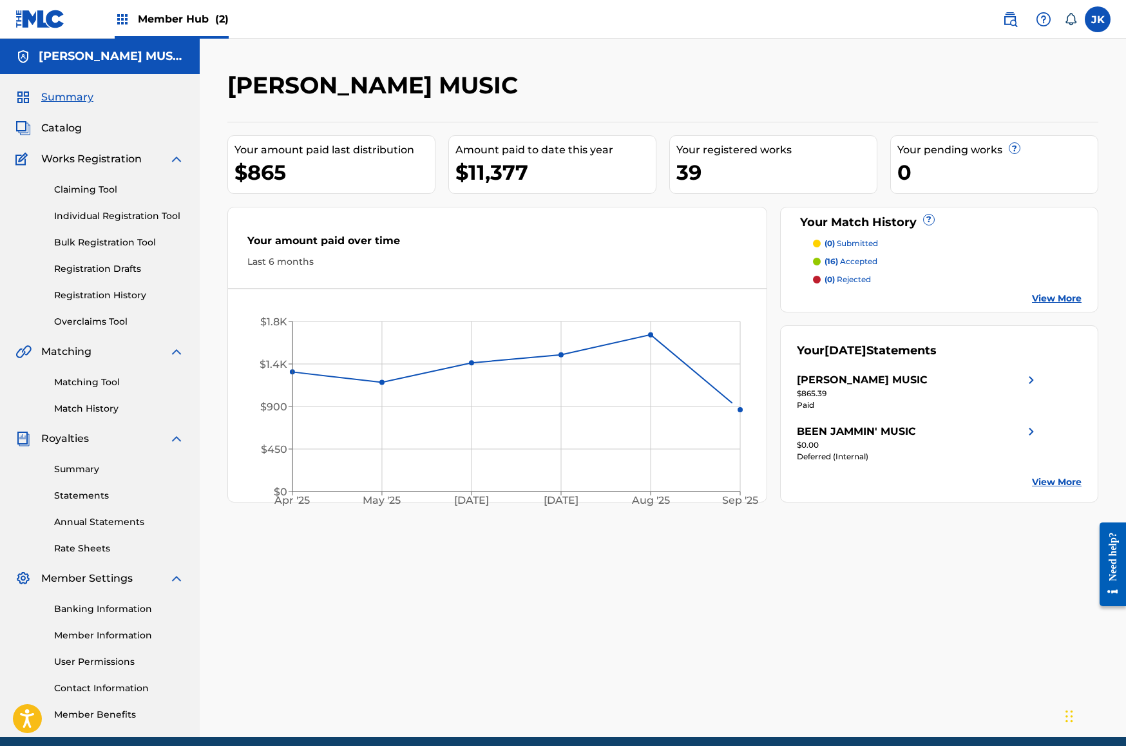
scroll to position [53, 0]
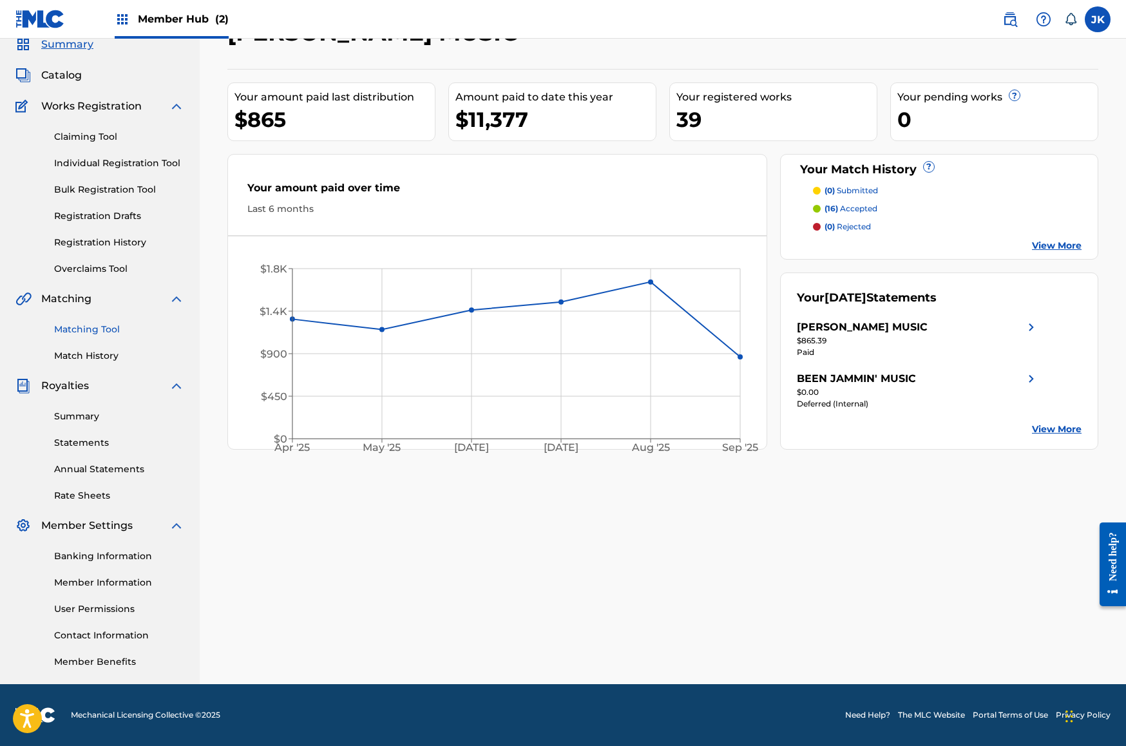
click at [97, 332] on link "Matching Tool" at bounding box center [119, 330] width 130 height 14
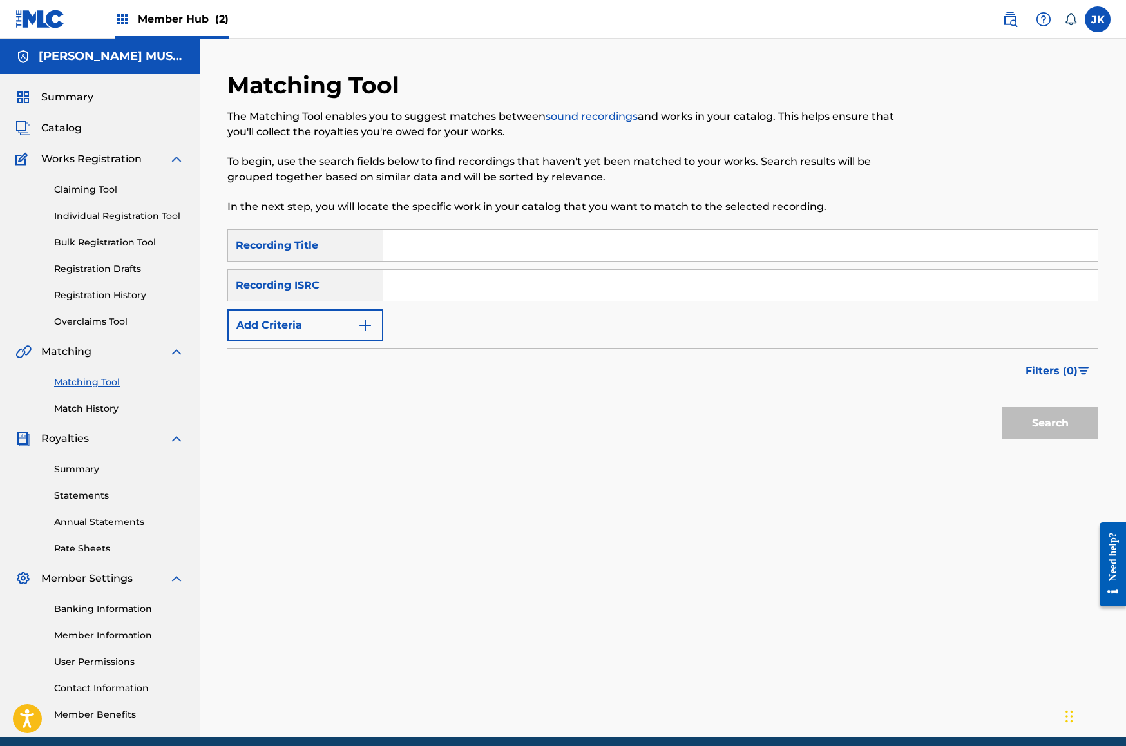
click at [442, 242] on input "Search Form" at bounding box center [740, 245] width 714 height 31
type input "your dreams"
click at [323, 327] on button "Add Criteria" at bounding box center [305, 325] width 156 height 32
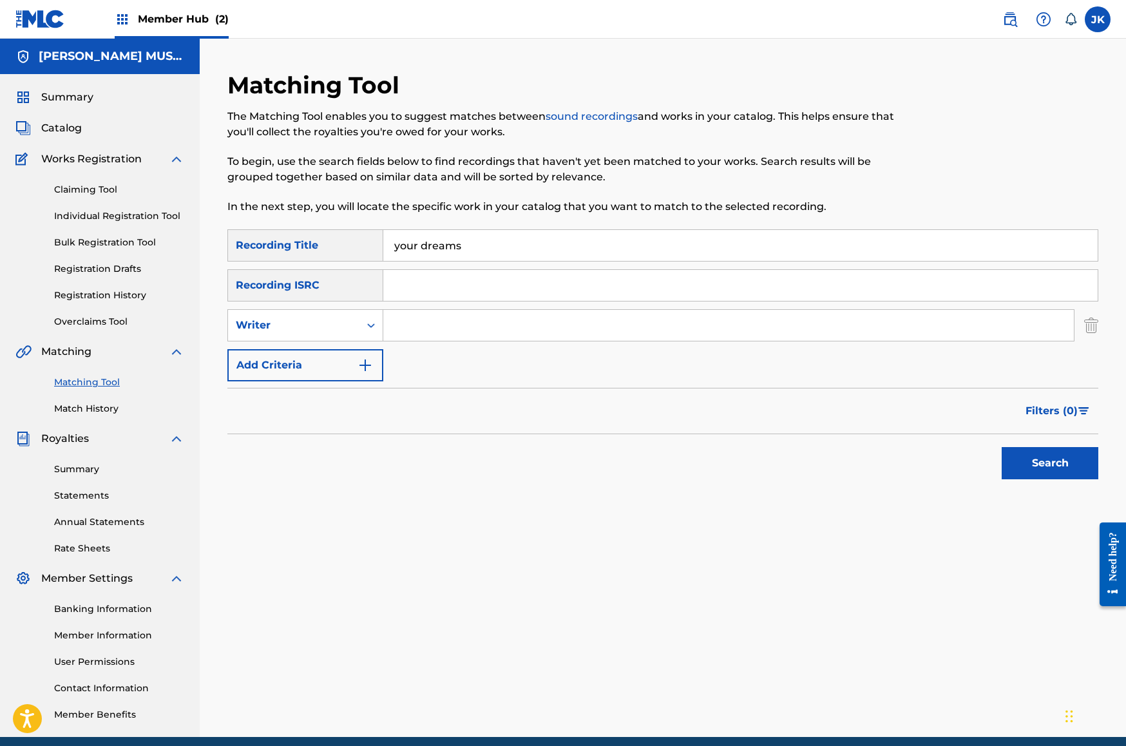
click at [439, 320] on input "Search Form" at bounding box center [728, 325] width 691 height 31
type input "[PERSON_NAME]"
click at [1050, 463] on button "Search" at bounding box center [1050, 463] width 97 height 32
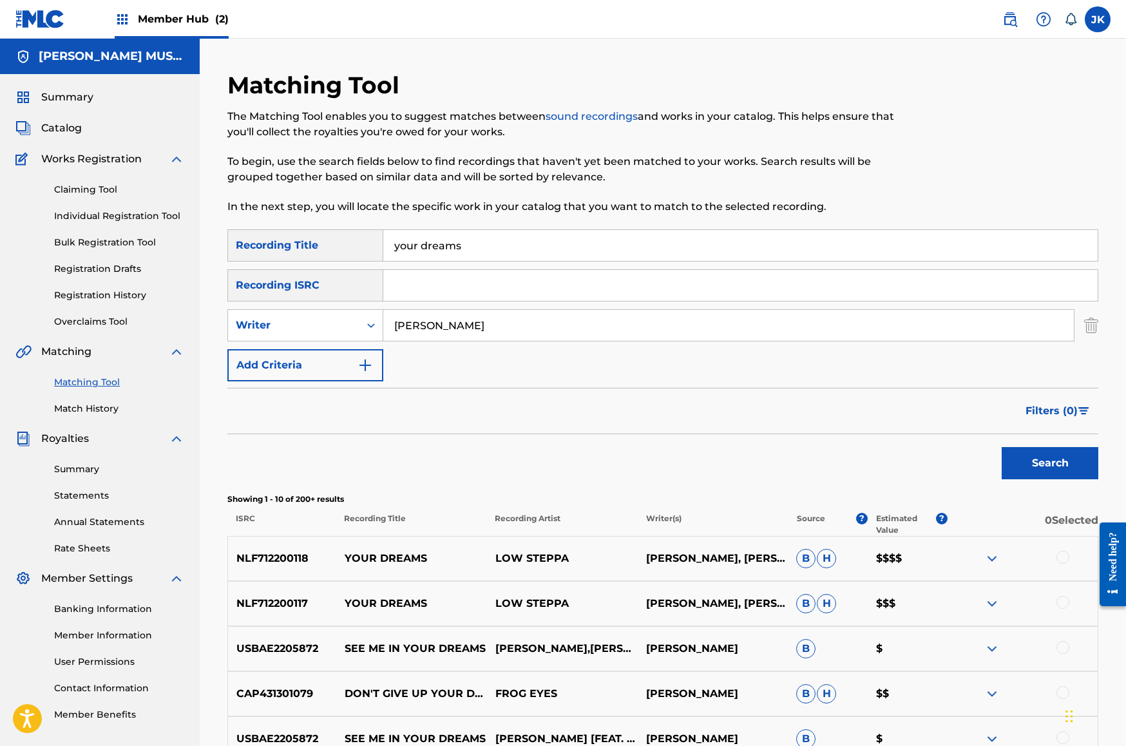
scroll to position [174, 0]
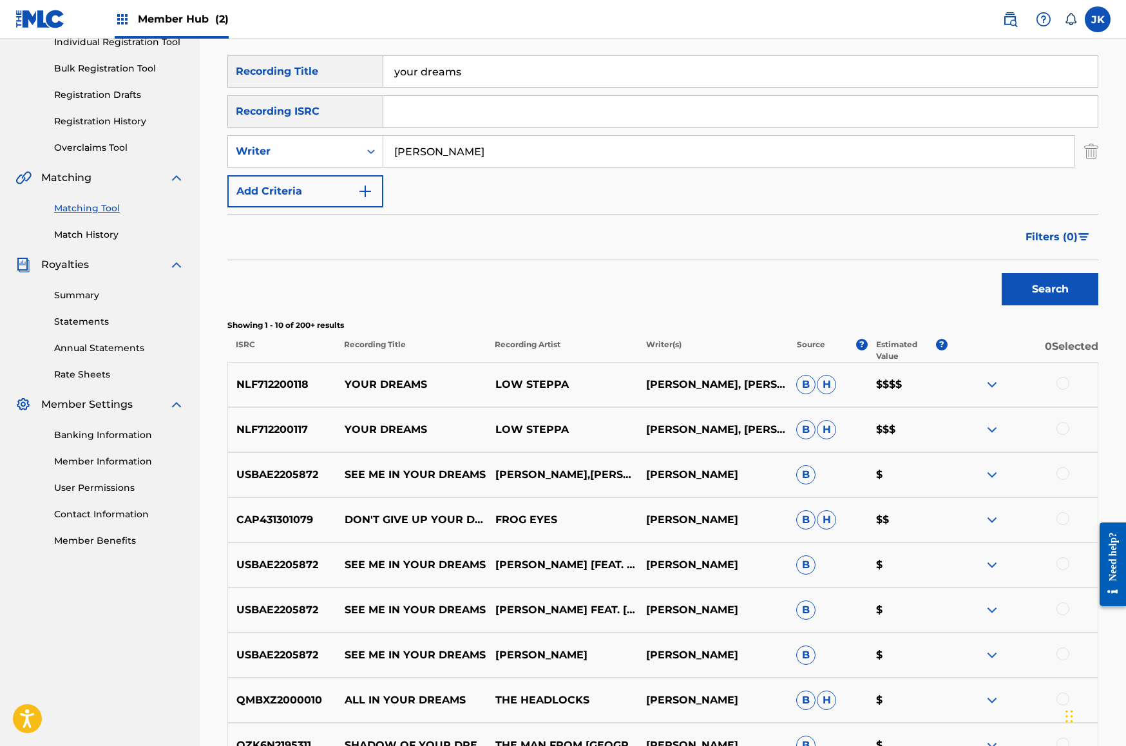
click at [1065, 383] on div at bounding box center [1062, 383] width 13 height 13
click at [1065, 429] on div at bounding box center [1062, 428] width 13 height 13
click at [943, 628] on button "Match 2 Groups" at bounding box center [905, 641] width 142 height 32
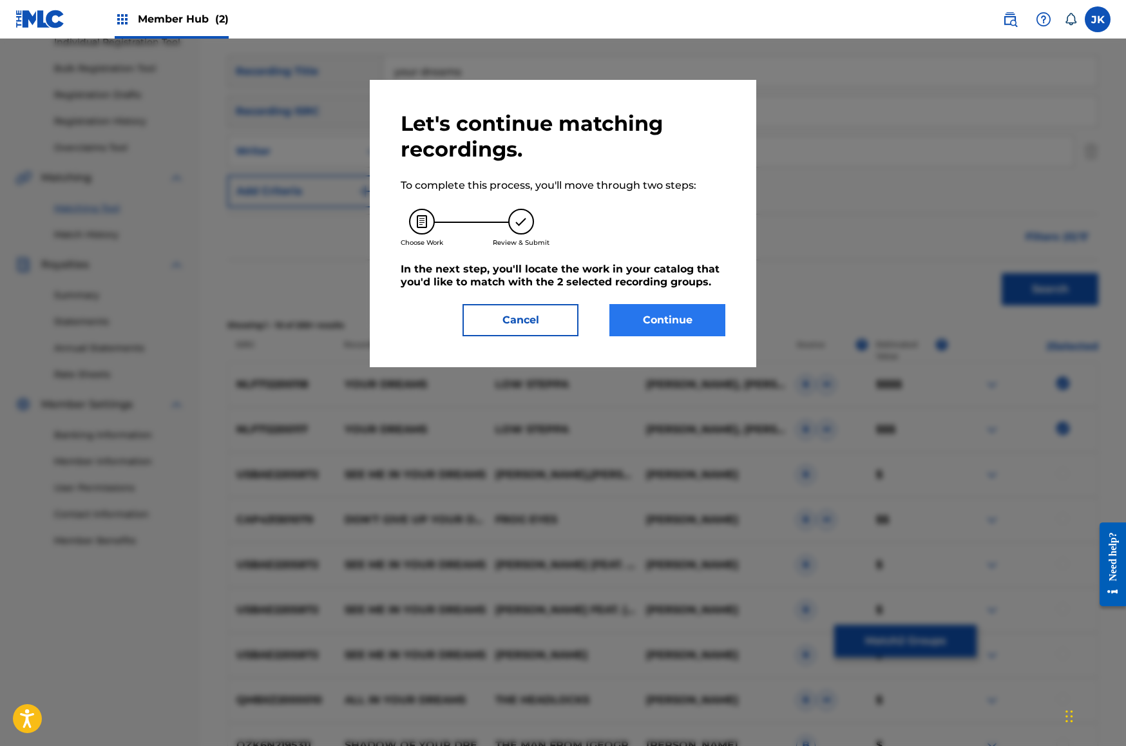
click at [714, 323] on button "Continue" at bounding box center [667, 320] width 116 height 32
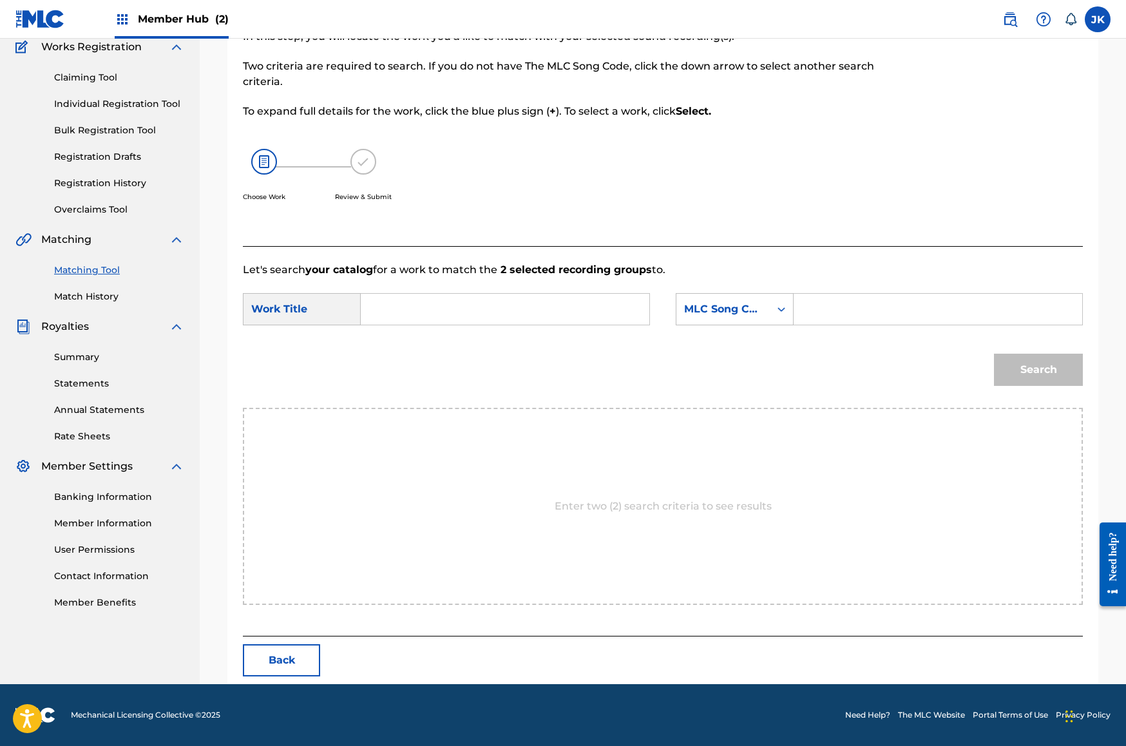
scroll to position [53, 0]
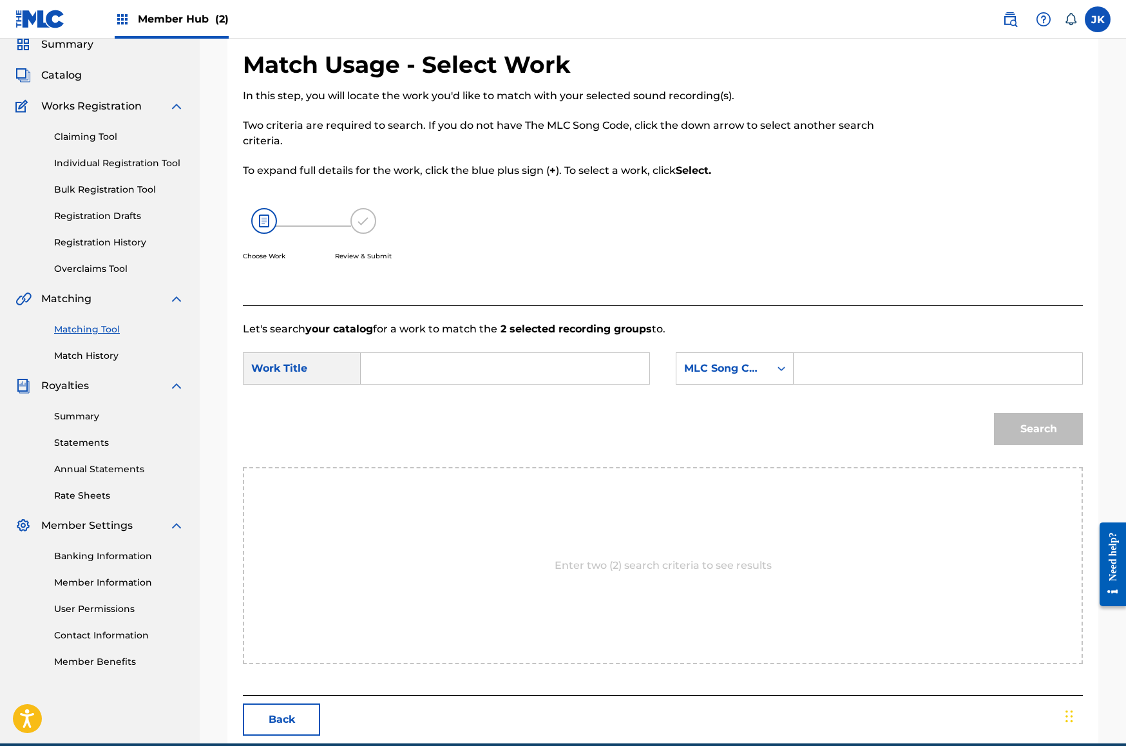
click at [487, 368] on input "Search Form" at bounding box center [505, 368] width 267 height 31
paste input "y"
type input "your dreams"
click at [754, 367] on div "MLC Song Code" at bounding box center [723, 368] width 78 height 15
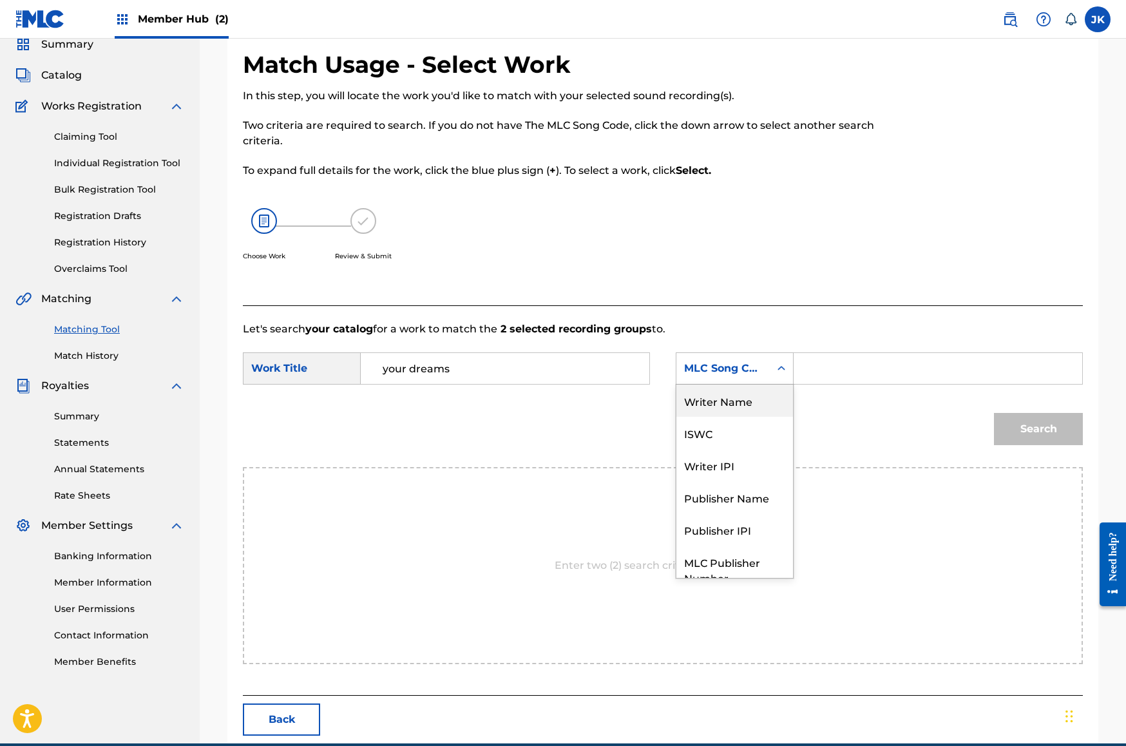
click at [758, 401] on div "Writer Name" at bounding box center [734, 401] width 117 height 32
click at [795, 382] on div "Search Form" at bounding box center [938, 368] width 289 height 32
click at [808, 370] on input "Search Form" at bounding box center [938, 368] width 267 height 31
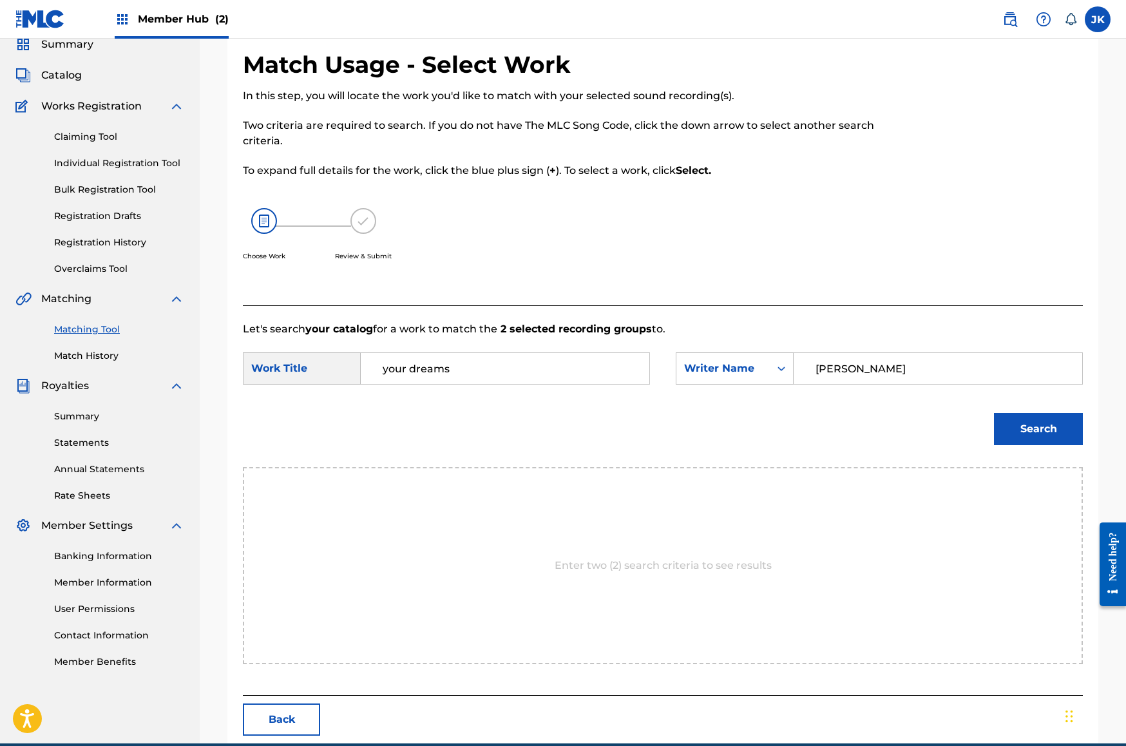
click at [1038, 429] on button "Search" at bounding box center [1038, 429] width 89 height 32
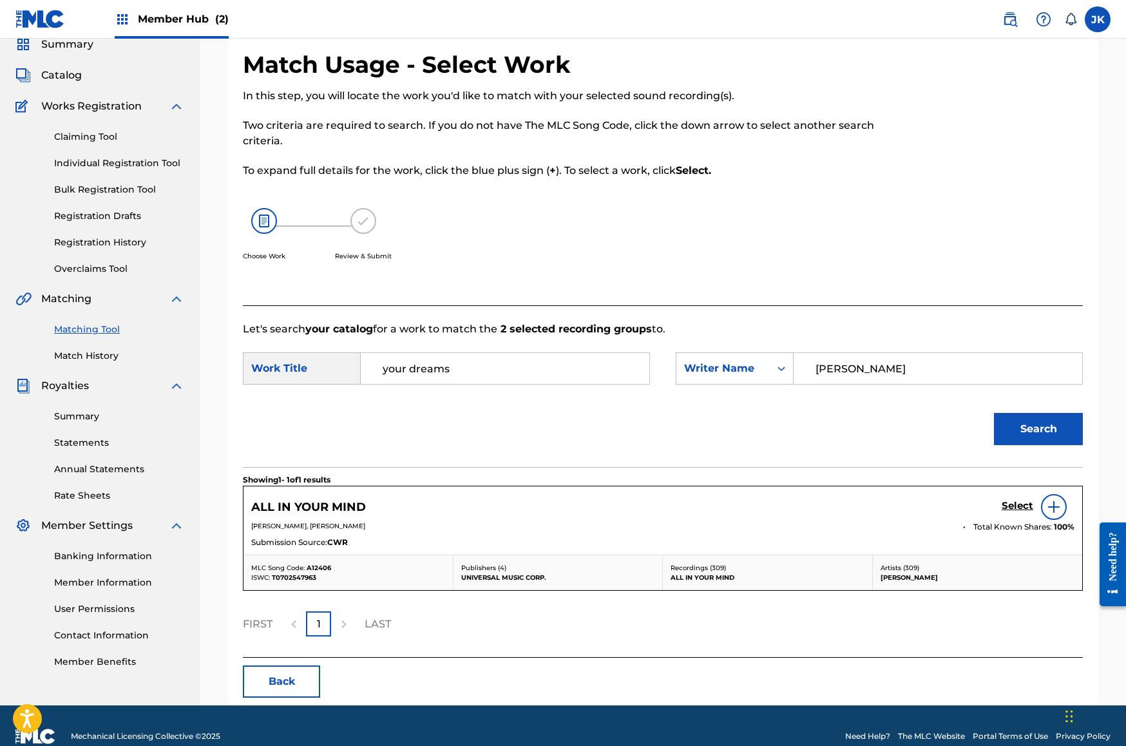
type input "[PERSON_NAME]∑"
